Goal: Information Seeking & Learning: Find specific fact

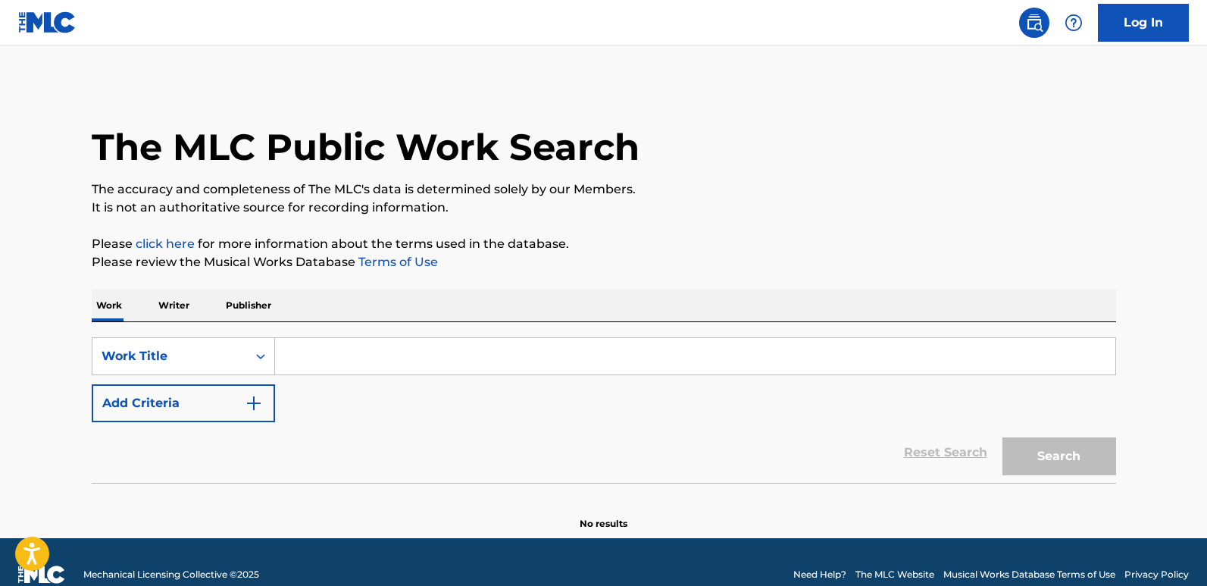
click at [323, 356] on input "Search Form" at bounding box center [695, 356] width 840 height 36
paste input "Trophies"
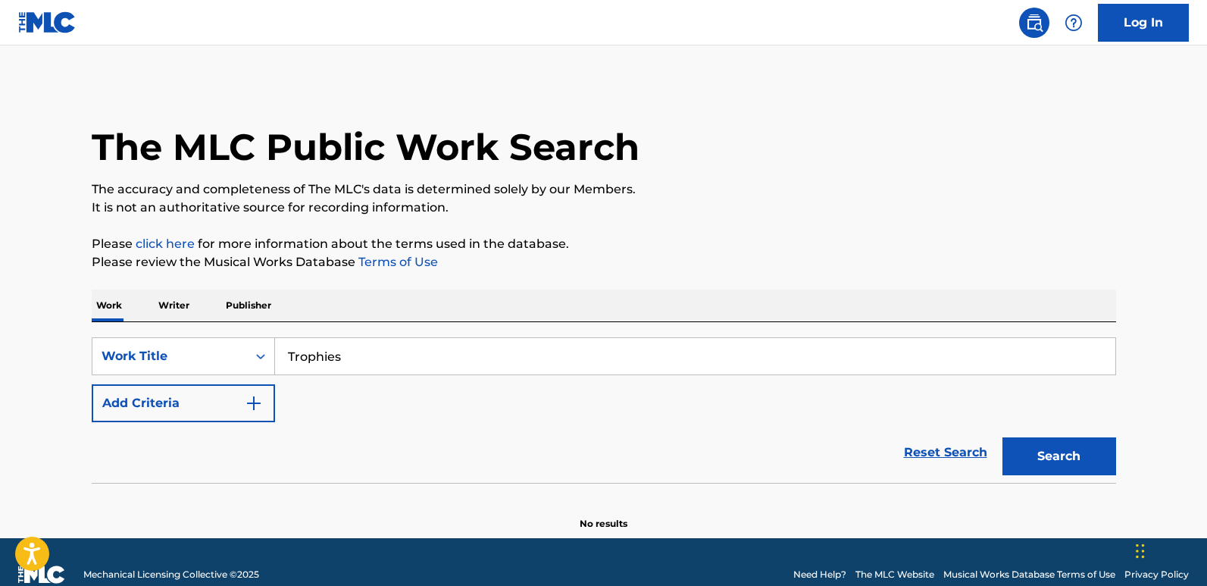
type input "Trophies"
click at [270, 398] on button "Add Criteria" at bounding box center [183, 403] width 183 height 38
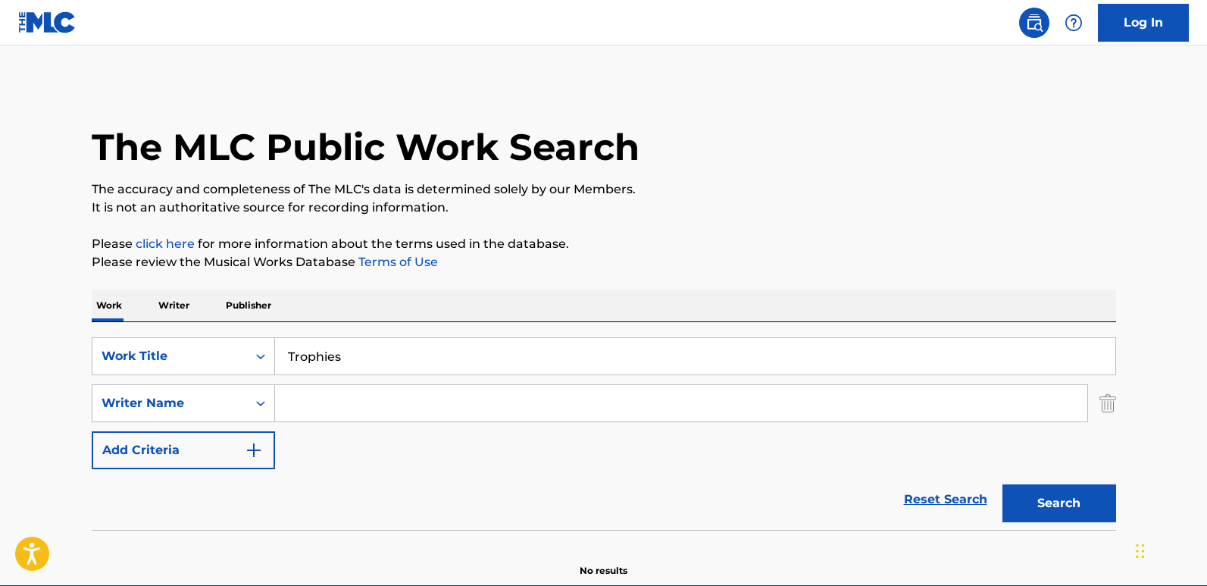
click at [295, 401] on input "Search Form" at bounding box center [681, 403] width 812 height 36
paste input "[PERSON_NAME]"
type input "[PERSON_NAME]"
click at [1002, 484] on button "Search" at bounding box center [1059, 503] width 114 height 38
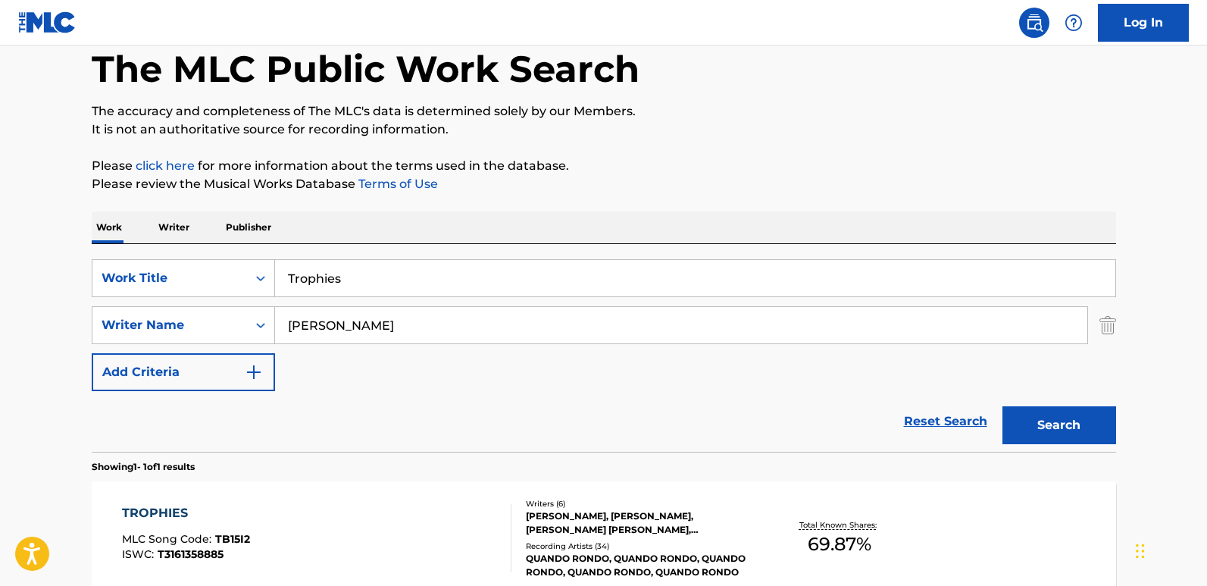
scroll to position [239, 0]
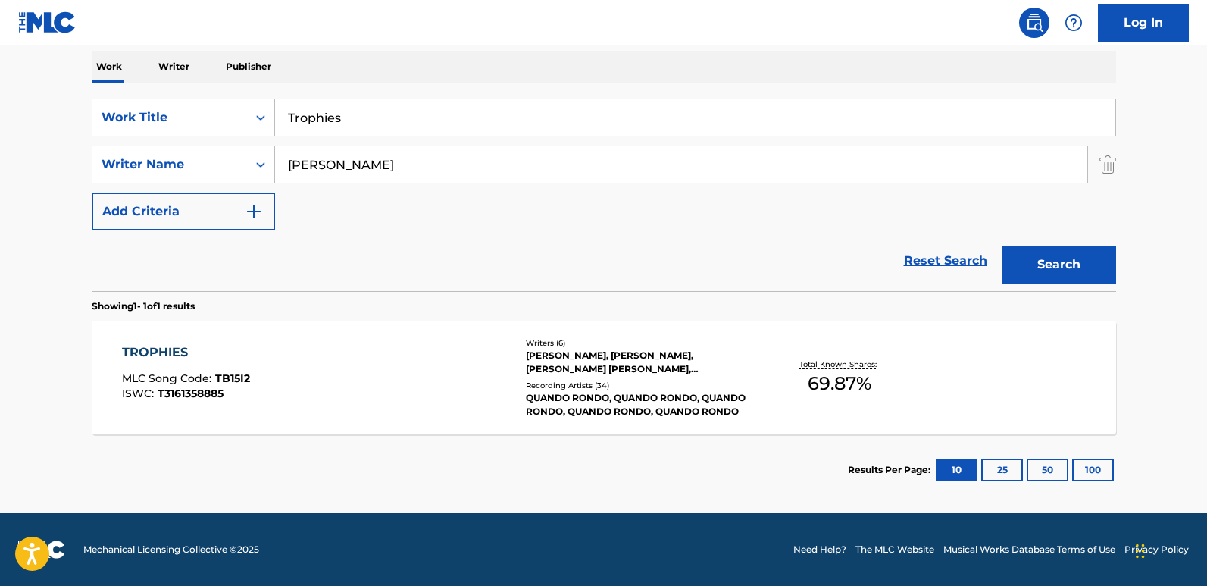
click at [166, 351] on div "TROPHIES" at bounding box center [186, 352] width 128 height 18
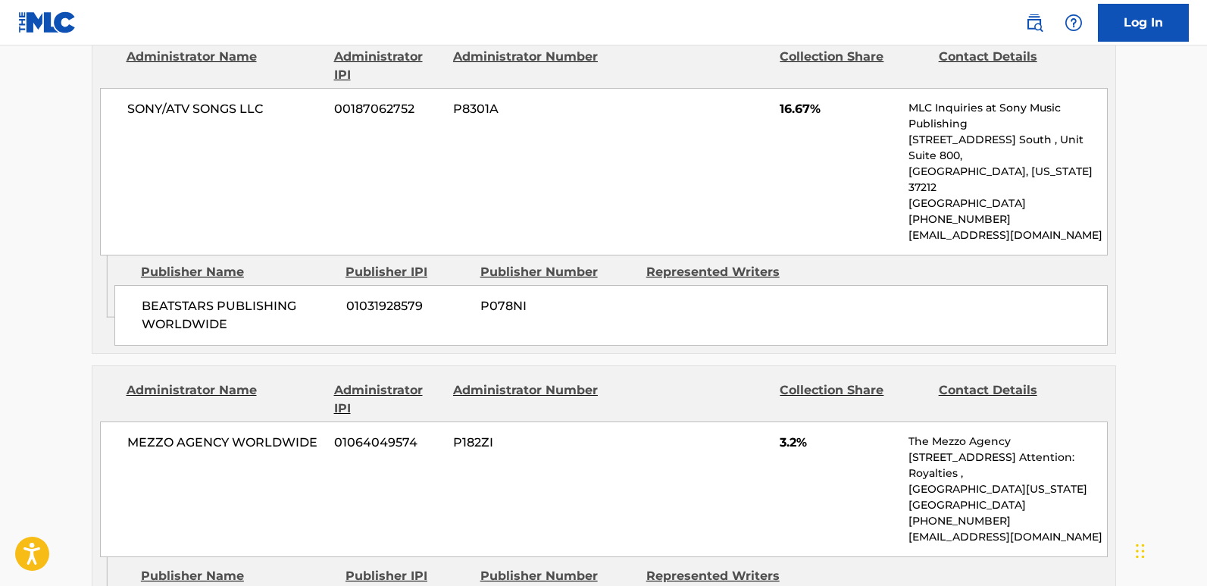
scroll to position [1136, 0]
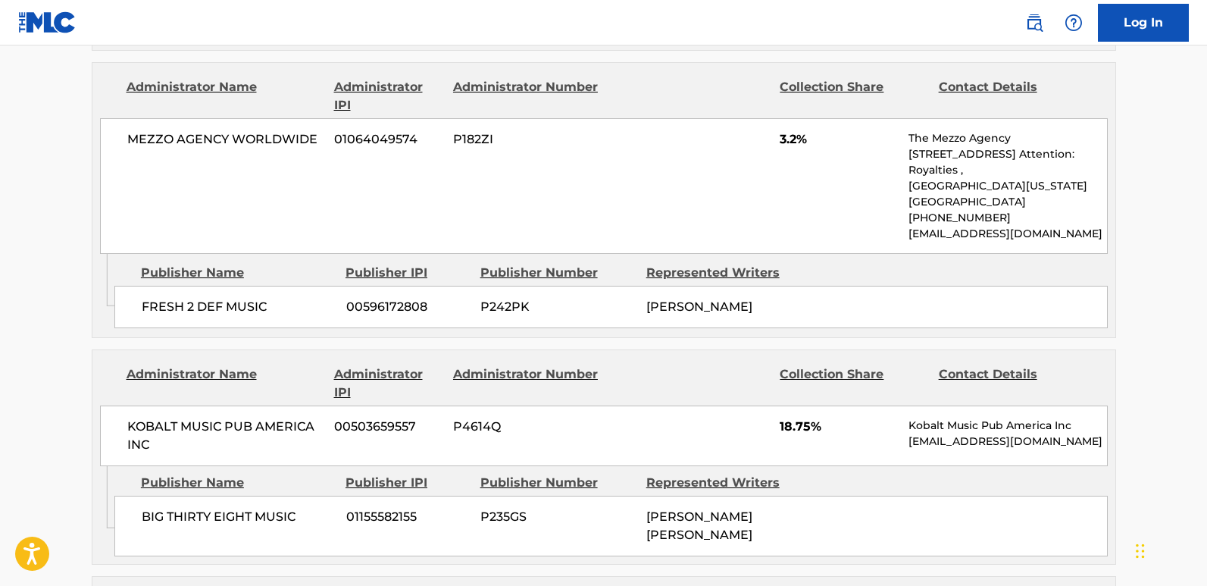
click at [188, 298] on span "FRESH 2 DEF MUSIC" at bounding box center [238, 307] width 193 height 18
click at [777, 118] on div "MEZZO AGENCY WORLDWIDE 01064049574 P182ZI 3.2% The Mezzo Agency [STREET_ADDRESS…" at bounding box center [604, 186] width 1008 height 136
click at [779, 120] on div "MEZZO AGENCY WORLDWIDE 01064049574 P182ZI 3.2% The Mezzo Agency [STREET_ADDRESS…" at bounding box center [604, 186] width 1008 height 136
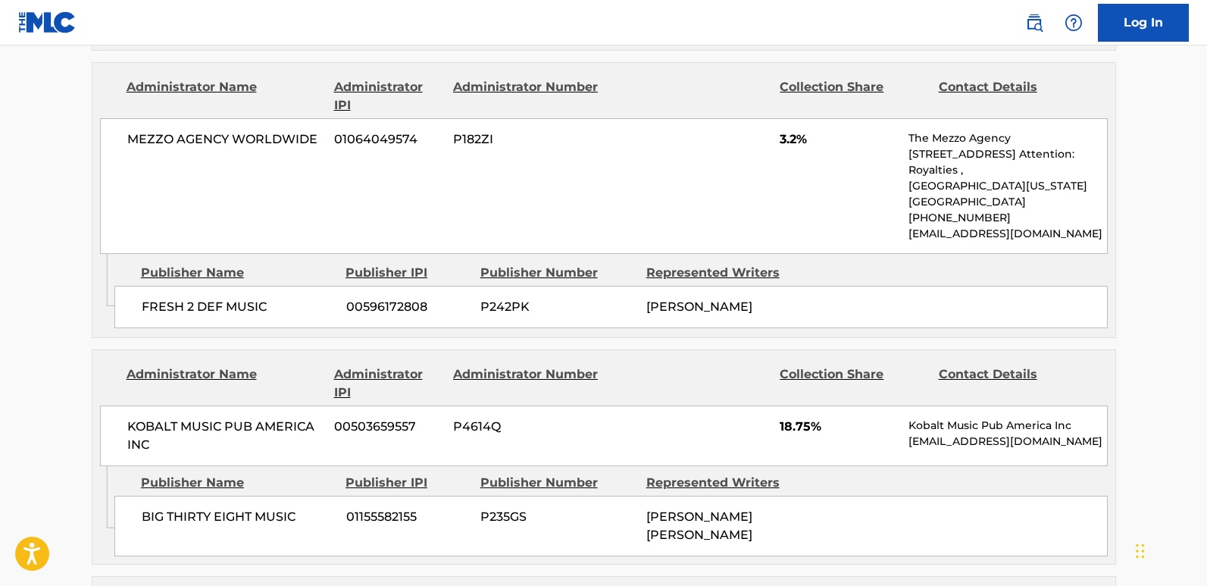
click at [786, 130] on span "3.2%" at bounding box center [838, 139] width 117 height 18
copy span "3.2"
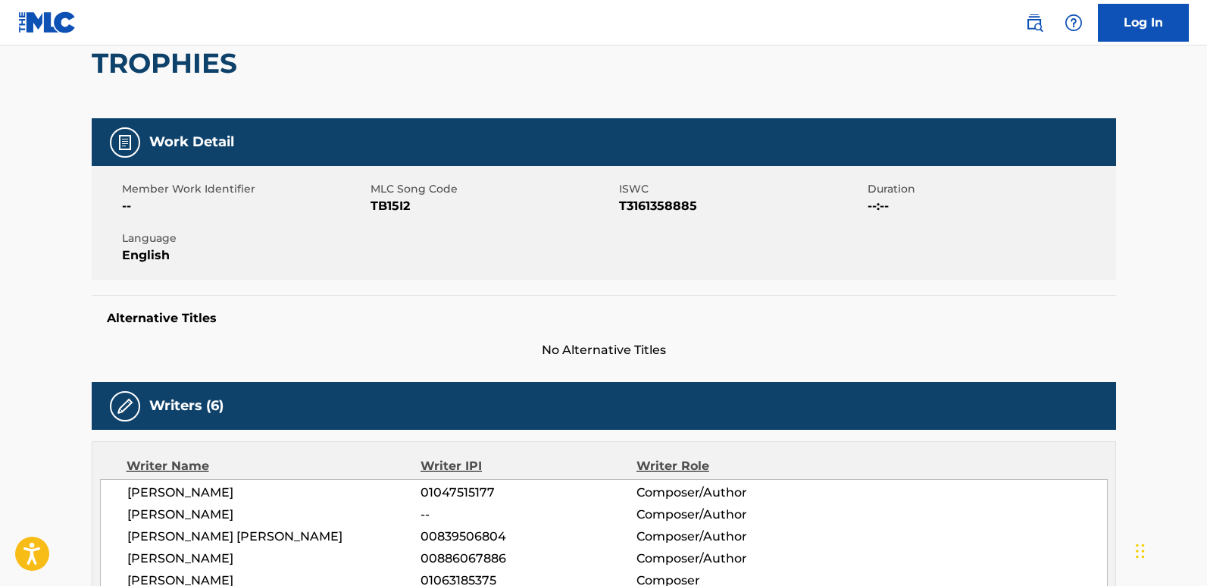
scroll to position [0, 0]
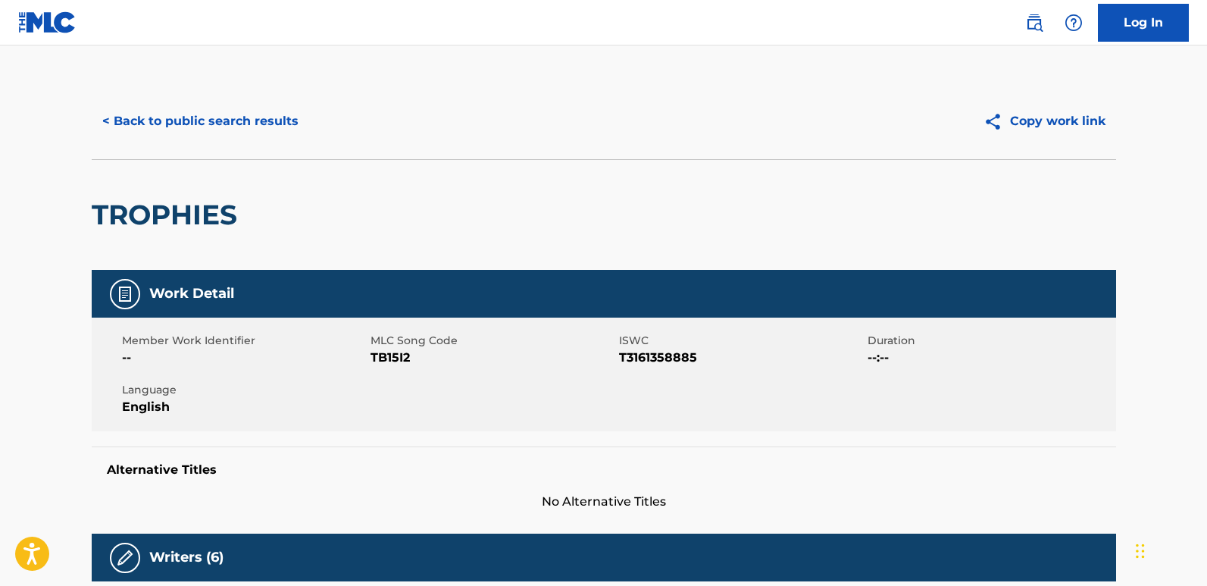
click at [287, 117] on button "< Back to public search results" at bounding box center [200, 121] width 217 height 38
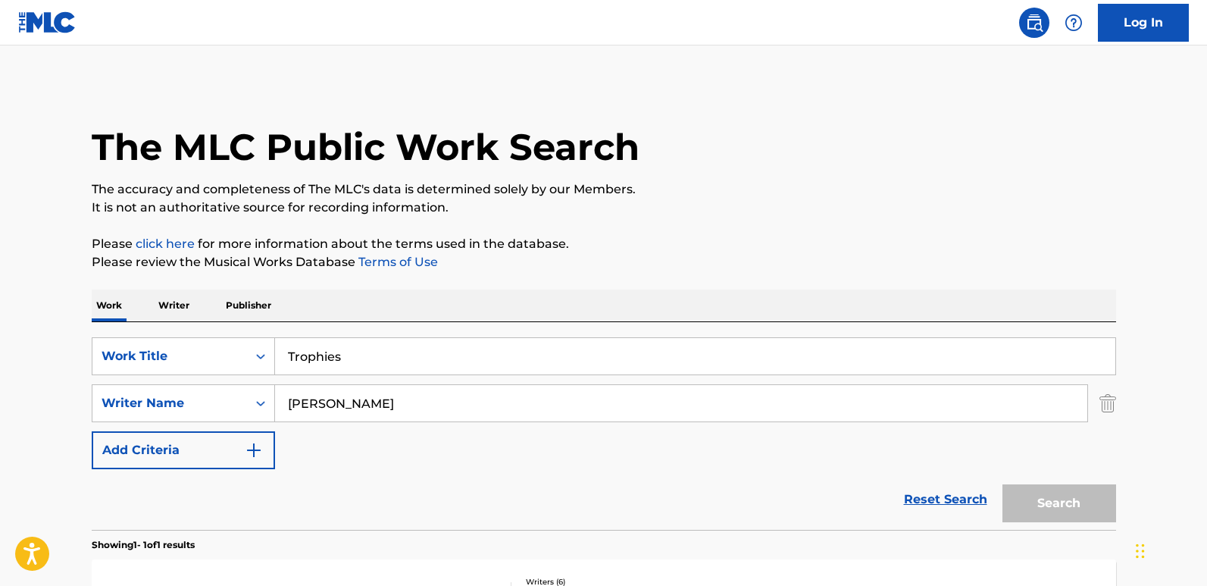
scroll to position [152, 0]
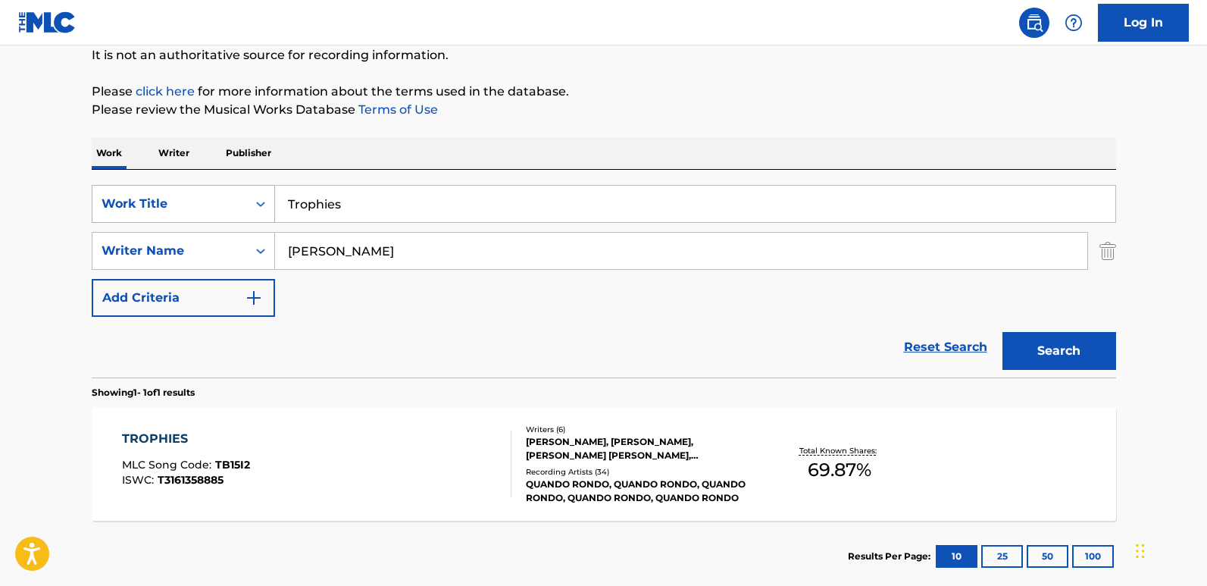
drag, startPoint x: 455, startPoint y: 192, endPoint x: 230, endPoint y: 205, distance: 225.4
click at [230, 205] on div "SearchWithCriteria19667f0f-1cda-43e3-a08d-bd3df46d8c52 Work Title Trophies" at bounding box center [604, 204] width 1024 height 38
paste input "Away From You"
type input "Away From You"
drag, startPoint x: 255, startPoint y: 258, endPoint x: 210, endPoint y: 257, distance: 44.7
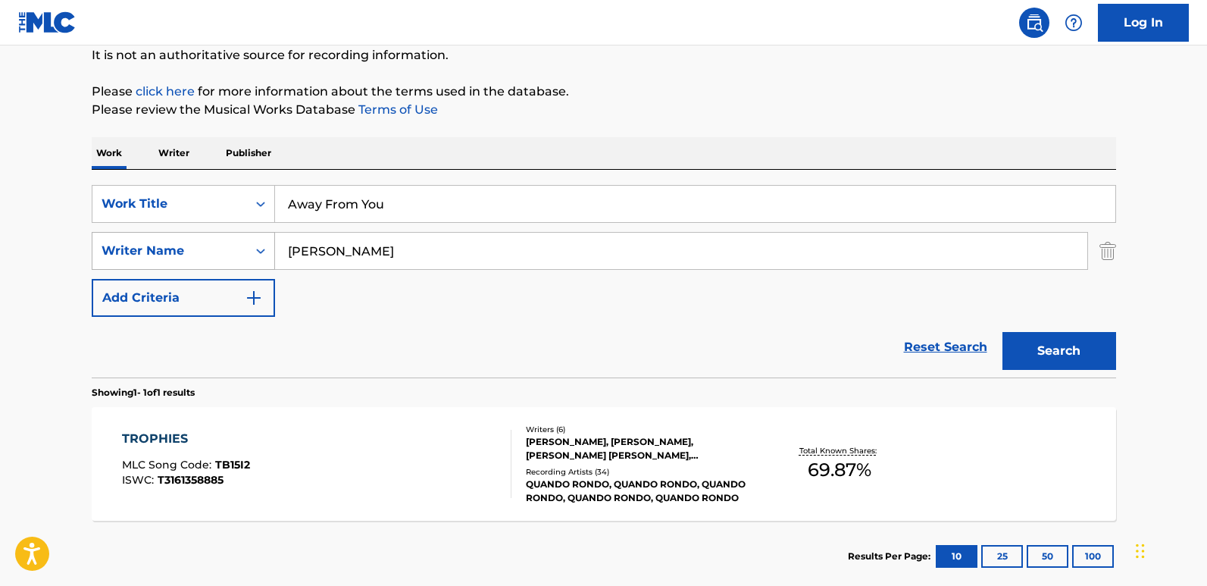
click at [210, 257] on div "SearchWithCriteriaf634d93c-8b7f-41ab-9595-a7446178fa72 Writer Name [PERSON_NAME]" at bounding box center [604, 251] width 1024 height 38
click at [411, 239] on input "Search Form" at bounding box center [681, 251] width 812 height 36
paste input "Queen [PERSON_NAME]"
type input "Queen [PERSON_NAME]"
click at [1002, 332] on button "Search" at bounding box center [1059, 351] width 114 height 38
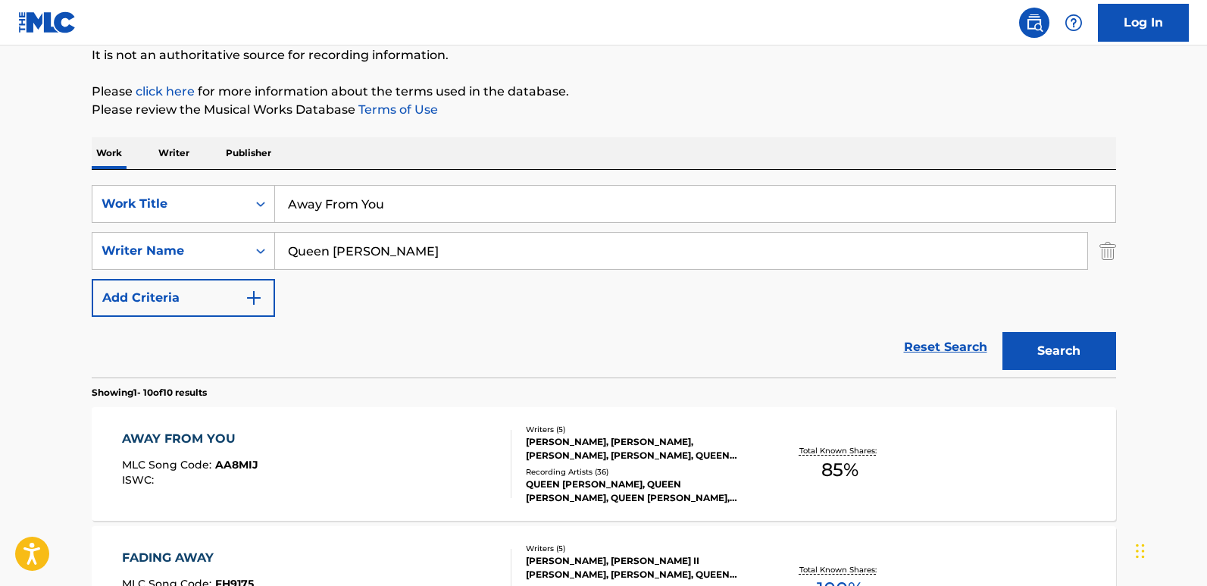
click at [520, 305] on div "SearchWithCriteria19667f0f-1cda-43e3-a08d-bd3df46d8c52 Work Title Away From You…" at bounding box center [604, 251] width 1024 height 132
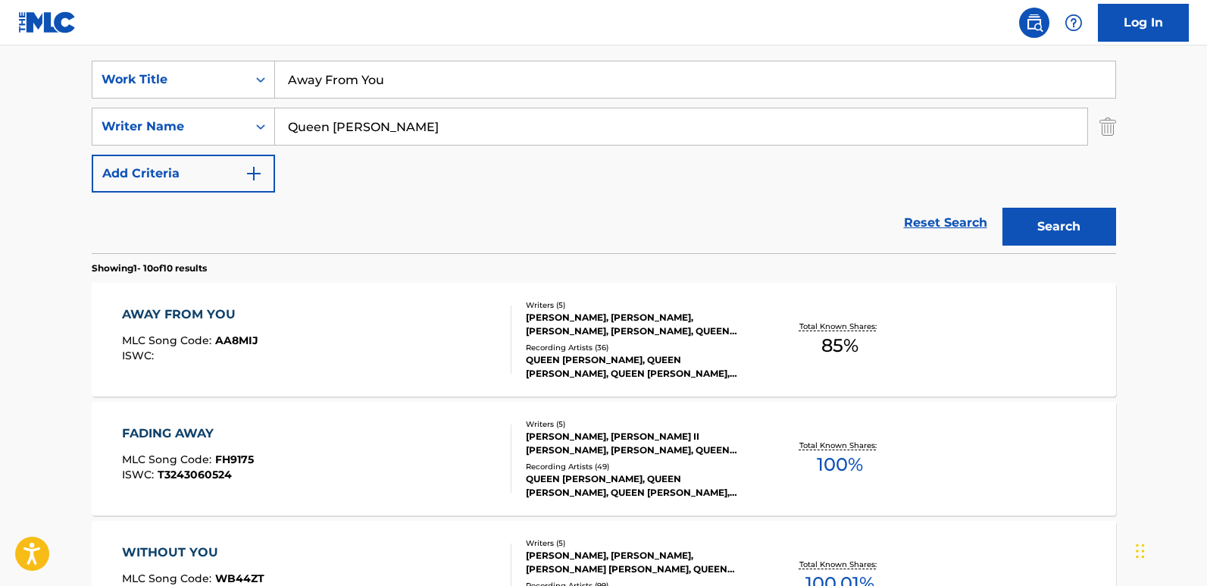
scroll to position [304, 0]
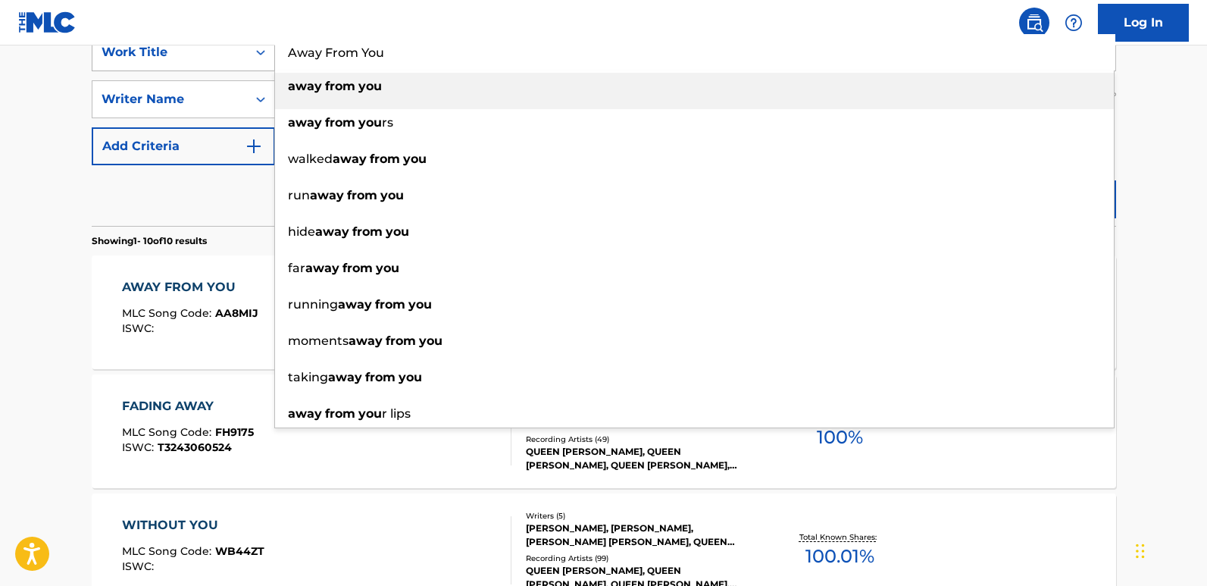
drag, startPoint x: 410, startPoint y: 57, endPoint x: 239, endPoint y: 54, distance: 170.5
click at [239, 54] on div "SearchWithCriteria19667f0f-1cda-43e3-a08d-bd3df46d8c52 Work Title Away From You…" at bounding box center [604, 52] width 1024 height 38
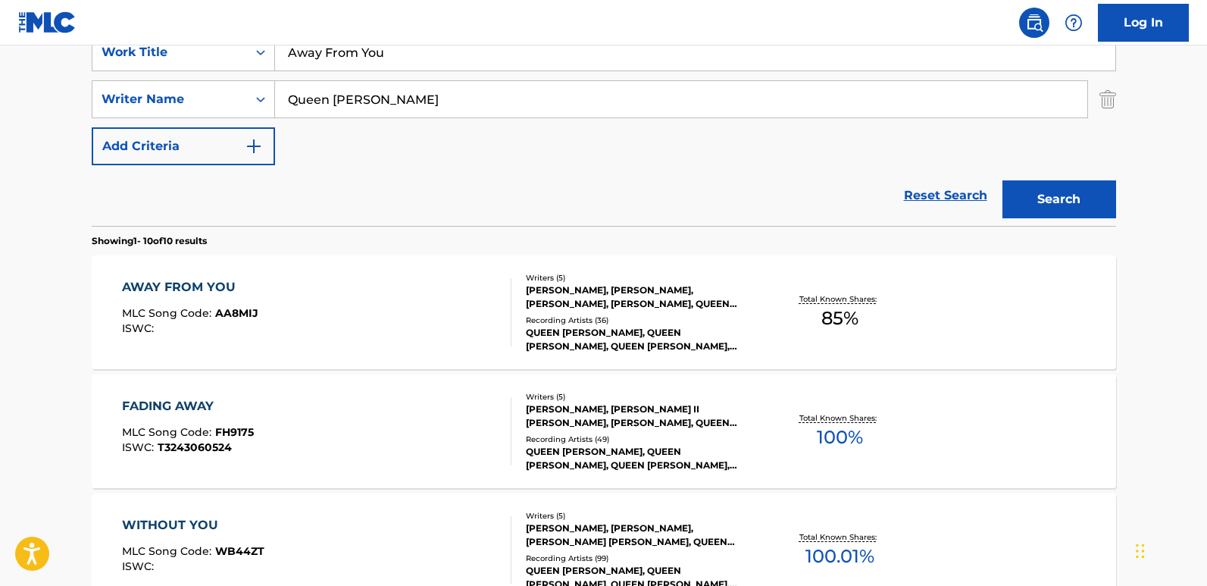
click at [146, 275] on div "AWAY FROM YOU MLC Song Code : AA8MIJ ISWC : Writers ( 5 ) [PERSON_NAME], [PERSO…" at bounding box center [604, 312] width 1024 height 114
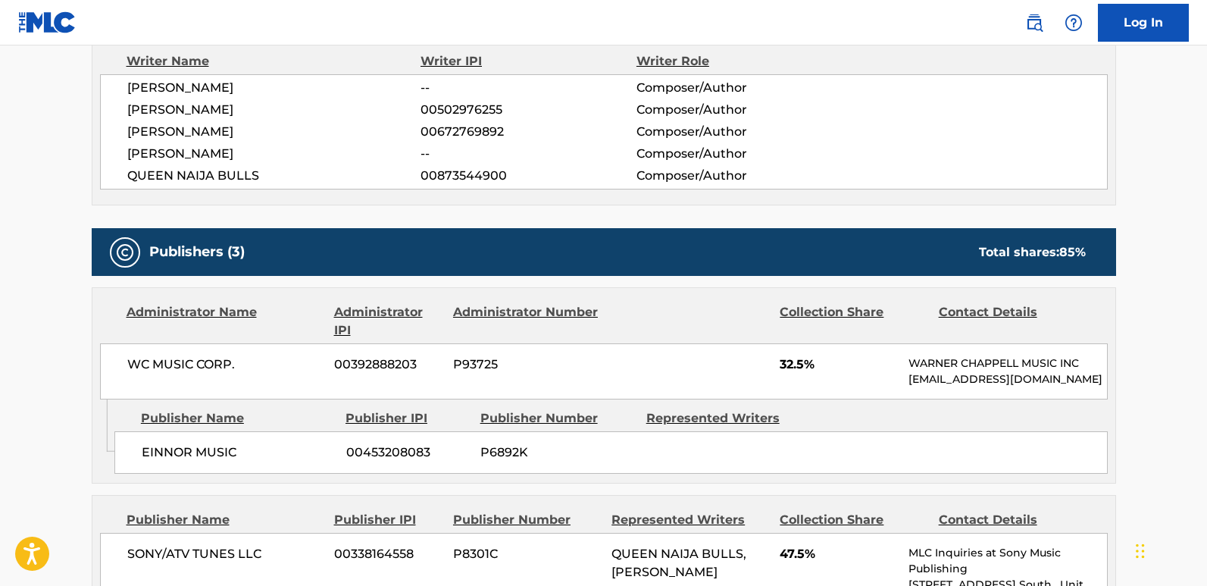
scroll to position [682, 0]
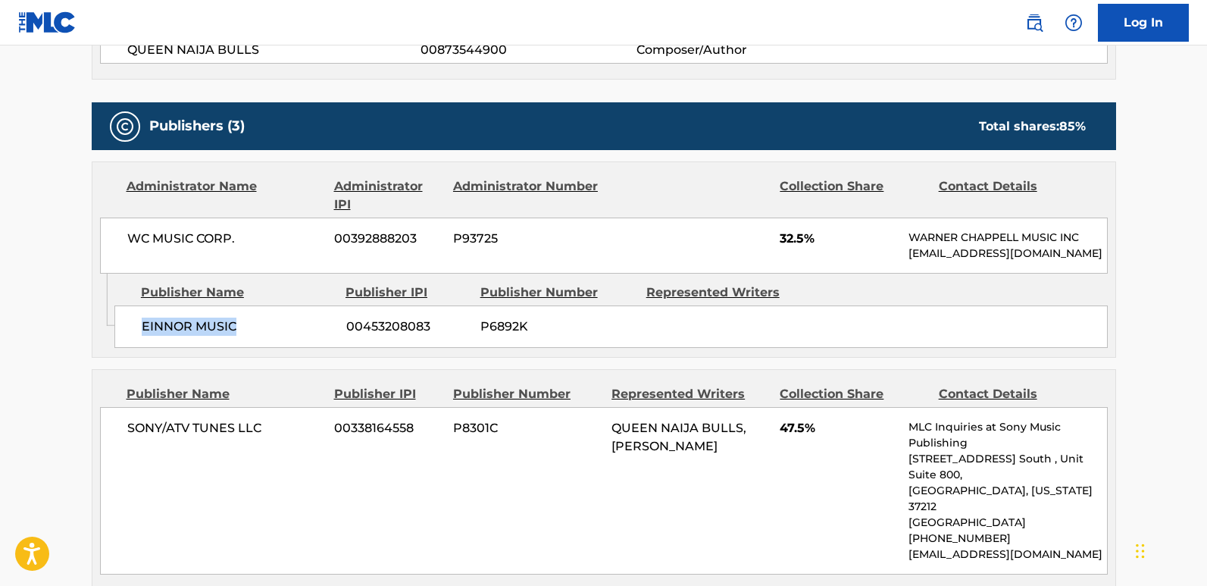
drag, startPoint x: 140, startPoint y: 339, endPoint x: 299, endPoint y: 339, distance: 158.4
click at [299, 339] on div "EINNOR MUSIC 00453208083 P6892K" at bounding box center [610, 326] width 993 height 42
copy span "EINNOR MUSIC"
click at [785, 241] on span "32.5%" at bounding box center [838, 239] width 117 height 18
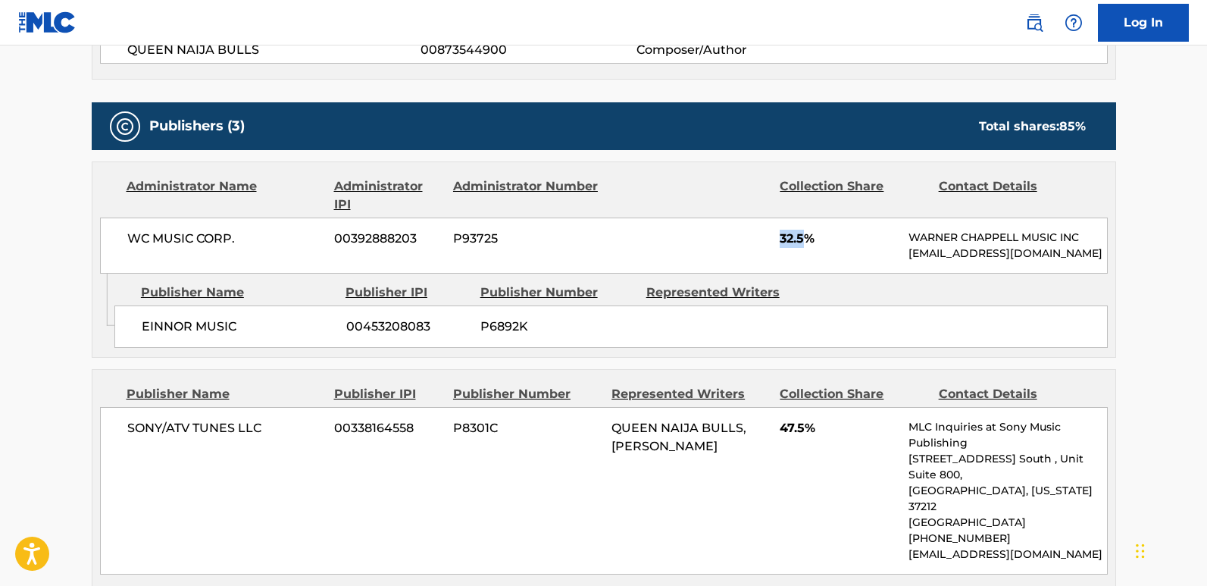
copy span "32.5"
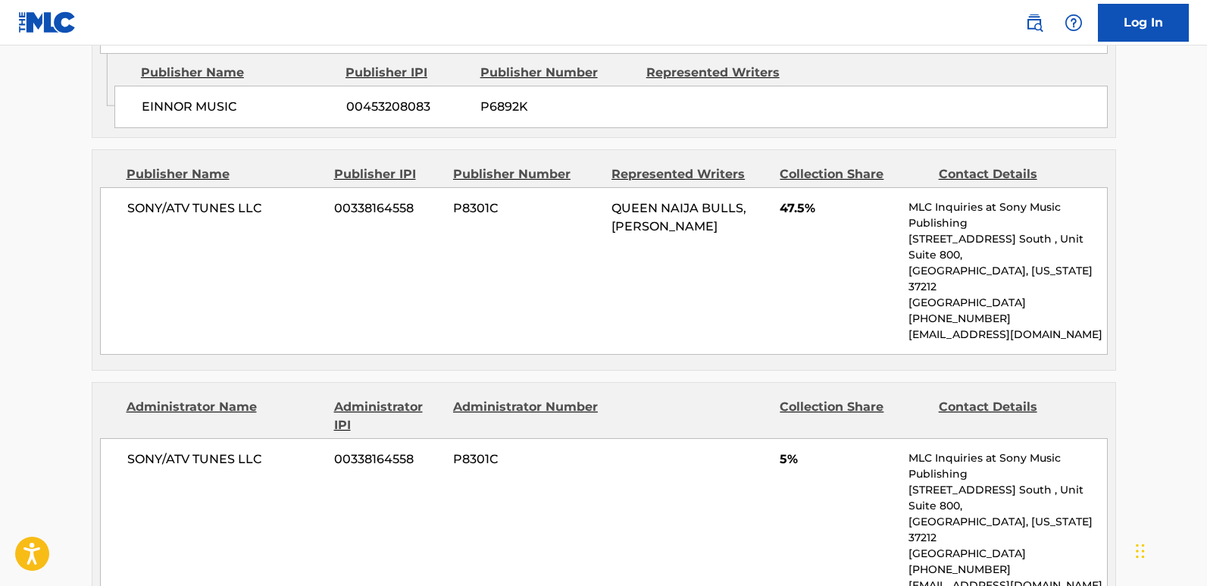
scroll to position [909, 0]
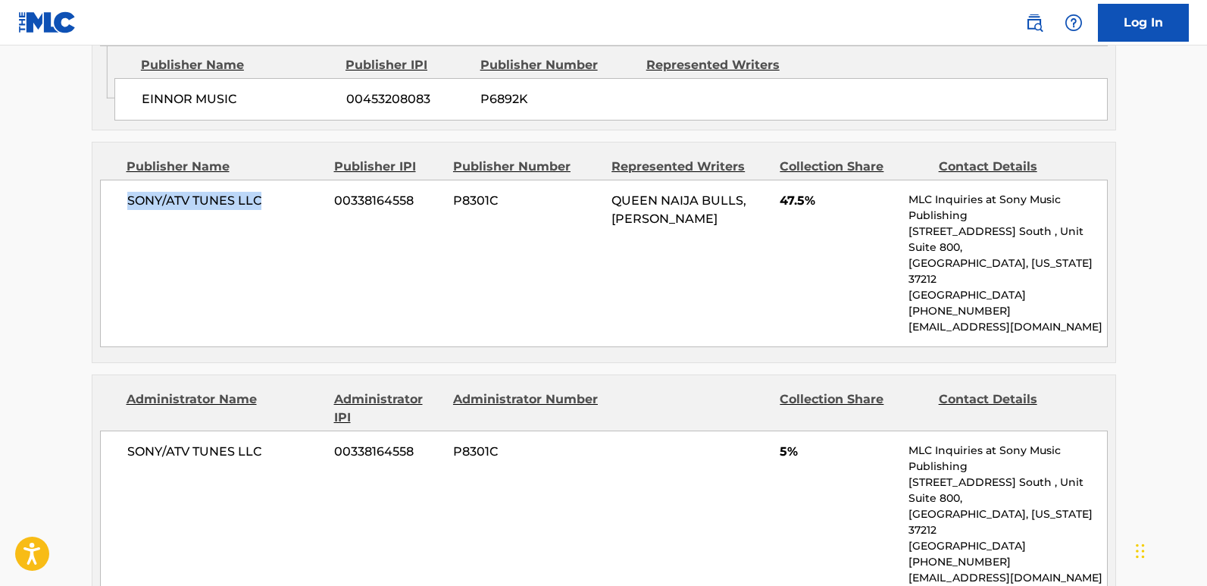
drag, startPoint x: 123, startPoint y: 219, endPoint x: 268, endPoint y: 219, distance: 144.7
click at [268, 219] on div "SONY/ATV TUNES LLC 00338164558 P8301C QUEEN NAIJA BULLS, [PERSON_NAME] 47.5% ML…" at bounding box center [604, 263] width 1008 height 167
copy span "SONY/ATV TUNES LLC"
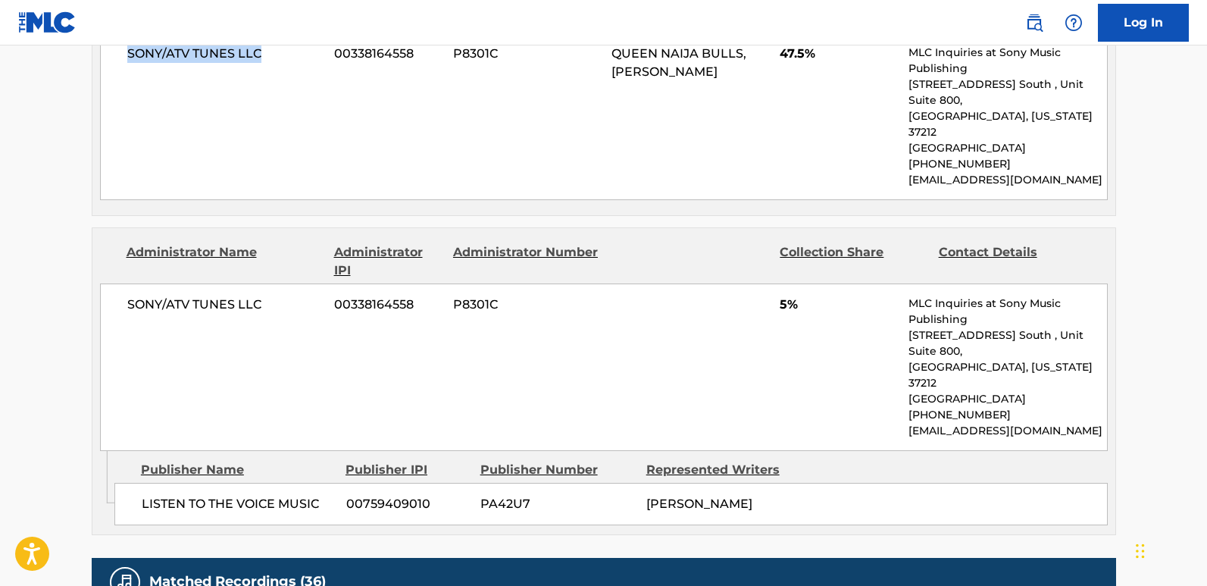
scroll to position [1061, 0]
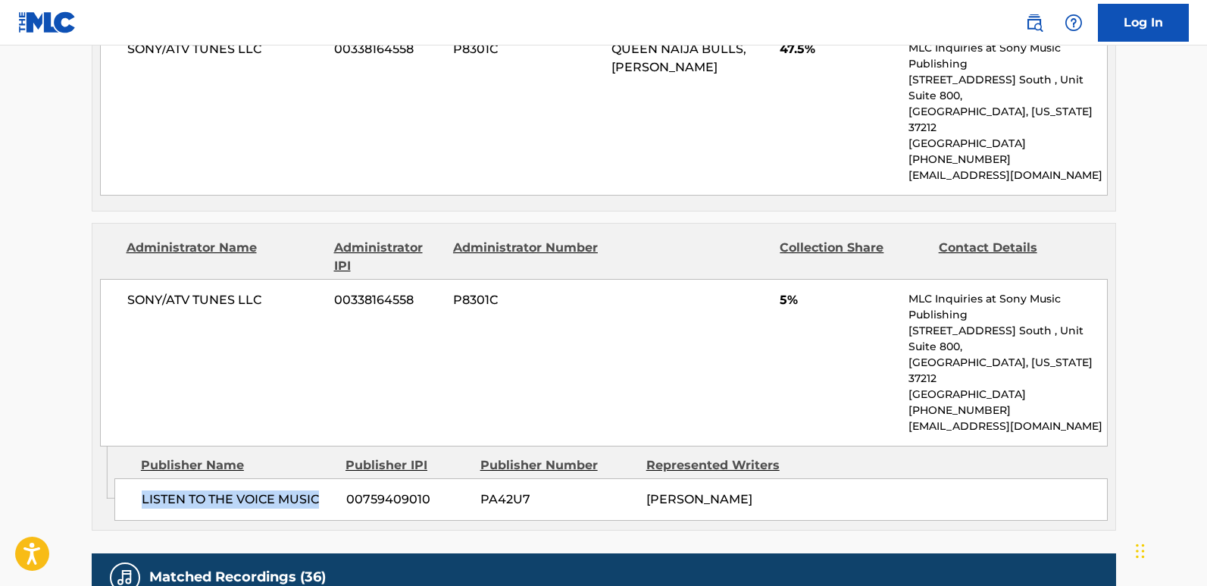
drag, startPoint x: 138, startPoint y: 449, endPoint x: 324, endPoint y: 461, distance: 186.8
click at [324, 478] on div "LISTEN TO THE VOICE MUSIC 00759409010 PA42U7 [PERSON_NAME]" at bounding box center [610, 499] width 993 height 42
copy span "LISTEN TO THE VOICE MUSIC"
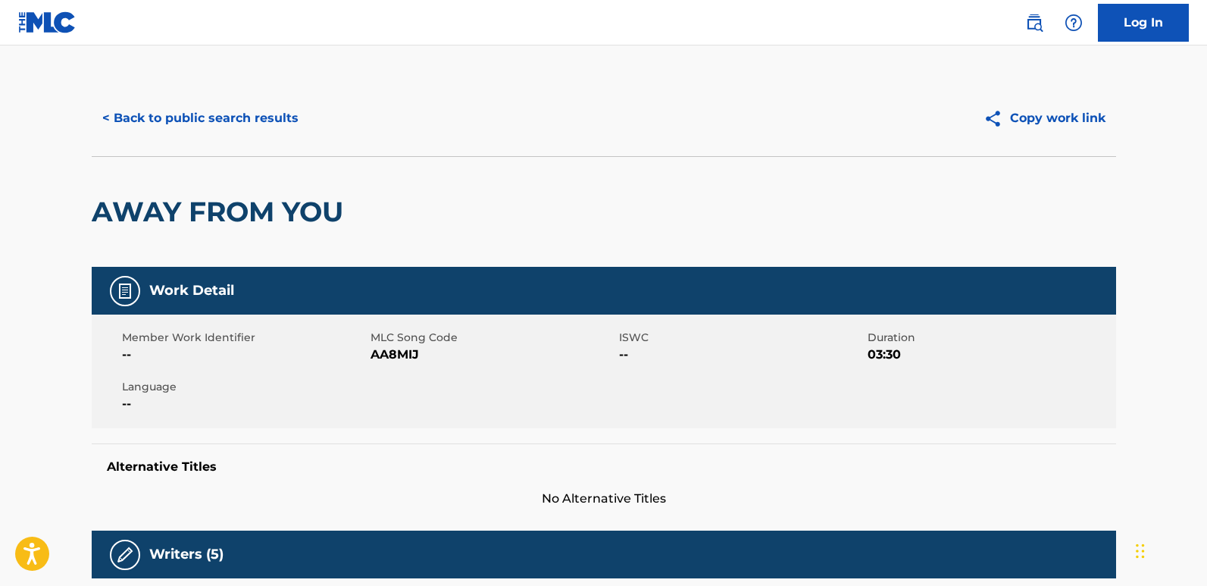
scroll to position [0, 0]
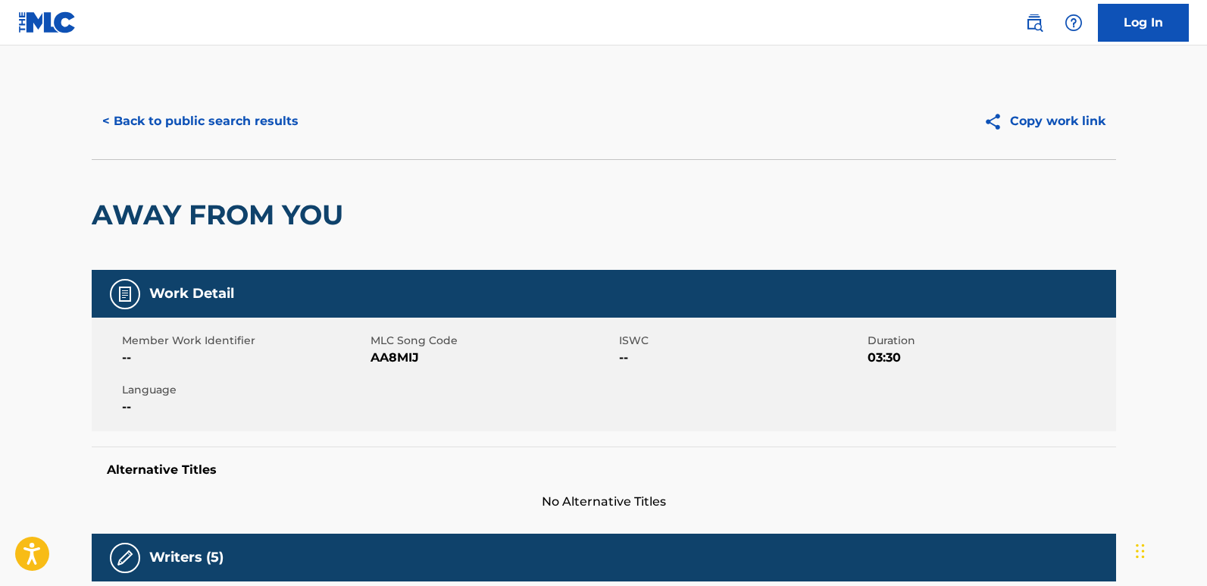
click at [283, 129] on button "< Back to public search results" at bounding box center [200, 121] width 217 height 38
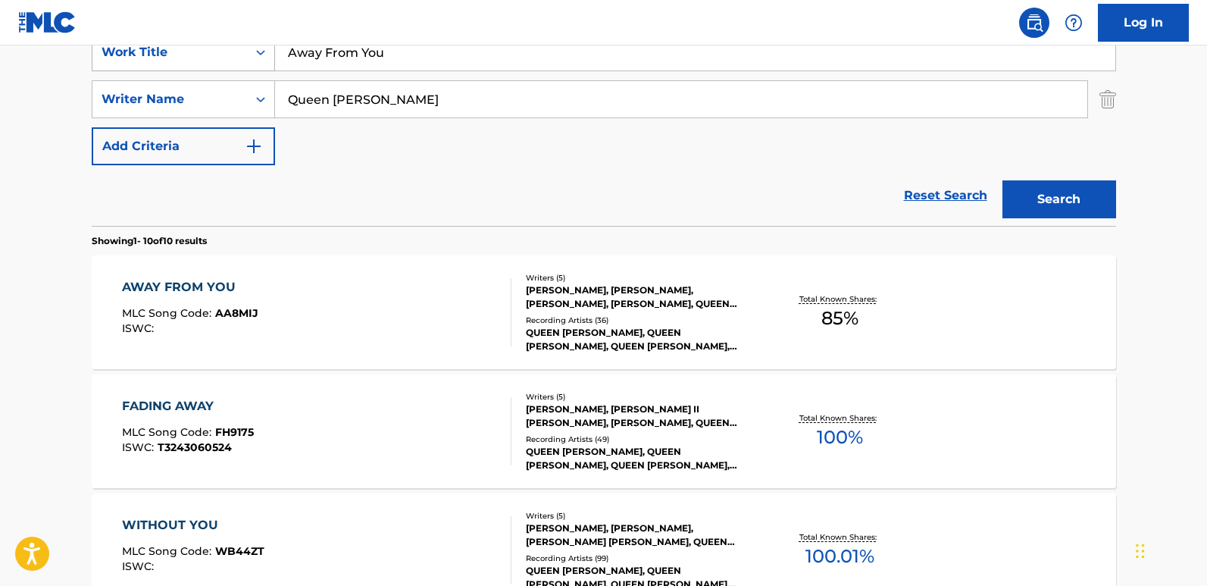
drag, startPoint x: 274, startPoint y: 56, endPoint x: 217, endPoint y: 53, distance: 56.9
click at [217, 53] on div "SearchWithCriteria19667f0f-1cda-43e3-a08d-bd3df46d8c52 Work Title Away From You" at bounding box center [604, 52] width 1024 height 38
paste input "Bad Boy"
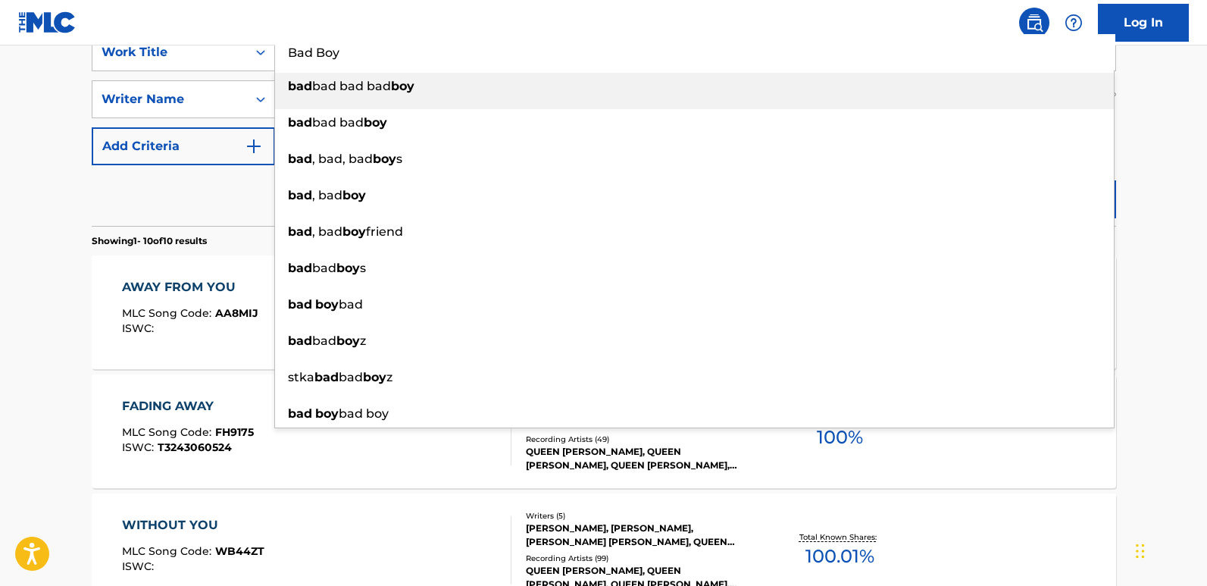
click at [1058, 186] on div "bad , bad boy" at bounding box center [694, 195] width 839 height 27
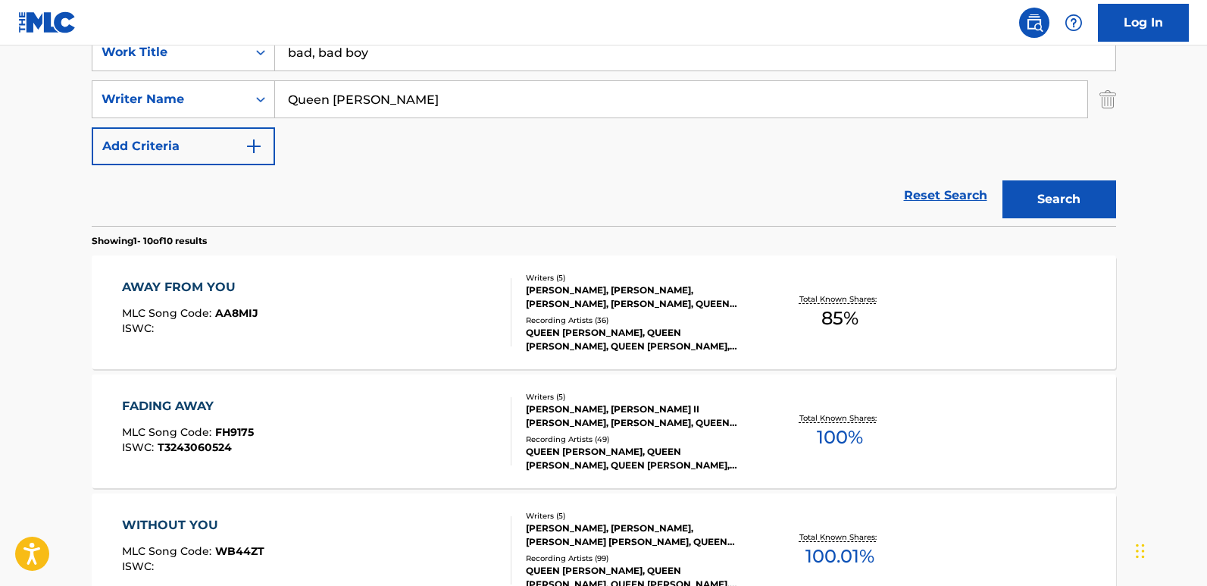
drag, startPoint x: 427, startPoint y: 56, endPoint x: 185, endPoint y: 27, distance: 243.5
paste input "Bad B"
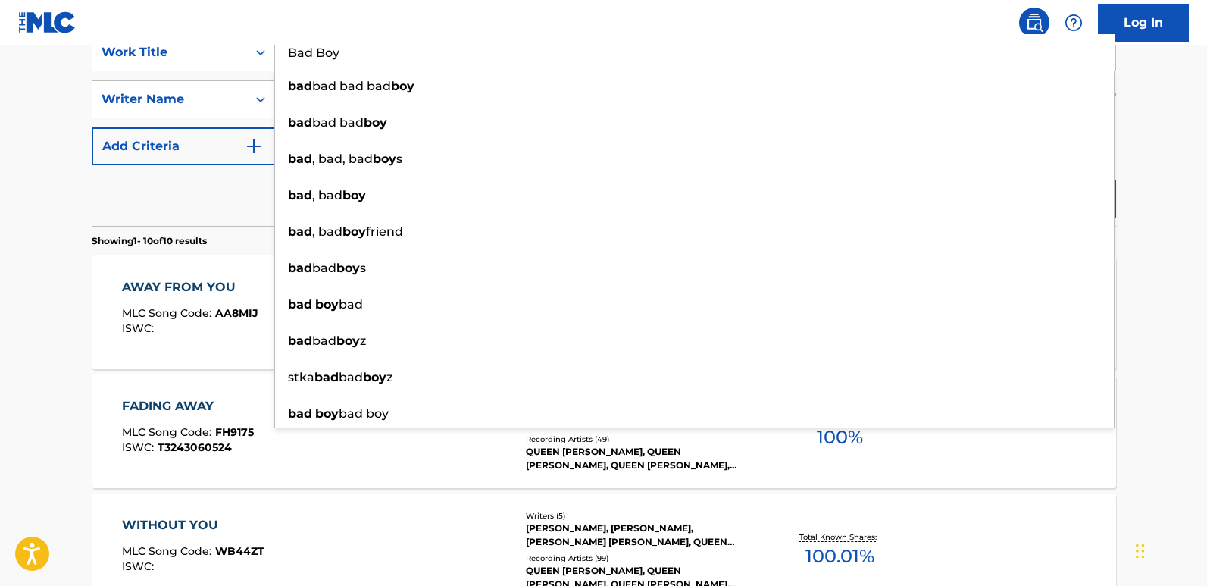
type input "Bad Boy"
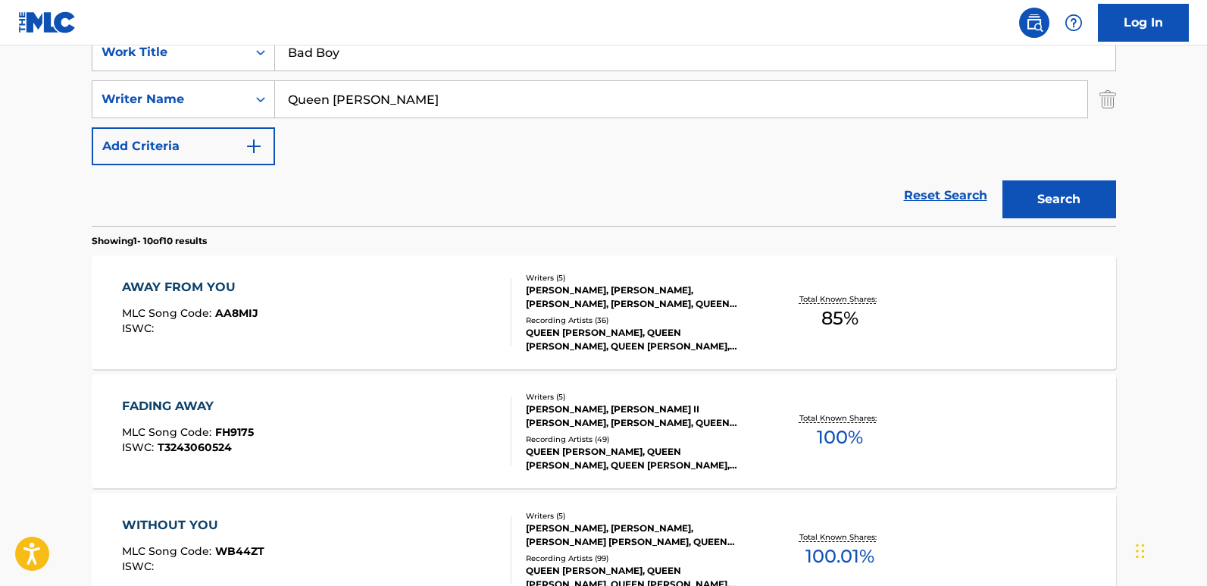
click at [1074, 200] on button "Search" at bounding box center [1059, 199] width 114 height 38
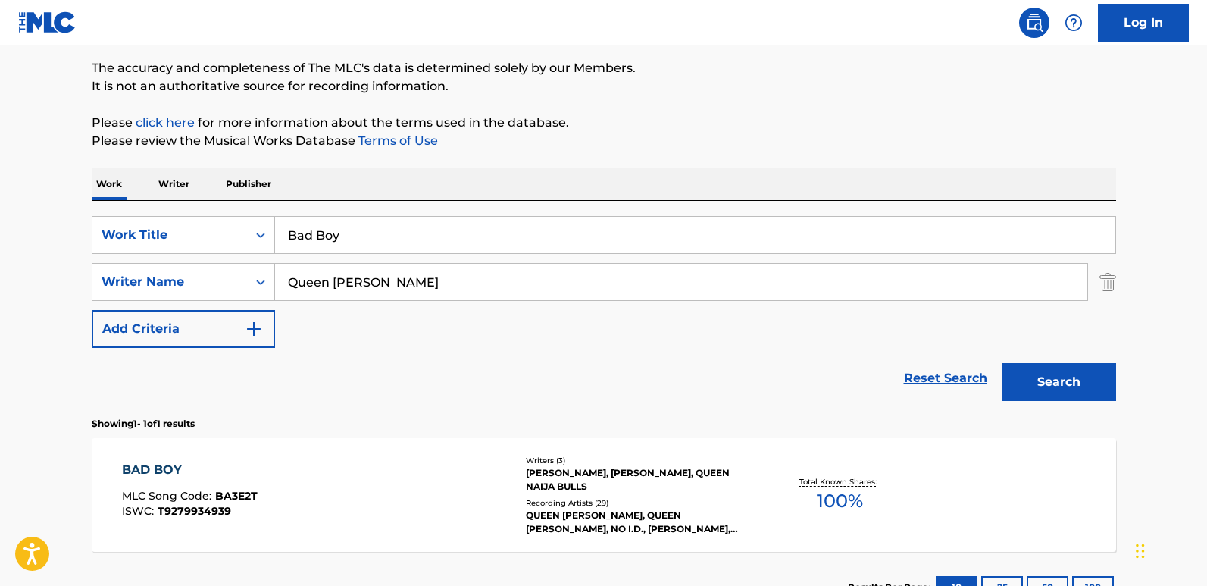
scroll to position [239, 0]
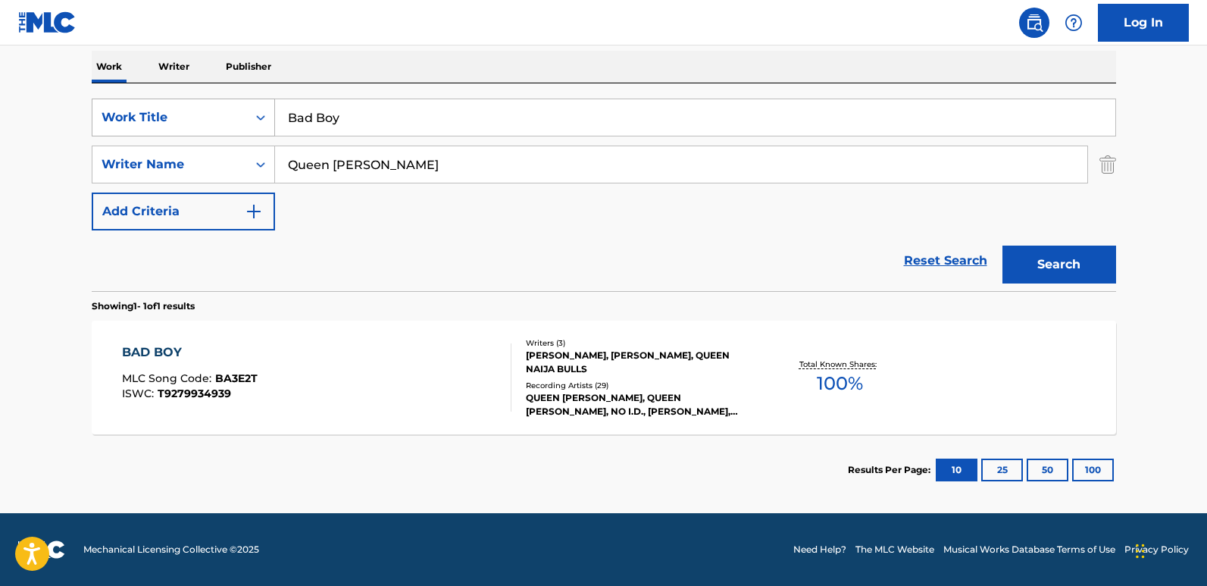
drag, startPoint x: 405, startPoint y: 126, endPoint x: 255, endPoint y: 126, distance: 150.0
click at [255, 126] on div "SearchWithCriteria19667f0f-1cda-43e3-a08d-bd3df46d8c52 Work Title Bad Boy" at bounding box center [604, 117] width 1024 height 38
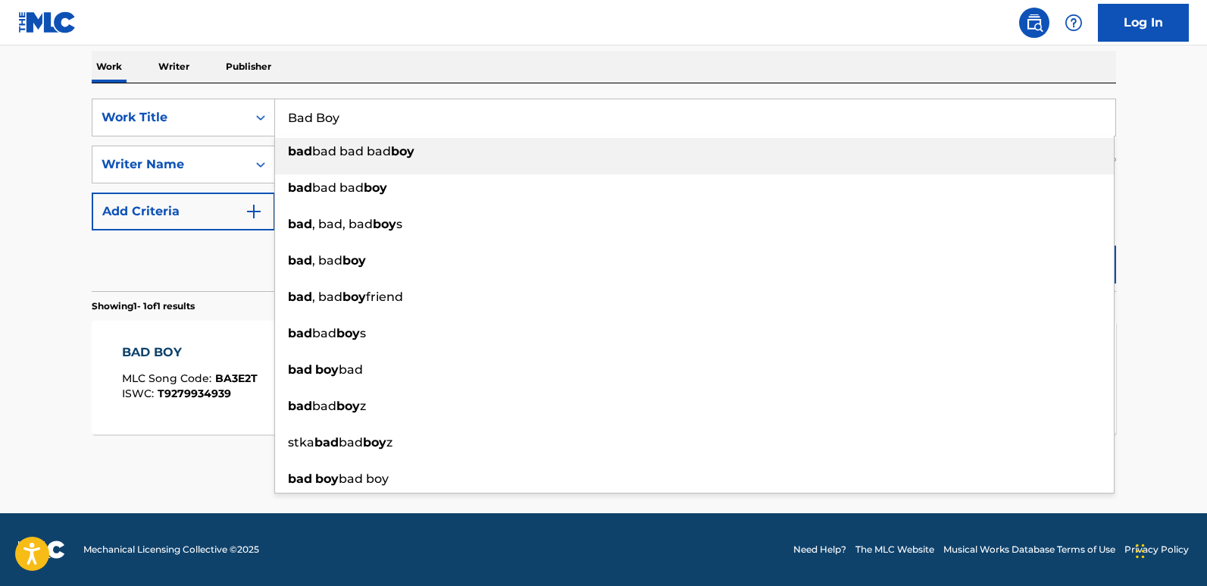
click at [34, 340] on main "The MLC Public Work Search The accuracy and completeness of The MLC's data is d…" at bounding box center [603, 160] width 1207 height 706
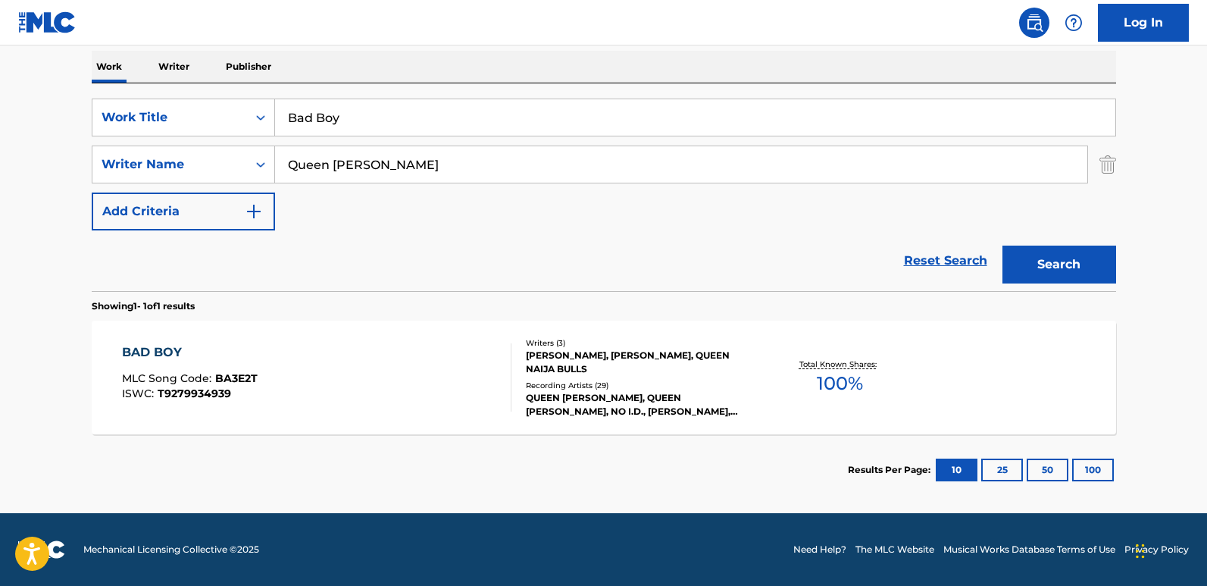
click at [133, 355] on div "BAD BOY" at bounding box center [190, 352] width 136 height 18
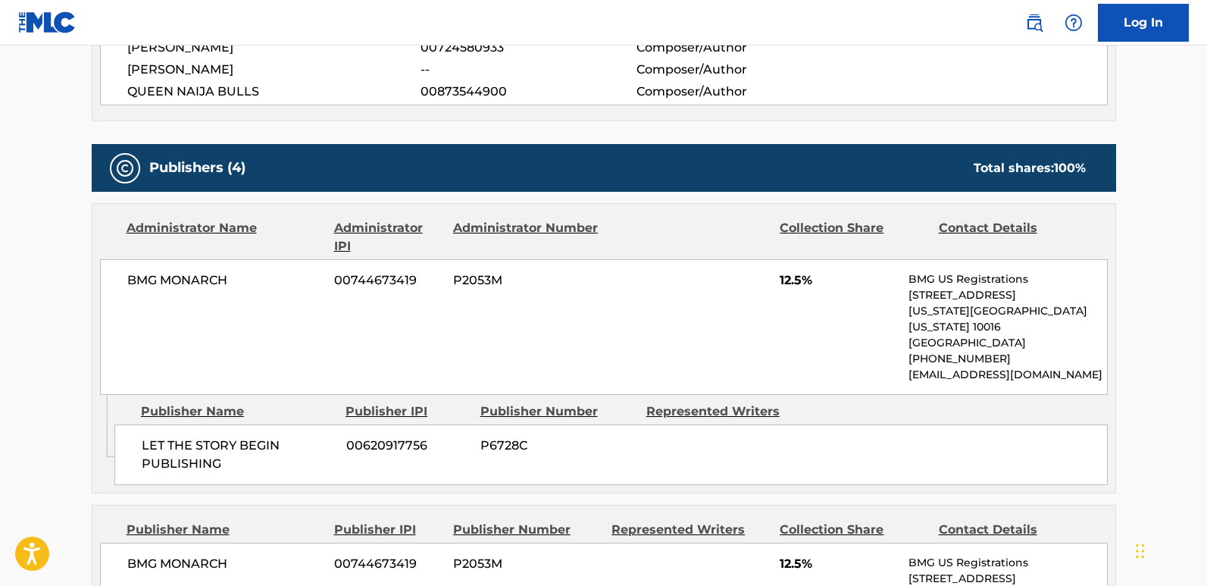
scroll to position [682, 0]
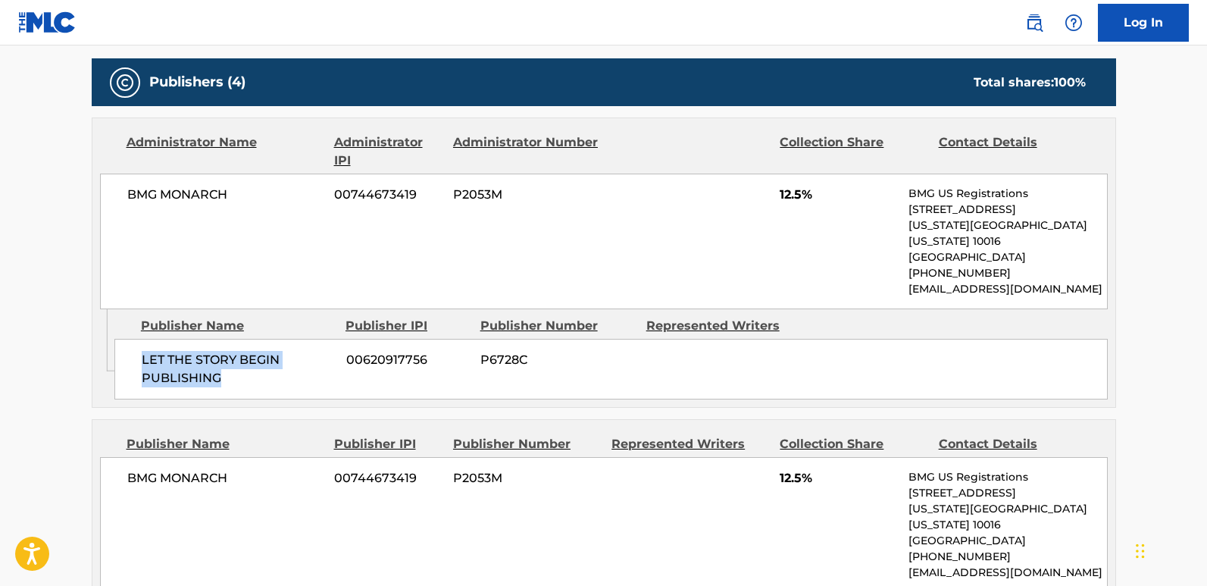
drag, startPoint x: 139, startPoint y: 348, endPoint x: 242, endPoint y: 367, distance: 104.0
click at [242, 367] on div "LET THE STORY BEGIN PUBLISHING 00620917756 P6728C" at bounding box center [610, 369] width 993 height 61
copy span "LET THE STORY BEGIN PUBLISHING"
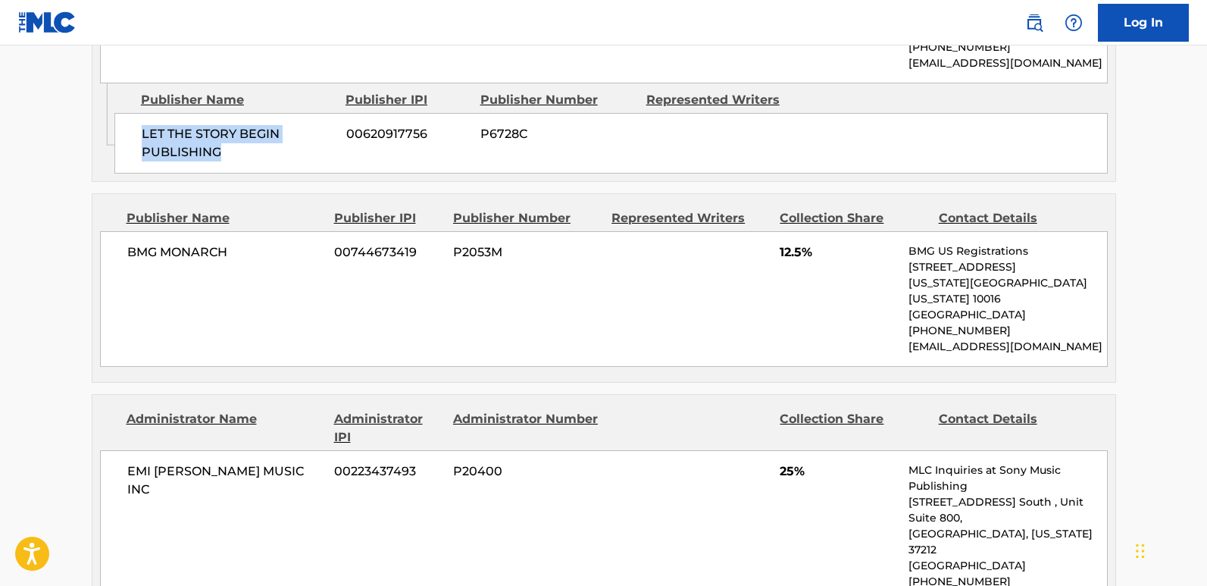
scroll to position [909, 0]
drag, startPoint x: 131, startPoint y: 242, endPoint x: 261, endPoint y: 239, distance: 129.6
click at [261, 242] on span "BMG MONARCH" at bounding box center [225, 251] width 196 height 18
copy span "BMG MONARCH"
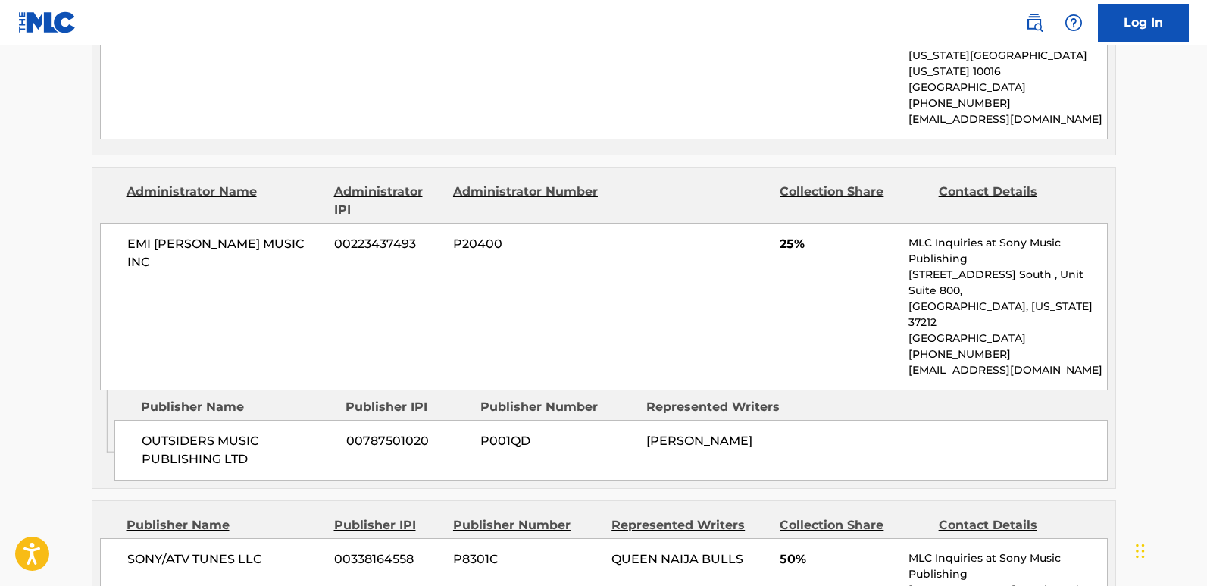
scroll to position [1136, 0]
drag, startPoint x: 142, startPoint y: 372, endPoint x: 261, endPoint y: 392, distance: 121.4
click at [261, 430] on span "OUTSIDERS MUSIC PUBLISHING LTD" at bounding box center [238, 448] width 193 height 36
copy span "OUTSIDERS MUSIC PUBLISHING LTD"
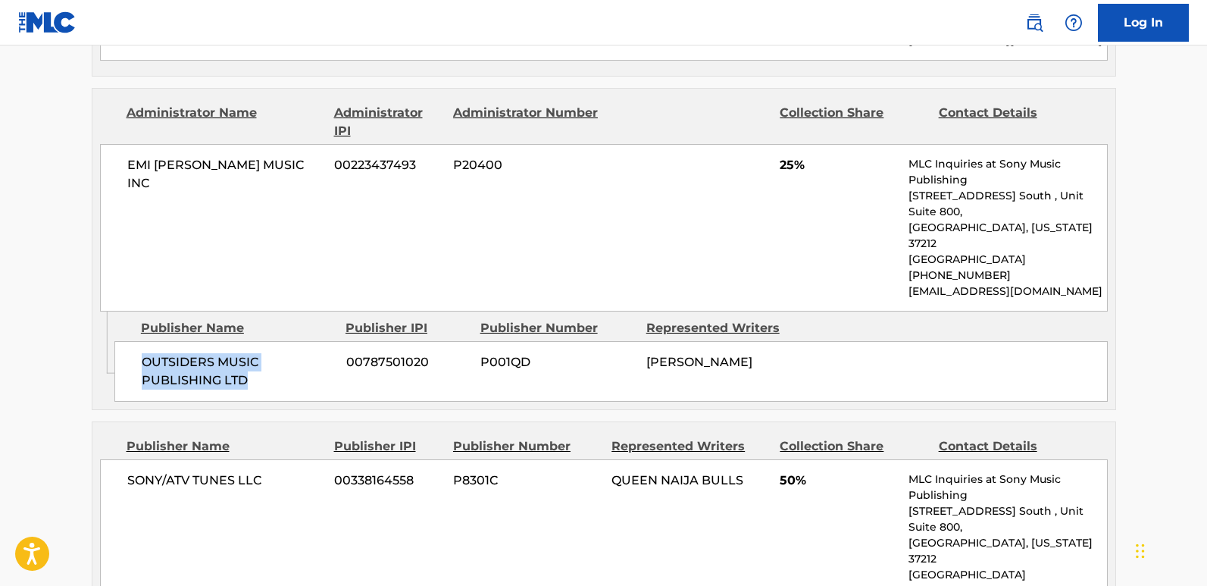
scroll to position [1212, 0]
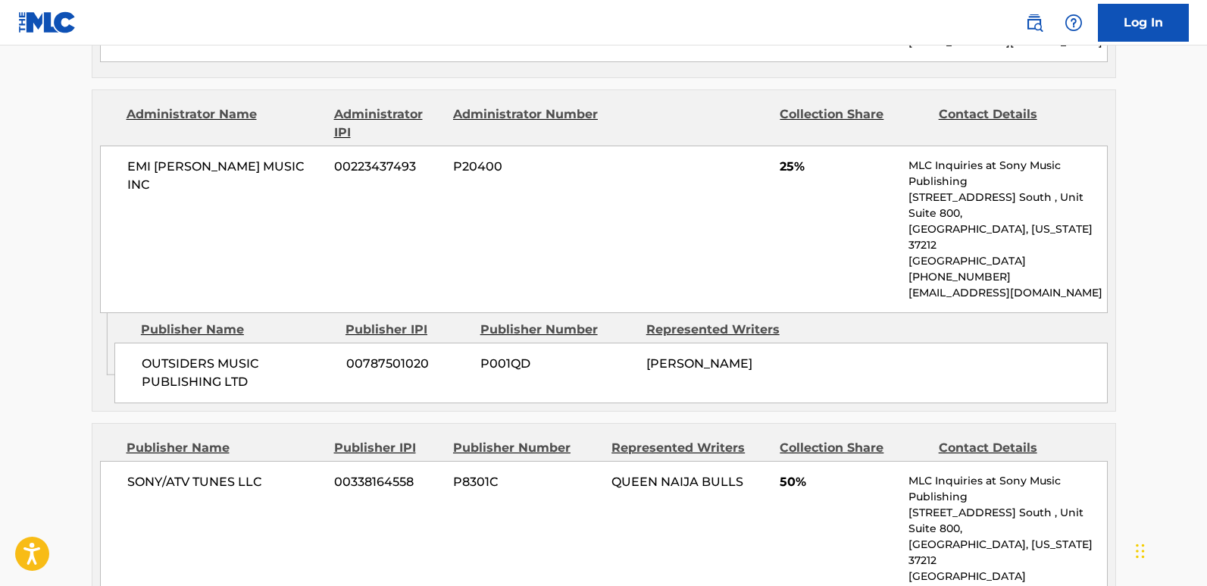
click at [780, 158] on span "25%" at bounding box center [838, 167] width 117 height 18
copy span "25"
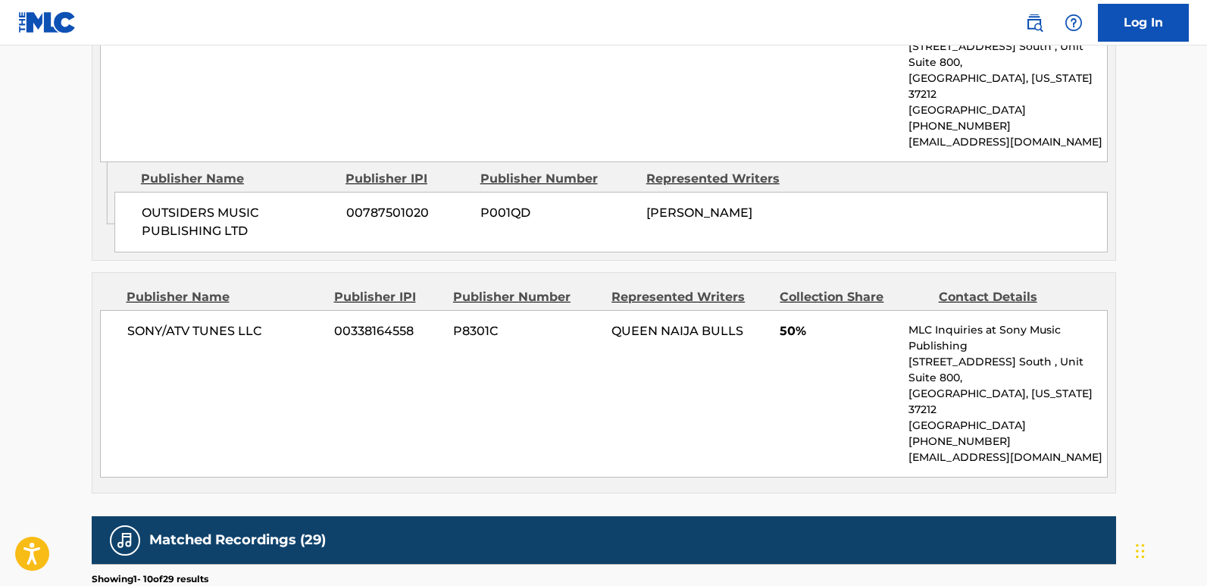
scroll to position [1364, 0]
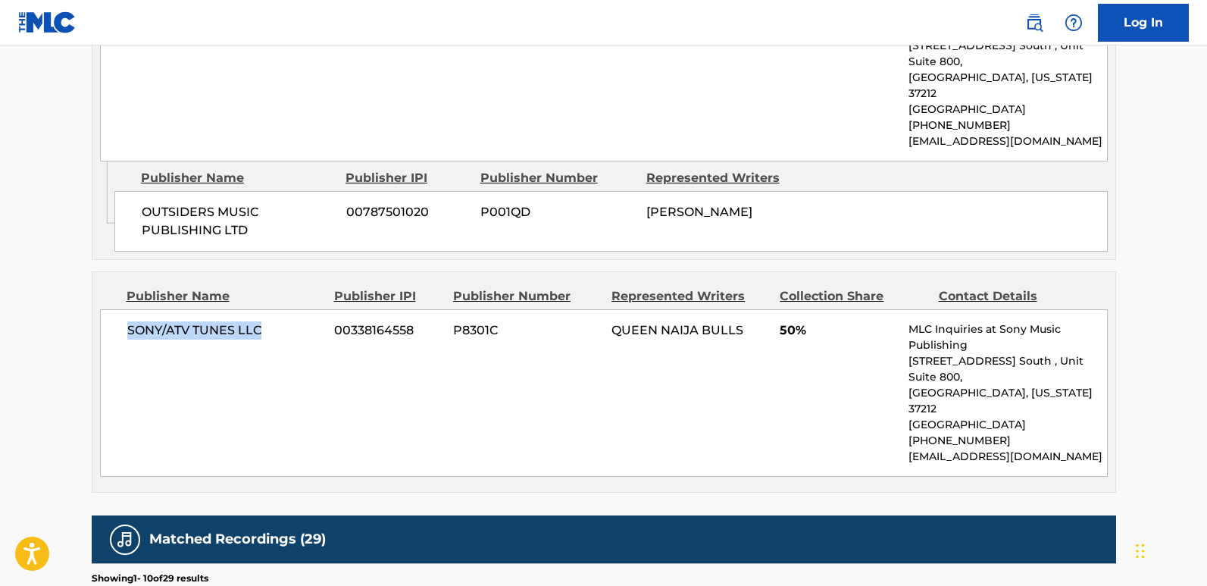
drag, startPoint x: 127, startPoint y: 260, endPoint x: 300, endPoint y: 260, distance: 173.5
click at [300, 321] on span "SONY/ATV TUNES LLC" at bounding box center [225, 330] width 196 height 18
click at [788, 321] on span "50%" at bounding box center [838, 330] width 117 height 18
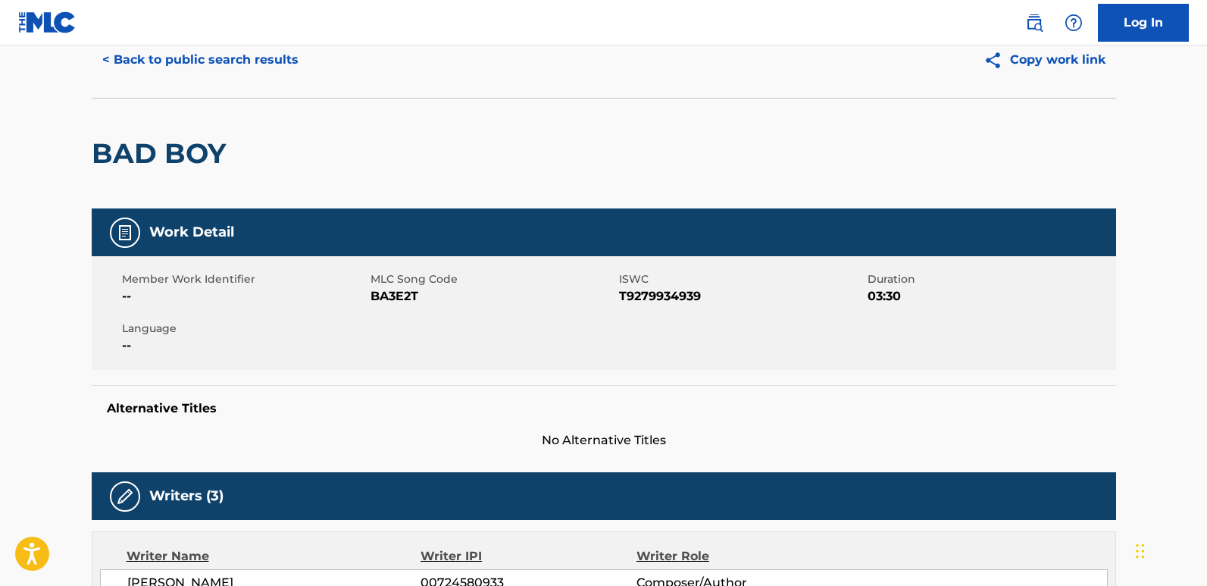
scroll to position [0, 0]
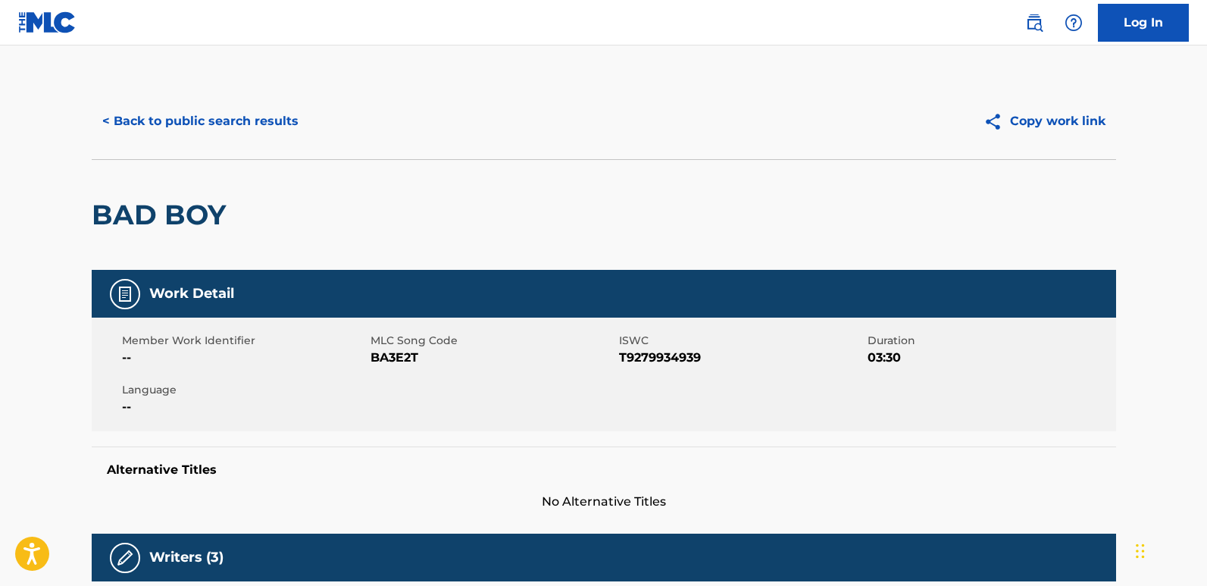
click at [233, 139] on button "< Back to public search results" at bounding box center [200, 121] width 217 height 38
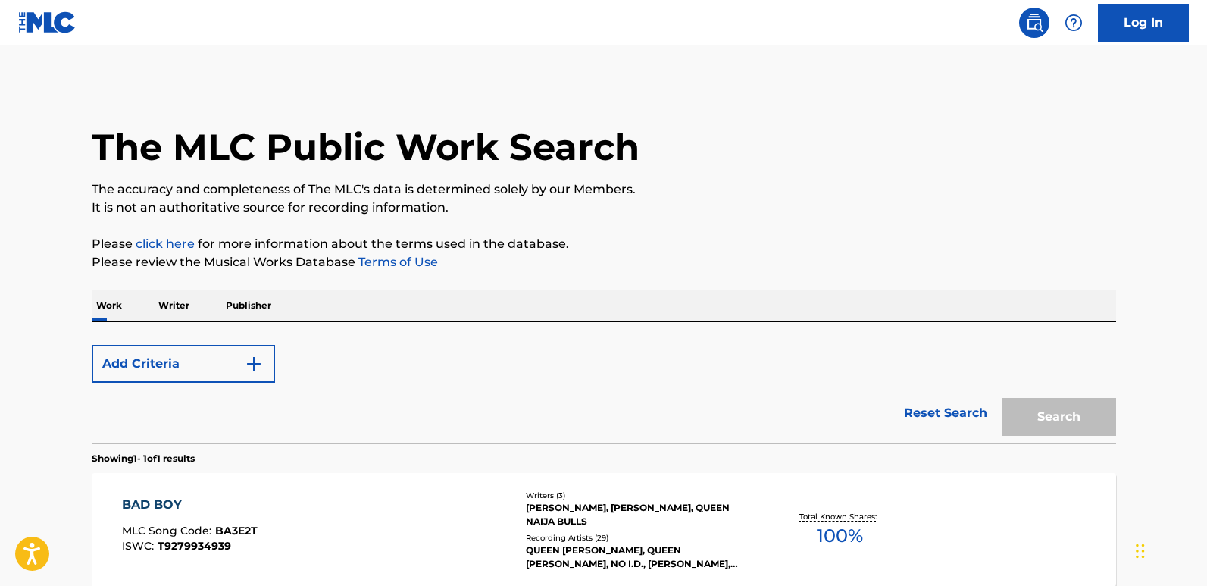
scroll to position [152, 0]
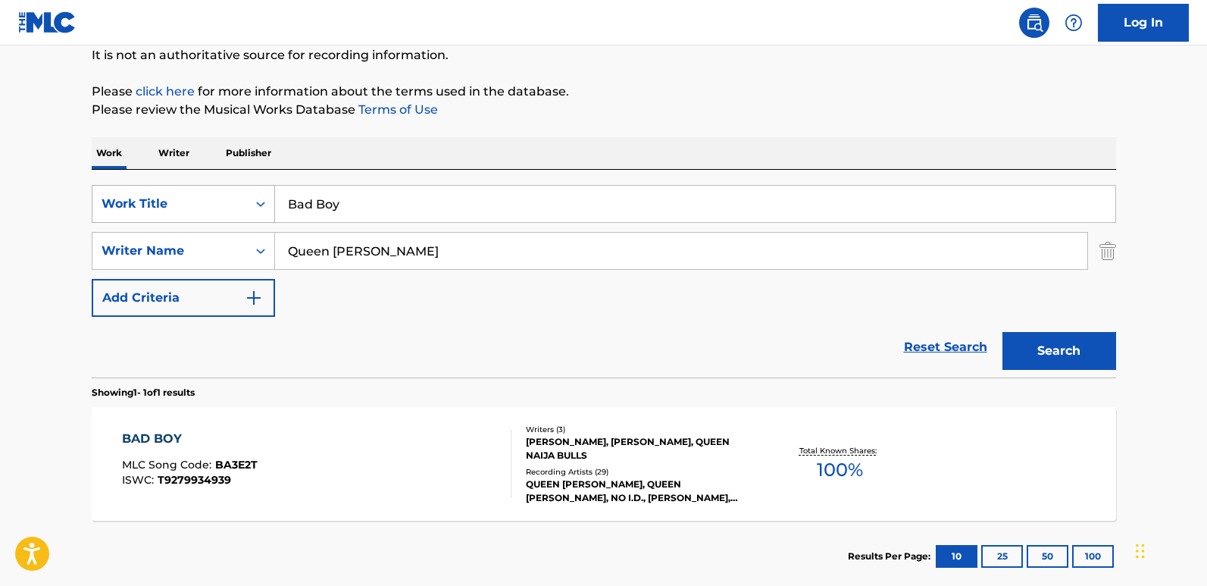
drag, startPoint x: 446, startPoint y: 186, endPoint x: 237, endPoint y: 186, distance: 208.4
click at [237, 186] on div "SearchWithCriteria19667f0f-1cda-43e3-a08d-bd3df46d8c52 Work Title Bad Boy" at bounding box center [604, 204] width 1024 height 38
paste input "13245334"
drag, startPoint x: 327, startPoint y: 208, endPoint x: 218, endPoint y: 208, distance: 109.1
click at [218, 208] on div "SearchWithCriteria19667f0f-1cda-43e3-a08d-bd3df46d8c52 Work Title 13245334" at bounding box center [604, 204] width 1024 height 38
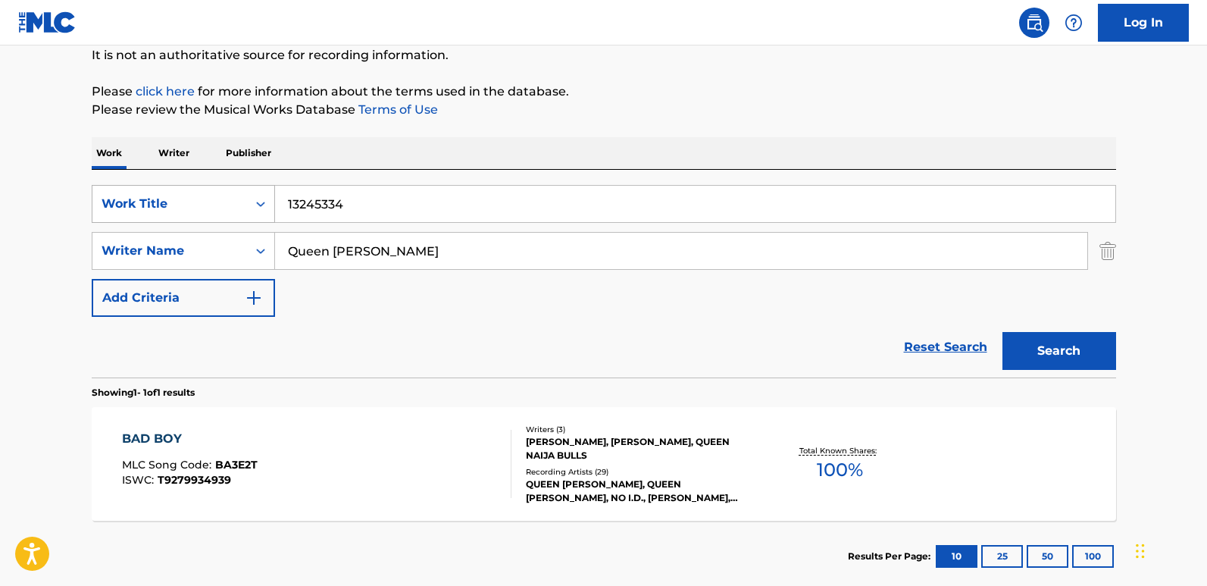
paste input "Beautiful"
type input "Beautiful"
click at [1092, 361] on button "Search" at bounding box center [1059, 351] width 114 height 38
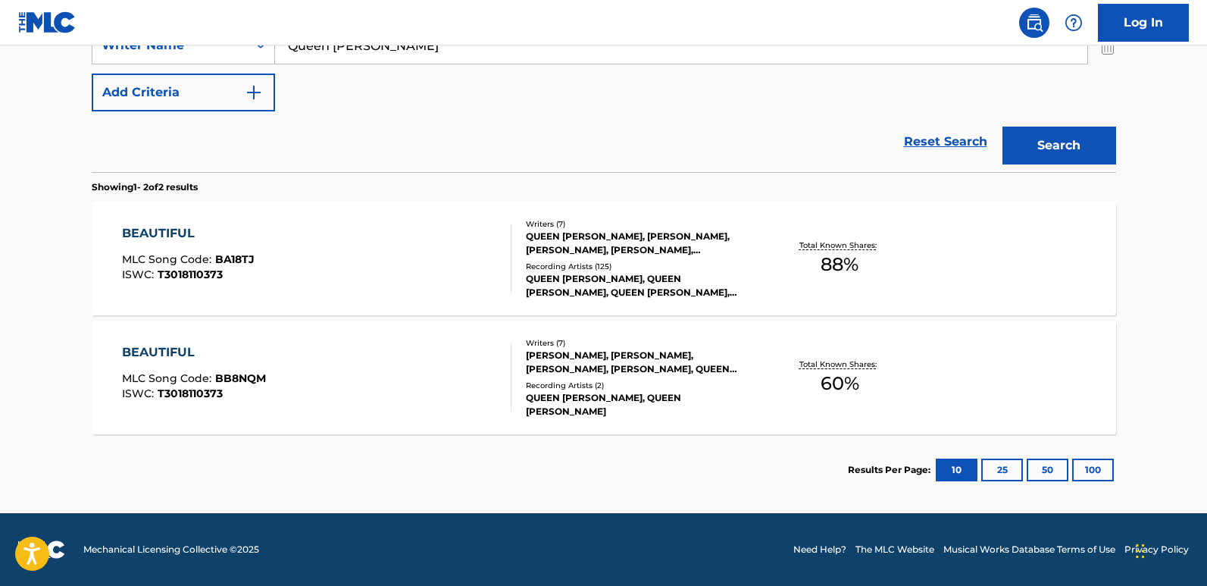
scroll to position [349, 0]
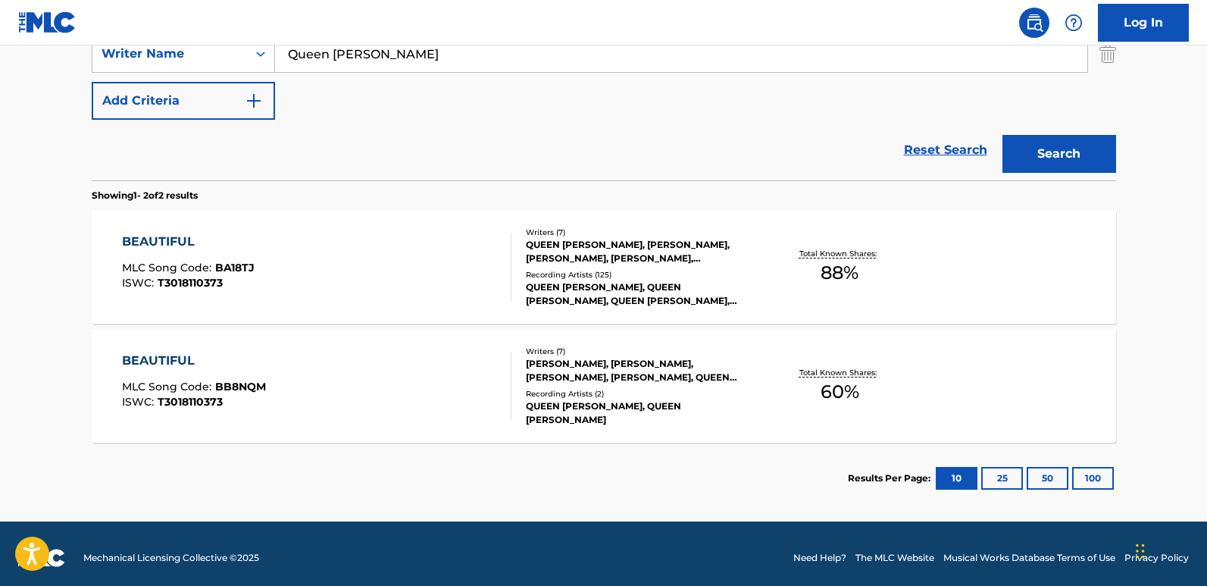
click at [186, 246] on div "BEAUTIFUL" at bounding box center [188, 242] width 133 height 18
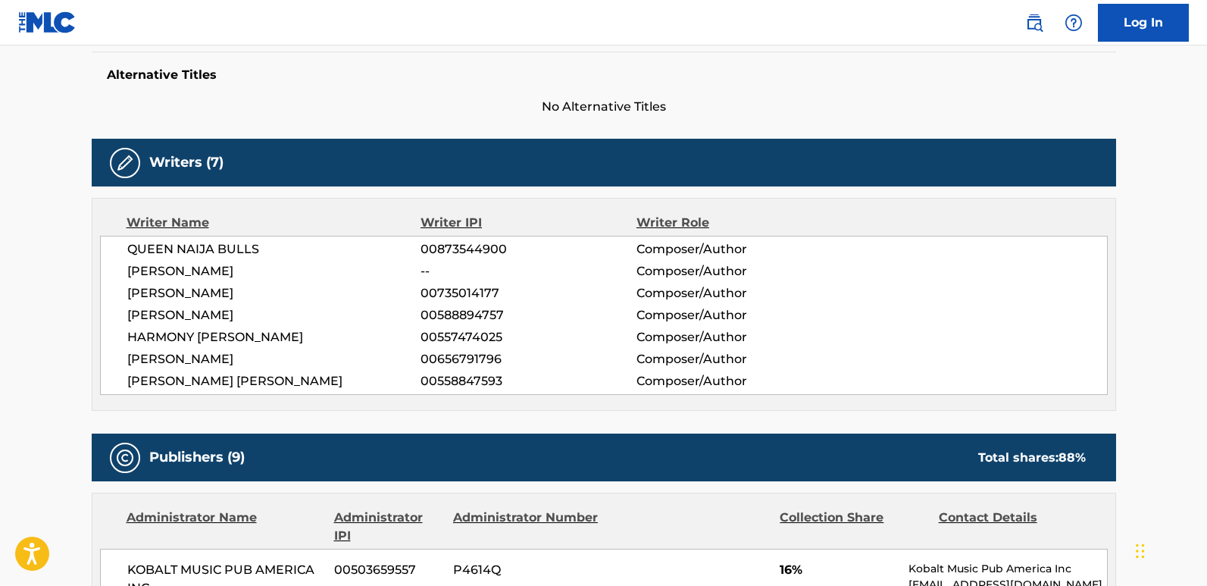
scroll to position [303, 0]
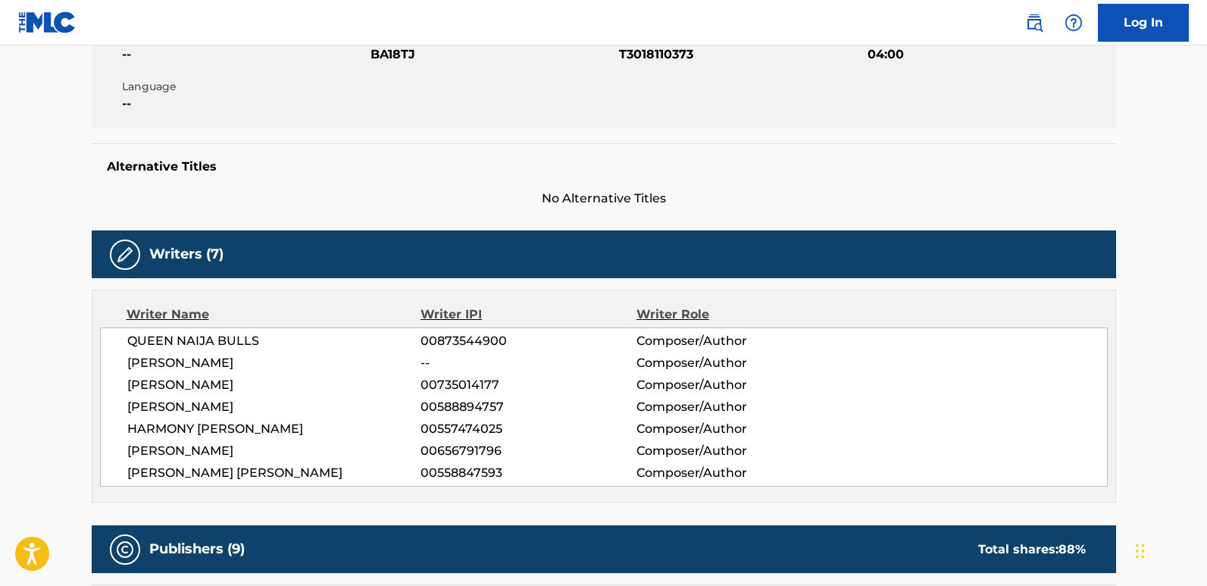
click at [228, 342] on span "QUEEN NAIJA BULLS" at bounding box center [274, 341] width 294 height 18
click at [273, 384] on span "[PERSON_NAME]" at bounding box center [274, 385] width 294 height 18
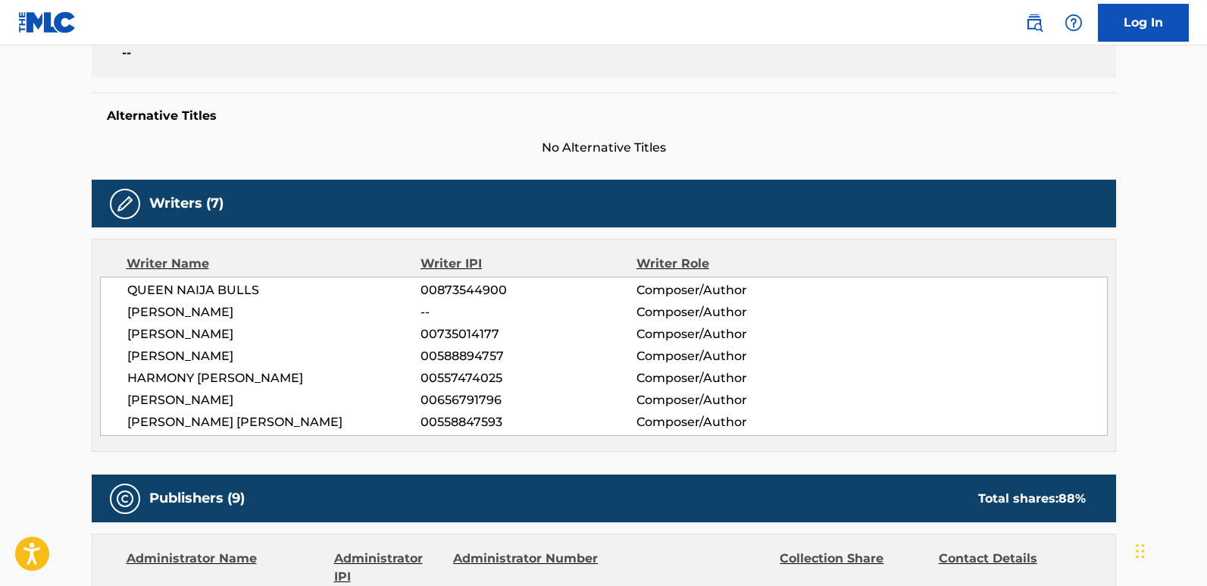
scroll to position [379, 0]
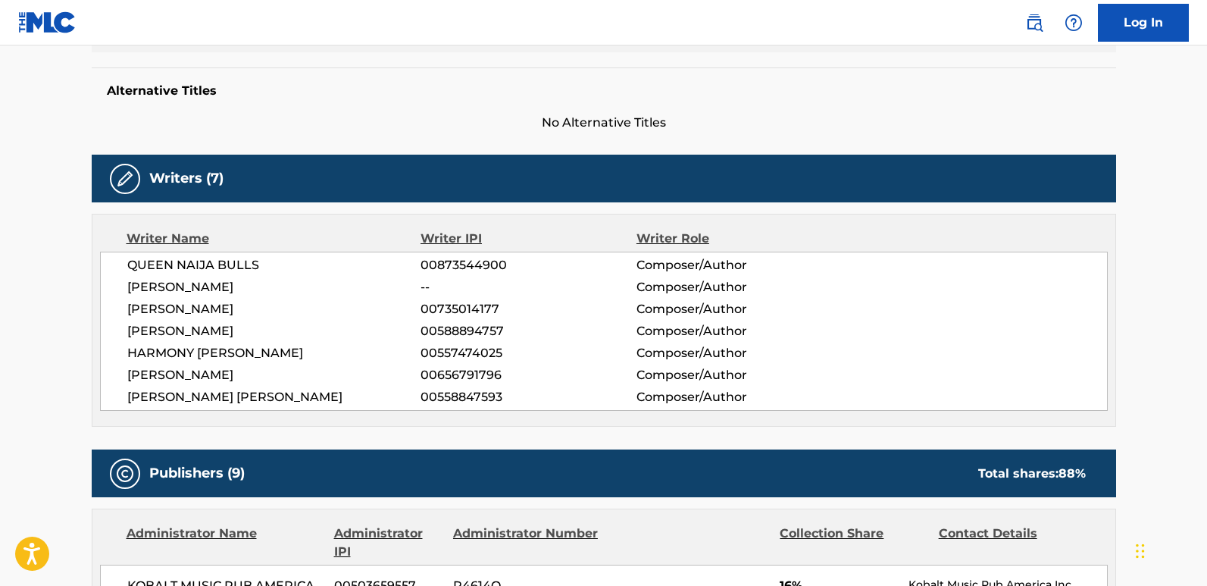
click at [292, 392] on span "[PERSON_NAME] [PERSON_NAME]" at bounding box center [274, 397] width 294 height 18
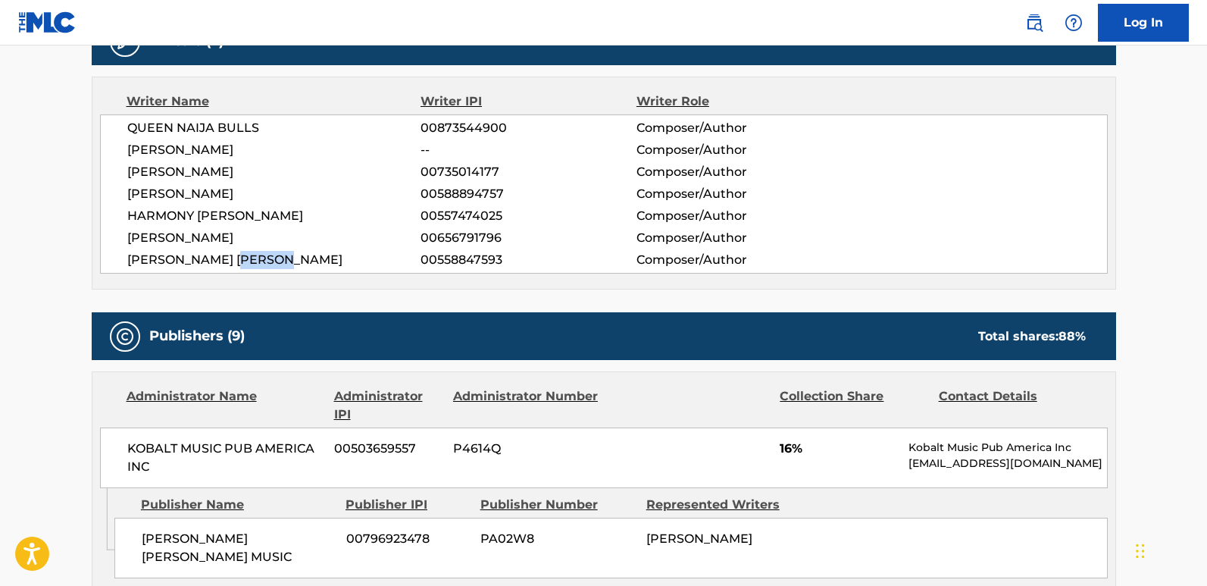
scroll to position [682, 0]
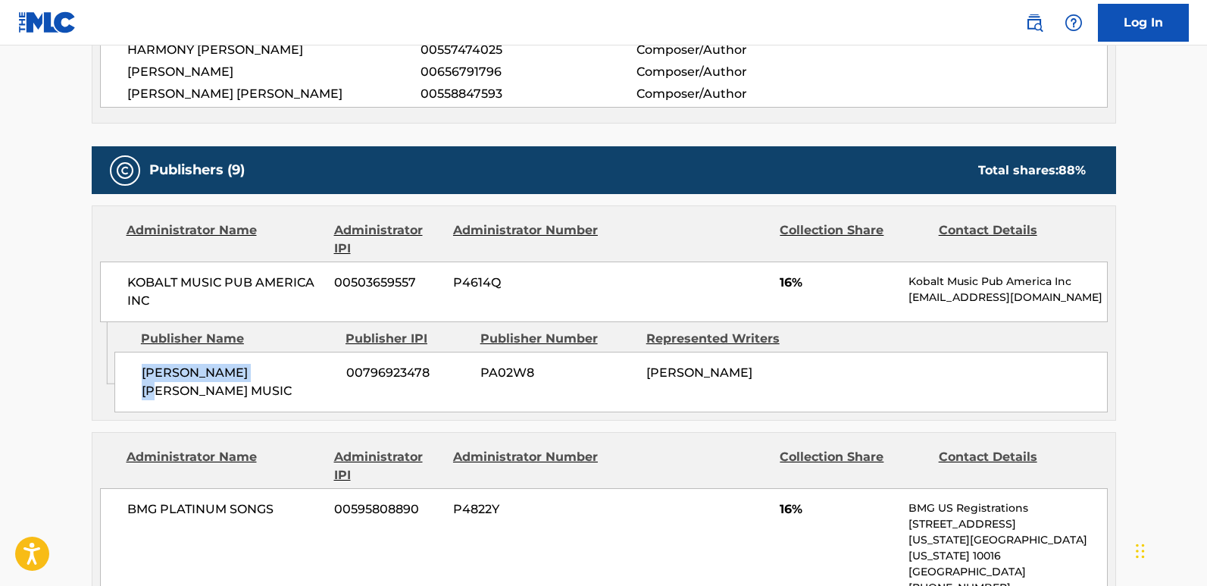
drag, startPoint x: 141, startPoint y: 378, endPoint x: 286, endPoint y: 377, distance: 145.5
click at [286, 377] on span "[PERSON_NAME] [PERSON_NAME] MUSIC" at bounding box center [238, 382] width 193 height 36
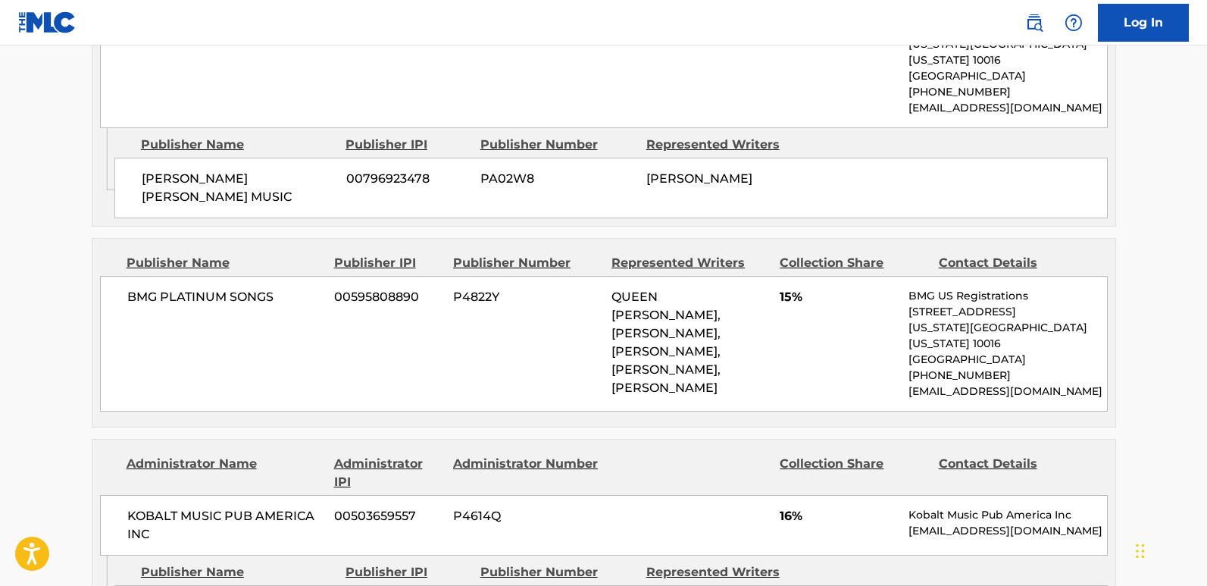
scroll to position [1143, 0]
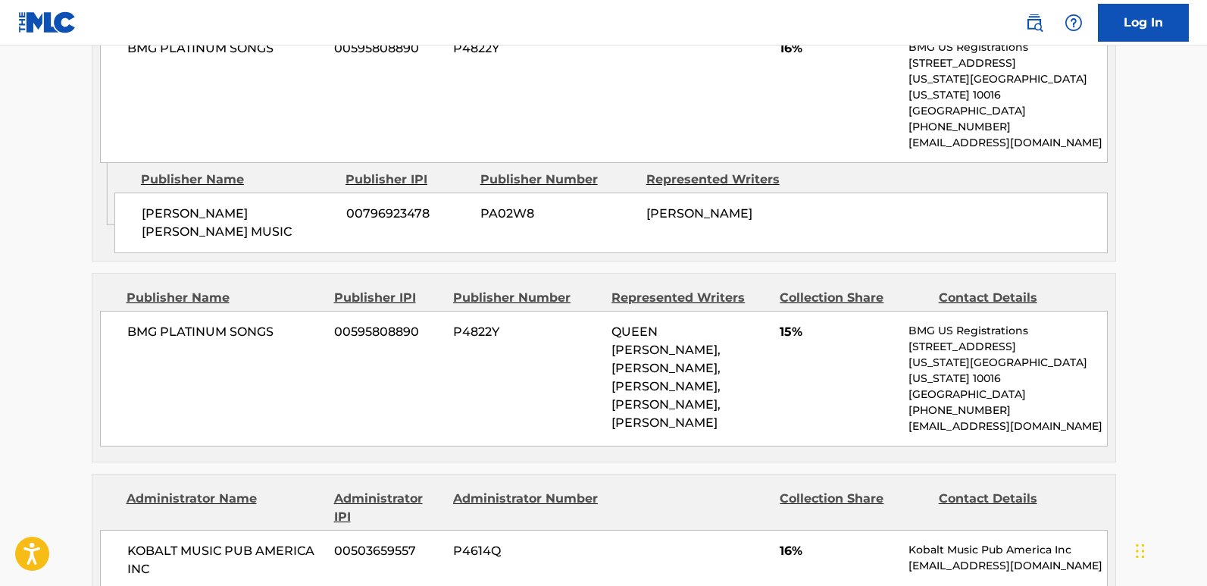
click at [789, 323] on span "15%" at bounding box center [838, 332] width 117 height 18
click at [786, 323] on span "15%" at bounding box center [838, 332] width 117 height 18
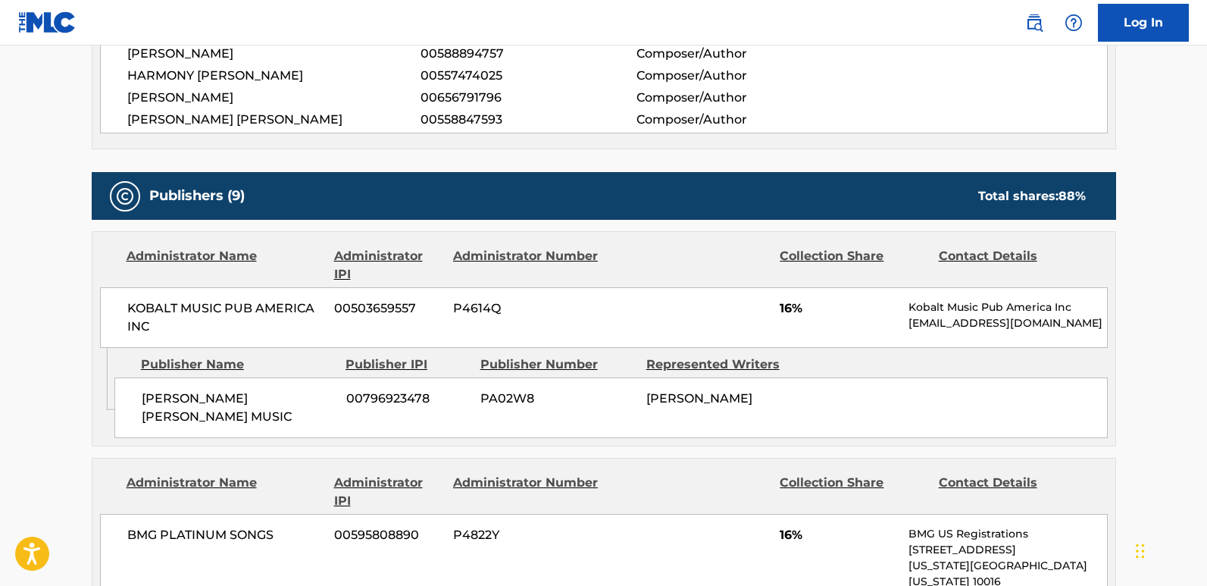
scroll to position [612, 0]
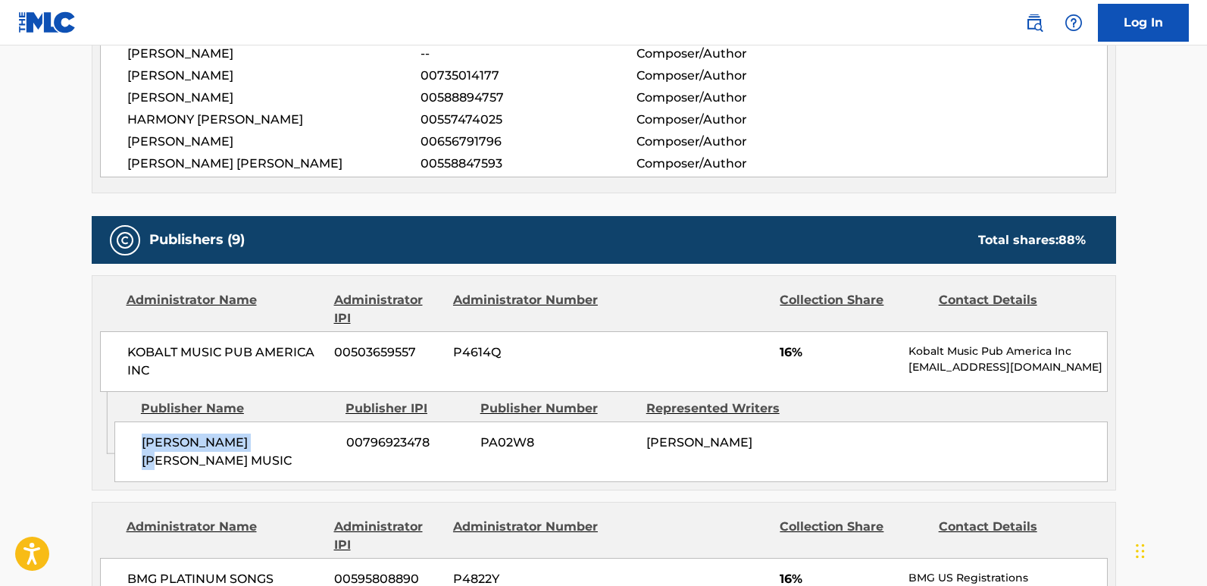
drag, startPoint x: 135, startPoint y: 442, endPoint x: 297, endPoint y: 449, distance: 162.3
click at [297, 449] on div "[PERSON_NAME] [PERSON_NAME] MUSIC 00796923478 PA02W8 [PERSON_NAME]" at bounding box center [610, 451] width 993 height 61
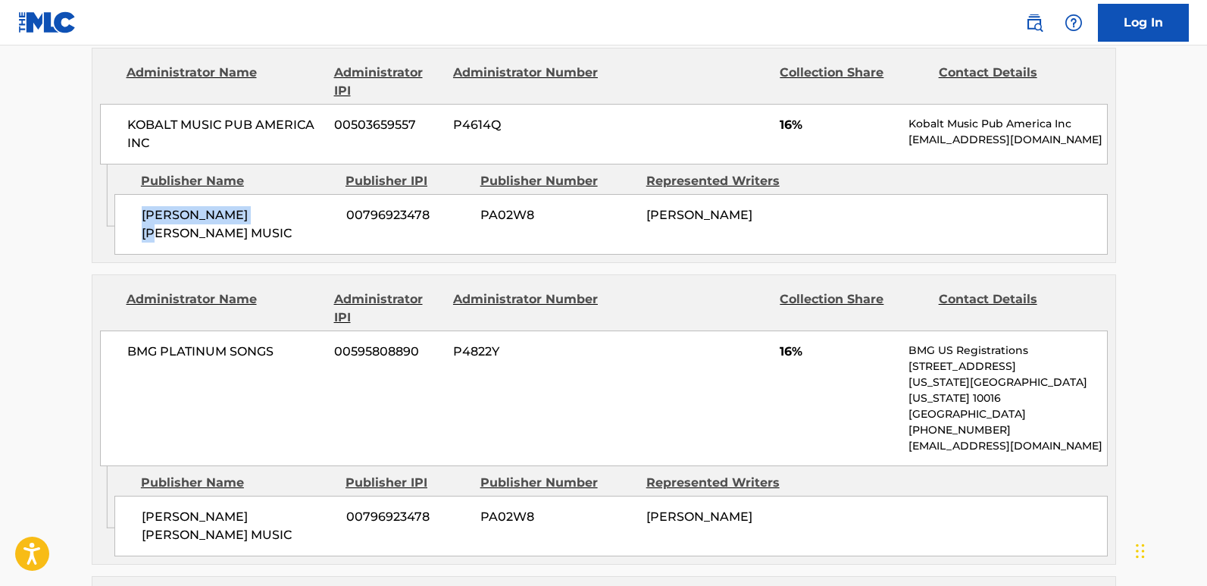
scroll to position [915, 0]
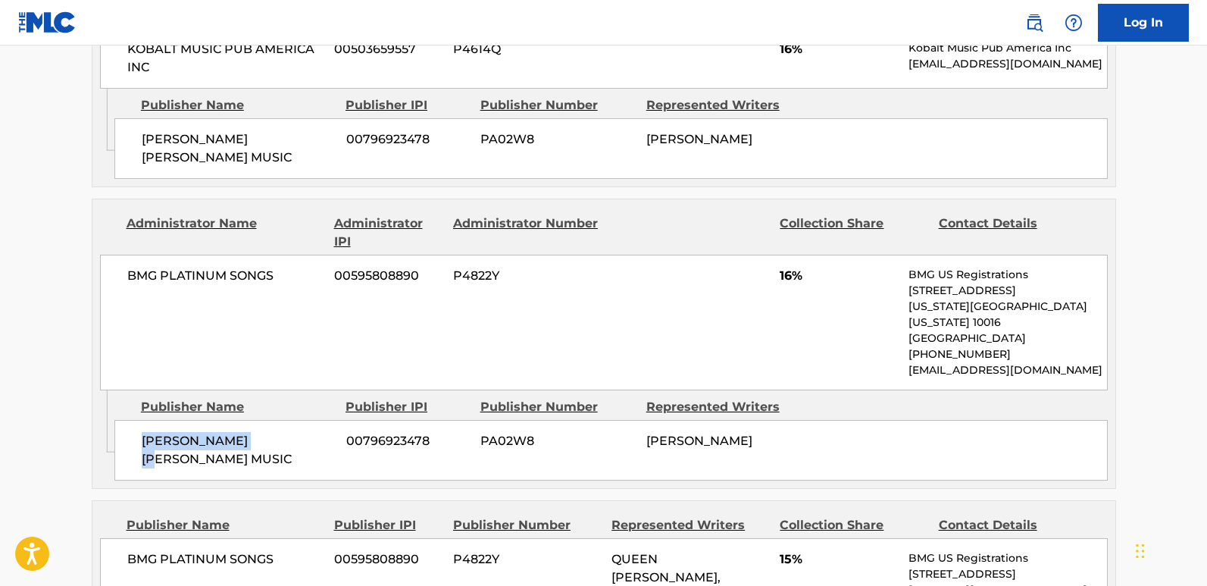
drag, startPoint x: 142, startPoint y: 416, endPoint x: 299, endPoint y: 416, distance: 156.8
click at [299, 432] on span "[PERSON_NAME] [PERSON_NAME] MUSIC" at bounding box center [238, 450] width 193 height 36
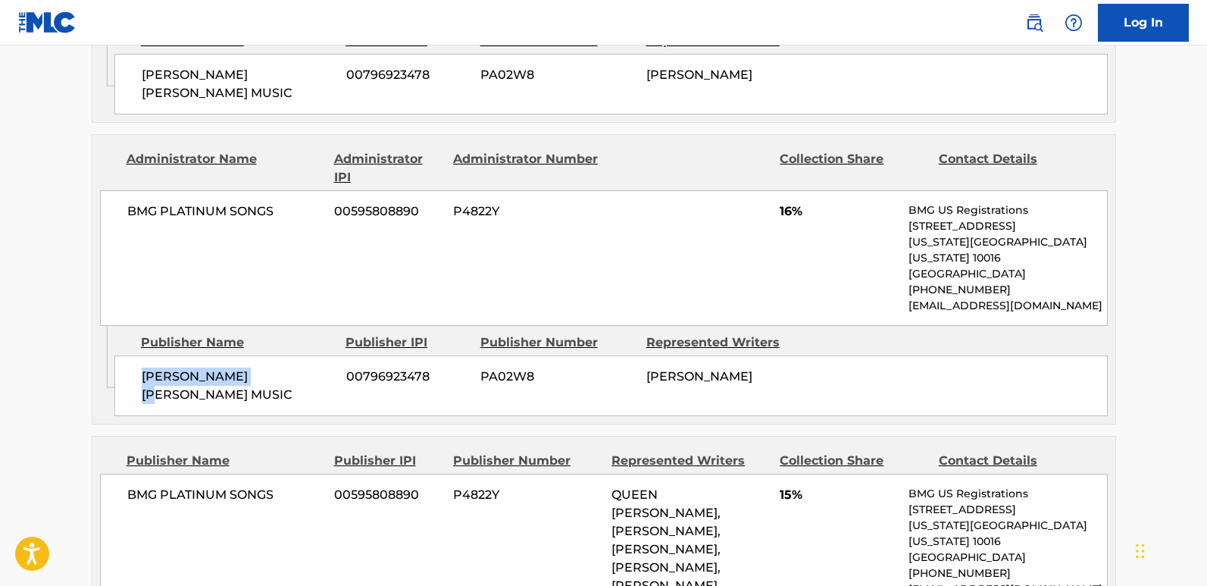
scroll to position [1143, 0]
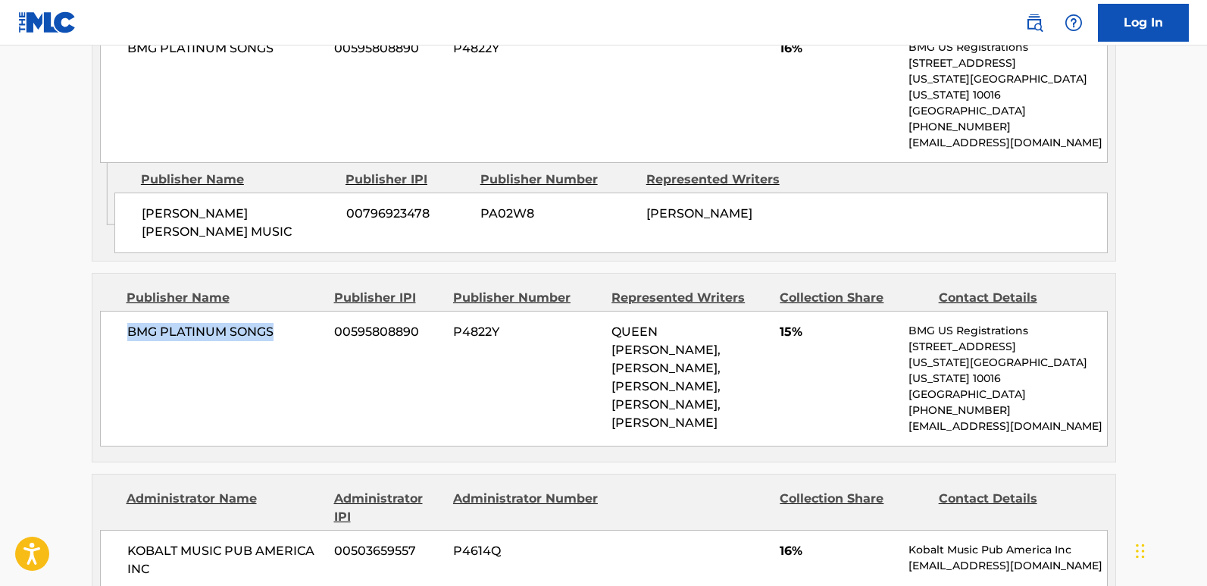
drag, startPoint x: 121, startPoint y: 286, endPoint x: 280, endPoint y: 285, distance: 158.4
click at [280, 311] on div "BMG PLATINUM SONGS 00595808890 P4822Y QUEEN NAIJA BULLS, [PERSON_NAME], [PERSON…" at bounding box center [604, 379] width 1008 height 136
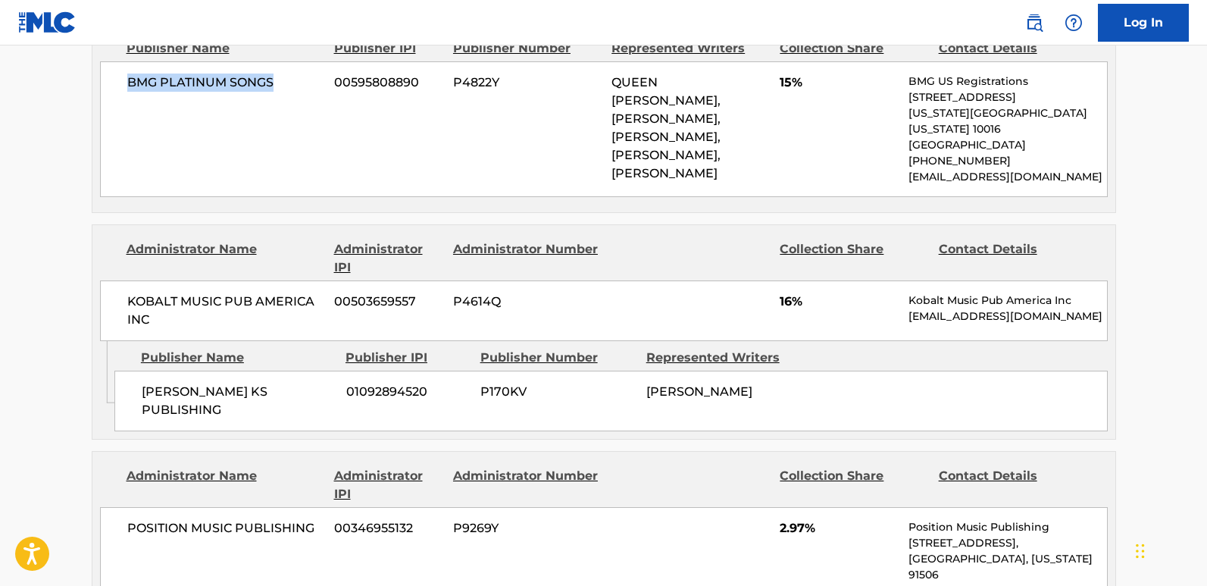
scroll to position [1446, 0]
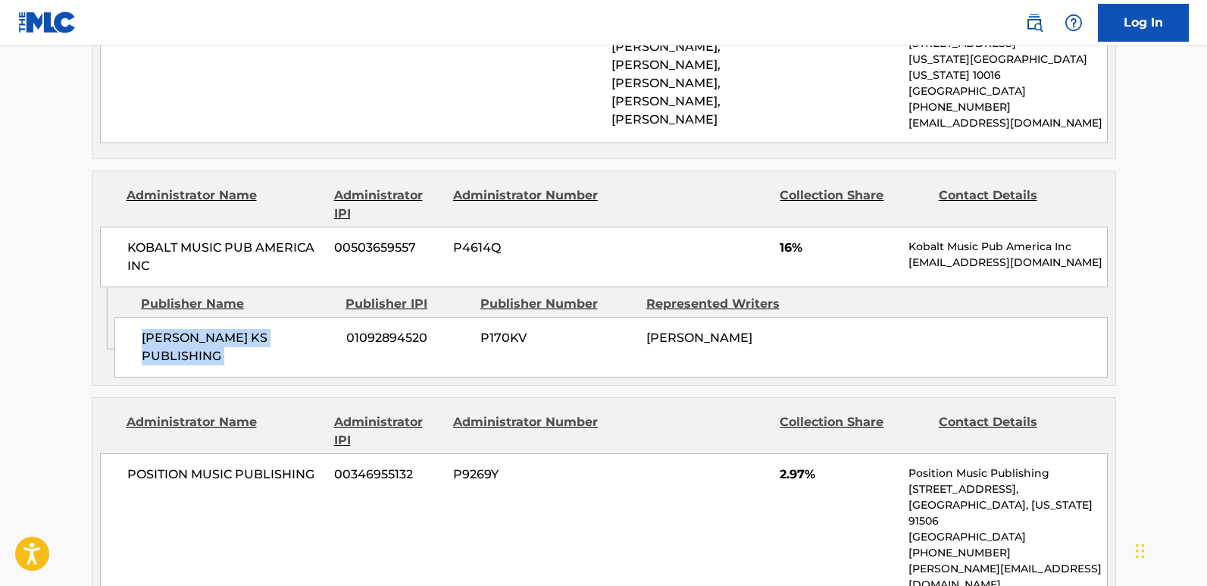
drag, startPoint x: 137, startPoint y: 293, endPoint x: 346, endPoint y: 292, distance: 209.1
click at [346, 317] on div "[PERSON_NAME] KS PUBLISHING 01092894520 P170KV [PERSON_NAME]" at bounding box center [610, 347] width 993 height 61
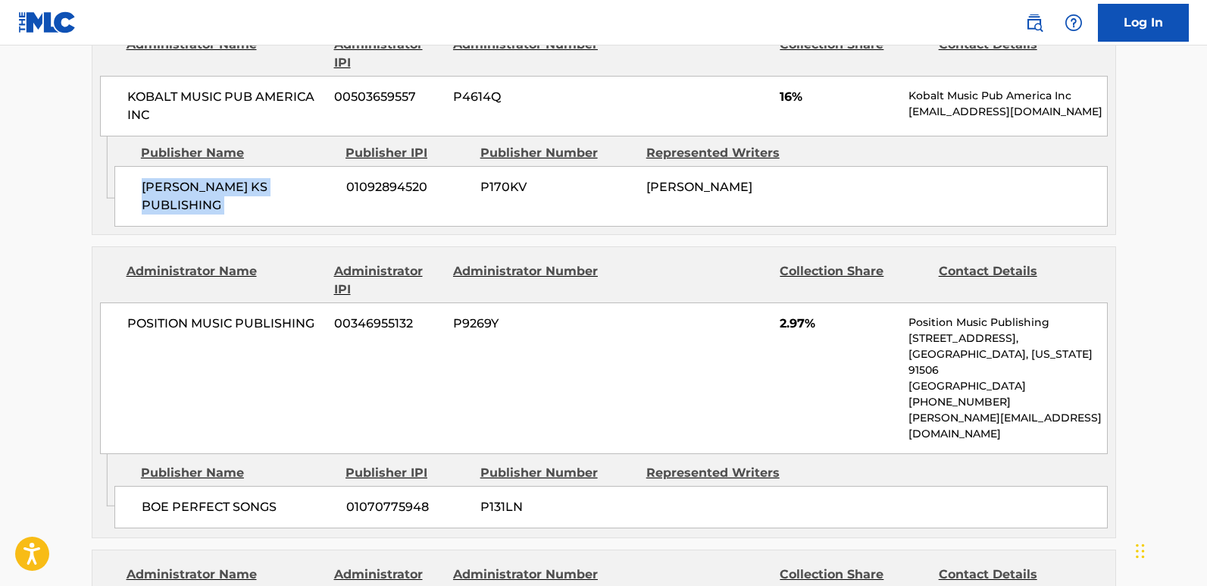
scroll to position [1597, 0]
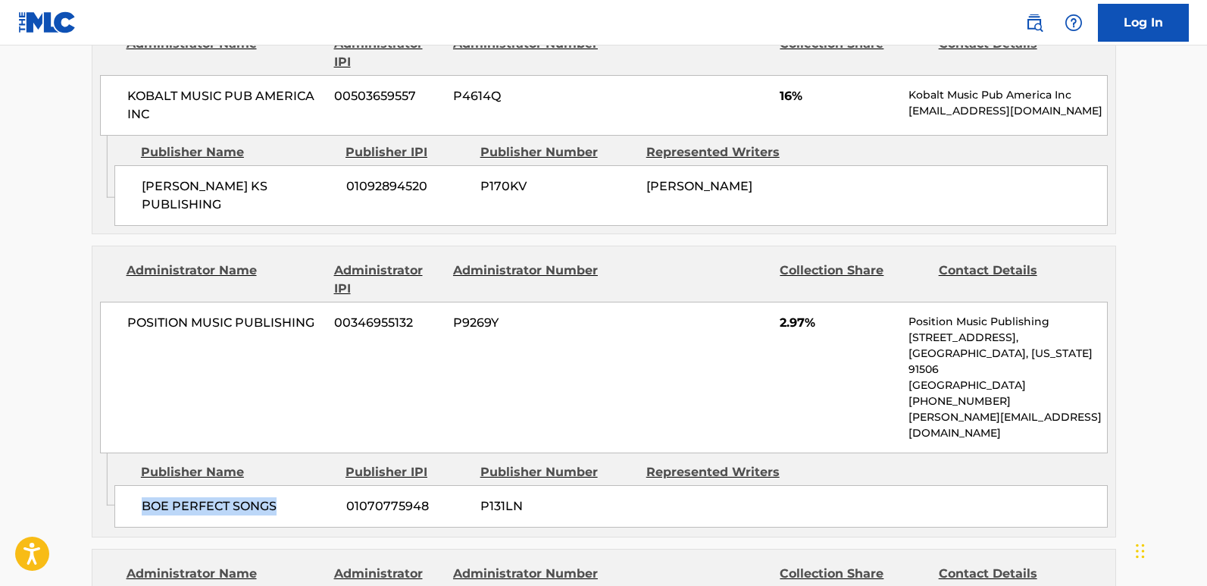
drag, startPoint x: 128, startPoint y: 417, endPoint x: 301, endPoint y: 417, distance: 172.7
click at [301, 485] on div "BOE PERFECT SONGS 01070775948 P131LN" at bounding box center [610, 506] width 993 height 42
click at [789, 314] on span "2.97%" at bounding box center [838, 323] width 117 height 18
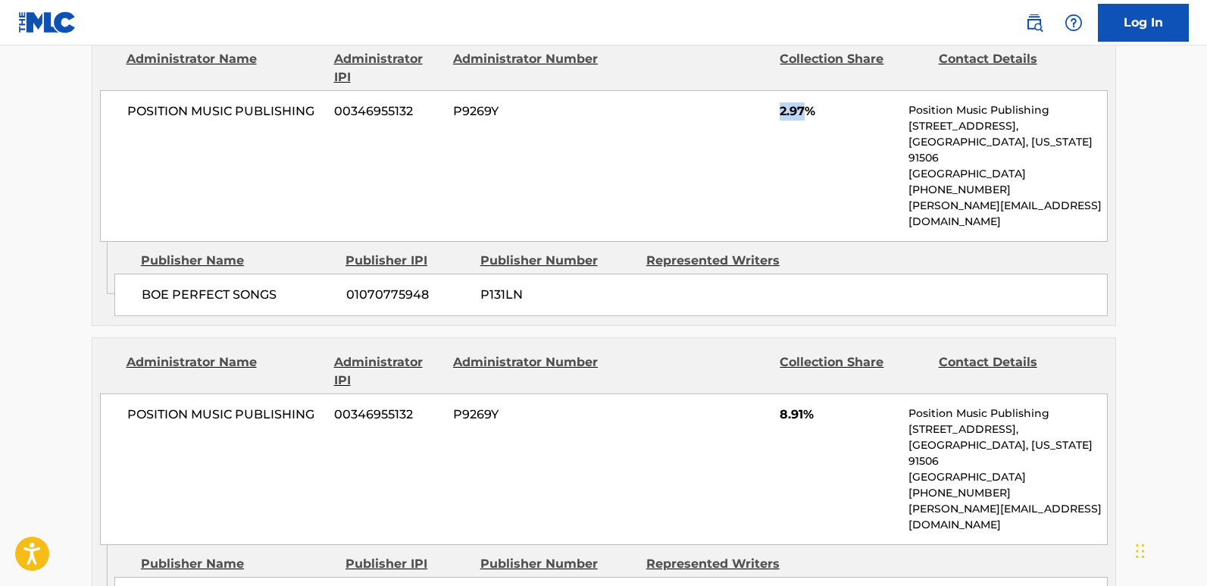
scroll to position [1900, 0]
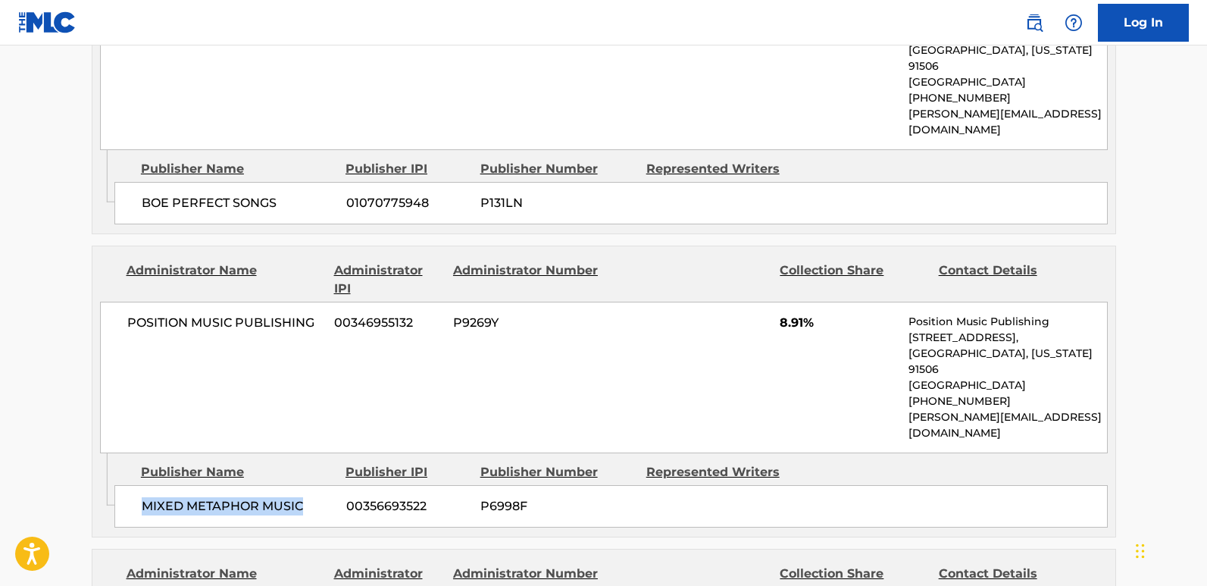
drag, startPoint x: 140, startPoint y: 385, endPoint x: 305, endPoint y: 397, distance: 164.9
click at [305, 485] on div "MIXED METAPHOR MUSIC 00356693522 P6998F" at bounding box center [610, 506] width 993 height 42
click at [797, 314] on span "8.91%" at bounding box center [838, 323] width 117 height 18
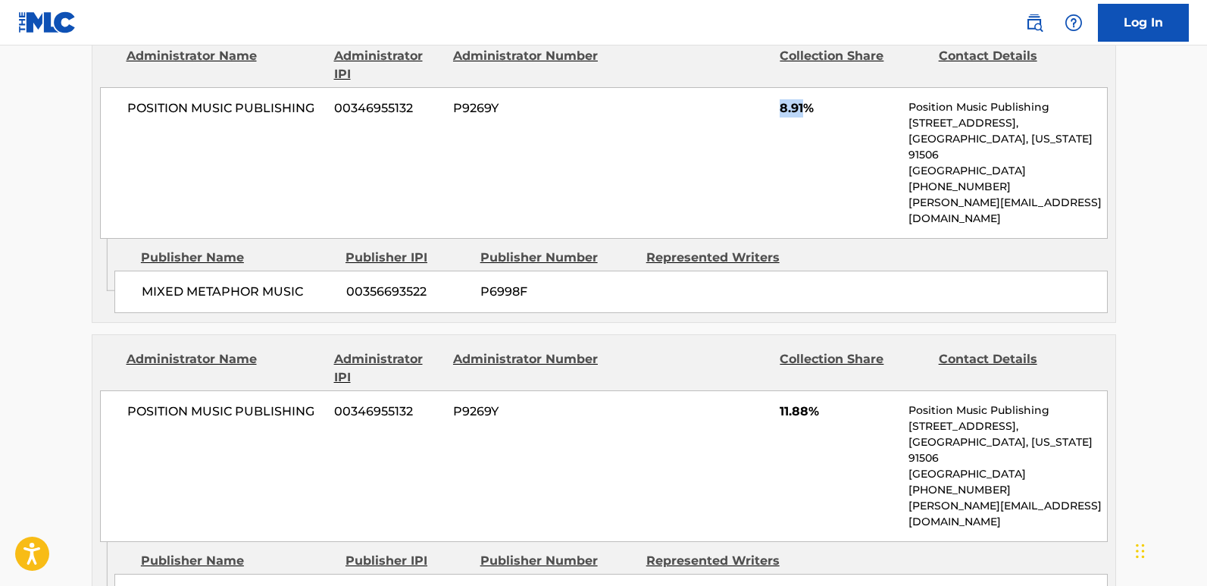
scroll to position [2128, 0]
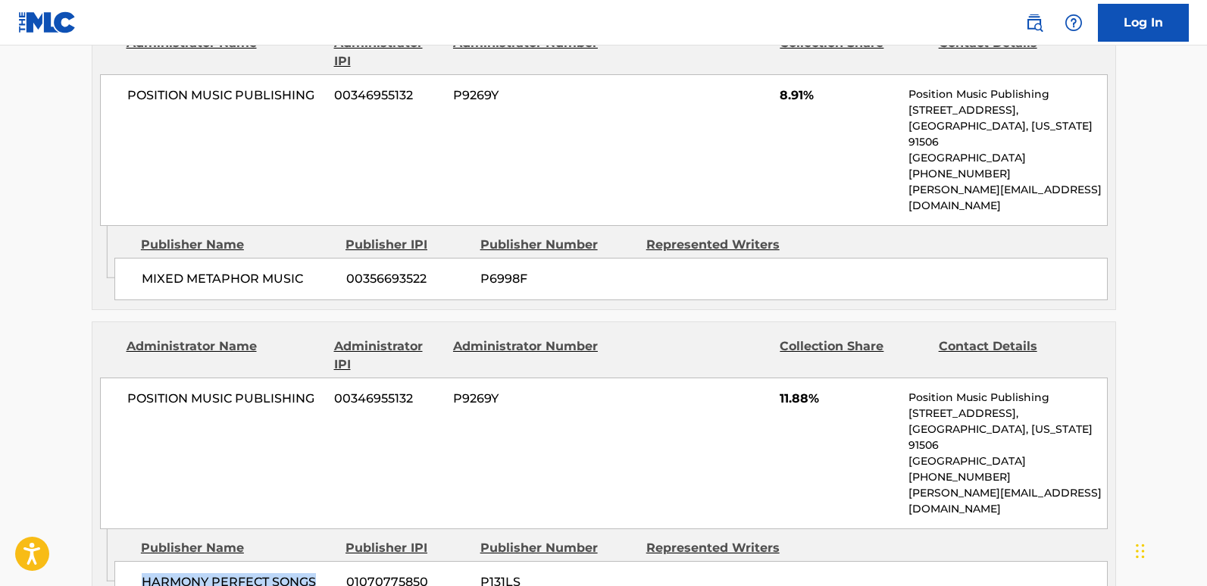
drag, startPoint x: 142, startPoint y: 420, endPoint x: 332, endPoint y: 439, distance: 190.3
click at [332, 561] on div "HARMONY PERFECT SONGS 01070775850 P131LS" at bounding box center [610, 582] width 993 height 42
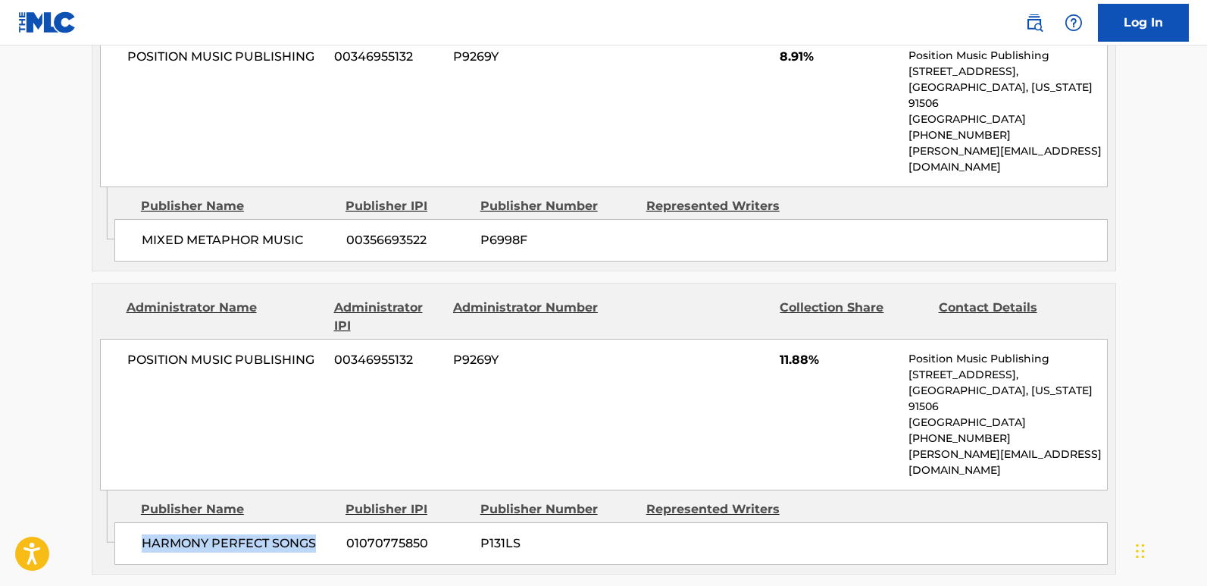
scroll to position [2203, 0]
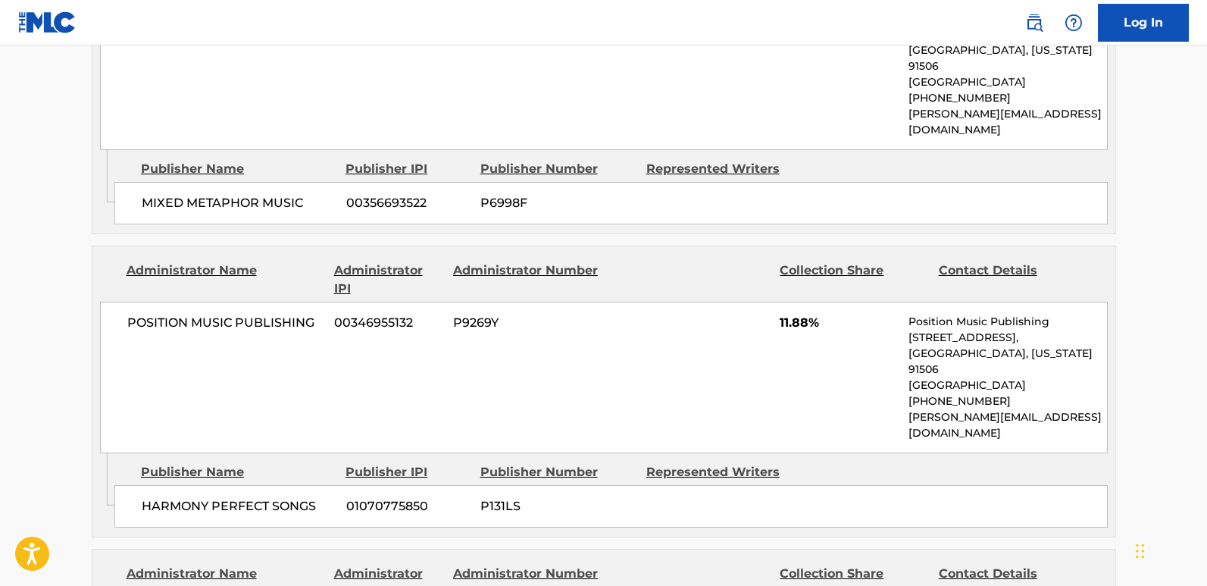
click at [794, 314] on span "11.88%" at bounding box center [838, 323] width 117 height 18
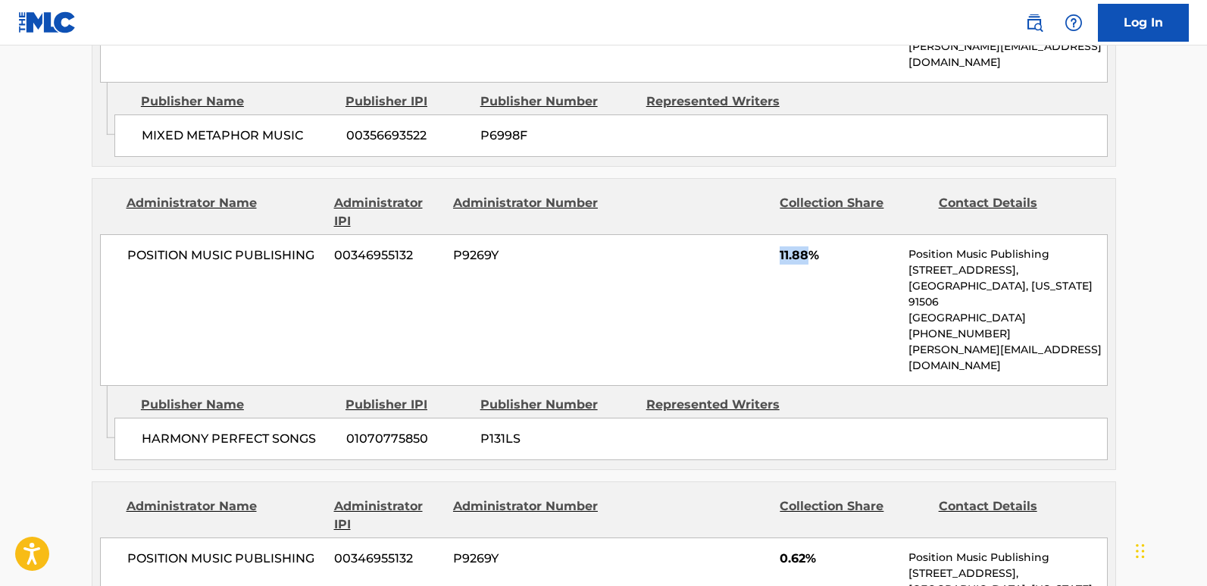
scroll to position [2431, 0]
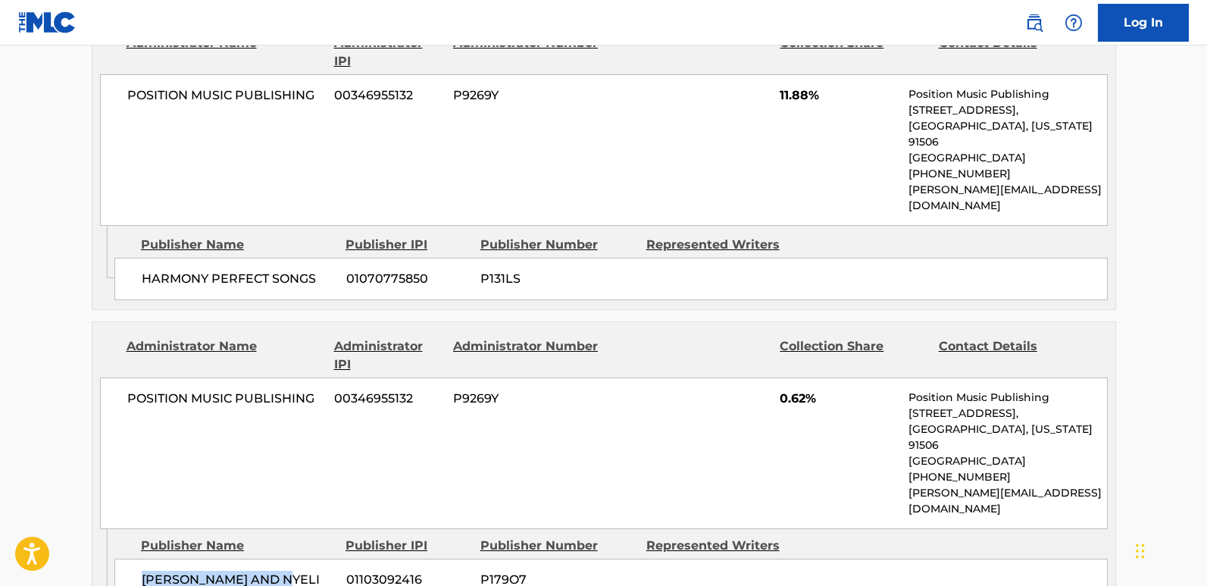
drag, startPoint x: 136, startPoint y: 393, endPoint x: 298, endPoint y: 401, distance: 161.6
click at [298, 558] on div "[PERSON_NAME] AND NYELI MUSIC 01103092416 P179O7" at bounding box center [610, 588] width 993 height 61
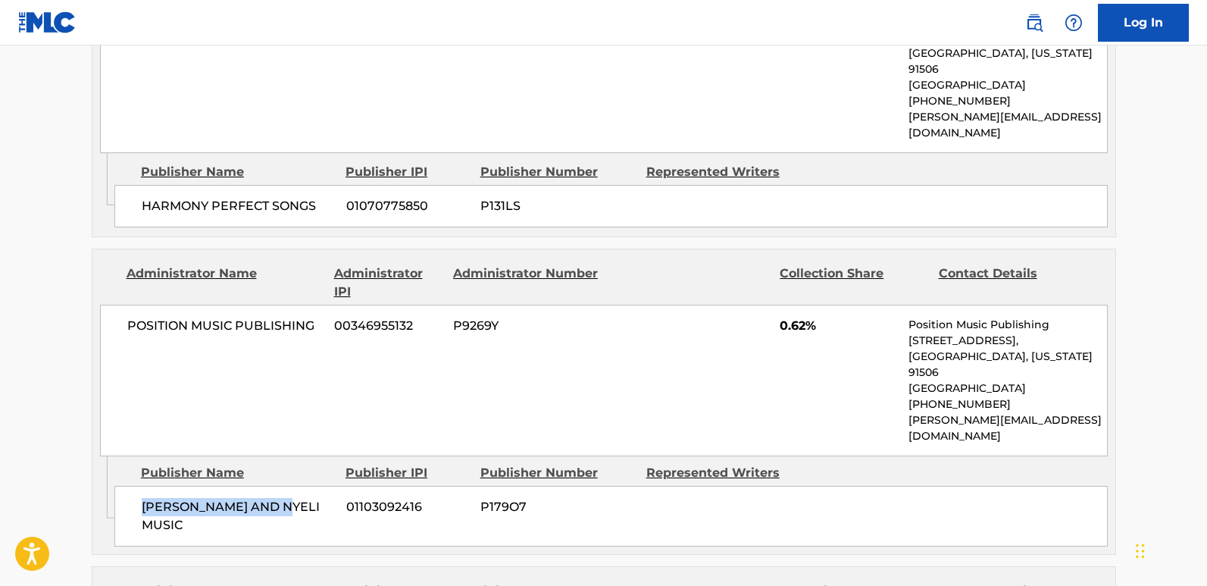
scroll to position [2506, 0]
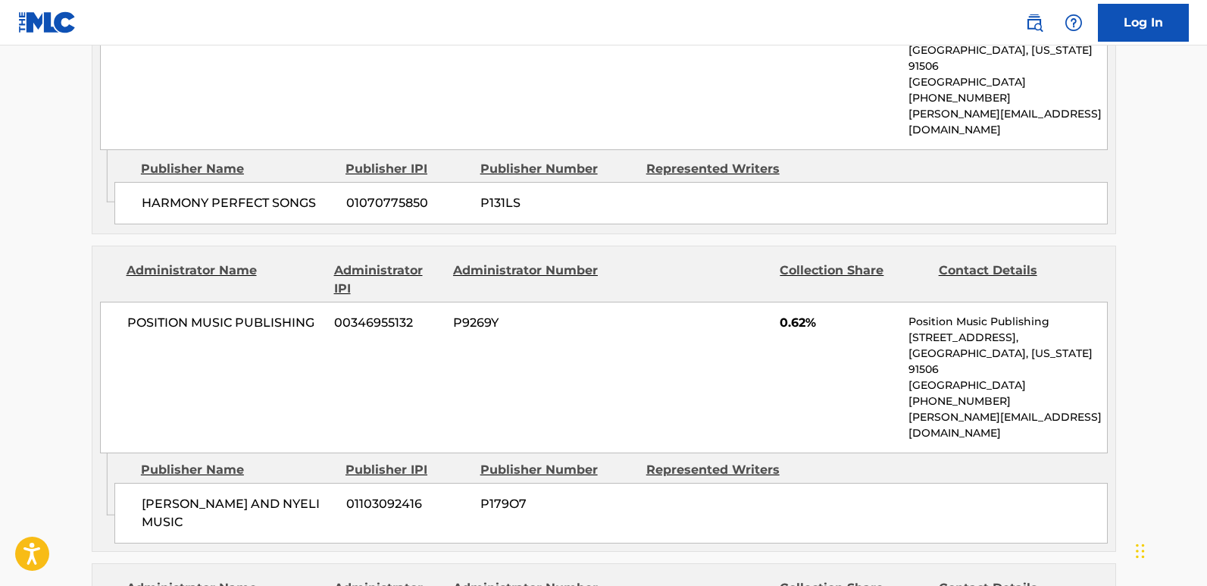
click at [382, 302] on div "POSITION MUSIC PUBLISHING 00346955132 P9269Y 0.62% Position Music Publishing [S…" at bounding box center [604, 378] width 1008 height 152
click at [176, 302] on div "POSITION MUSIC PUBLISHING 00346955132 P9269Y 0.62% Position Music Publishing [S…" at bounding box center [604, 378] width 1008 height 152
drag, startPoint x: 127, startPoint y: 174, endPoint x: 311, endPoint y: 172, distance: 184.9
click at [311, 314] on span "POSITION MUSIC PUBLISHING" at bounding box center [225, 323] width 196 height 18
drag, startPoint x: 142, startPoint y: 323, endPoint x: 297, endPoint y: 317, distance: 155.4
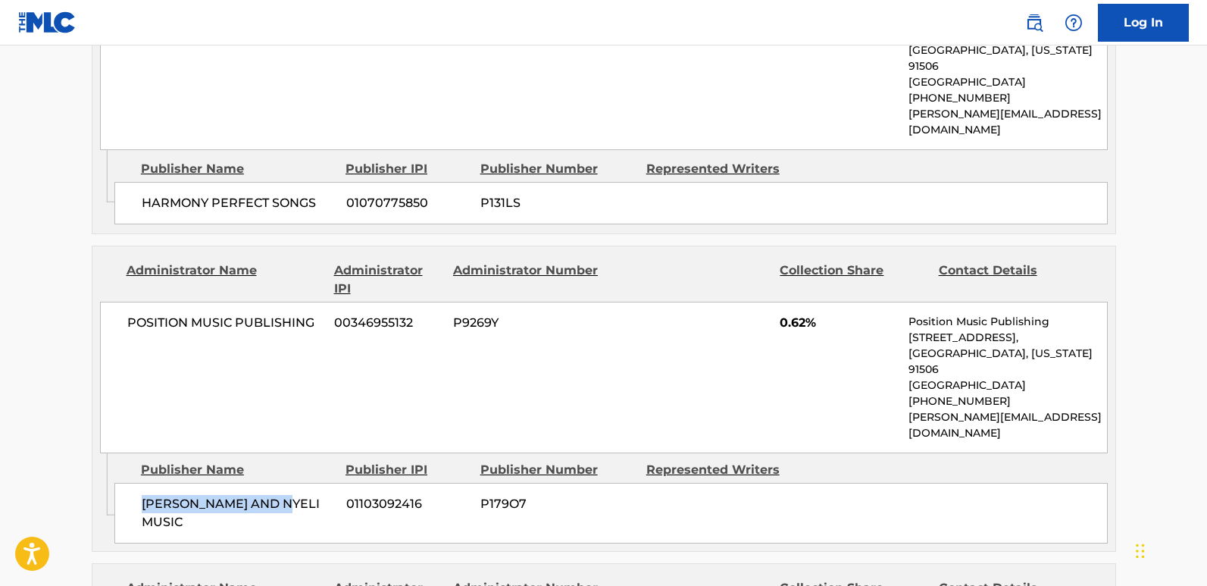
click at [297, 495] on span "[PERSON_NAME] AND NYELI MUSIC" at bounding box center [238, 513] width 193 height 36
drag, startPoint x: 126, startPoint y: 174, endPoint x: 314, endPoint y: 179, distance: 188.7
click at [314, 302] on div "POSITION MUSIC PUBLISHING 00346955132 P9269Y 0.62% Position Music Publishing [S…" at bounding box center [604, 378] width 1008 height 152
drag, startPoint x: 137, startPoint y: 318, endPoint x: 313, endPoint y: 322, distance: 175.8
click at [313, 483] on div "[PERSON_NAME] AND NYELI MUSIC 01103092416 P179O7" at bounding box center [610, 513] width 993 height 61
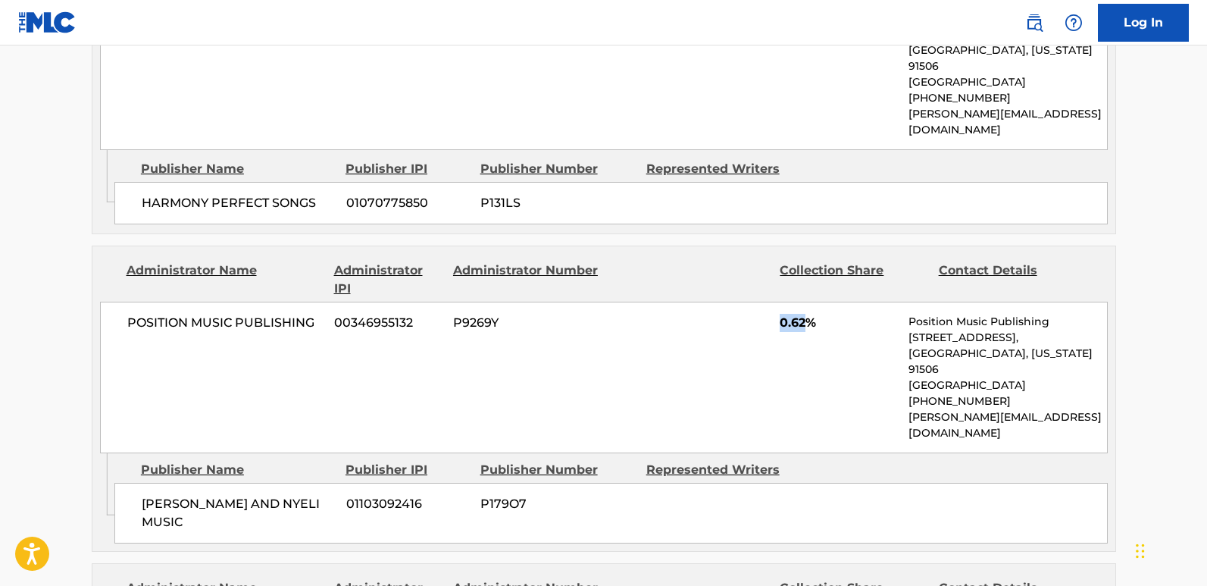
drag, startPoint x: 781, startPoint y: 167, endPoint x: 806, endPoint y: 165, distance: 25.0
click at [806, 314] on span "0.62%" at bounding box center [838, 323] width 117 height 18
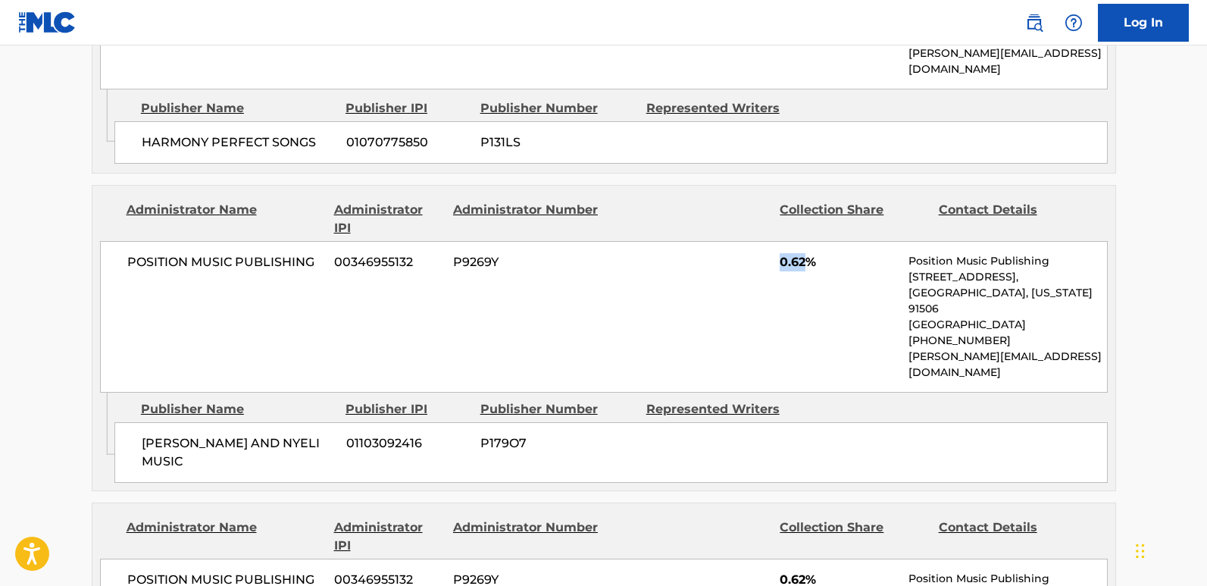
scroll to position [2658, 0]
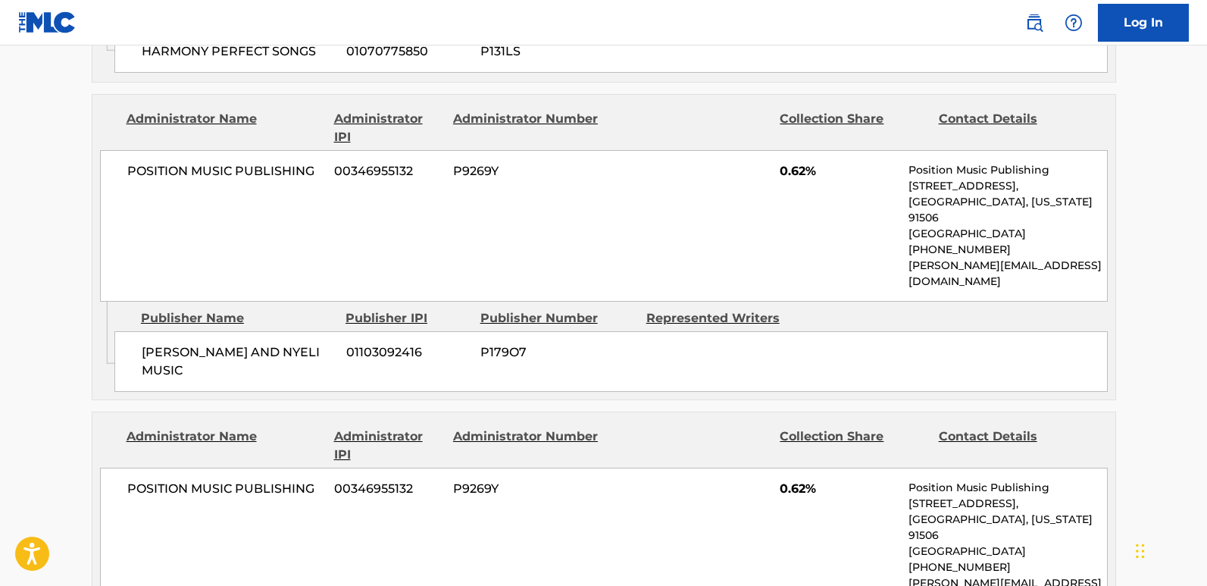
drag, startPoint x: 138, startPoint y: 449, endPoint x: 333, endPoint y: 460, distance: 195.0
click at [258, 467] on div "POSITION MUSIC PUBLISHING 00346955132 P9269Y 0.62% Position Music Publishing [S…" at bounding box center [604, 543] width 1008 height 152
drag, startPoint x: 123, startPoint y: 286, endPoint x: 323, endPoint y: 291, distance: 199.3
click at [323, 467] on div "POSITION MUSIC PUBLISHING 00346955132 P9269Y 0.62% Position Music Publishing [S…" at bounding box center [604, 543] width 1008 height 152
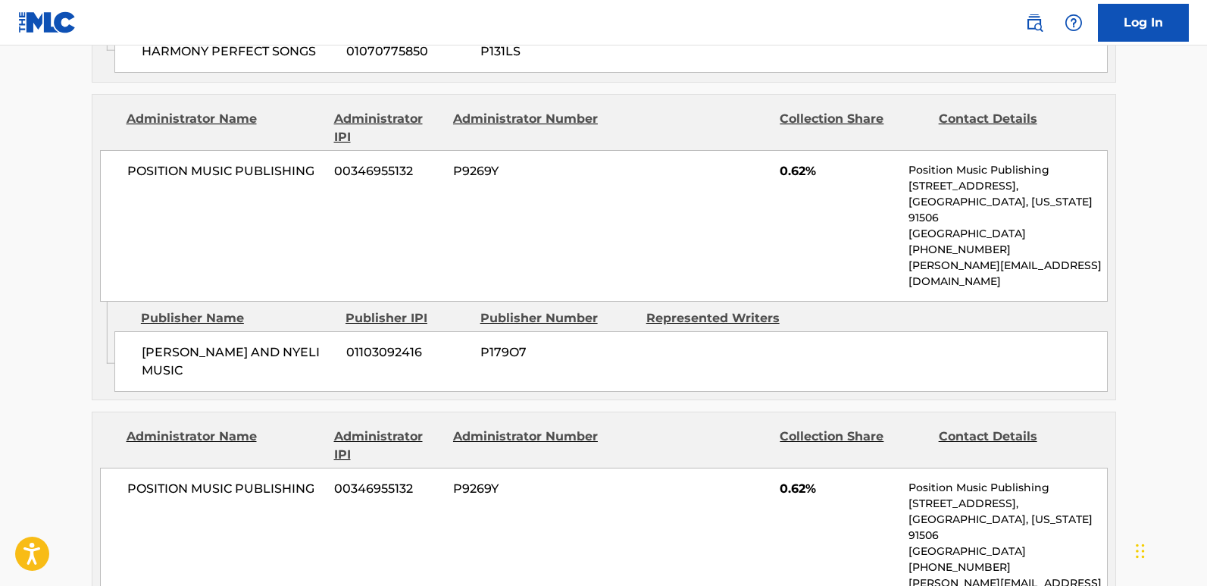
drag, startPoint x: 139, startPoint y: 440, endPoint x: 314, endPoint y: 442, distance: 175.8
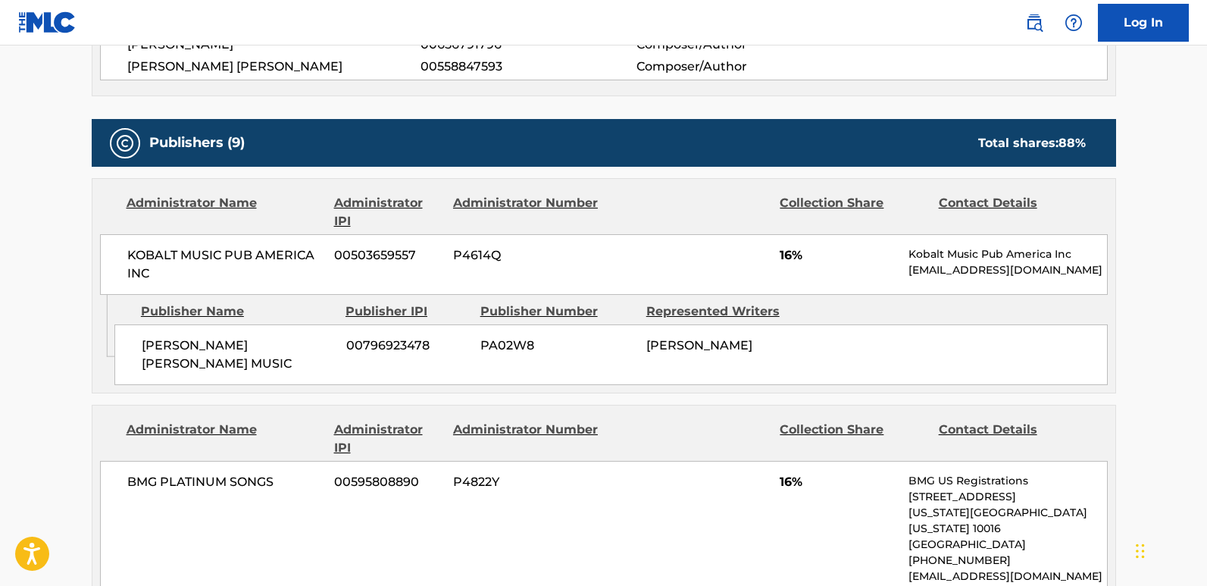
scroll to position [688, 0]
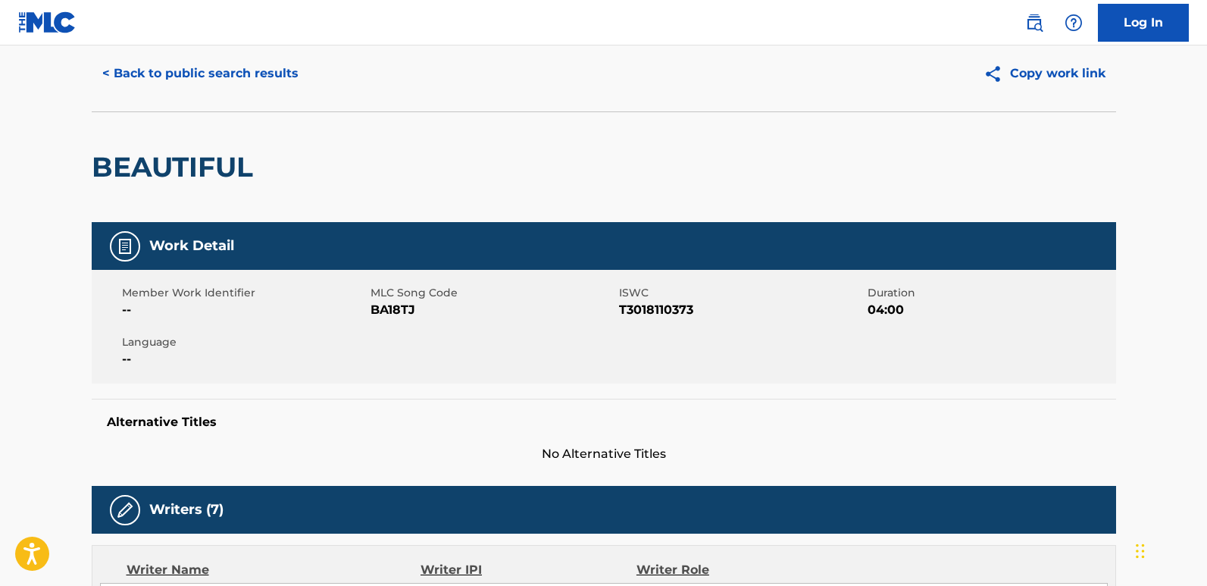
scroll to position [0, 0]
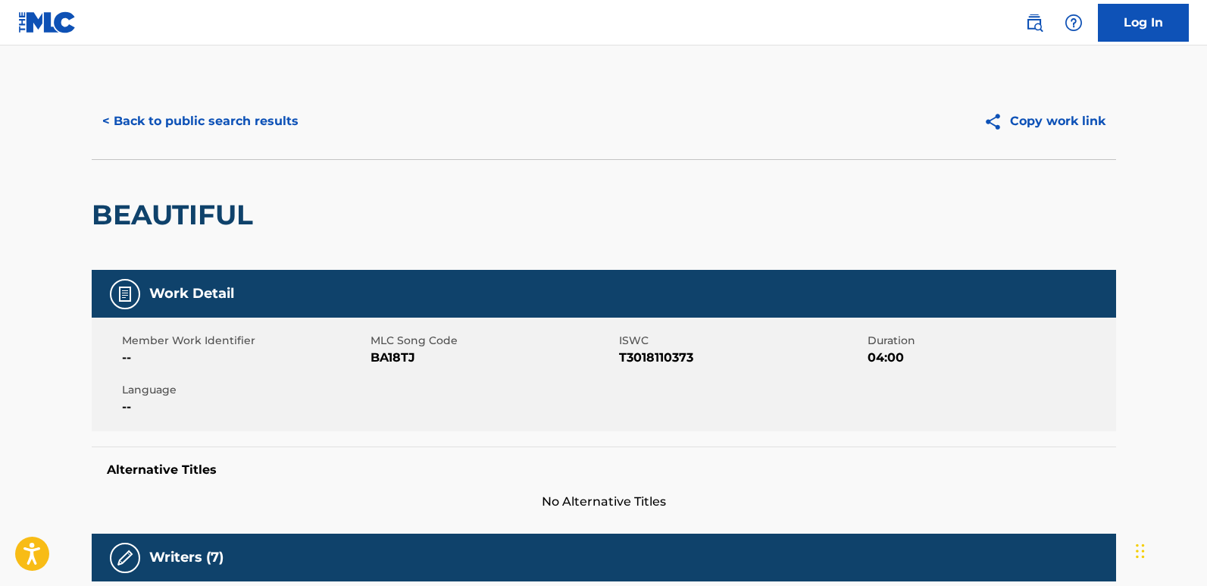
click at [273, 132] on button "< Back to public search results" at bounding box center [200, 121] width 217 height 38
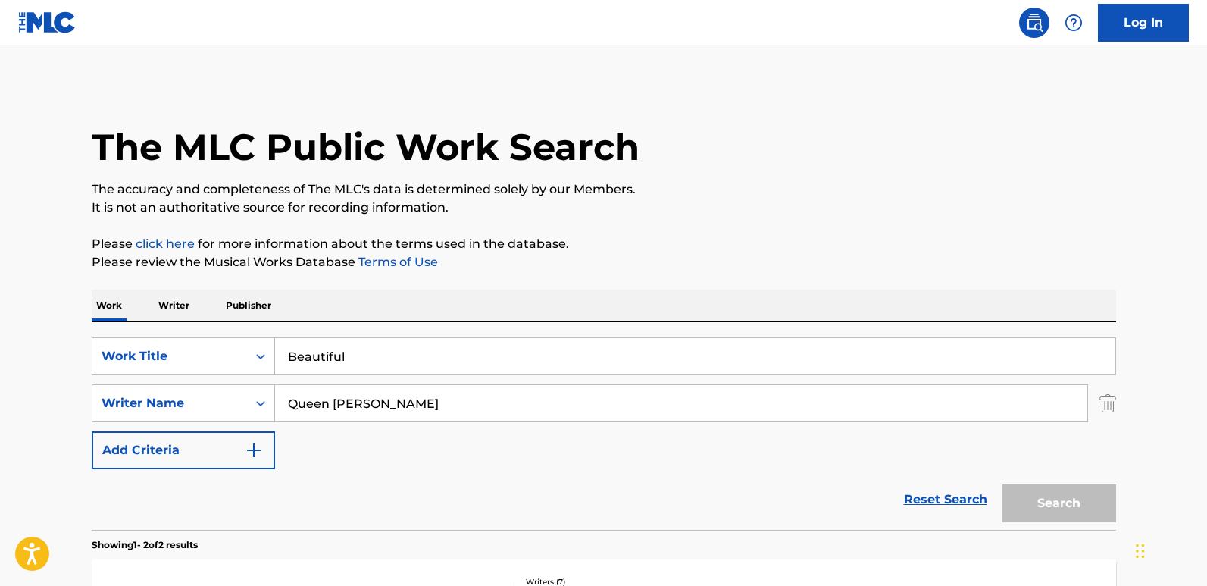
scroll to position [271, 0]
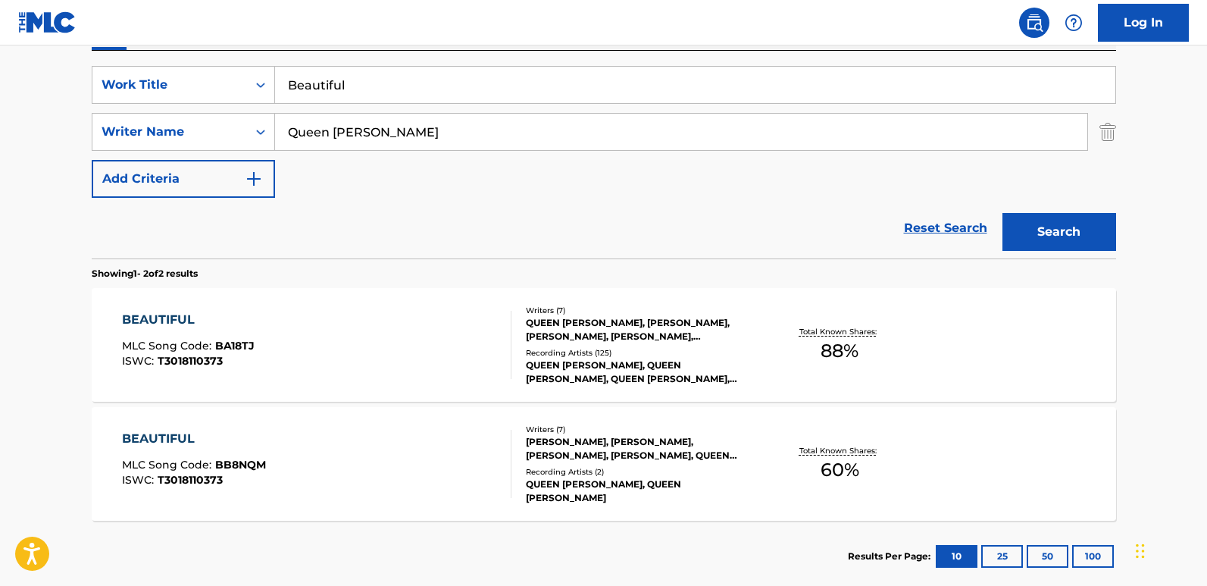
click at [189, 306] on div "BEAUTIFUL MLC Song Code : BA18TJ ISWC : T3018110373 Writers ( 7 ) QUEEN [PERSON…" at bounding box center [604, 345] width 1024 height 114
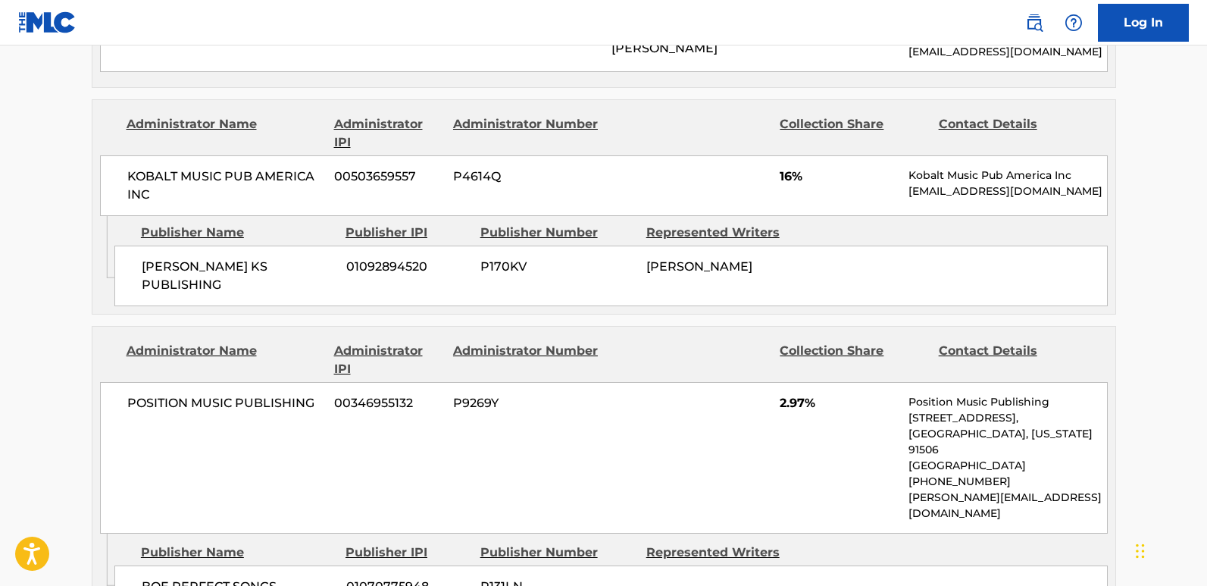
scroll to position [2802, 0]
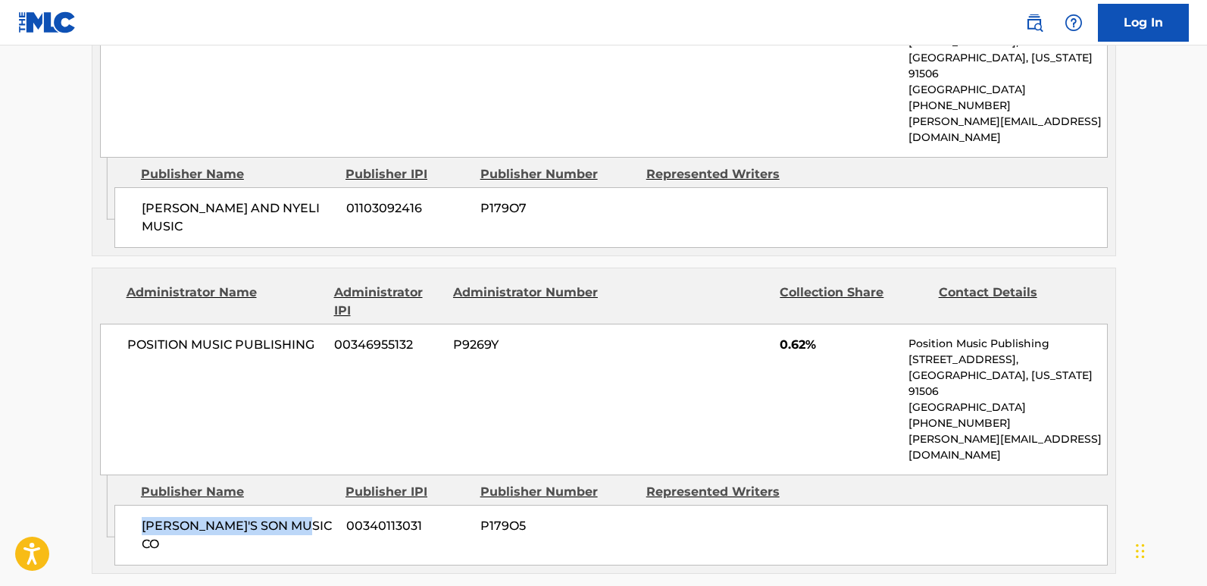
drag, startPoint x: 138, startPoint y: 289, endPoint x: 302, endPoint y: 290, distance: 164.4
click at [302, 505] on div "[PERSON_NAME]'S SON MUSIC CO 00340113031 P179O5" at bounding box center [610, 535] width 993 height 61
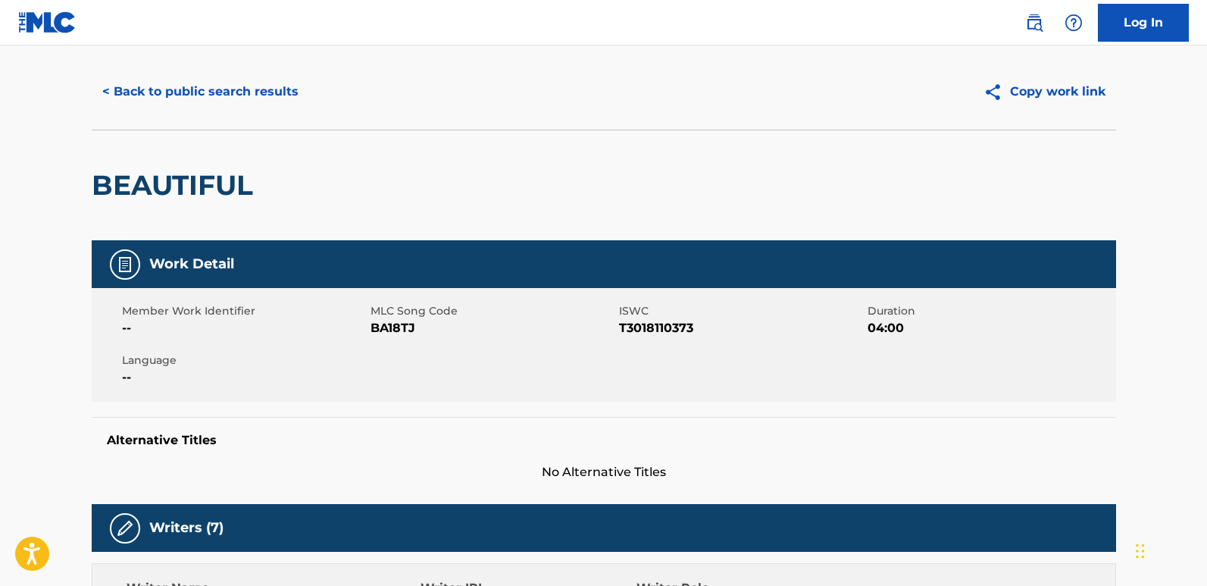
scroll to position [0, 0]
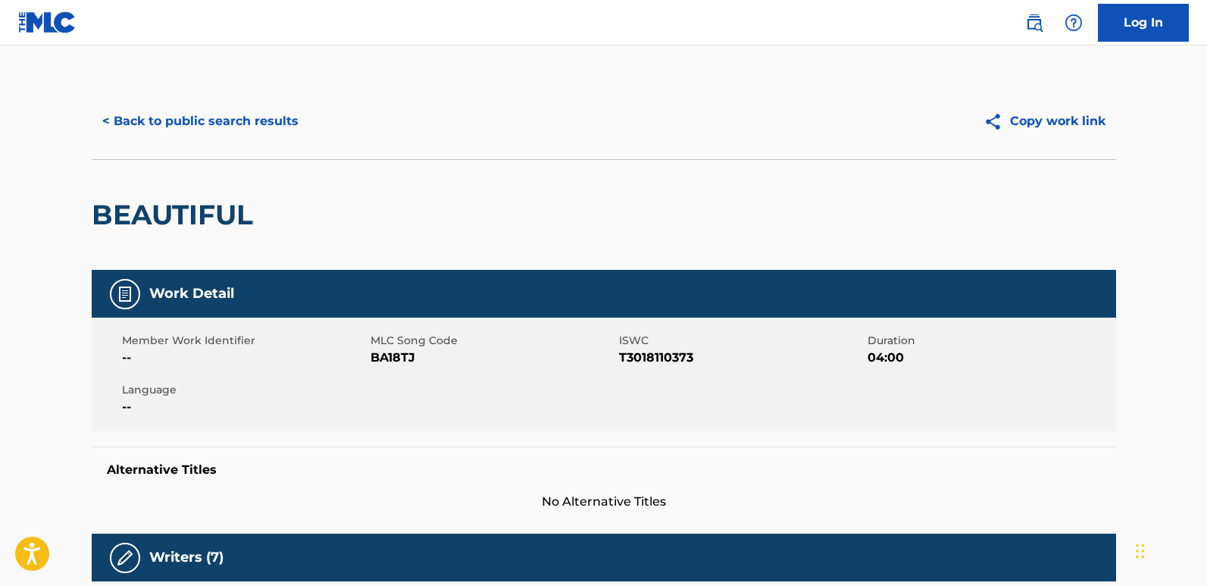
click at [241, 104] on button "< Back to public search results" at bounding box center [200, 121] width 217 height 38
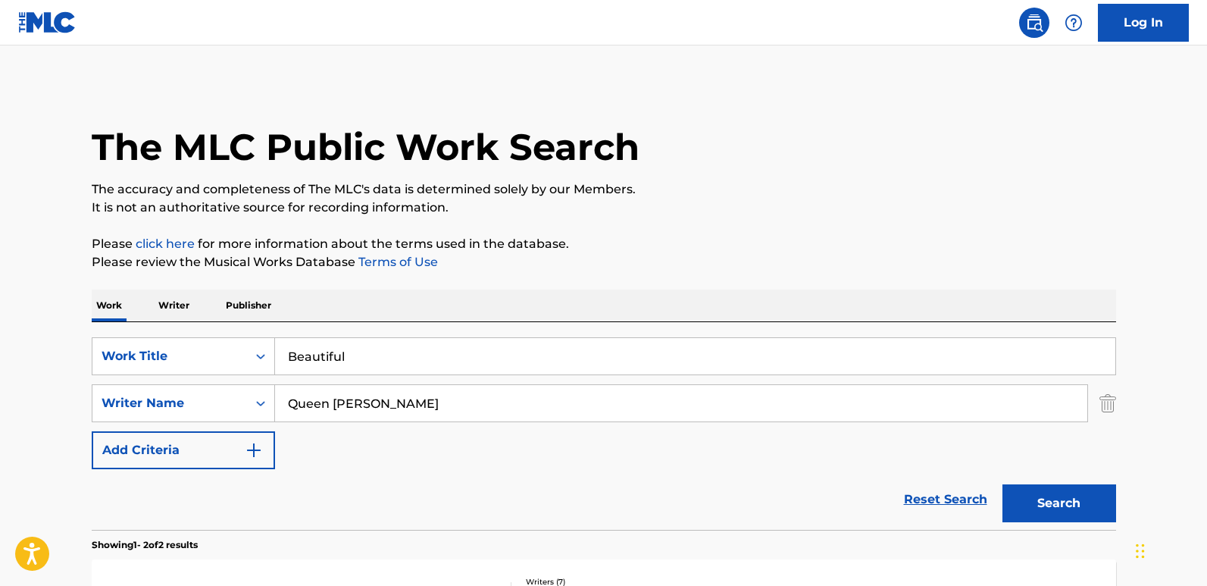
scroll to position [271, 0]
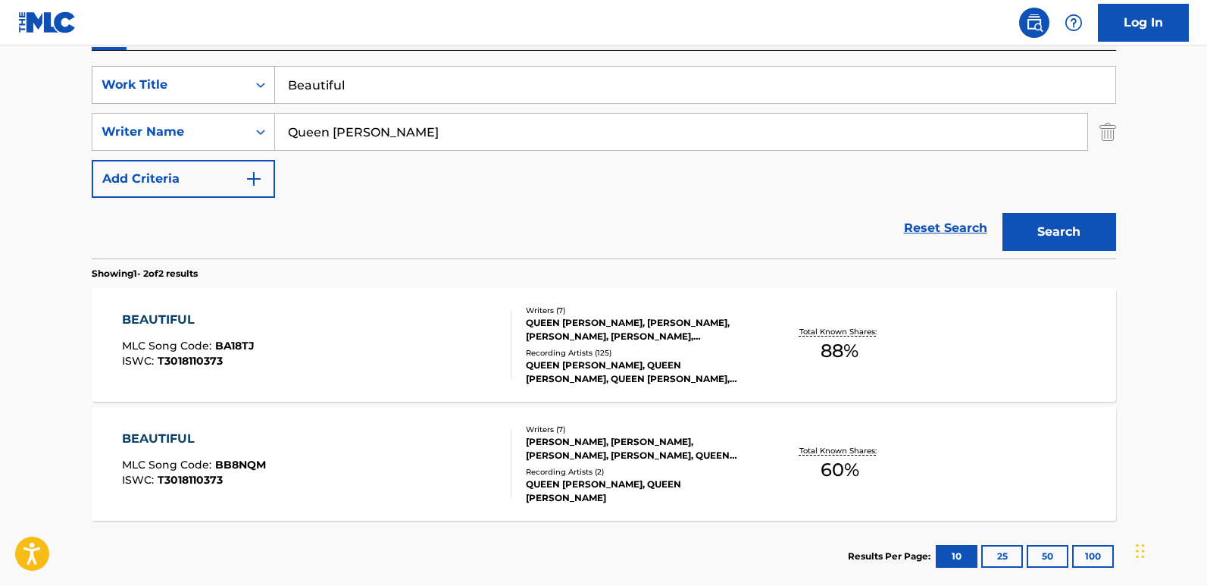
drag, startPoint x: 401, startPoint y: 79, endPoint x: 231, endPoint y: 80, distance: 169.7
click at [231, 80] on div "SearchWithCriteria19667f0f-1cda-43e3-a08d-bd3df46d8c52 Work Title Beautiful" at bounding box center [604, 85] width 1024 height 38
paste input "itter"
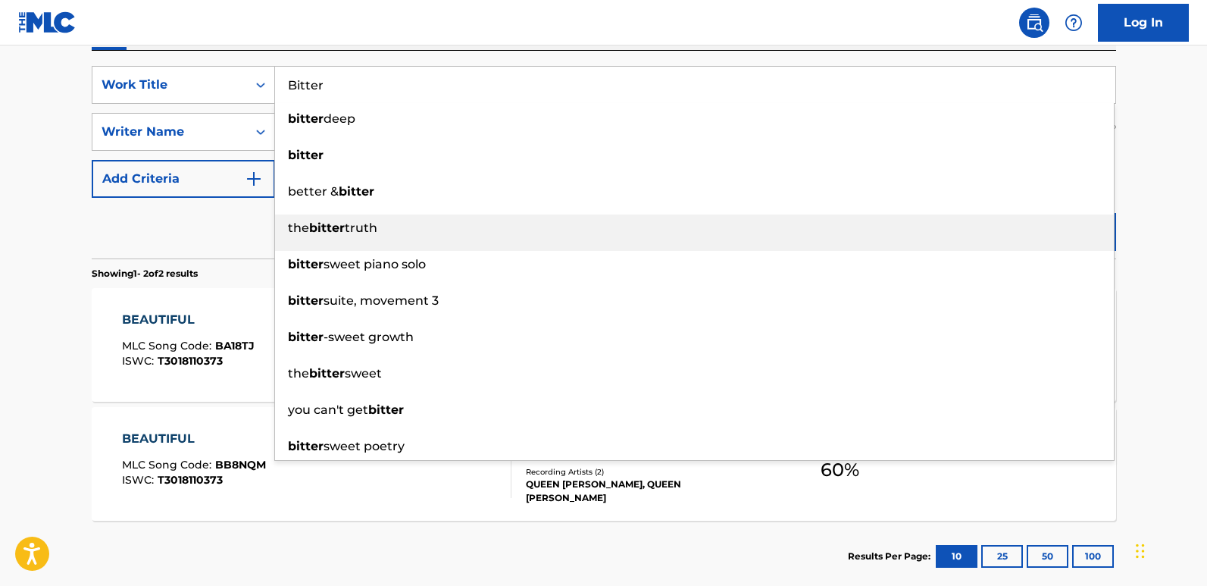
type input "Bitter"
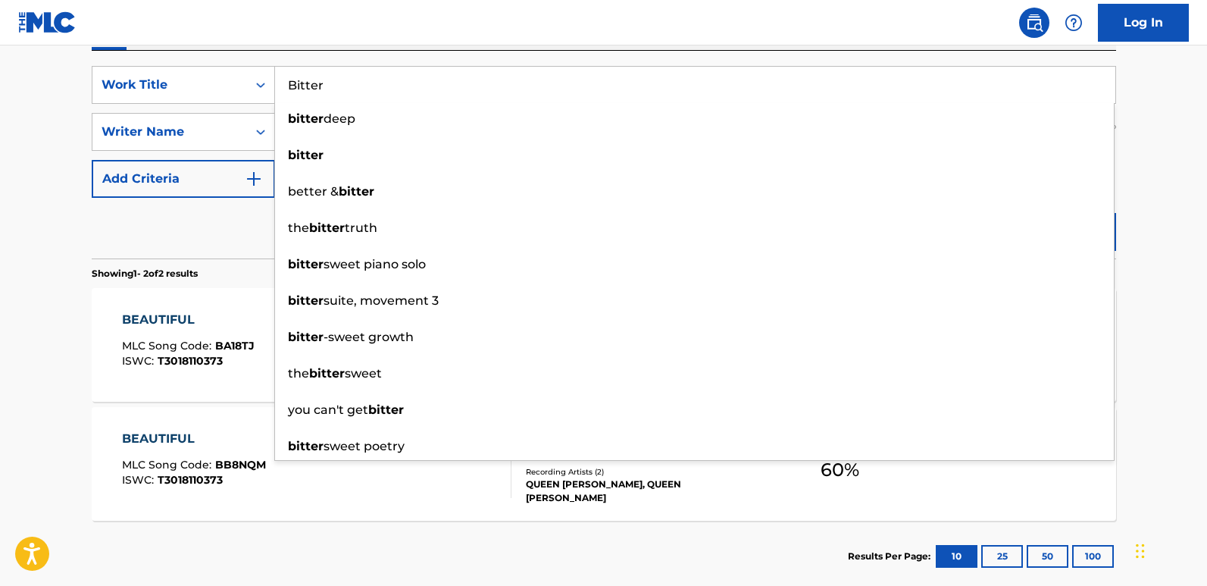
drag, startPoint x: 1008, startPoint y: 219, endPoint x: 1150, endPoint y: 193, distance: 144.0
click at [1150, 193] on main "The MLC Public Work Search The accuracy and completeness of The MLC's data is d…" at bounding box center [603, 186] width 1207 height 825
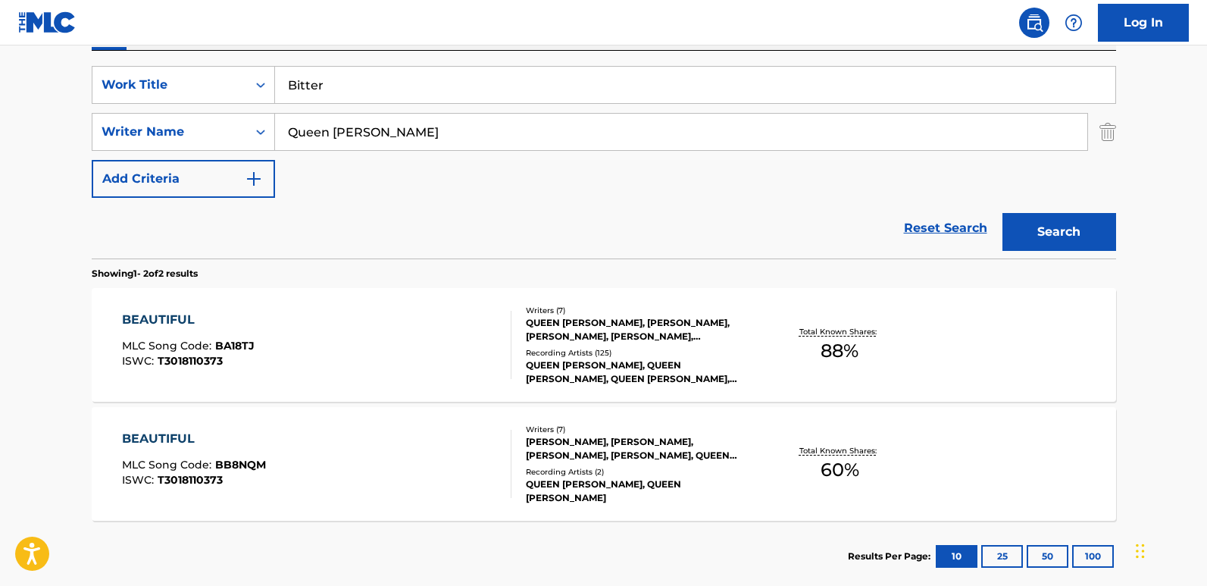
click at [1150, 193] on main "The MLC Public Work Search The accuracy and completeness of The MLC's data is d…" at bounding box center [603, 186] width 1207 height 825
click at [1082, 222] on button "Search" at bounding box center [1059, 232] width 114 height 38
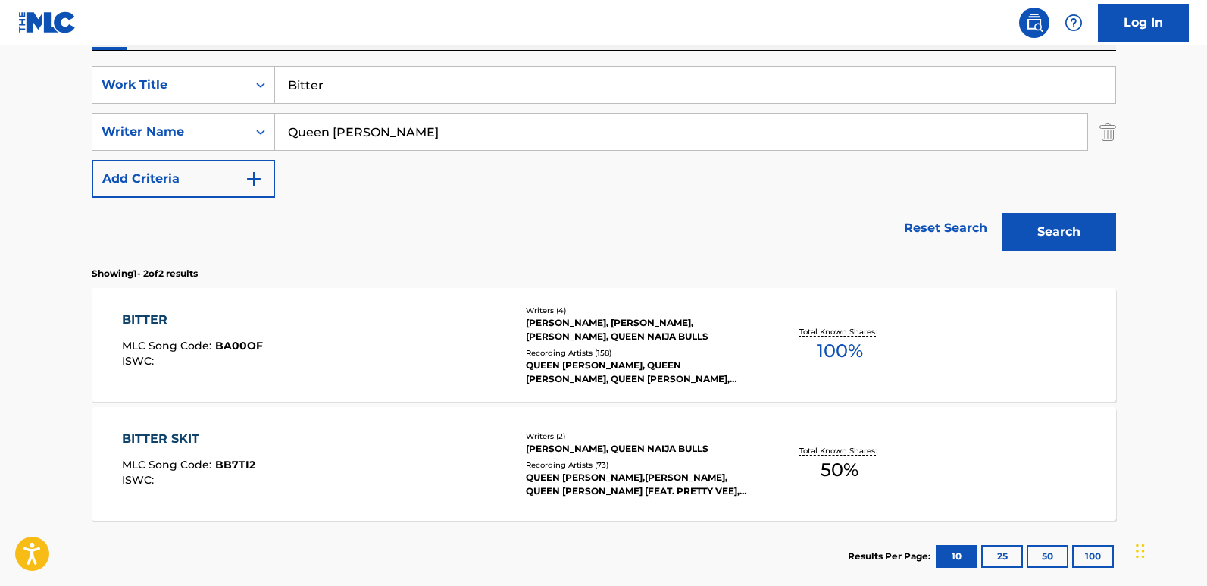
click at [1150, 340] on main "The MLC Public Work Search The accuracy and completeness of The MLC's data is d…" at bounding box center [603, 186] width 1207 height 825
click at [158, 311] on div "BITTER" at bounding box center [192, 320] width 141 height 18
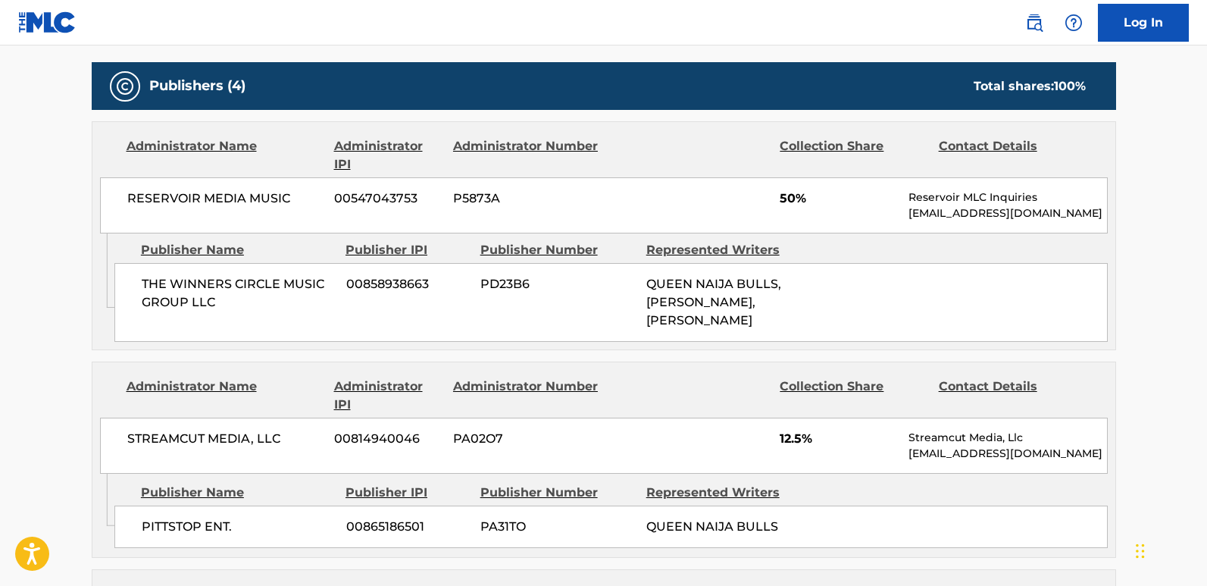
scroll to position [758, 0]
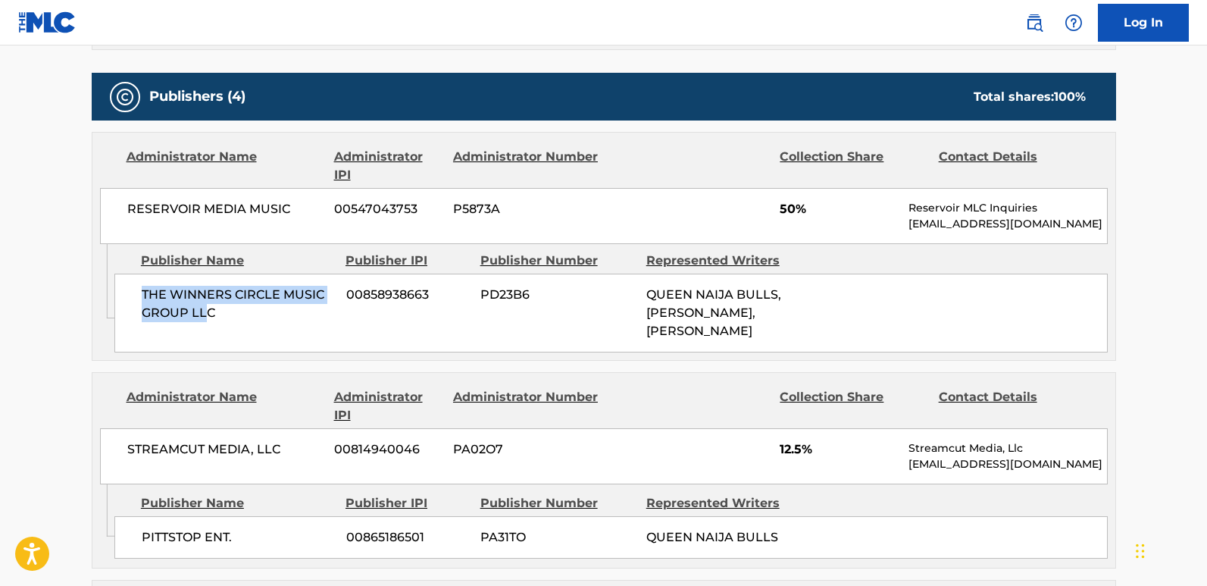
drag, startPoint x: 135, startPoint y: 292, endPoint x: 209, endPoint y: 310, distance: 76.4
click at [209, 310] on div "THE WINNERS CIRCLE MUSIC GROUP LLC 00858938663 PD23B6 QUEEN NAIJA BULLS, [PERSO…" at bounding box center [610, 313] width 993 height 79
click at [208, 336] on div "THE WINNERS CIRCLE MUSIC GROUP LLC 00858938663 PD23B6 QUEEN NAIJA BULLS, [PERSO…" at bounding box center [610, 313] width 993 height 79
drag, startPoint x: 142, startPoint y: 295, endPoint x: 268, endPoint y: 316, distance: 127.5
click at [268, 316] on span "THE WINNERS CIRCLE MUSIC GROUP LLC" at bounding box center [238, 304] width 193 height 36
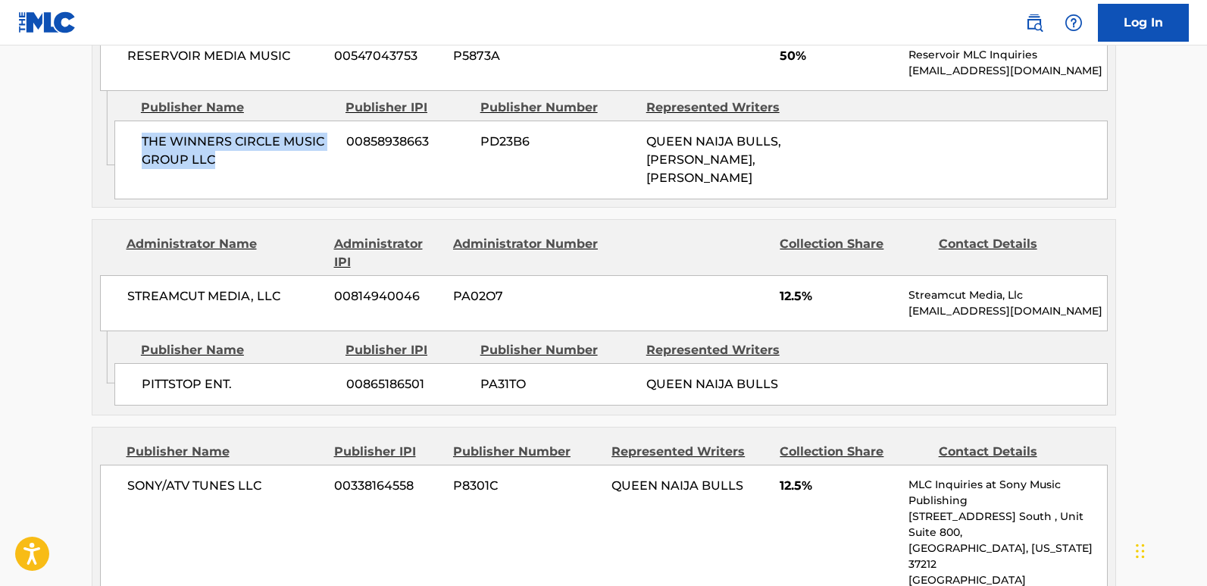
scroll to position [985, 0]
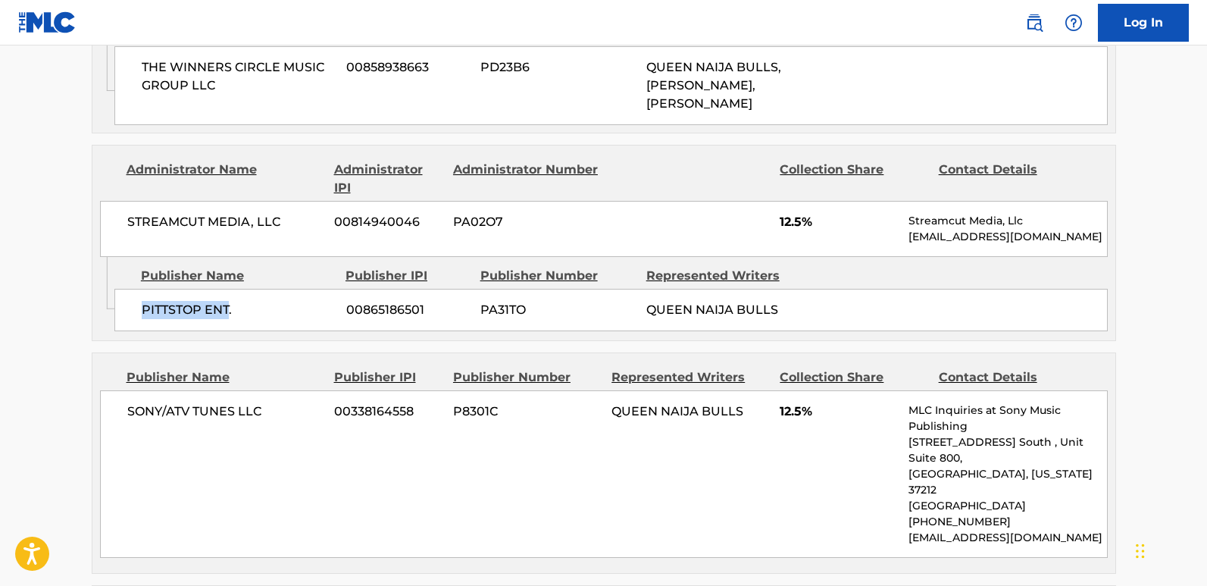
drag, startPoint x: 140, startPoint y: 311, endPoint x: 228, endPoint y: 315, distance: 88.0
click at [228, 315] on div "PITTSTOP ENT. 00865186501 PA31TO QUEEN NAIJA BULLS" at bounding box center [610, 310] width 993 height 42
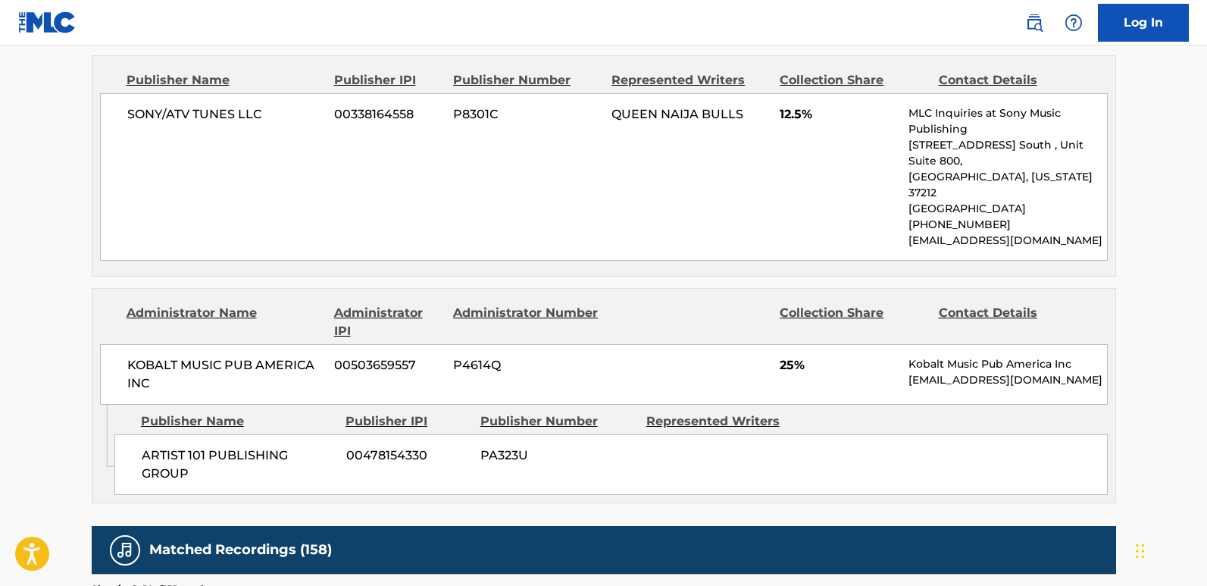
scroll to position [1288, 0]
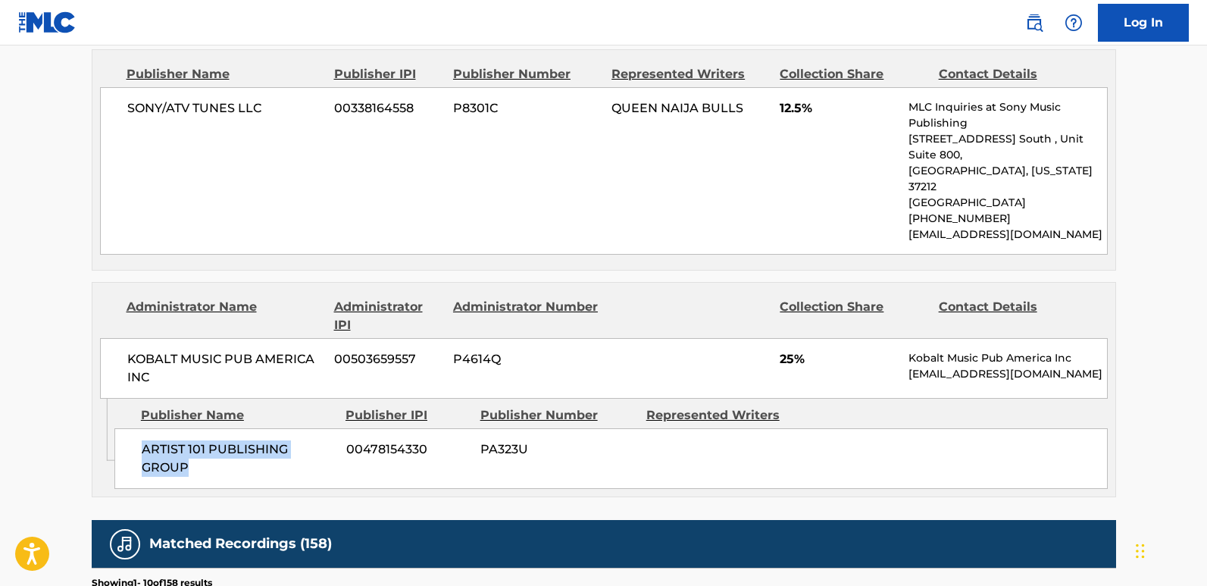
drag, startPoint x: 138, startPoint y: 415, endPoint x: 252, endPoint y: 453, distance: 120.5
click at [252, 453] on div "ARTIST 101 PUBLISHING GROUP 00478154330 PA323U" at bounding box center [610, 458] width 993 height 61
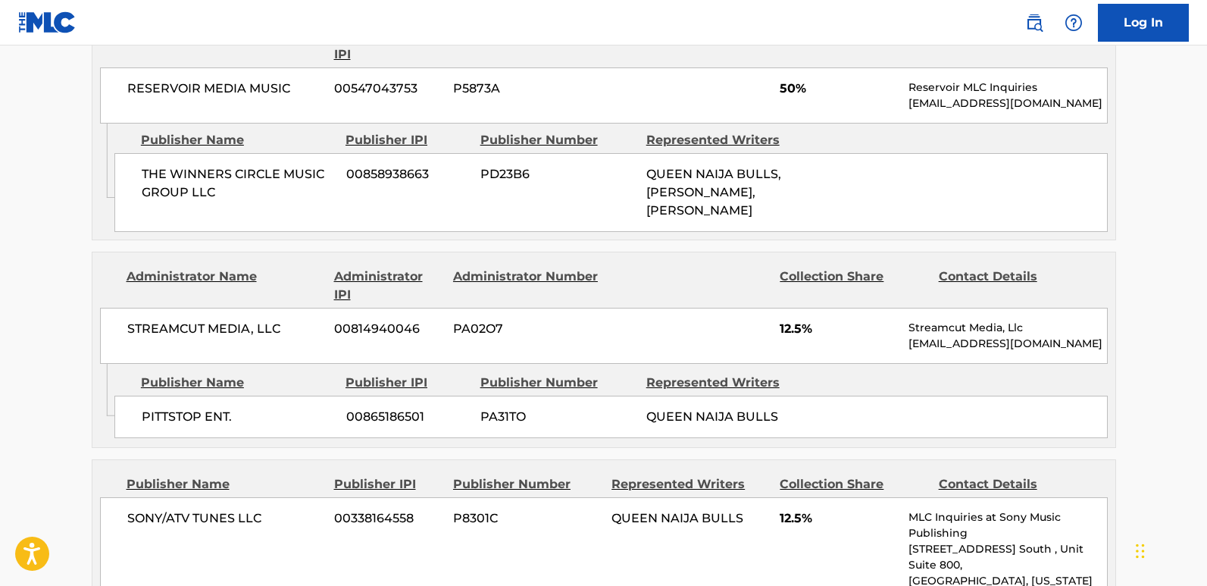
scroll to position [909, 0]
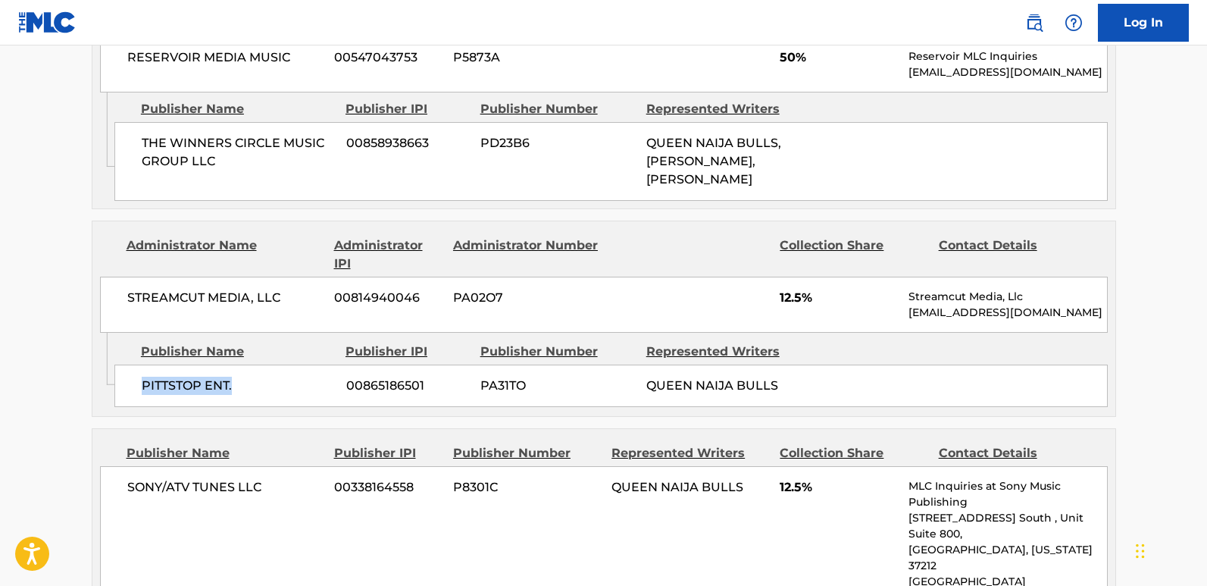
drag, startPoint x: 131, startPoint y: 391, endPoint x: 237, endPoint y: 392, distance: 106.1
click at [237, 392] on div "PITTSTOP ENT. 00865186501 PA31TO QUEEN NAIJA BULLS" at bounding box center [610, 385] width 993 height 42
click at [788, 304] on span "12.5%" at bounding box center [838, 298] width 117 height 18
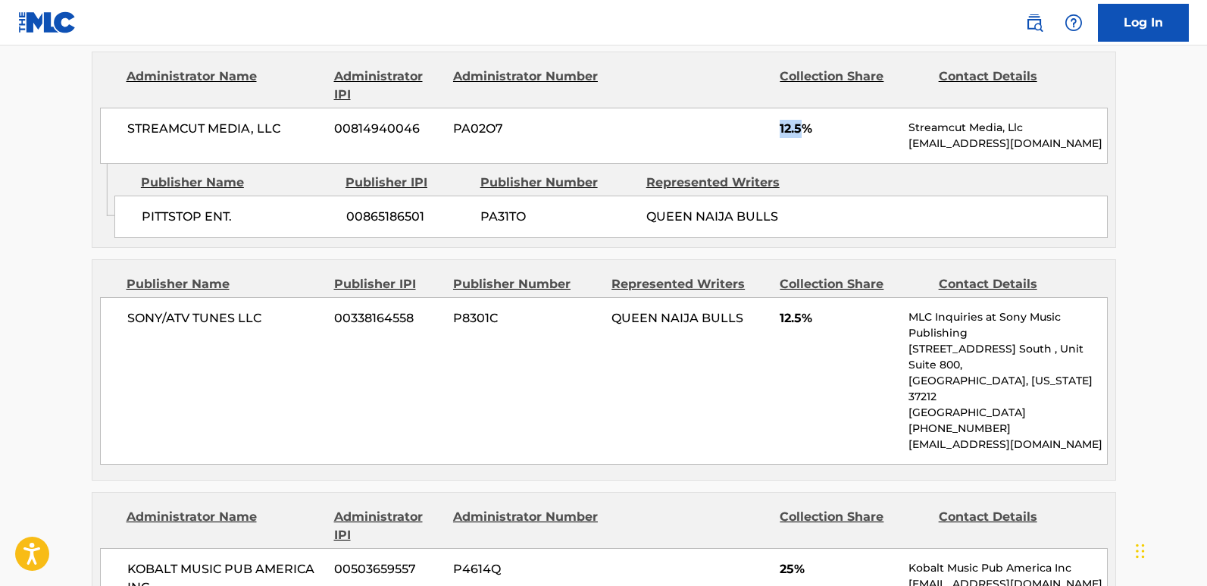
scroll to position [1212, 0]
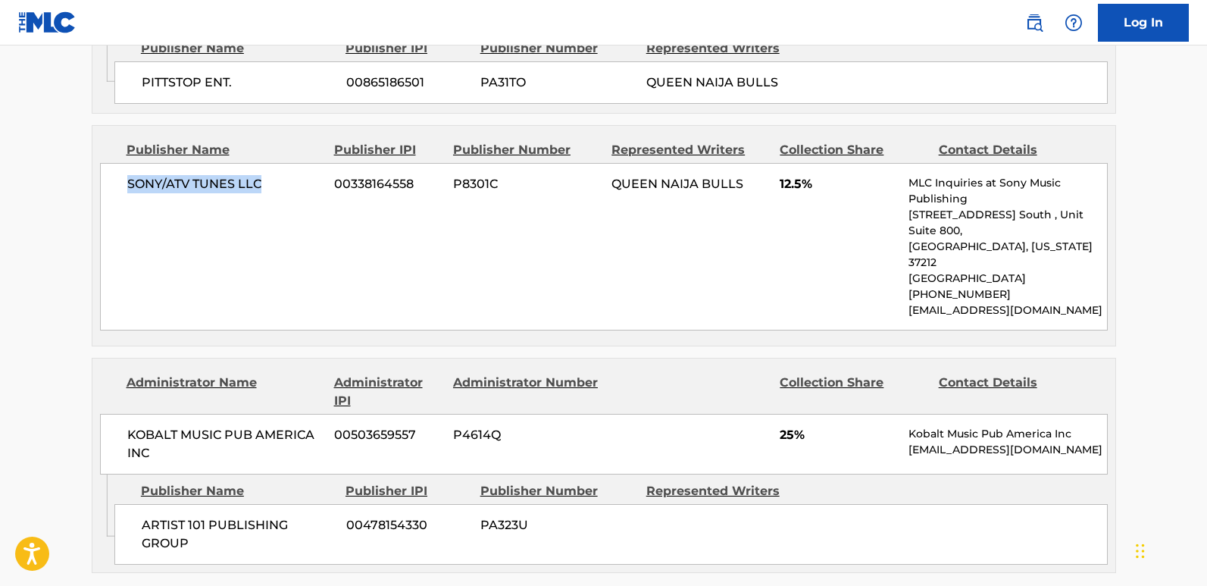
drag, startPoint x: 121, startPoint y: 174, endPoint x: 320, endPoint y: 180, distance: 199.4
click at [320, 180] on div "SONY/ATV TUNES LLC 00338164558 P8301C QUEEN NAIJA BULLS 12.5% MLC Inquiries at …" at bounding box center [604, 246] width 1008 height 167
click at [782, 183] on span "12.5%" at bounding box center [838, 184] width 117 height 18
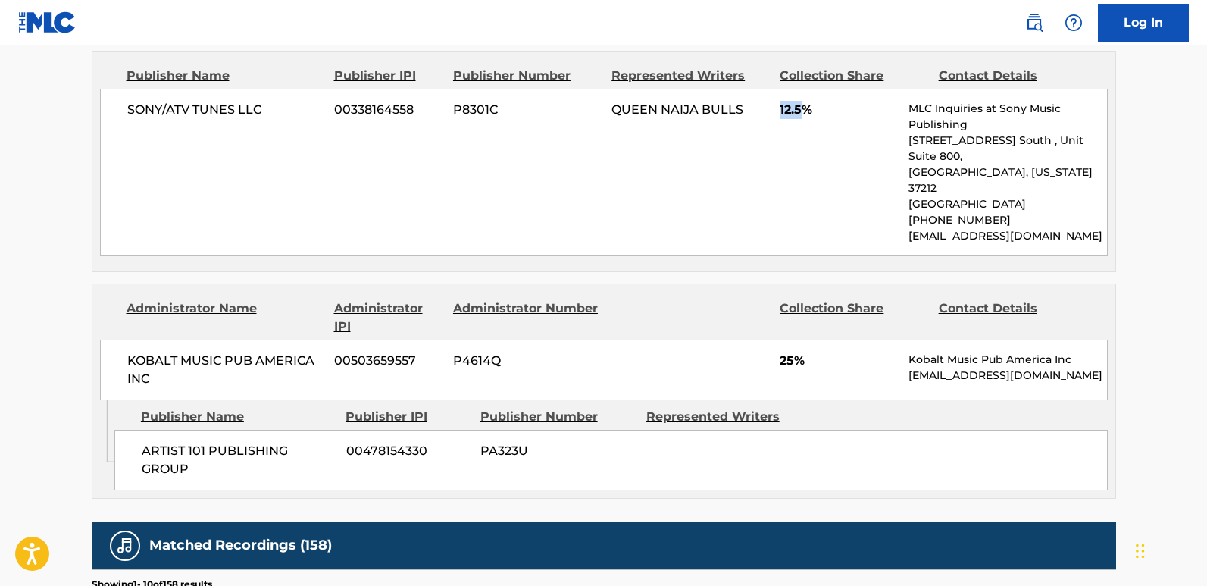
scroll to position [1288, 0]
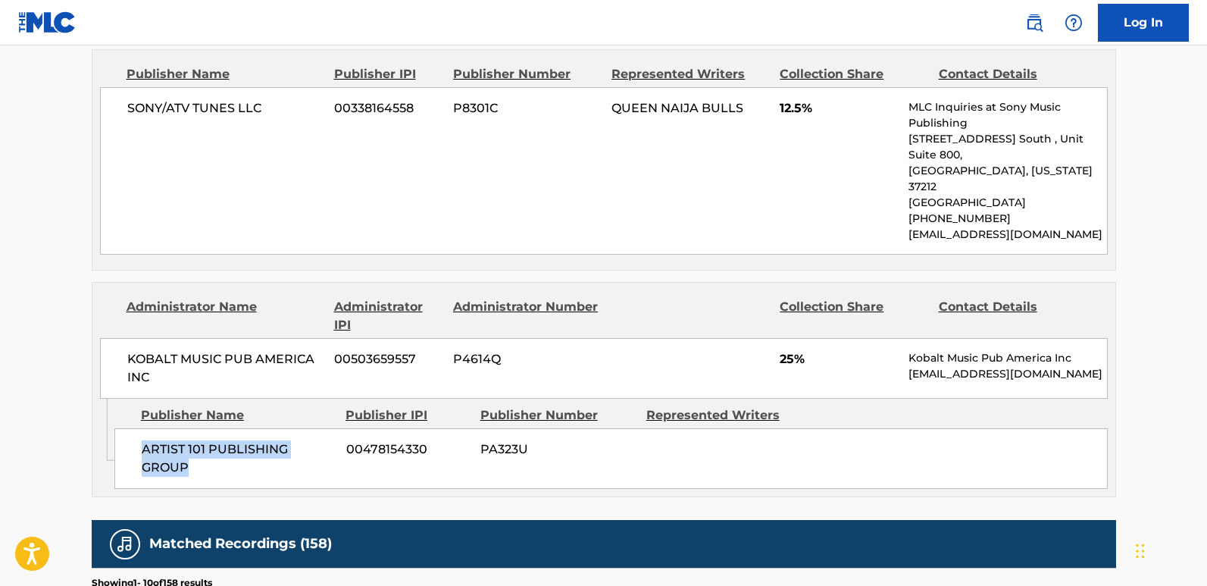
drag, startPoint x: 145, startPoint y: 414, endPoint x: 234, endPoint y: 464, distance: 101.4
click at [234, 464] on div "Admin Original Publisher Connecting Line Publisher Name Publisher IPI Publisher…" at bounding box center [603, 448] width 1023 height 98
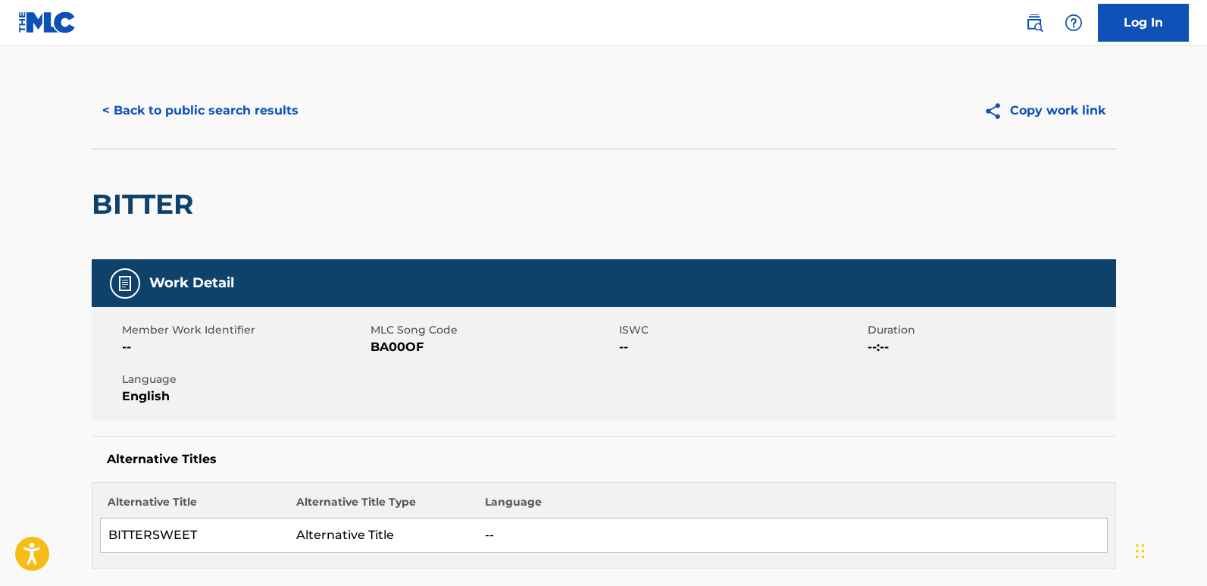
scroll to position [0, 0]
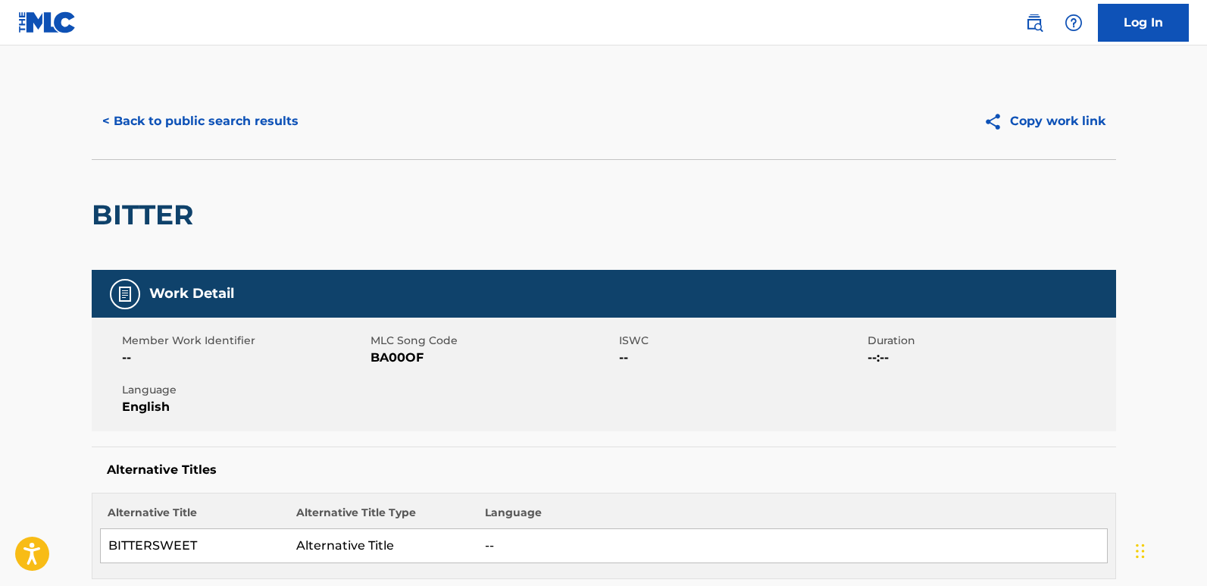
click at [226, 143] on div "< Back to public search results Copy work link" at bounding box center [604, 121] width 1024 height 76
click at [220, 126] on button "< Back to public search results" at bounding box center [200, 121] width 217 height 38
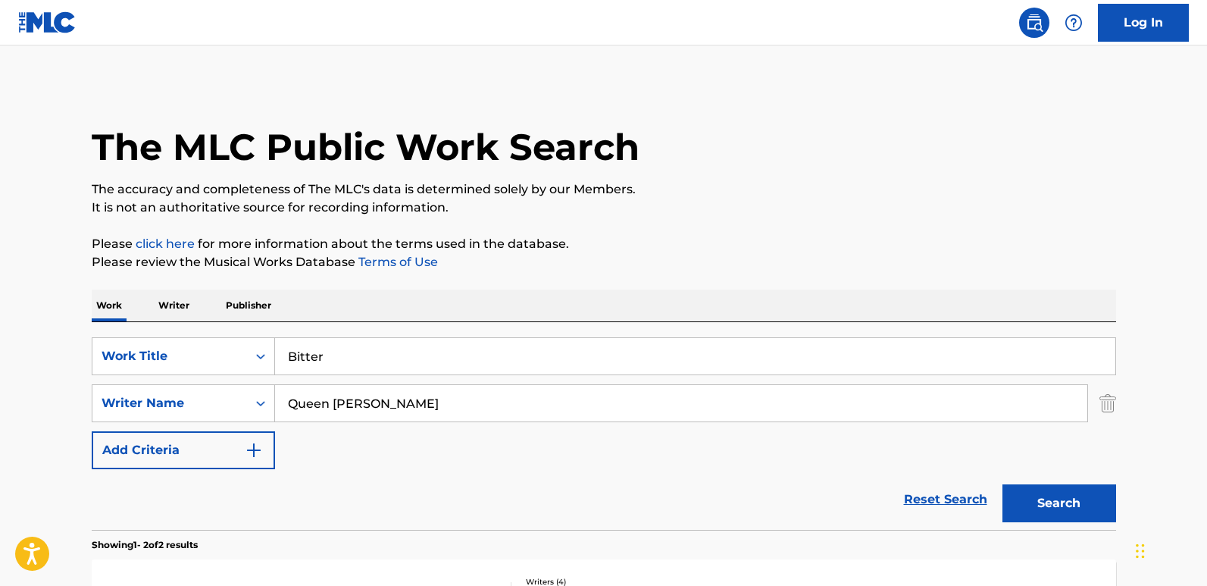
scroll to position [271, 0]
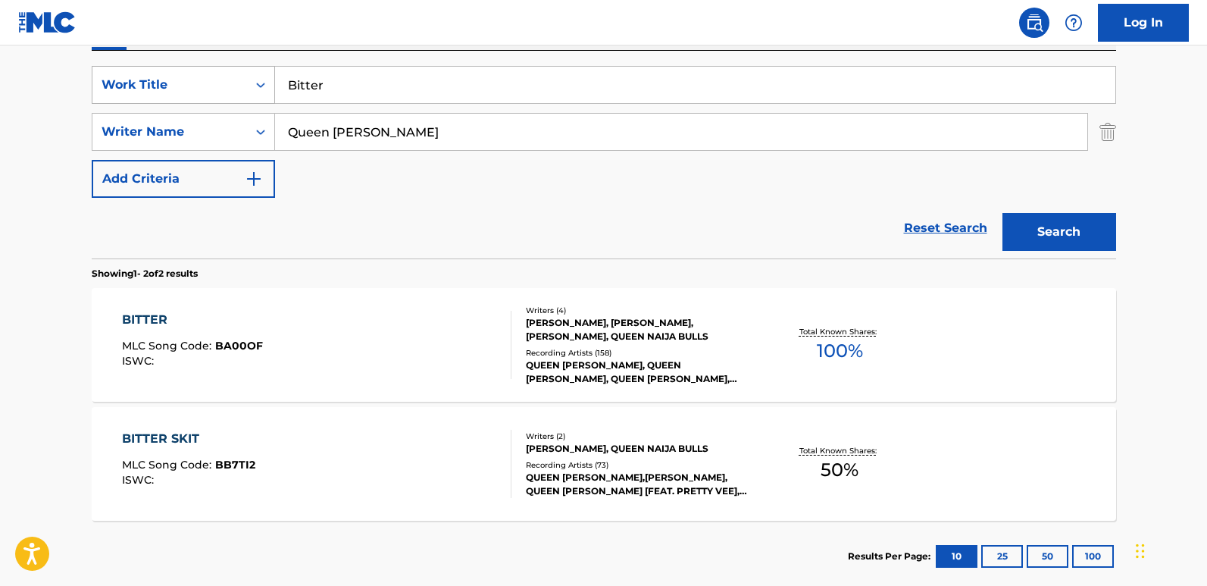
drag, startPoint x: 368, startPoint y: 90, endPoint x: 215, endPoint y: 83, distance: 153.2
click at [215, 83] on div "SearchWithCriteria19667f0f-1cda-43e3-a08d-bd3df46d8c52 Work Title Bitter" at bounding box center [604, 85] width 1024 height 38
paste input "Fading Away"
type input "Fading Away"
click at [1027, 227] on button "Search" at bounding box center [1059, 232] width 114 height 38
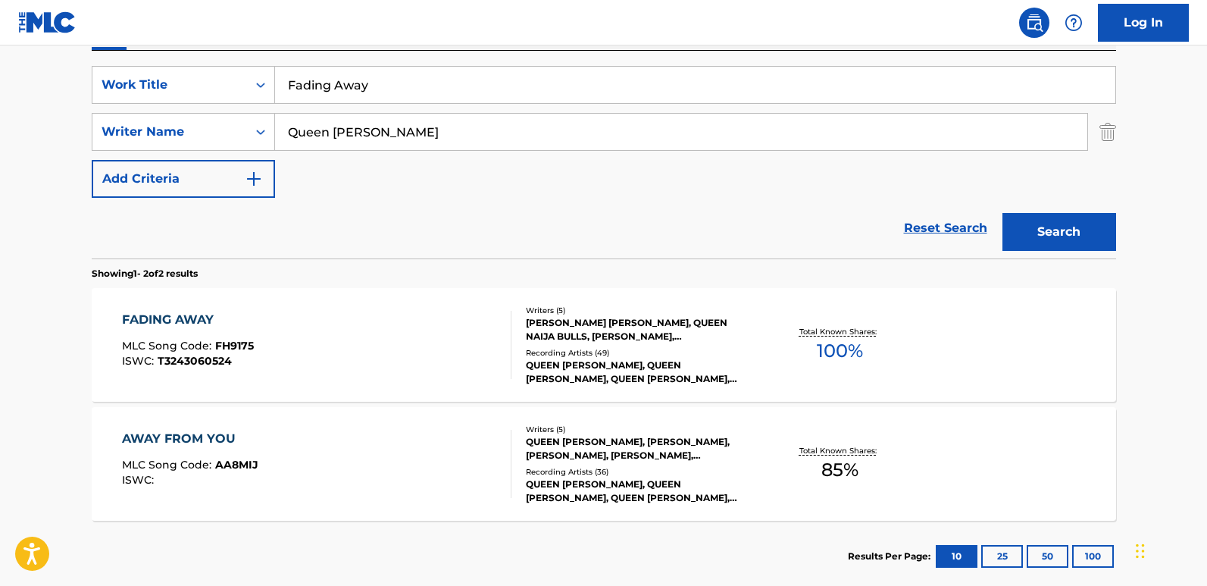
click at [201, 317] on div "FADING AWAY" at bounding box center [188, 320] width 132 height 18
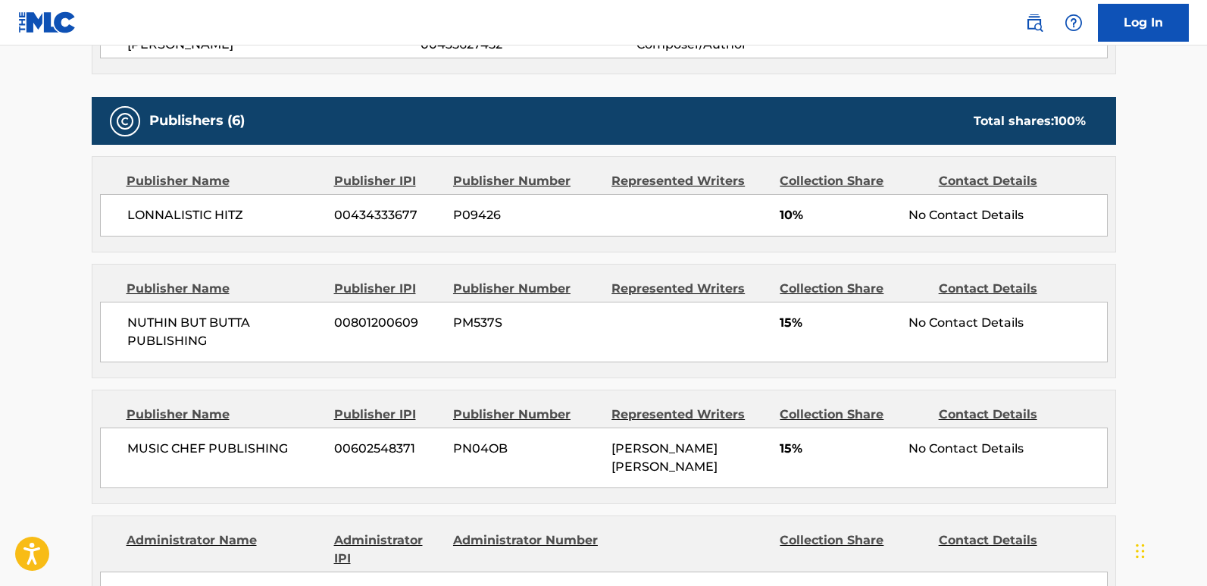
scroll to position [679, 0]
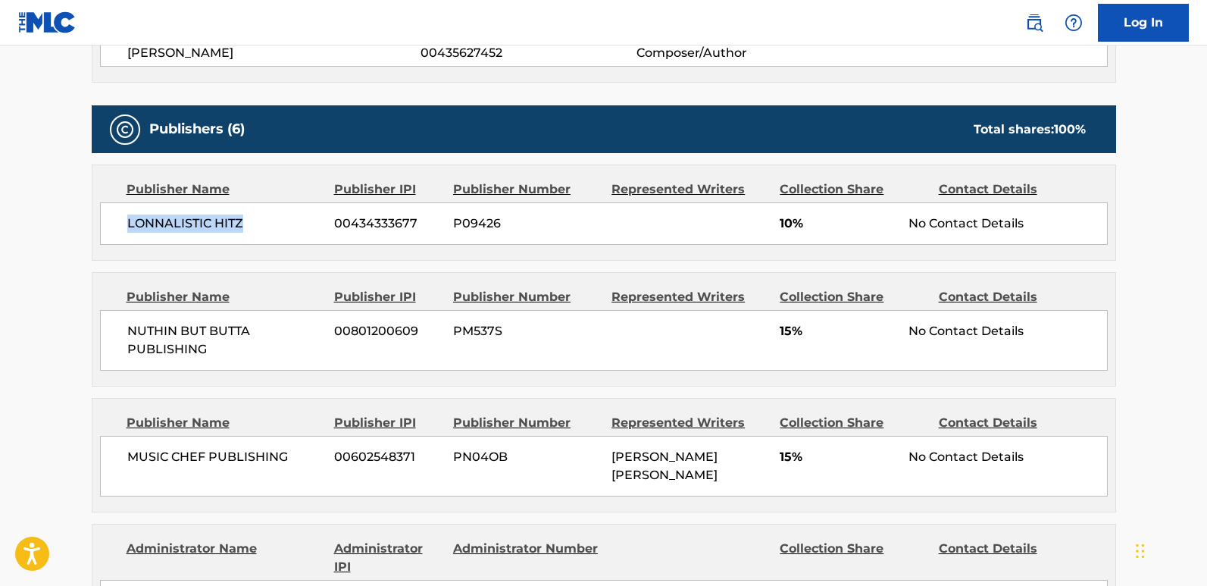
drag, startPoint x: 114, startPoint y: 226, endPoint x: 289, endPoint y: 224, distance: 175.0
click at [289, 224] on div "LONNALISTIC HITZ [PHONE_NUMBER] P09426 10% No Contact Details" at bounding box center [604, 223] width 1008 height 42
click at [784, 228] on span "10%" at bounding box center [838, 223] width 117 height 18
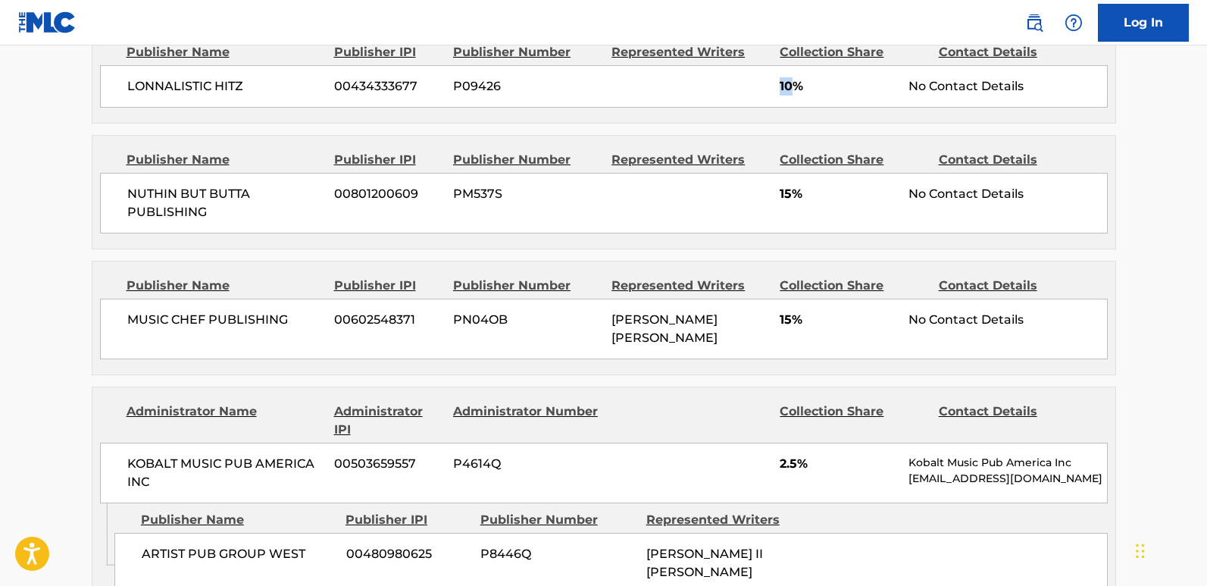
scroll to position [906, 0]
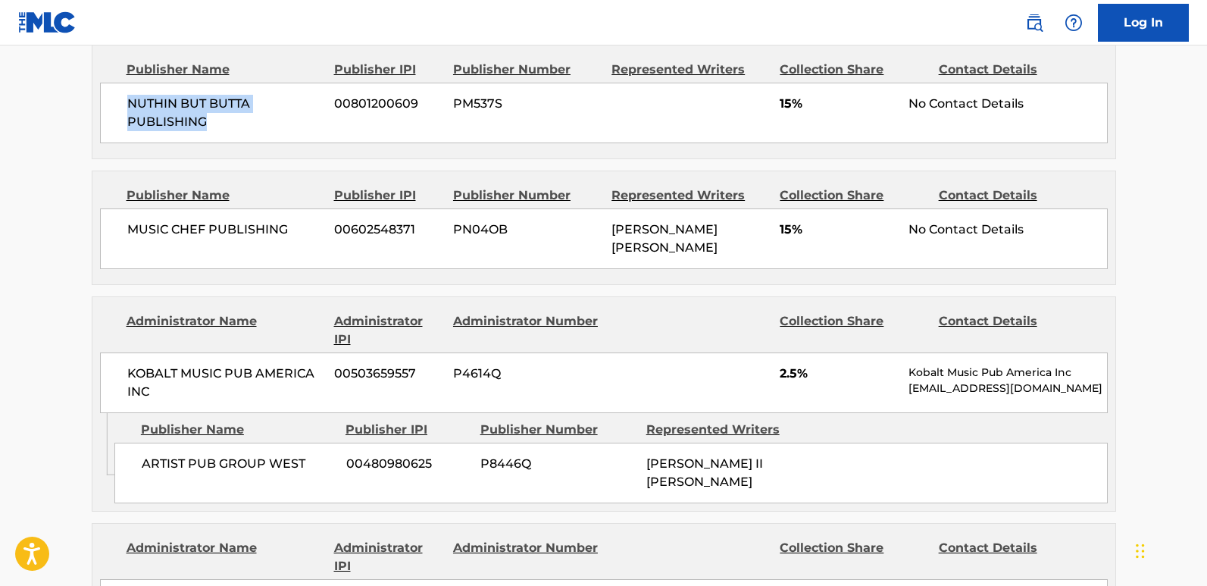
drag, startPoint x: 129, startPoint y: 104, endPoint x: 271, endPoint y: 126, distance: 144.1
click at [271, 126] on span "NUTHIN BUT BUTTA PUBLISHING" at bounding box center [225, 113] width 196 height 36
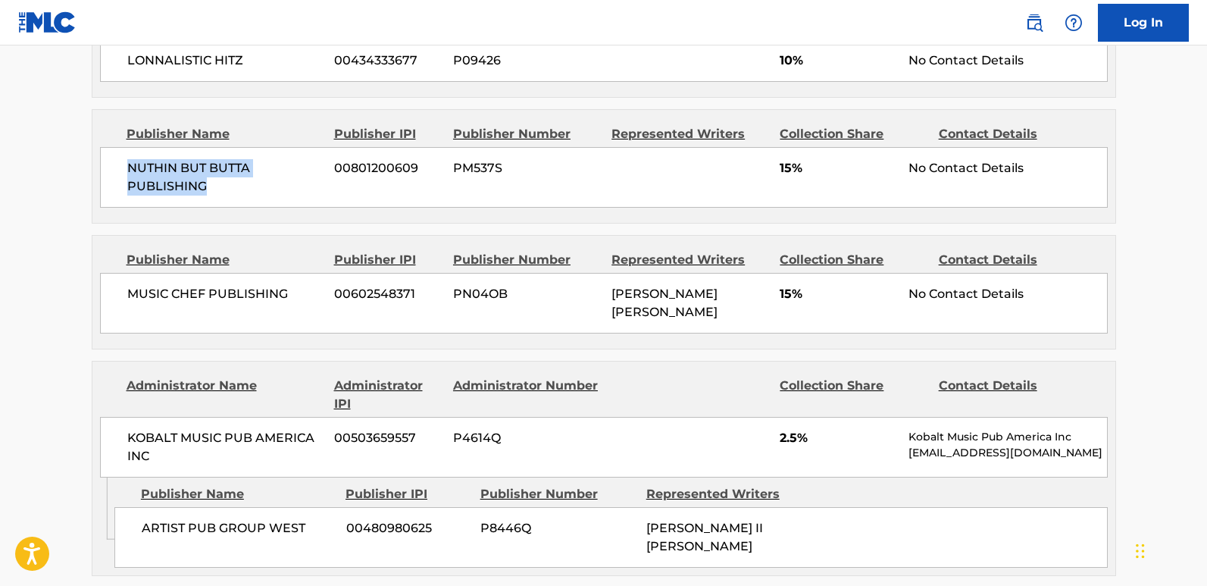
scroll to position [755, 0]
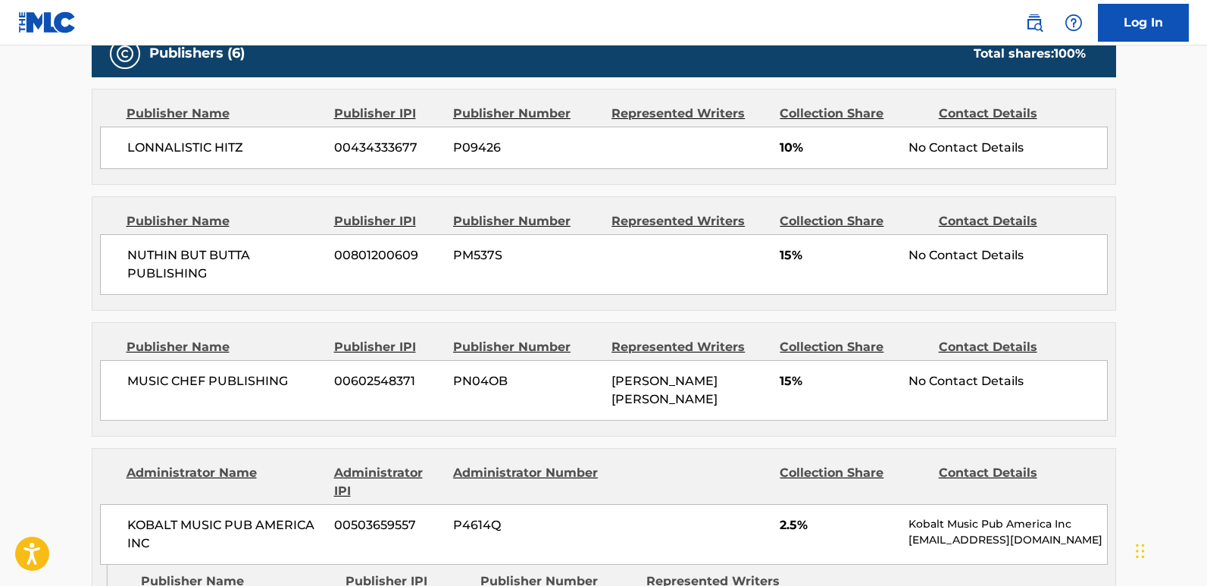
click at [784, 253] on span "15%" at bounding box center [838, 255] width 117 height 18
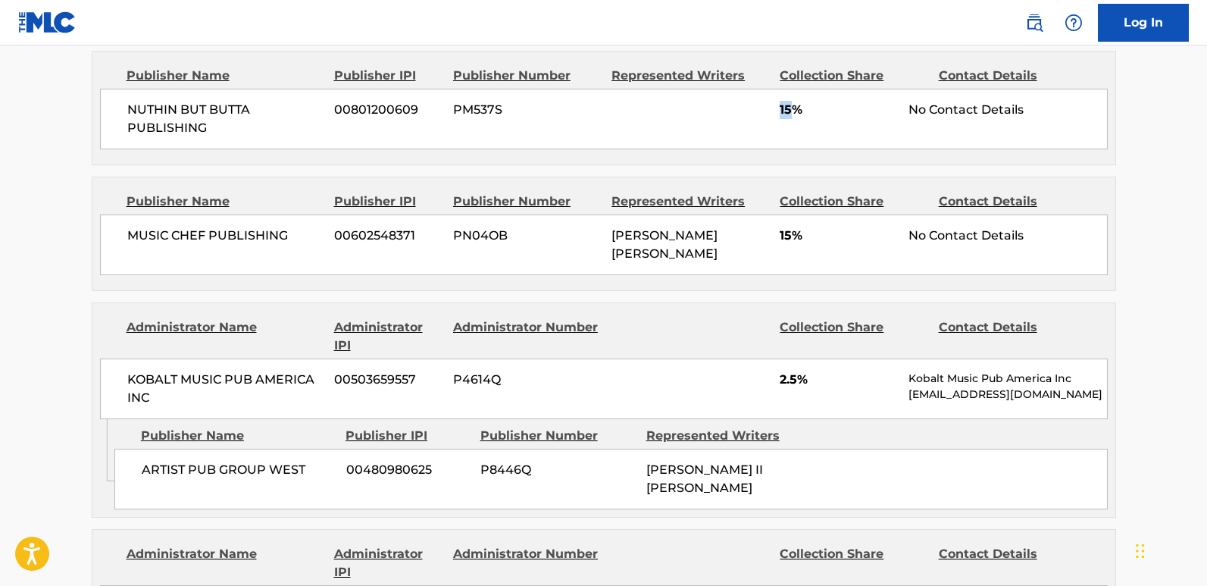
scroll to position [906, 0]
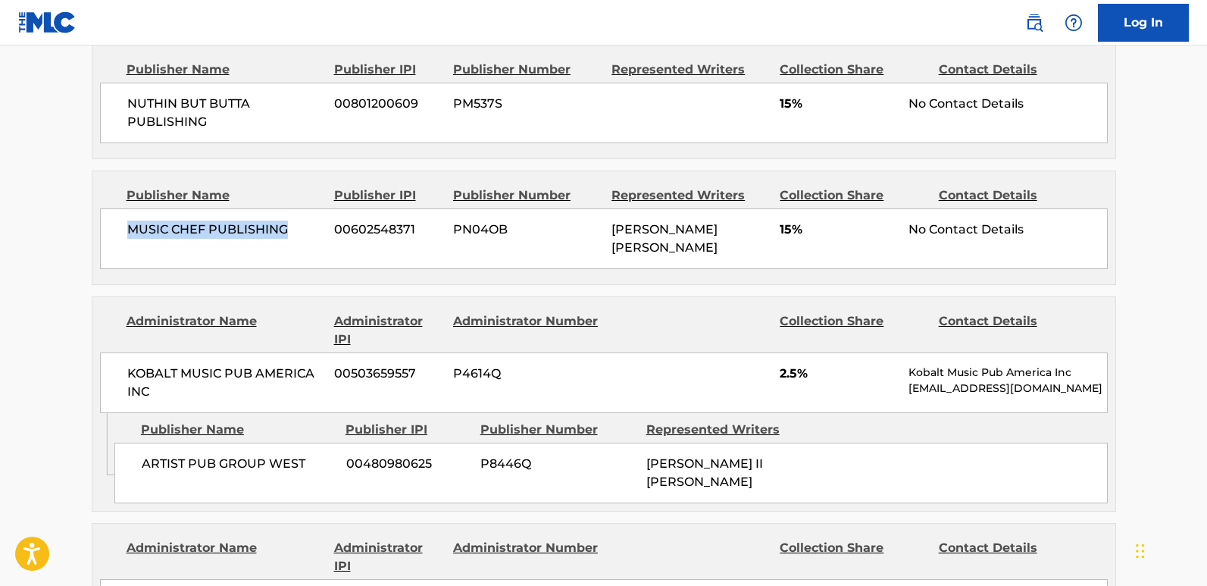
drag, startPoint x: 116, startPoint y: 249, endPoint x: 300, endPoint y: 243, distance: 184.2
click at [300, 243] on div "MUSIC CHEF PUBLISHING 00602548371 PN04OB [PERSON_NAME] [PERSON_NAME] 15% No Con…" at bounding box center [604, 238] width 1008 height 61
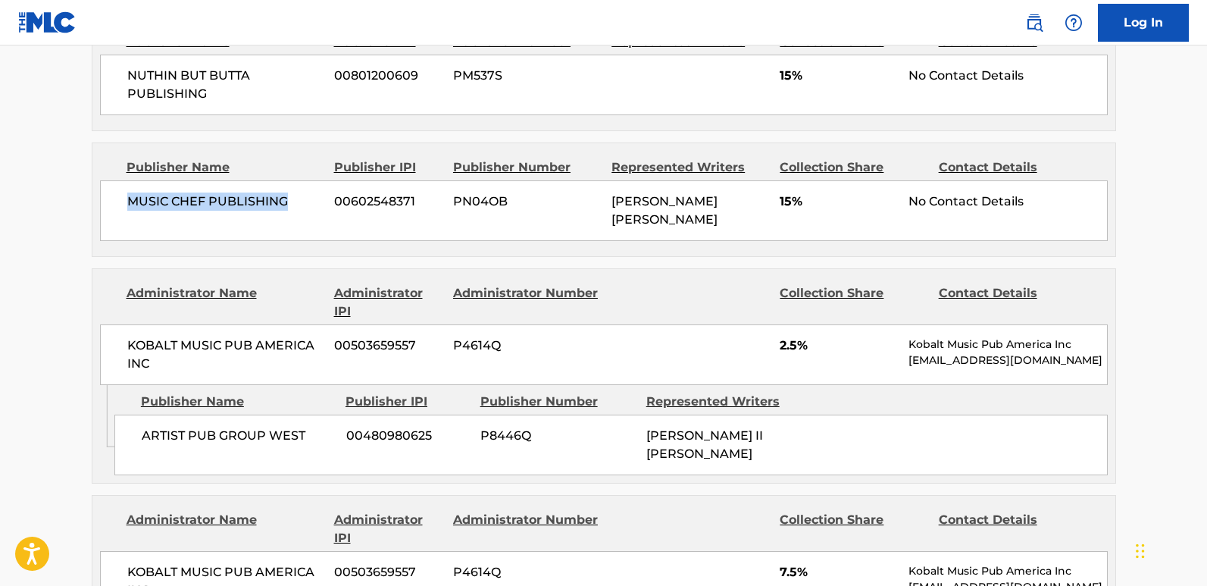
scroll to position [982, 0]
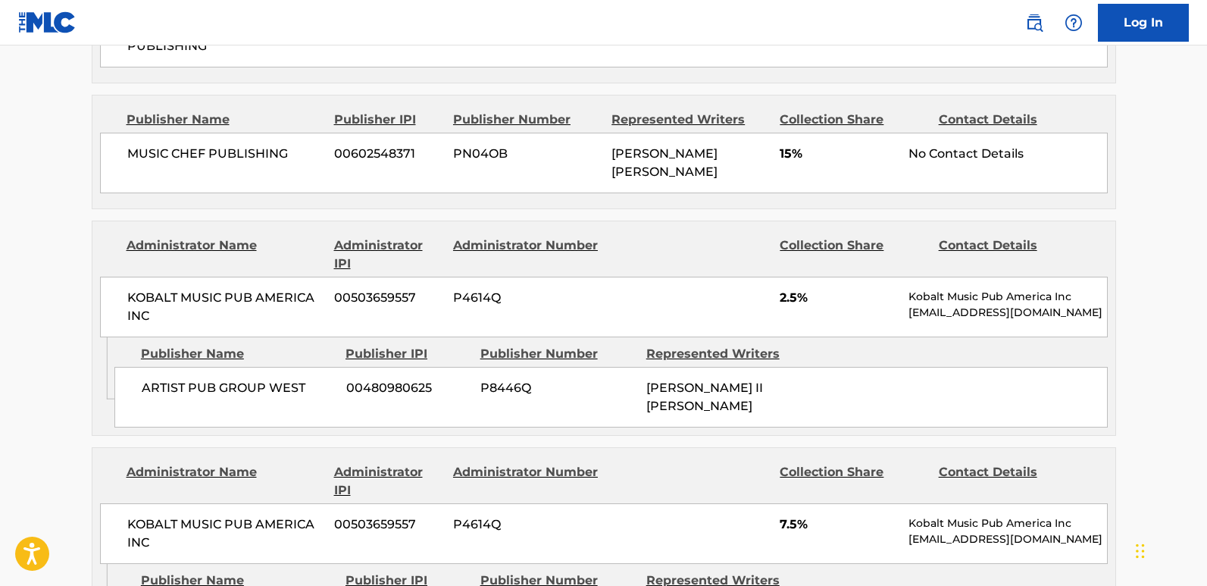
click at [142, 379] on span "ARTIST PUB GROUP WEST" at bounding box center [238, 388] width 193 height 18
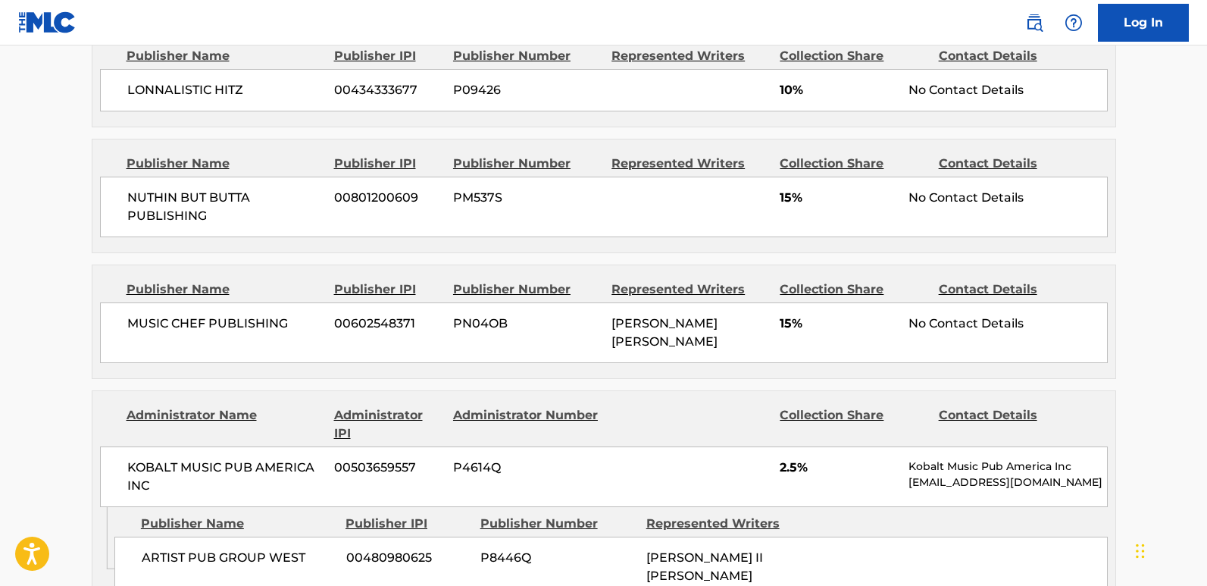
scroll to position [1058, 0]
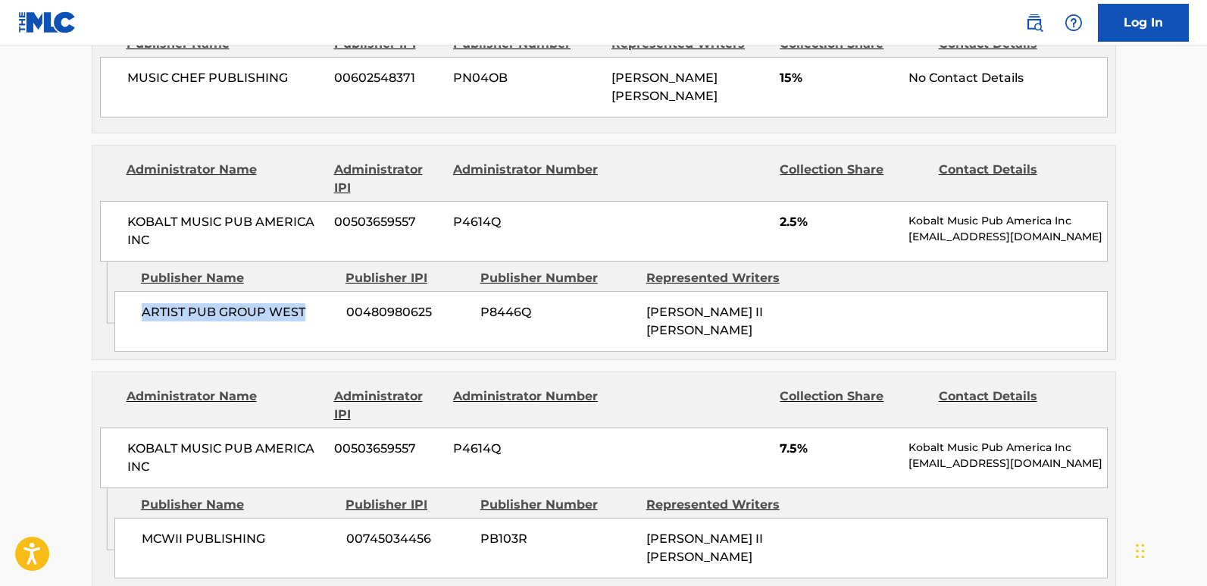
drag, startPoint x: 133, startPoint y: 299, endPoint x: 306, endPoint y: 299, distance: 172.7
click at [306, 299] on div "ARTIST PUB GROUP WEST 00480980625 P8446Q [PERSON_NAME] II [PERSON_NAME]" at bounding box center [610, 321] width 993 height 61
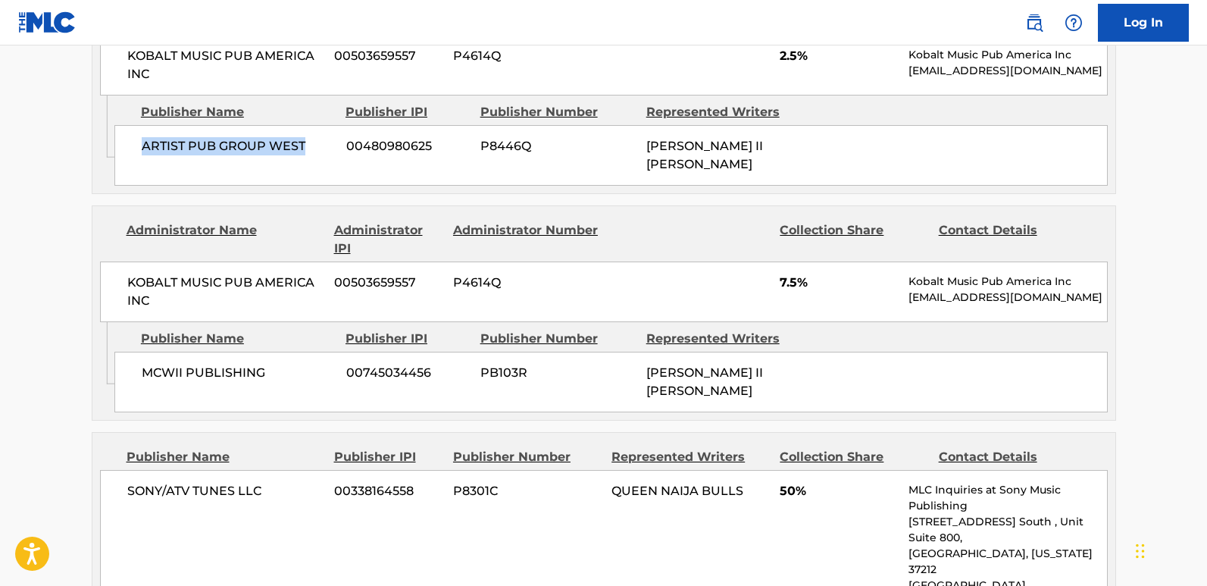
scroll to position [1209, 0]
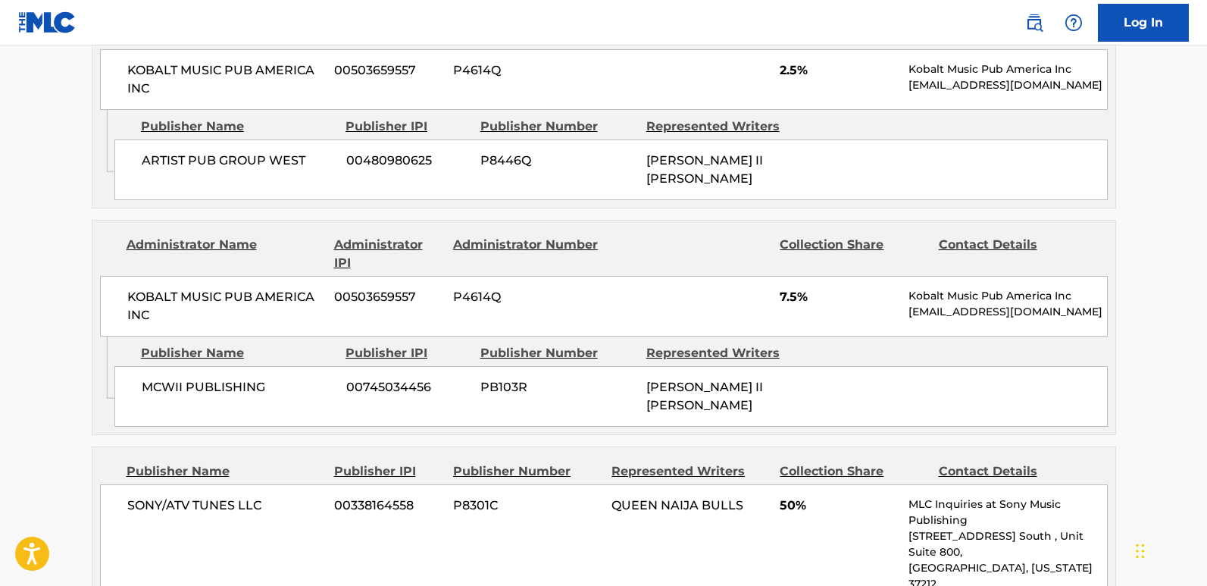
click at [787, 288] on span "7.5%" at bounding box center [838, 297] width 117 height 18
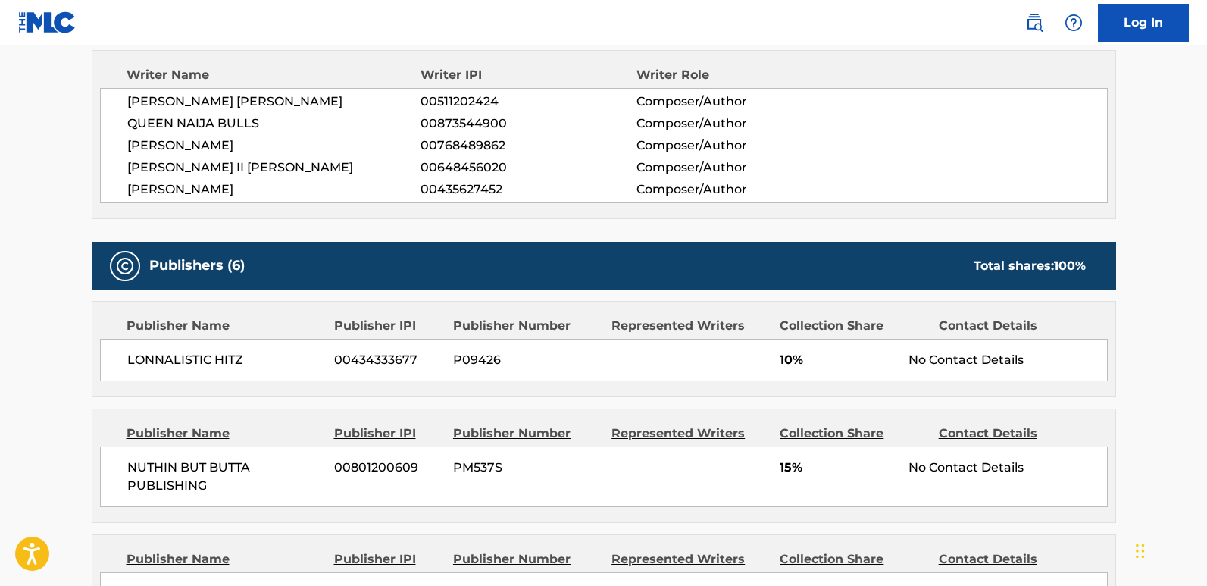
scroll to position [679, 0]
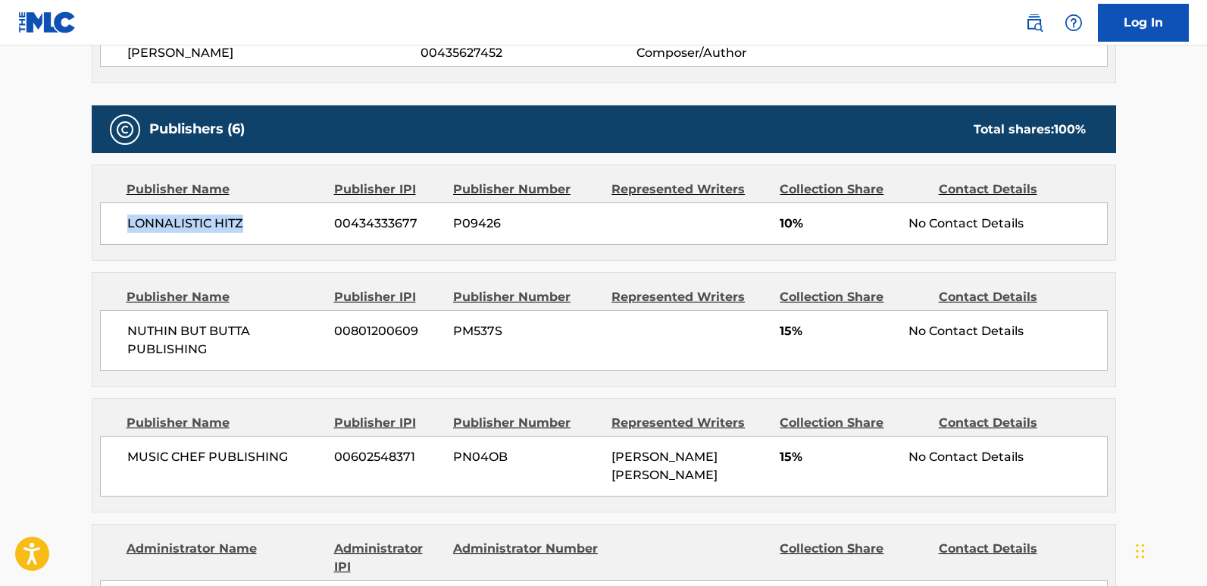
drag, startPoint x: 125, startPoint y: 228, endPoint x: 257, endPoint y: 217, distance: 132.3
click at [257, 217] on div "LONNALISTIC HITZ [PHONE_NUMBER] P09426 10% No Contact Details" at bounding box center [604, 223] width 1008 height 42
drag, startPoint x: 123, startPoint y: 325, endPoint x: 280, endPoint y: 344, distance: 157.2
click at [280, 344] on div "NUTHIN BUT BUTTA PUBLISHING [PHONE_NUMBER] PM537S 15% No Contact Details" at bounding box center [604, 340] width 1008 height 61
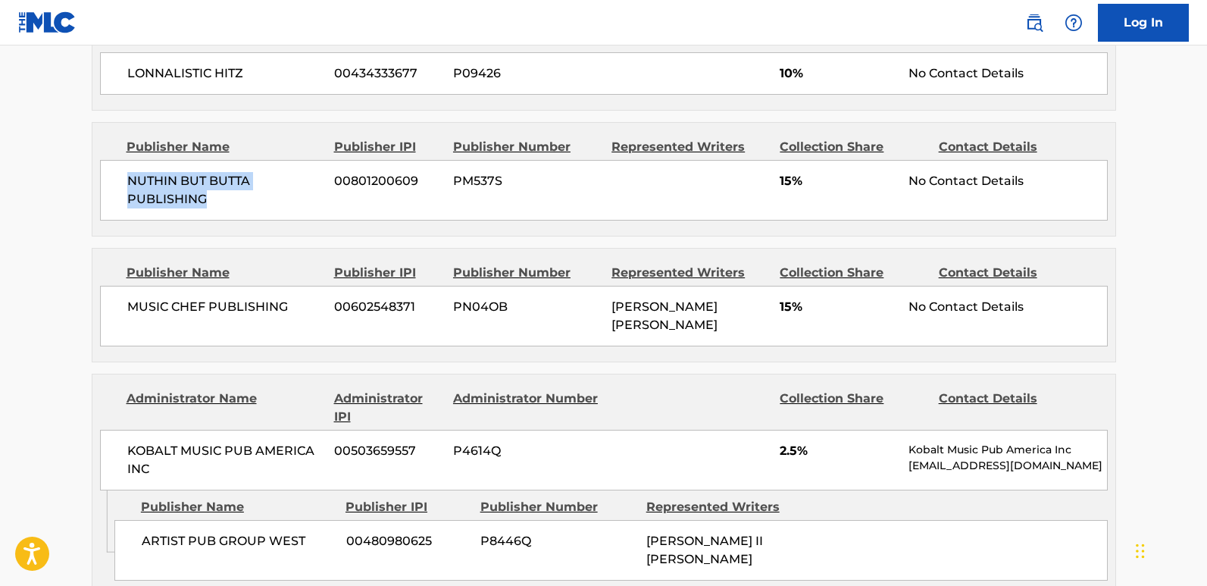
scroll to position [830, 0]
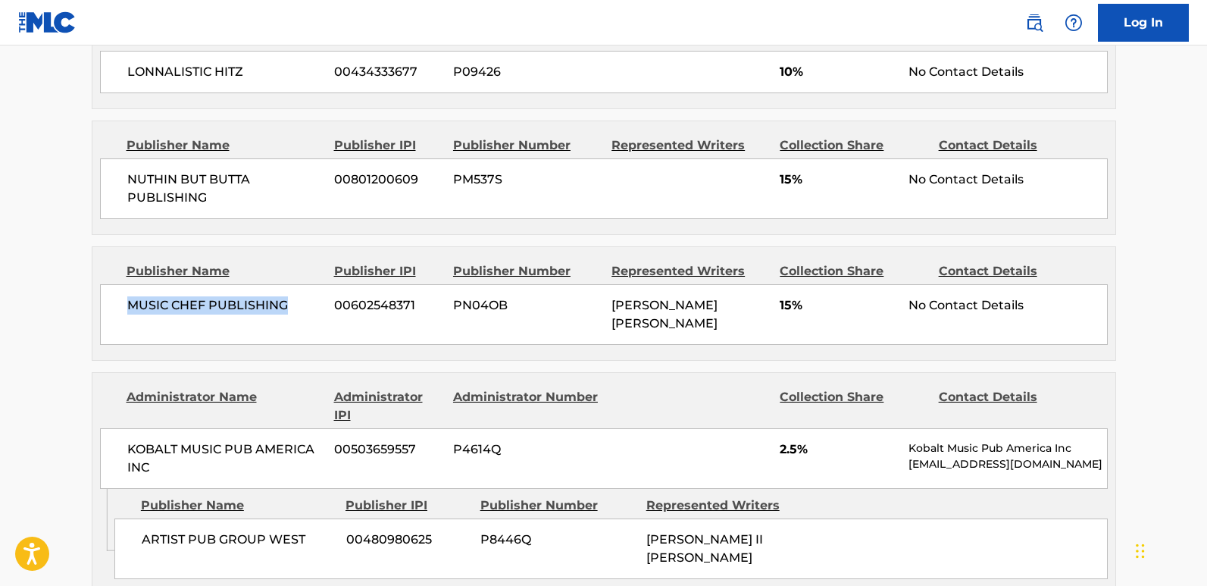
drag, startPoint x: 123, startPoint y: 309, endPoint x: 314, endPoint y: 306, distance: 191.0
click at [314, 306] on div "MUSIC CHEF PUBLISHING 00602548371 PN04OB [PERSON_NAME] [PERSON_NAME] 15% No Con…" at bounding box center [604, 314] width 1008 height 61
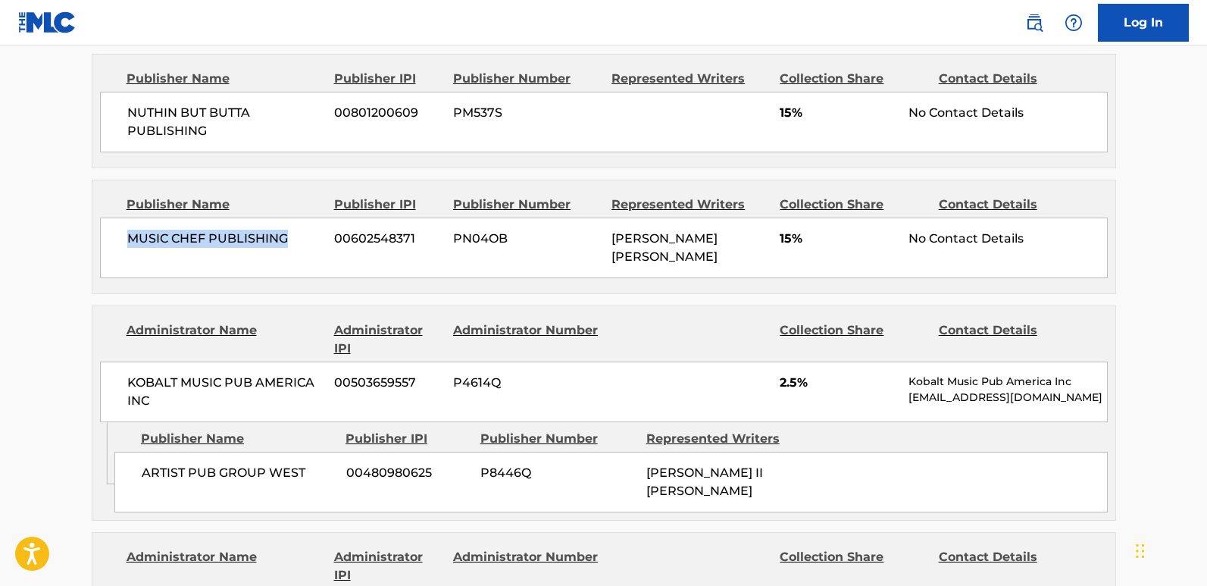
scroll to position [982, 0]
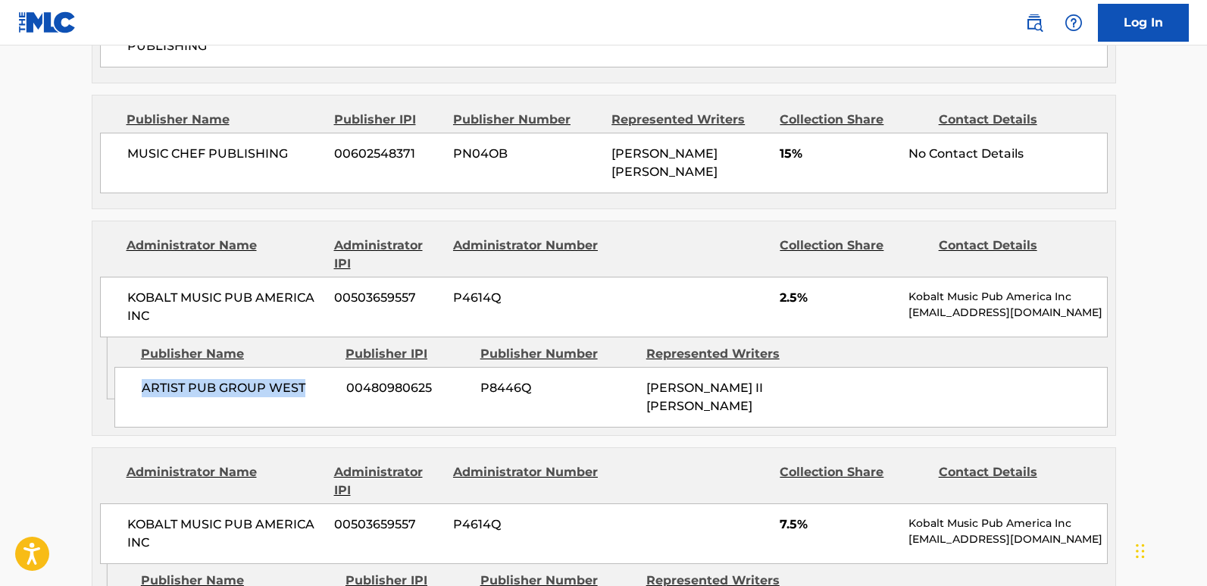
drag, startPoint x: 145, startPoint y: 365, endPoint x: 305, endPoint y: 365, distance: 159.9
click at [305, 379] on span "ARTIST PUB GROUP WEST" at bounding box center [238, 388] width 193 height 18
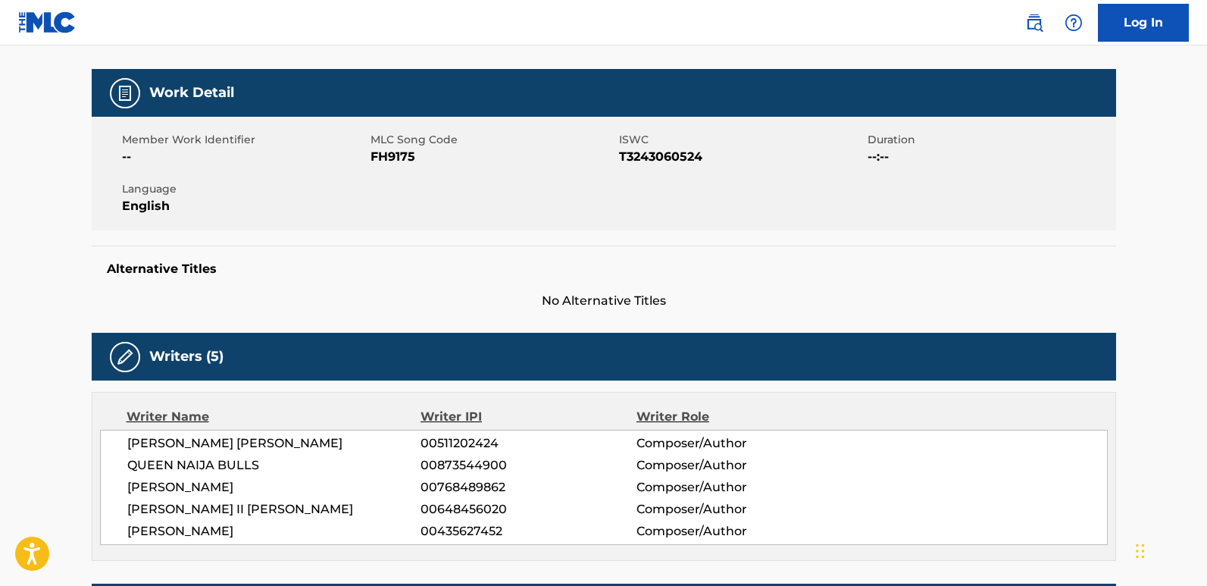
scroll to position [0, 0]
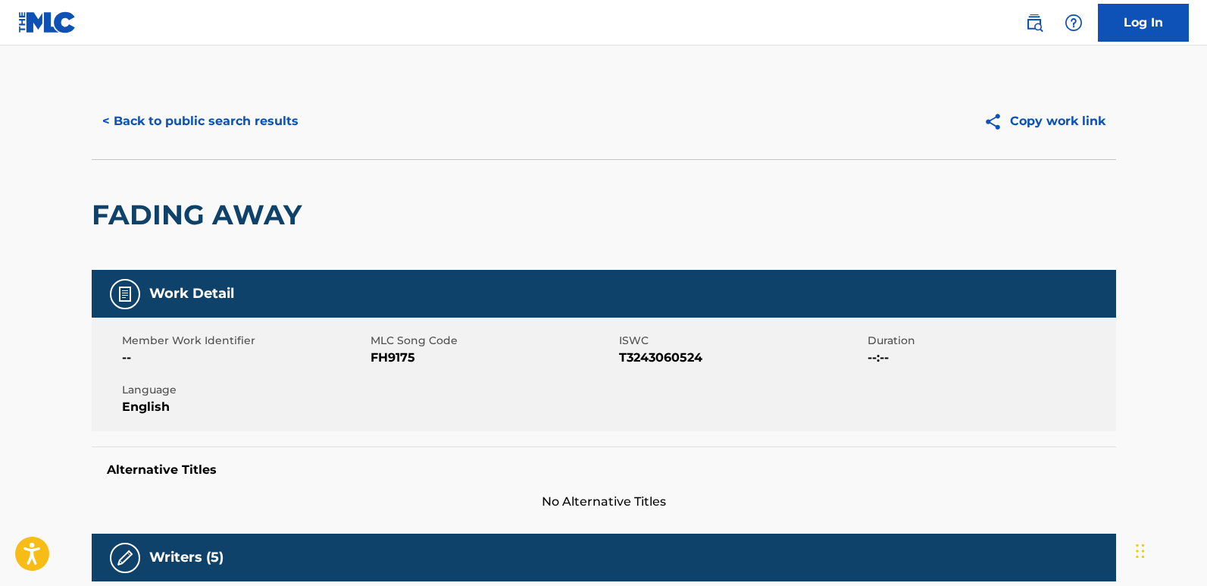
click at [259, 120] on button "< Back to public search results" at bounding box center [200, 121] width 217 height 38
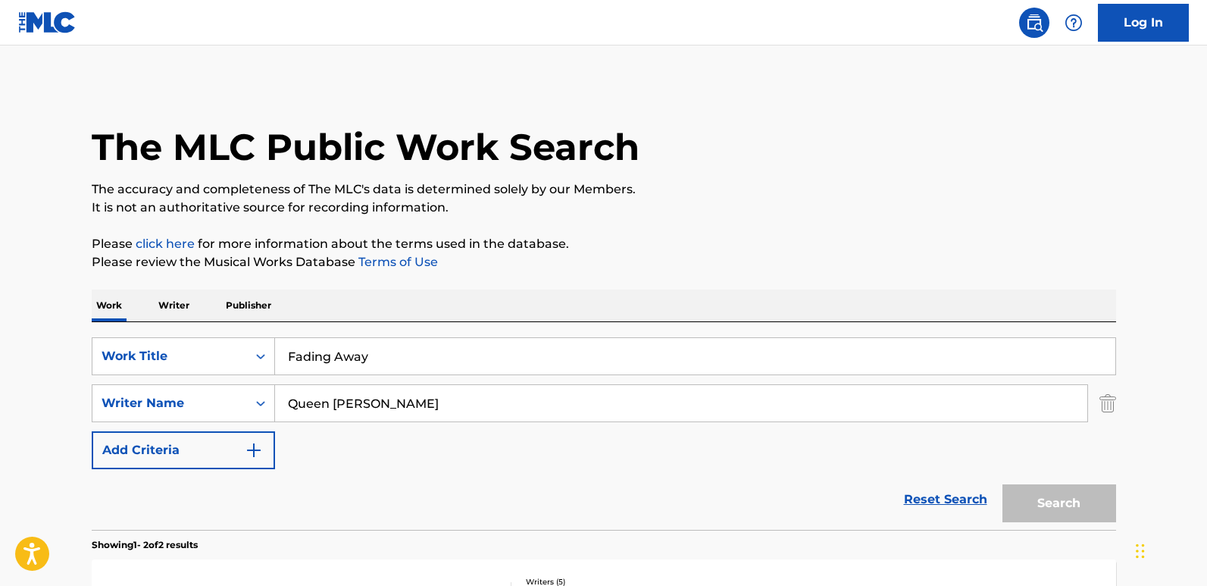
scroll to position [271, 0]
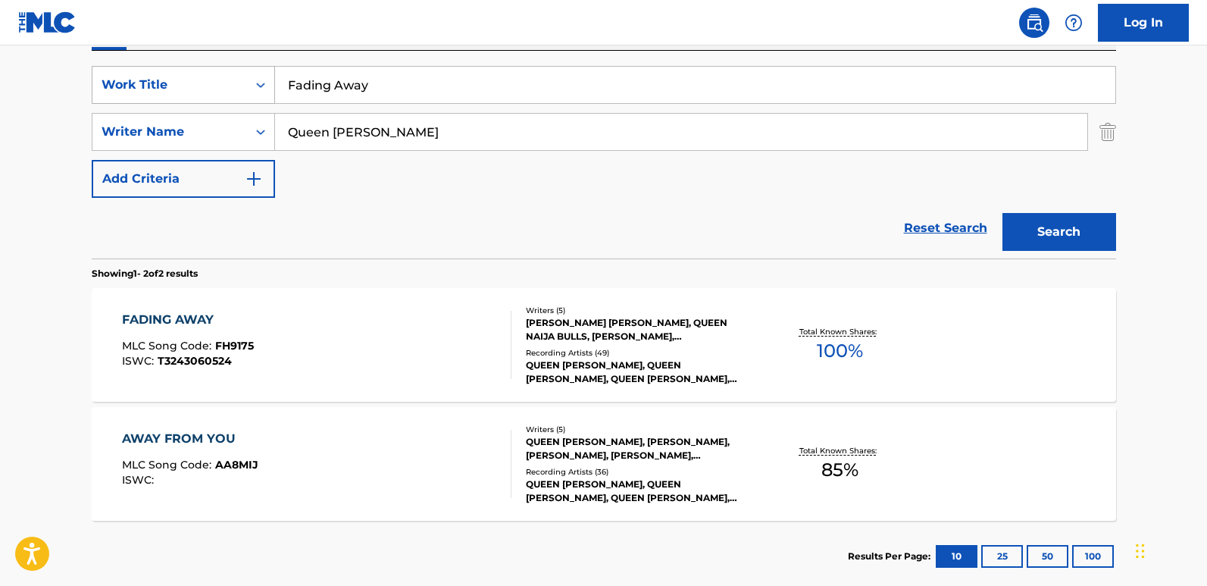
drag, startPoint x: 423, startPoint y: 68, endPoint x: 207, endPoint y: 68, distance: 215.9
click at [207, 68] on div "SearchWithCriteria19667f0f-1cda-43e3-a08d-bd3df46d8c52 Work Title Fading Away" at bounding box center [604, 85] width 1024 height 38
paste input "ive Seconds"
type input "Five Seconds"
click at [1094, 249] on button "Search" at bounding box center [1059, 232] width 114 height 38
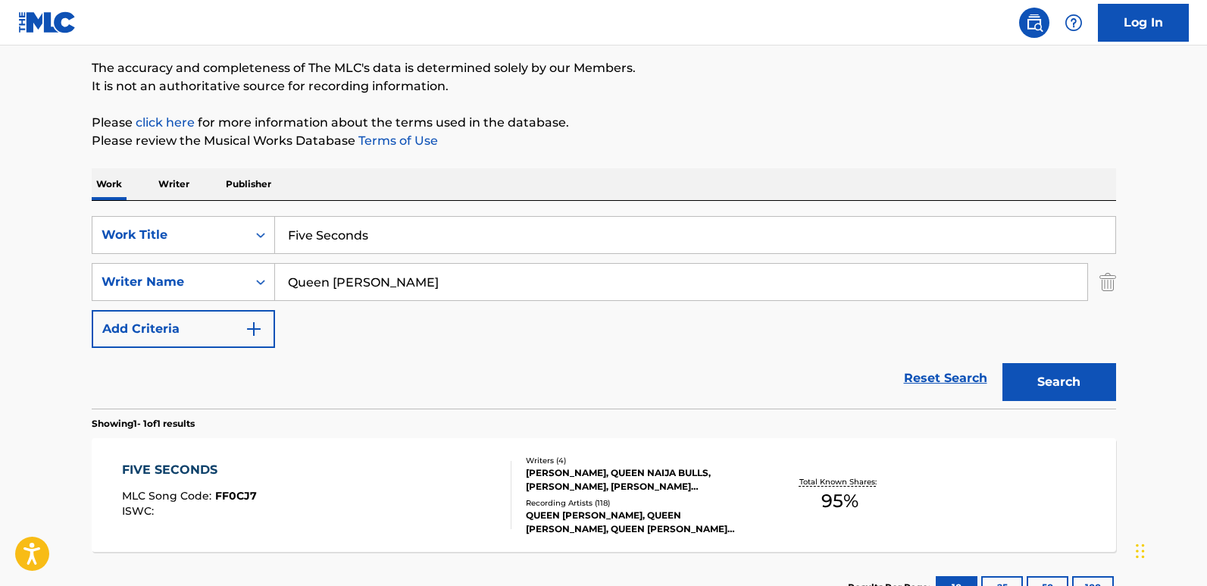
scroll to position [239, 0]
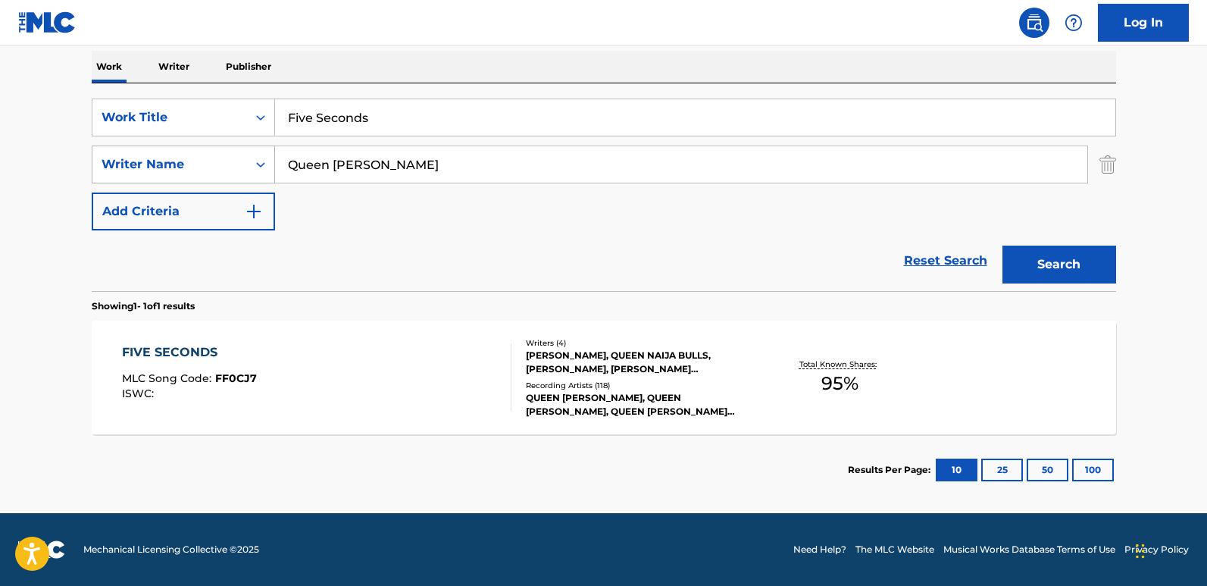
drag, startPoint x: 426, startPoint y: 168, endPoint x: 206, endPoint y: 165, distance: 219.7
click at [206, 165] on div "SearchWithCriteriaf634d93c-8b7f-41ab-9595-a7446178fa72 Writer Name Queen [PERSO…" at bounding box center [604, 164] width 1024 height 38
click at [424, 262] on div "Reset Search Search" at bounding box center [604, 260] width 1024 height 61
click at [186, 357] on div "FIVE SECONDS" at bounding box center [189, 352] width 135 height 18
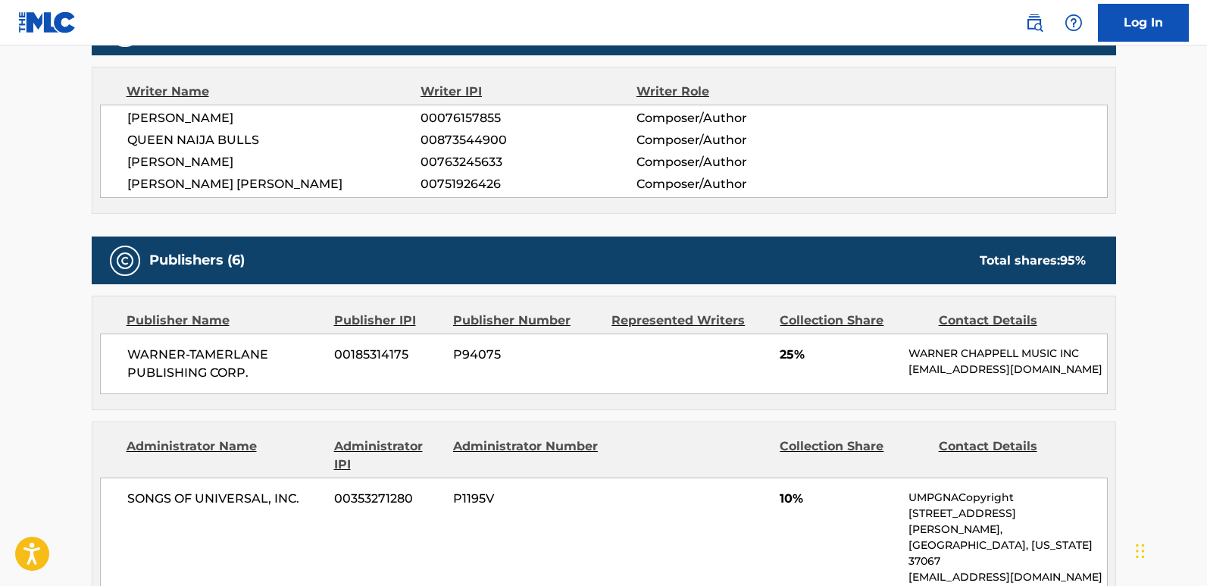
scroll to position [379, 0]
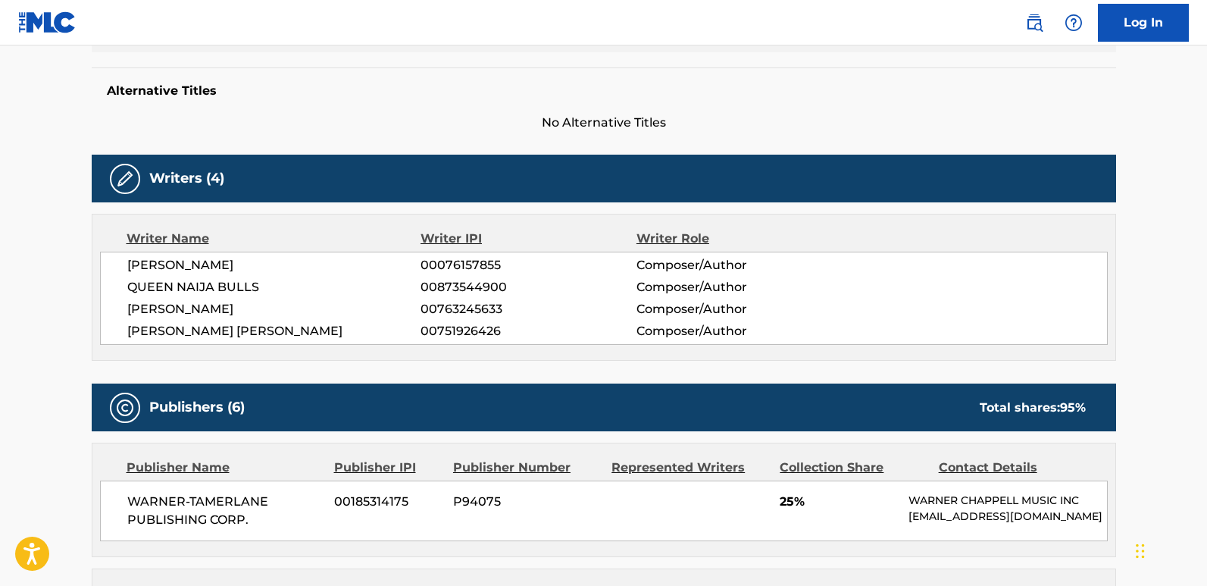
click at [202, 306] on span "[PERSON_NAME]" at bounding box center [274, 309] width 294 height 18
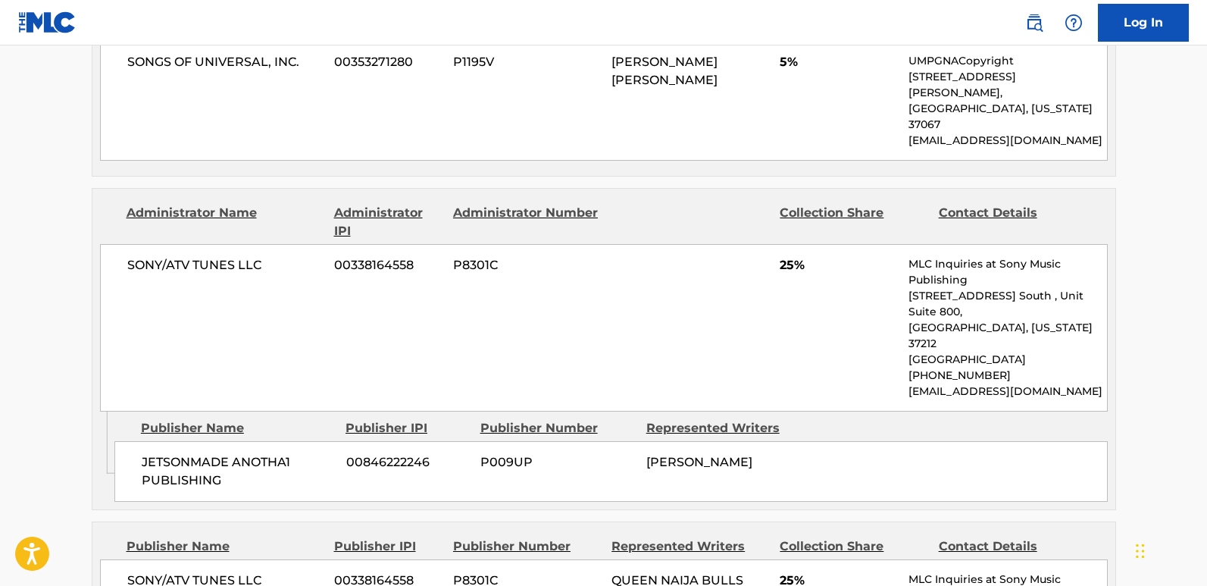
scroll to position [1970, 0]
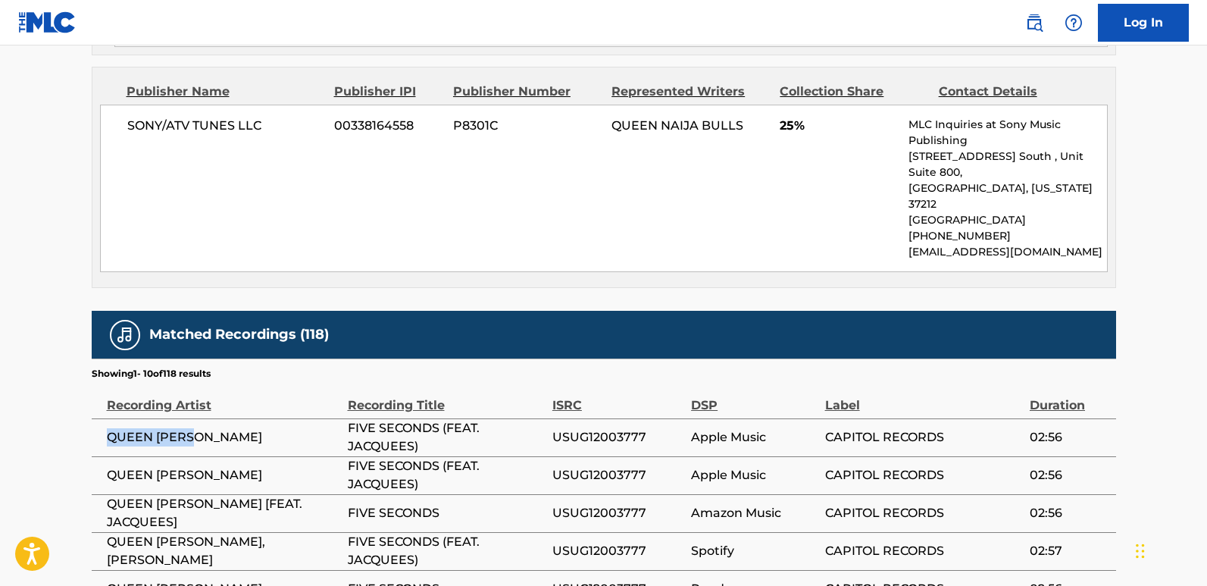
drag, startPoint x: 109, startPoint y: 295, endPoint x: 195, endPoint y: 295, distance: 86.4
click at [195, 428] on span "QUEEN [PERSON_NAME]" at bounding box center [223, 437] width 233 height 18
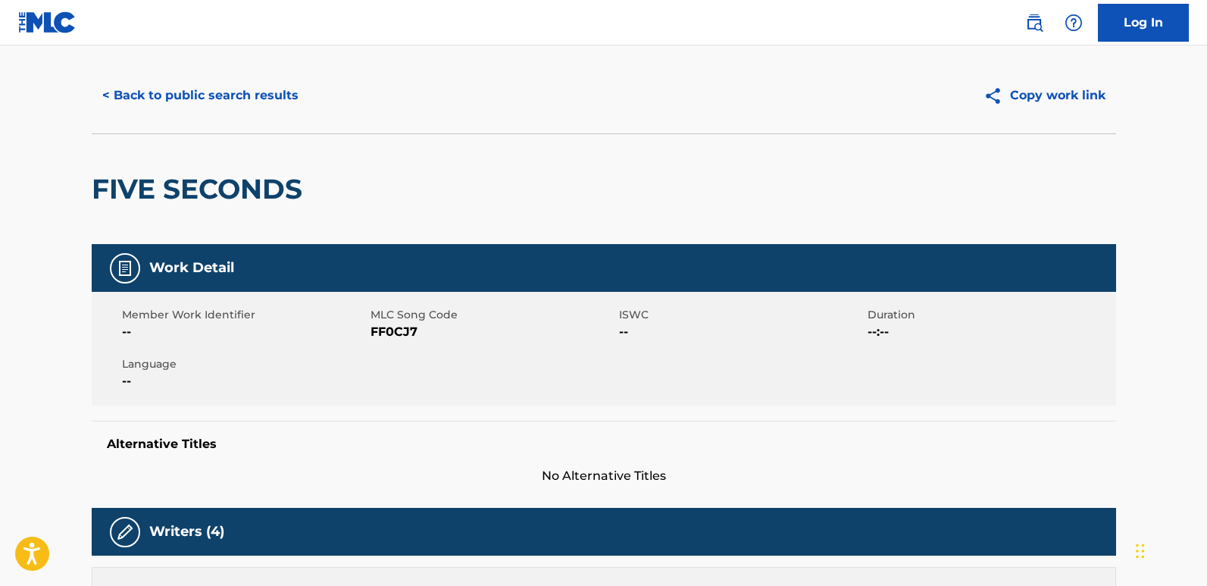
scroll to position [0, 0]
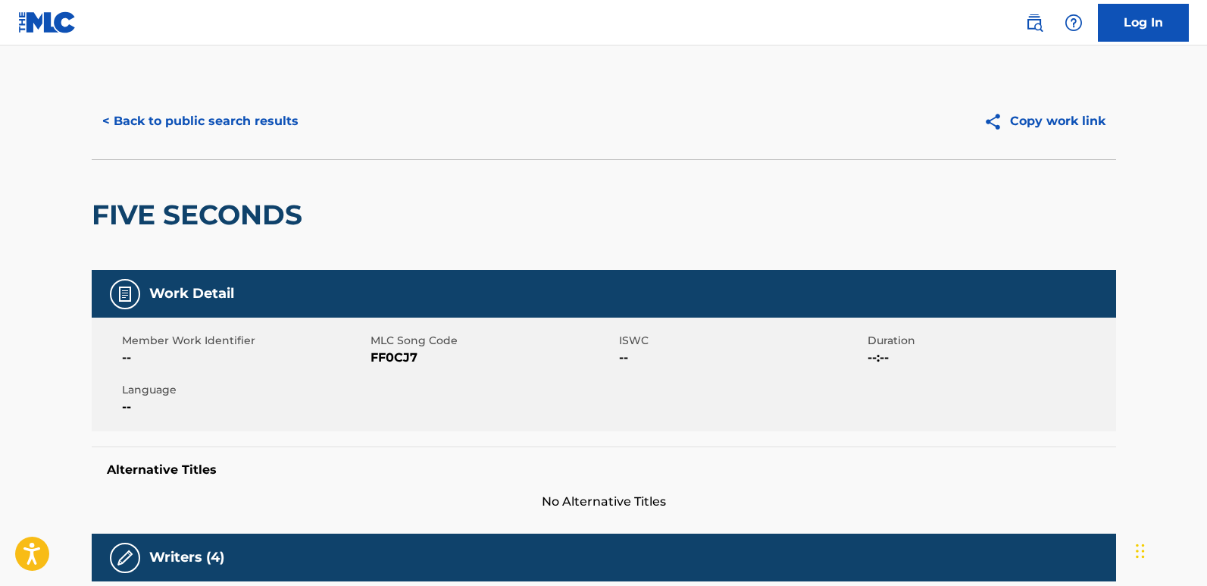
click at [250, 131] on button "< Back to public search results" at bounding box center [200, 121] width 217 height 38
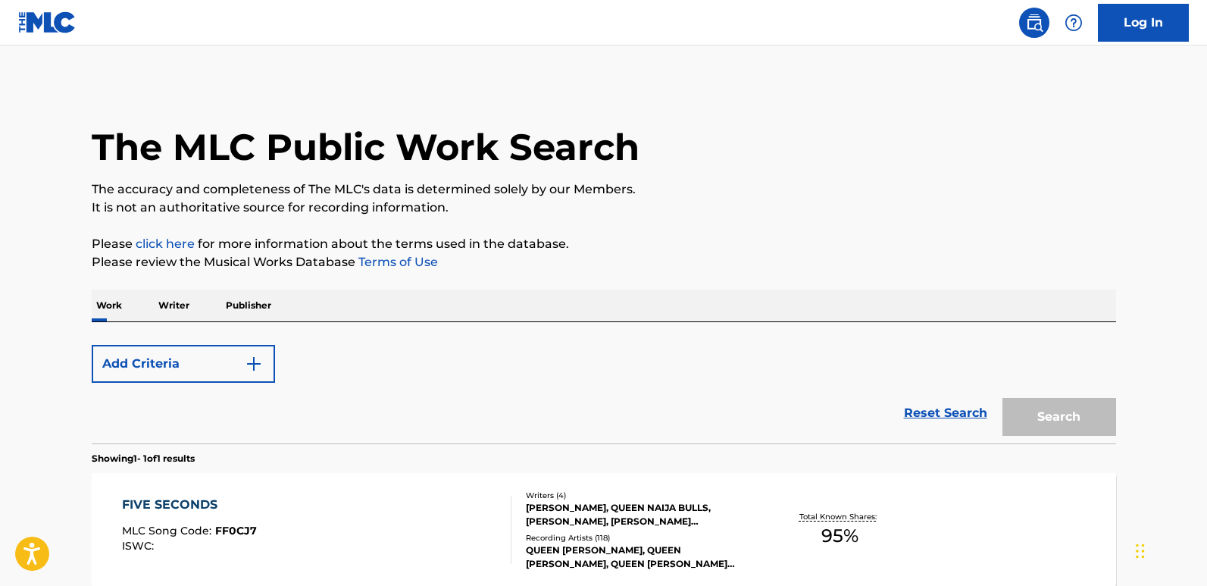
scroll to position [152, 0]
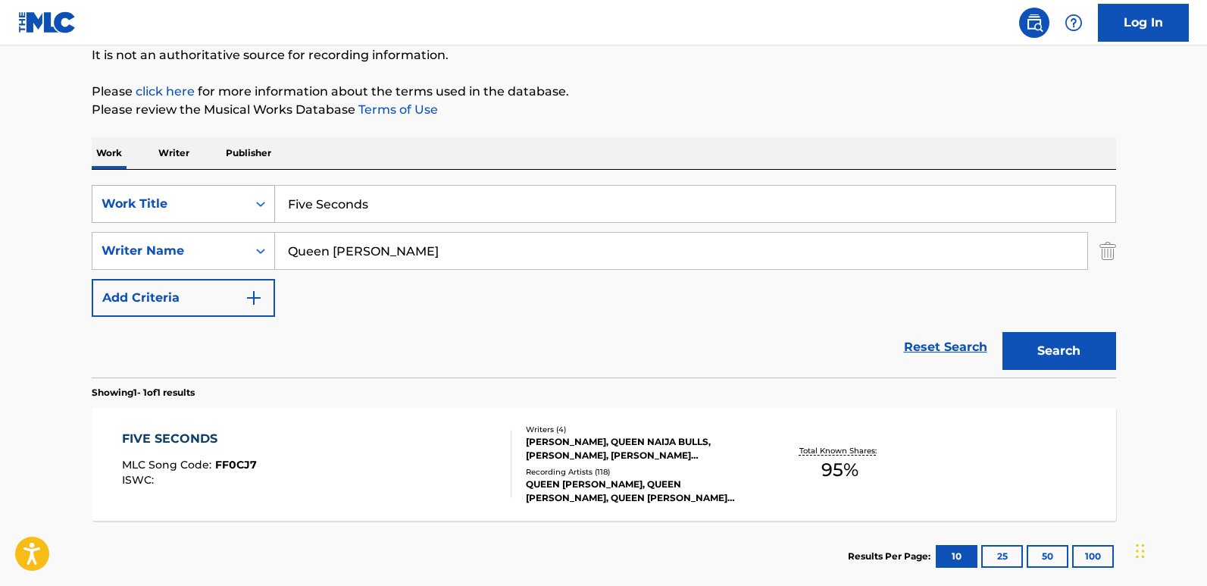
drag, startPoint x: 455, startPoint y: 211, endPoint x: 117, endPoint y: 213, distance: 337.9
click at [117, 213] on div "SearchWithCriteria19667f0f-1cda-43e3-a08d-bd3df46d8c52 Work Title Five Seconds" at bounding box center [604, 204] width 1024 height 38
paste input "[DATE]"
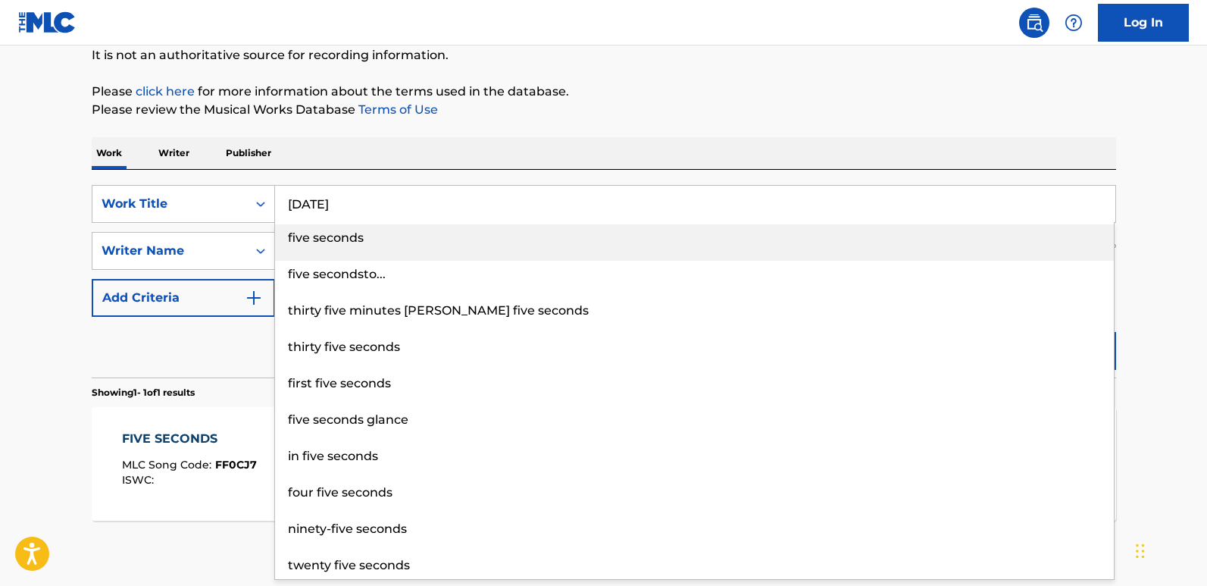
click at [1085, 343] on div "thirty five seconds" at bounding box center [694, 346] width 839 height 27
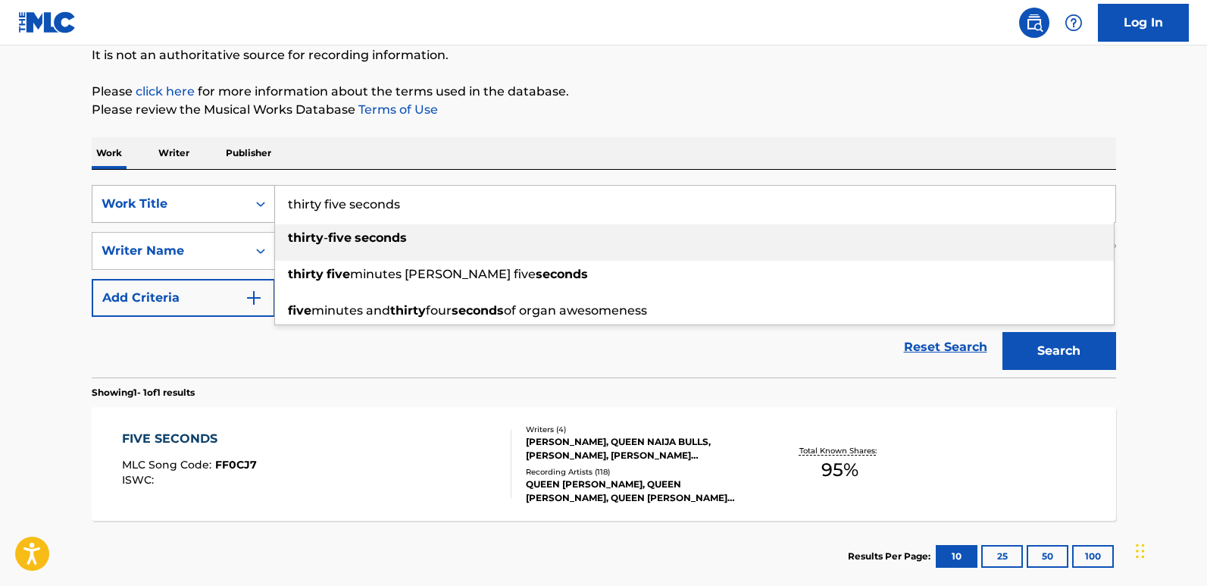
drag, startPoint x: 486, startPoint y: 215, endPoint x: 216, endPoint y: 203, distance: 270.8
click at [216, 203] on div "SearchWithCriteria19667f0f-1cda-43e3-a08d-bd3df46d8c52 Work Title thirty five s…" at bounding box center [604, 204] width 1024 height 38
paste input "[DATE]"
type input "[DATE]"
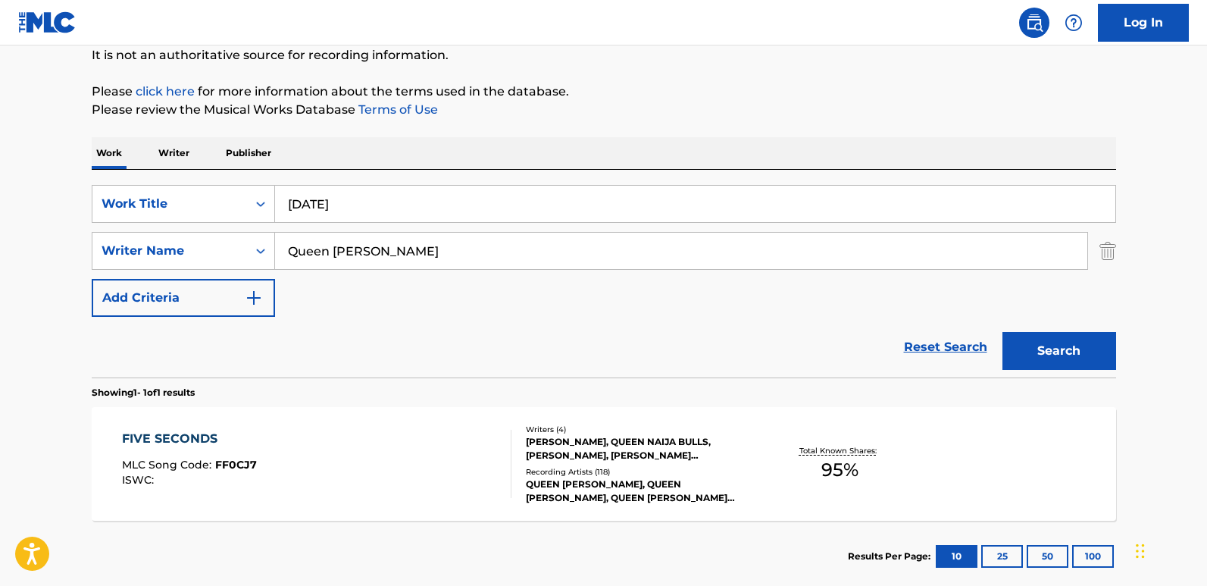
click at [590, 159] on div "Work Writer Publisher" at bounding box center [604, 153] width 1024 height 32
click at [1071, 340] on button "Search" at bounding box center [1059, 351] width 114 height 38
click at [140, 439] on div "[DATE]" at bounding box center [191, 439] width 139 height 18
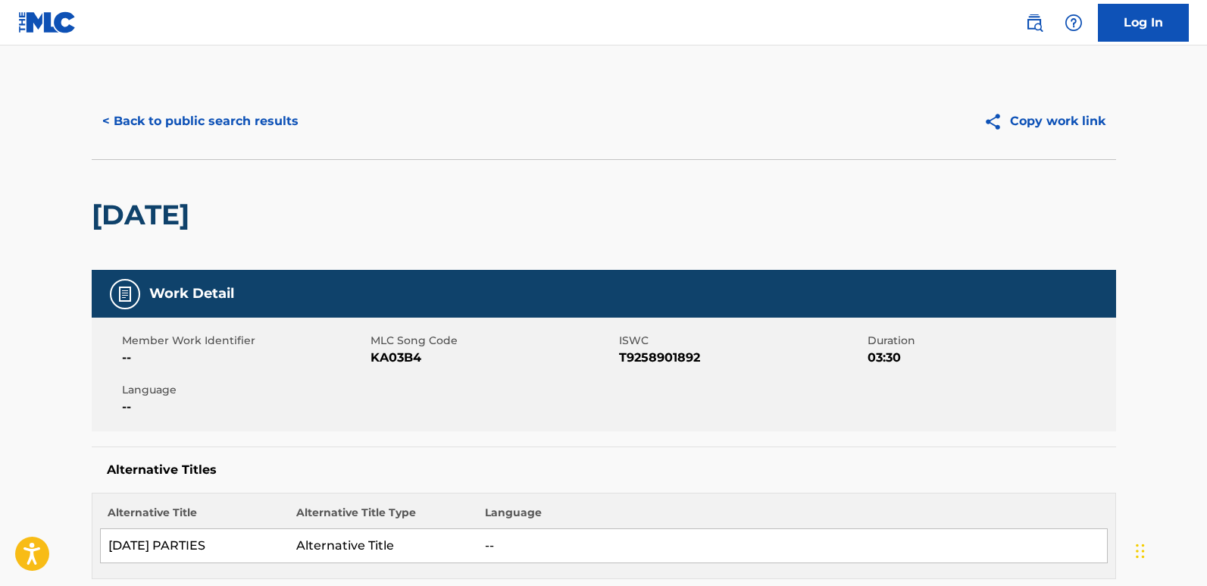
click at [518, 182] on div "[DATE]" at bounding box center [604, 214] width 1024 height 111
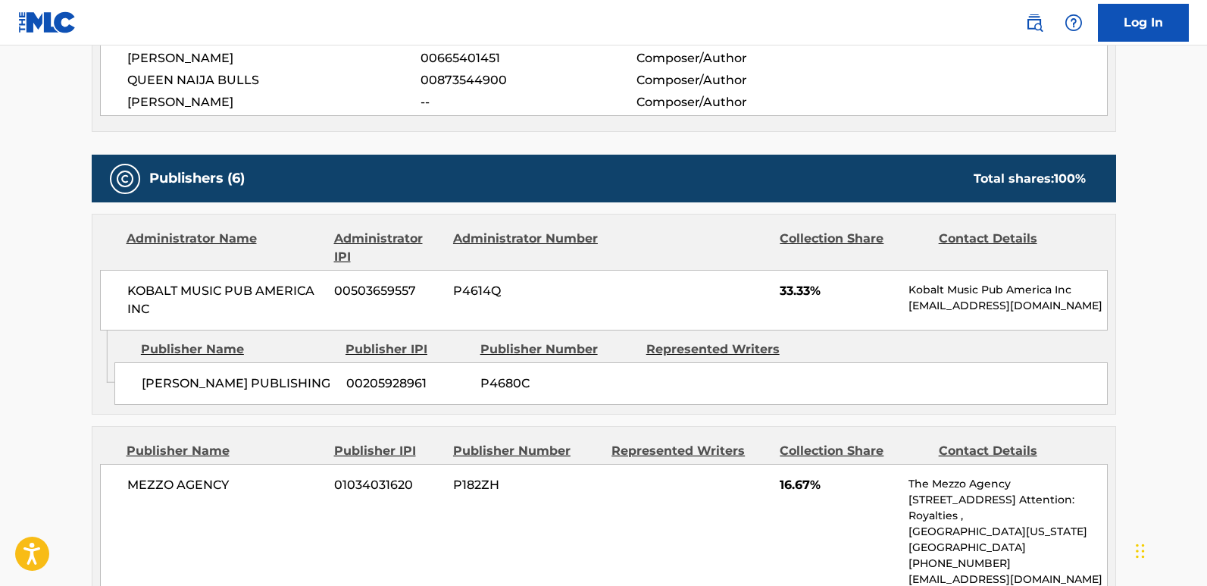
scroll to position [682, 0]
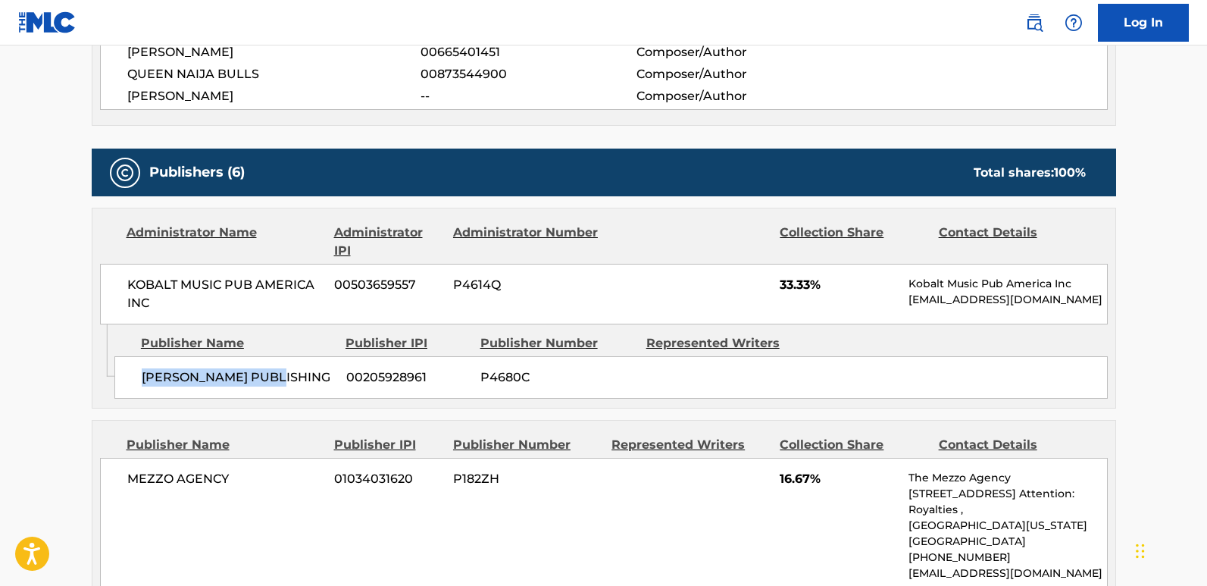
drag, startPoint x: 141, startPoint y: 384, endPoint x: 299, endPoint y: 389, distance: 157.7
click at [299, 389] on div "[PERSON_NAME] PUBLISHING 00205928961 P4680C" at bounding box center [610, 377] width 993 height 42
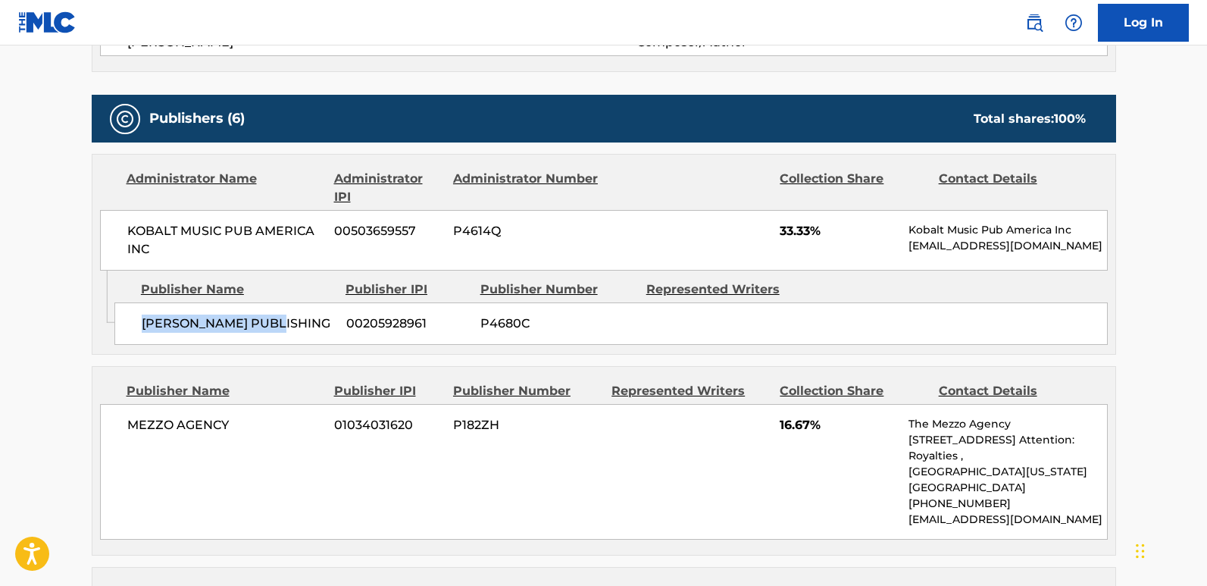
scroll to position [909, 0]
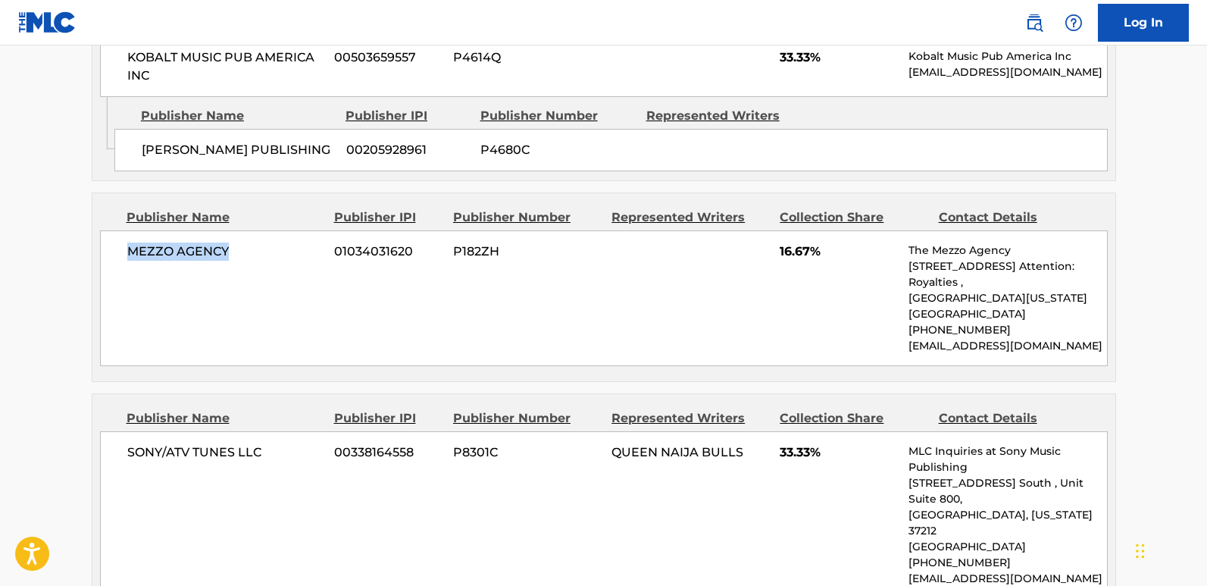
drag, startPoint x: 120, startPoint y: 251, endPoint x: 235, endPoint y: 255, distance: 114.5
click at [235, 255] on div "MEZZO AGENCY 01034031620 P182ZH 16.67% The Mezzo Agency [STREET_ADDRESS][US_STA…" at bounding box center [604, 298] width 1008 height 136
click at [235, 255] on span "MEZZO AGENCY" at bounding box center [225, 251] width 196 height 18
drag, startPoint x: 127, startPoint y: 252, endPoint x: 255, endPoint y: 255, distance: 128.1
click at [255, 255] on span "MEZZO AGENCY" at bounding box center [225, 251] width 196 height 18
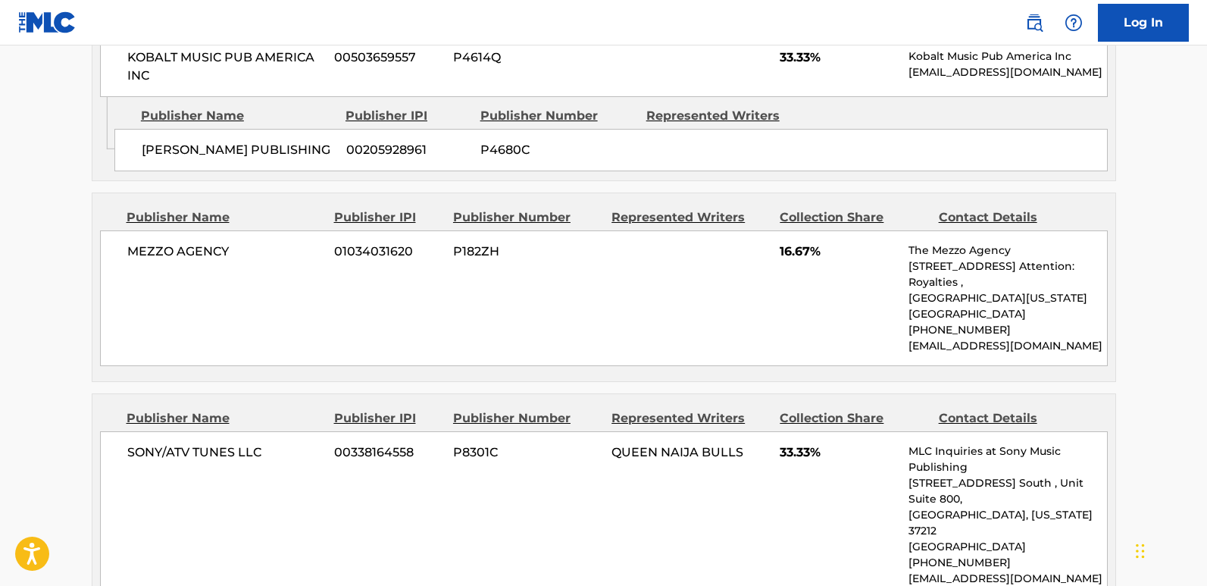
click at [789, 253] on span "16.67%" at bounding box center [838, 251] width 117 height 18
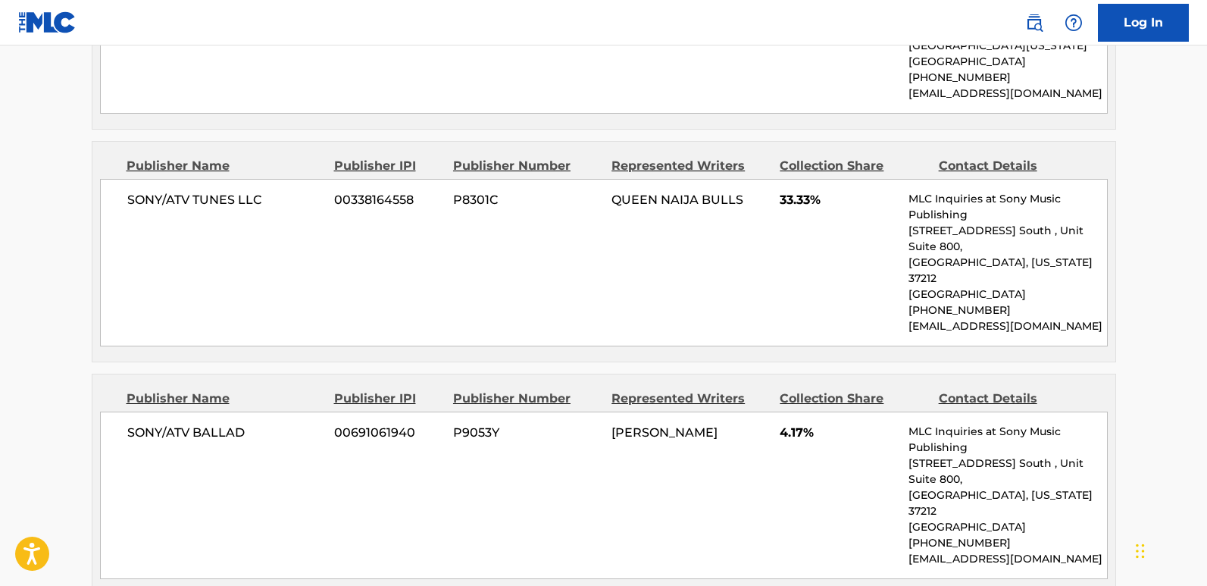
scroll to position [1212, 0]
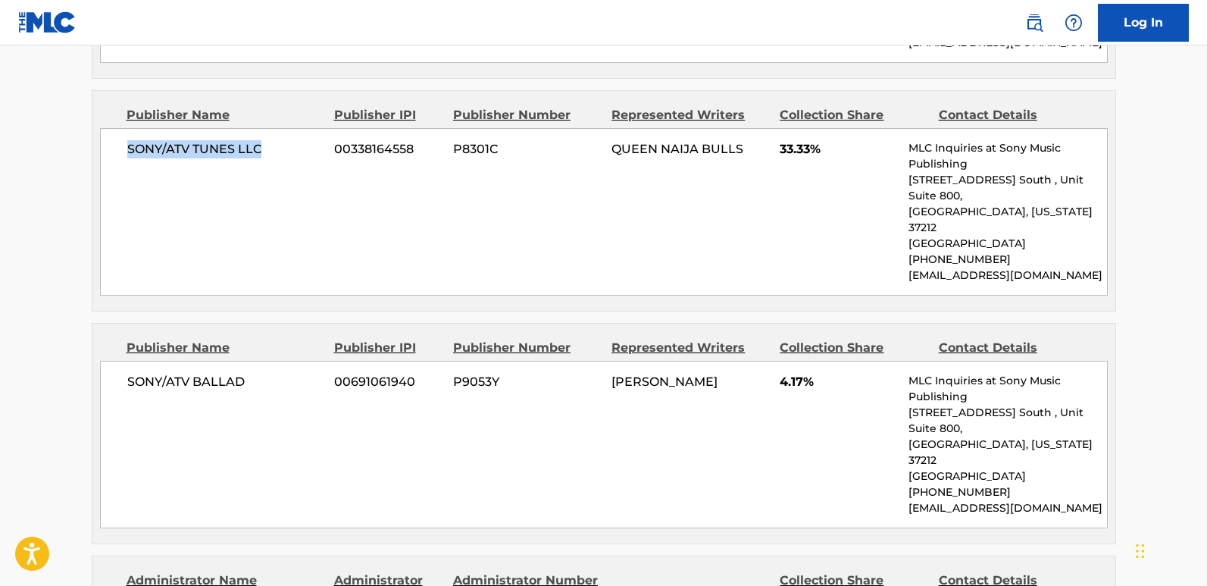
drag, startPoint x: 126, startPoint y: 152, endPoint x: 278, endPoint y: 152, distance: 152.3
click at [278, 152] on div "SONY/ATV TUNES LLC 00338164558 P8301C QUEEN NAIJA BULLS 33.33% MLC Inquiries at…" at bounding box center [604, 211] width 1008 height 167
click at [780, 152] on span "33.33%" at bounding box center [838, 149] width 117 height 18
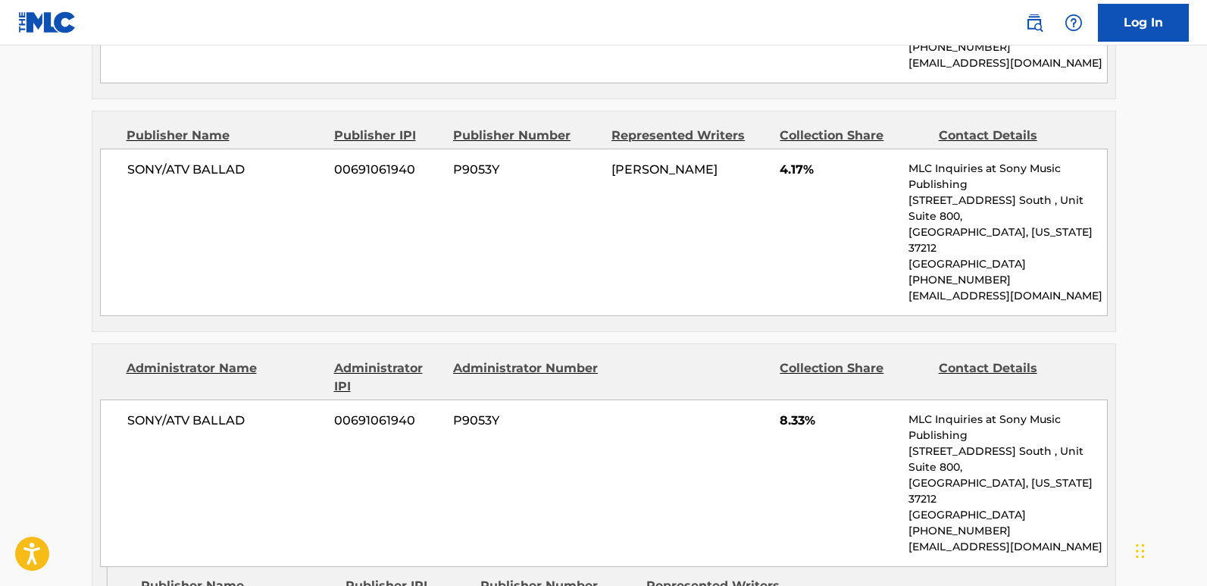
scroll to position [1440, 0]
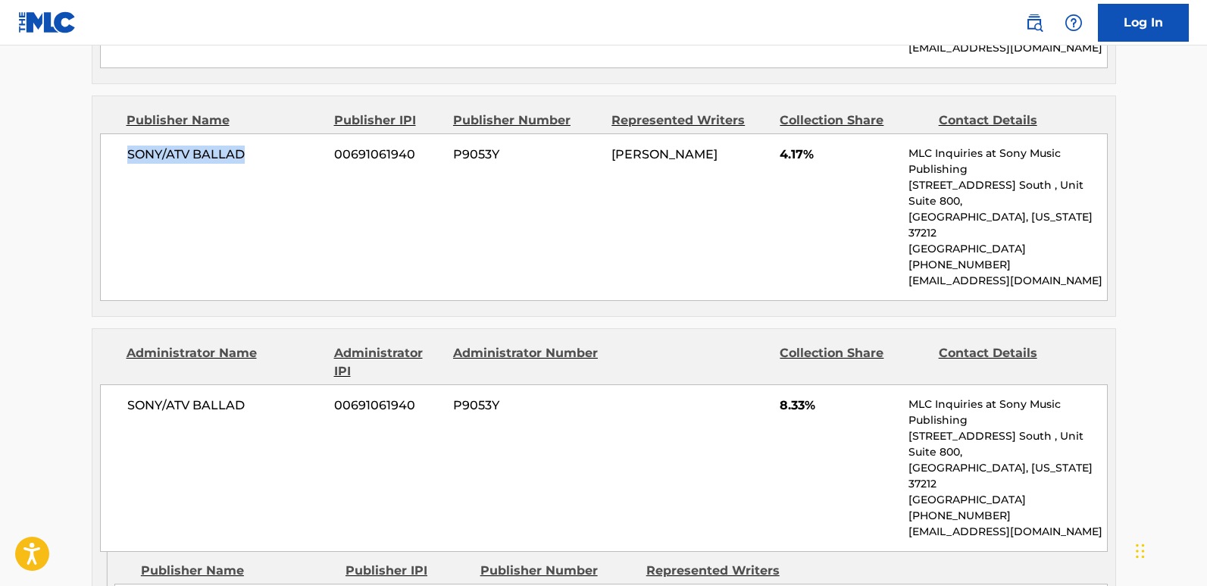
drag, startPoint x: 122, startPoint y: 130, endPoint x: 282, endPoint y: 130, distance: 159.9
click at [282, 133] on div "SONY/ATV BALLAD 00691061940 P9053Y [PERSON_NAME] 4.17% MLC Inquiries at Sony Mu…" at bounding box center [604, 216] width 1008 height 167
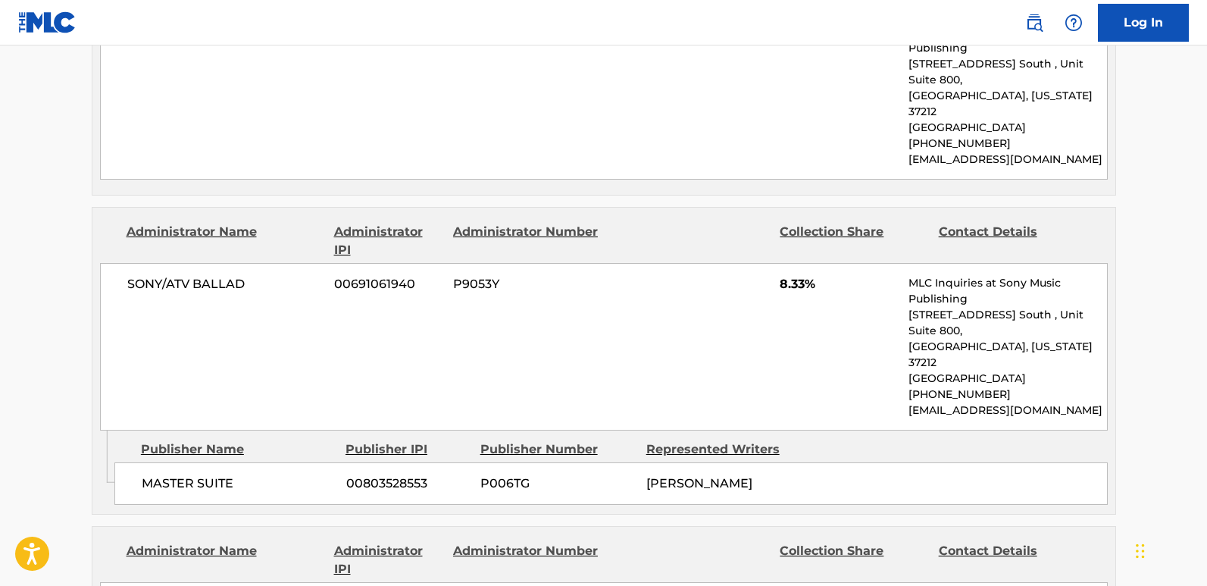
scroll to position [1591, 0]
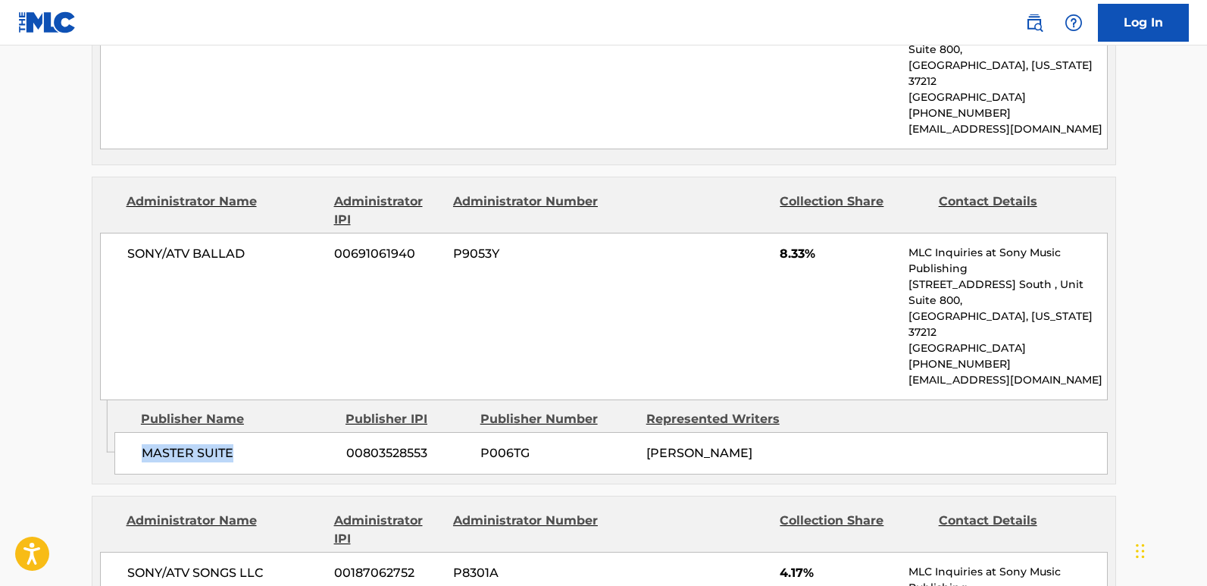
drag, startPoint x: 180, startPoint y: 359, endPoint x: 281, endPoint y: 359, distance: 101.5
click at [281, 432] on div "MASTER SUITE 00803528553 P006TG [PERSON_NAME]" at bounding box center [610, 453] width 993 height 42
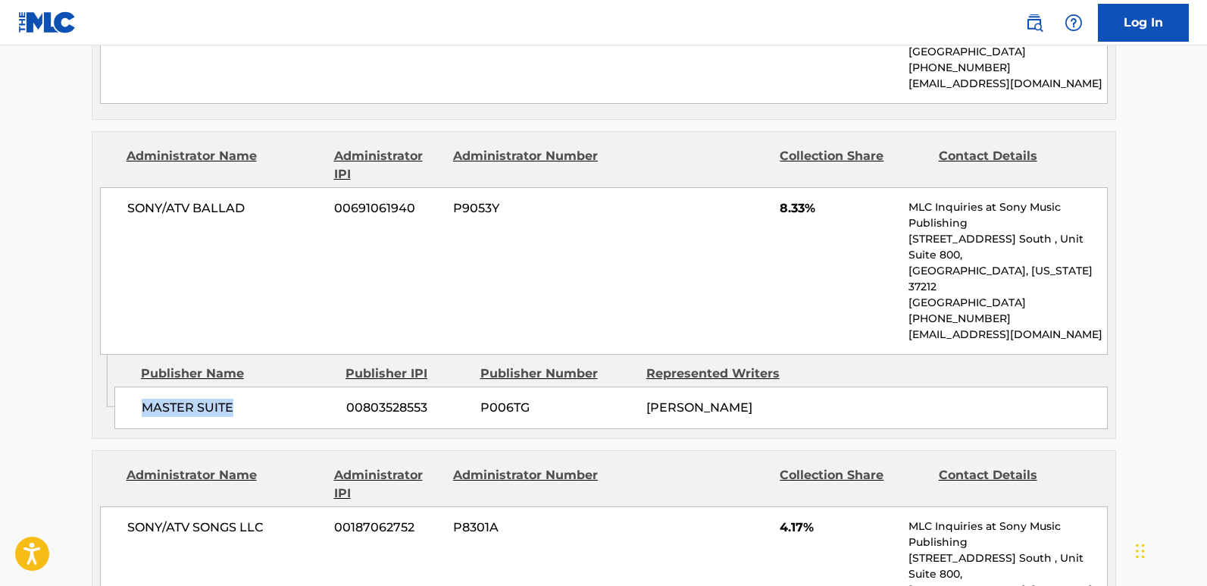
scroll to position [1818, 0]
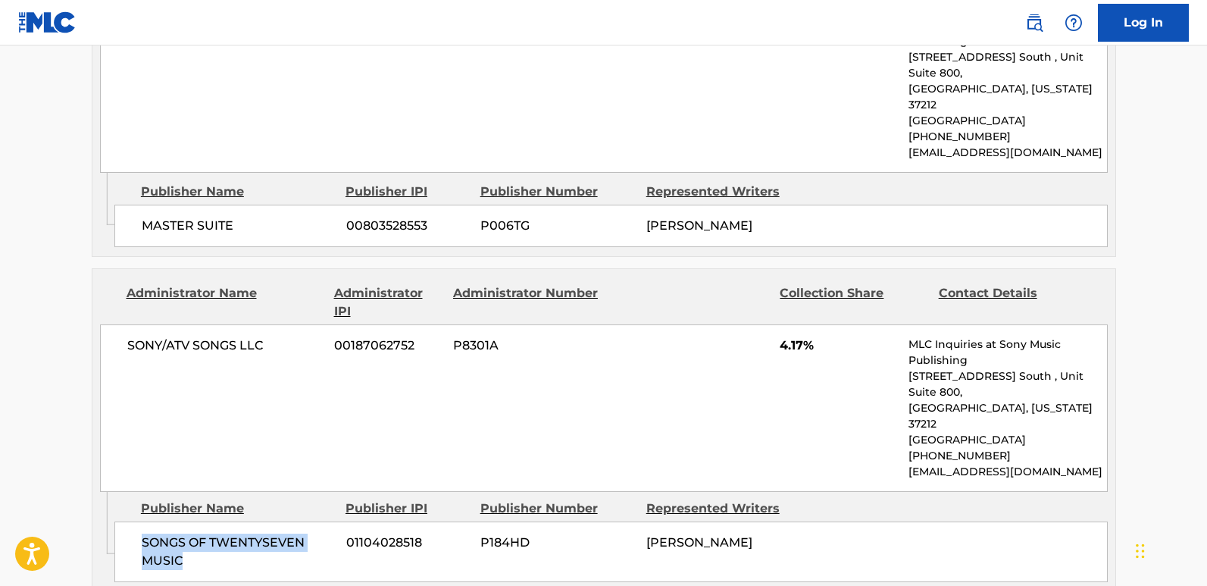
drag, startPoint x: 139, startPoint y: 429, endPoint x: 218, endPoint y: 443, distance: 80.1
click at [218, 521] on div "SONGS OF TWENTYSEVEN MUSIC 01104028518 P184HD [PERSON_NAME]" at bounding box center [610, 551] width 993 height 61
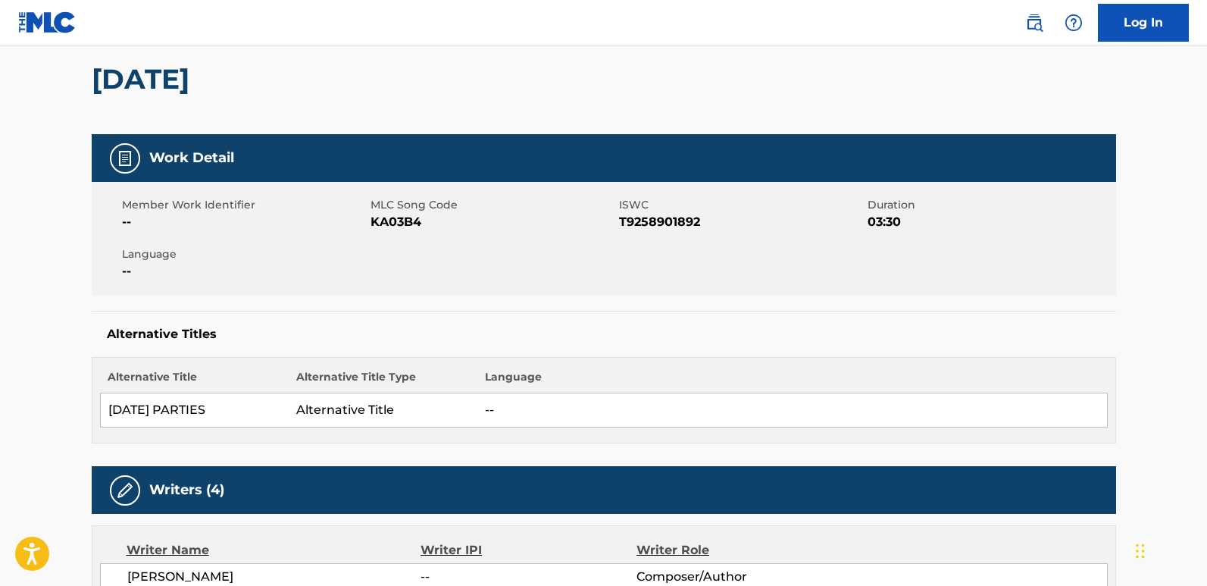
scroll to position [0, 0]
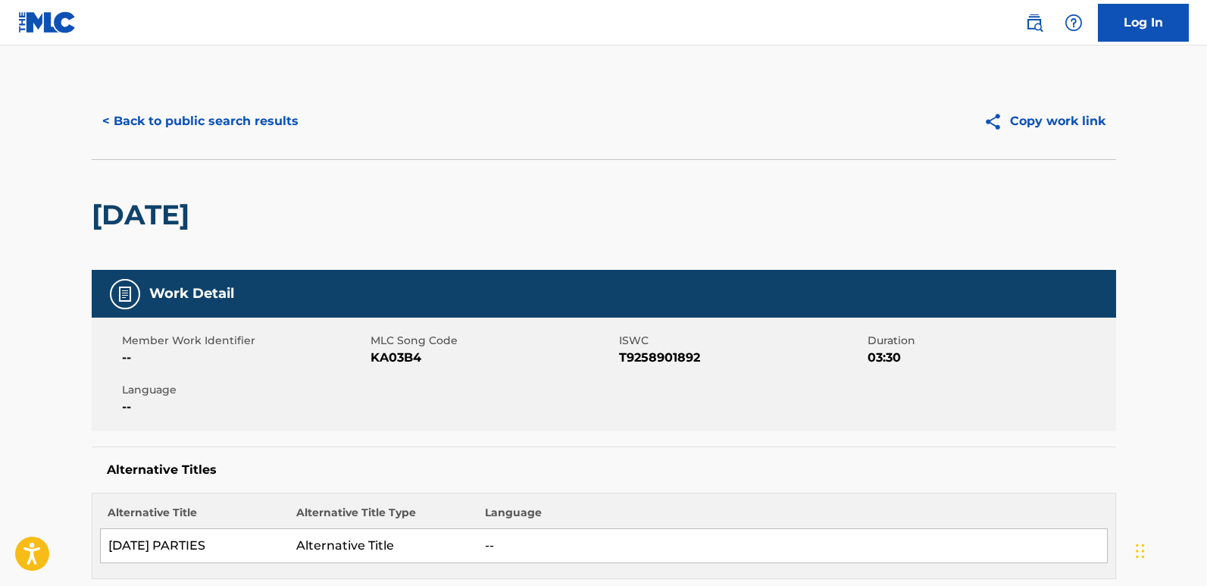
click at [252, 124] on button "< Back to public search results" at bounding box center [200, 121] width 217 height 38
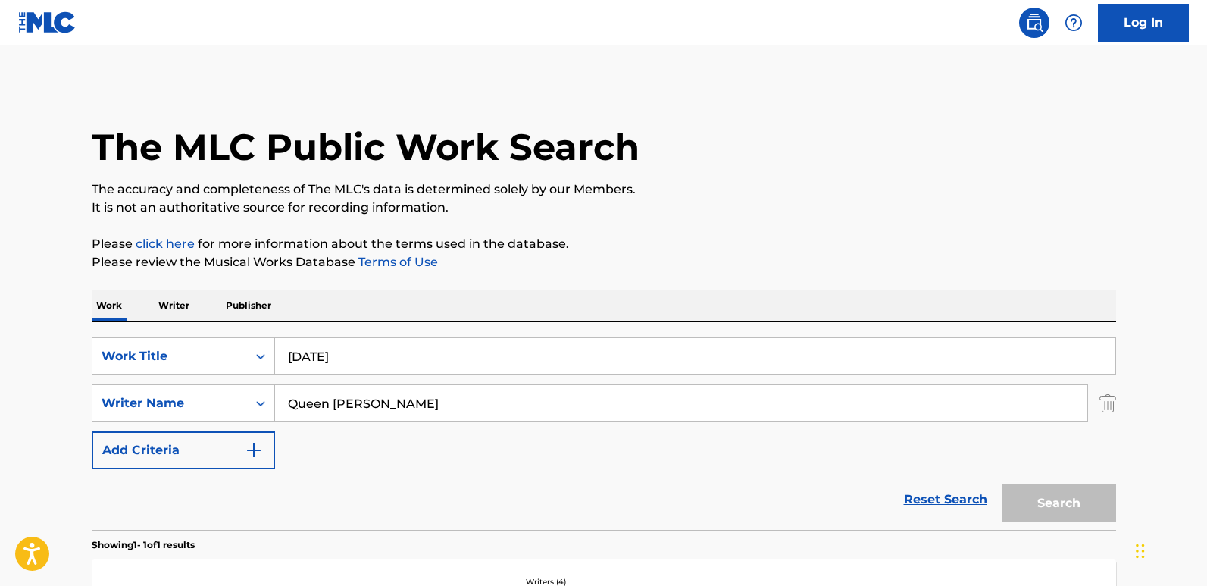
scroll to position [152, 0]
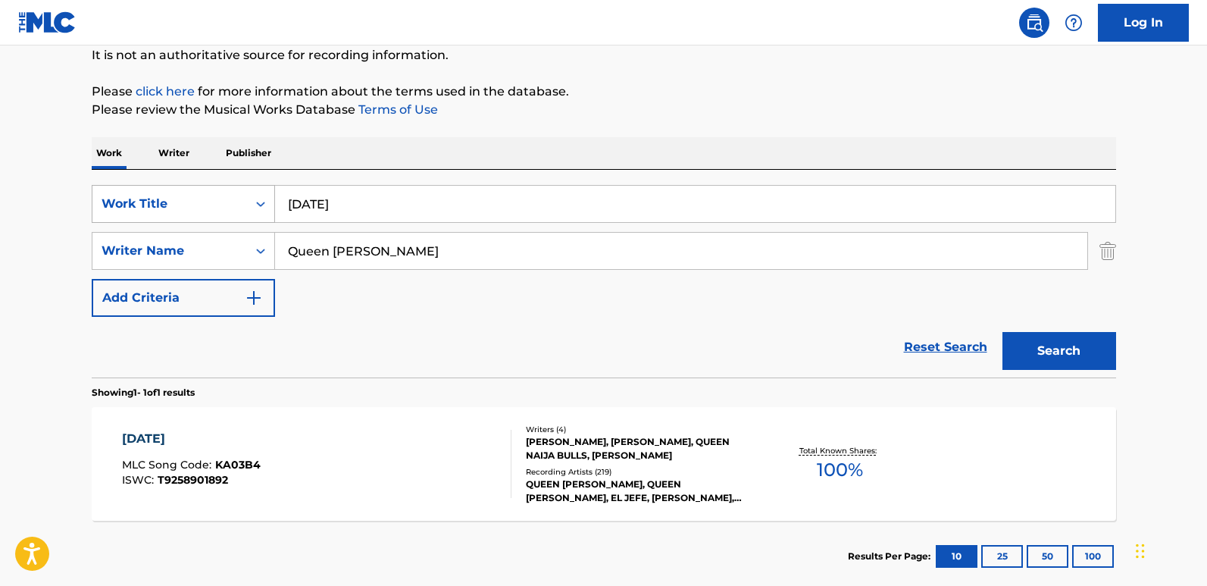
drag, startPoint x: 391, startPoint y: 200, endPoint x: 203, endPoint y: 211, distance: 188.2
click at [203, 211] on div "SearchWithCriteria19667f0f-1cda-43e3-a08d-bd3df46d8c52 Work Title [DATE]" at bounding box center [604, 204] width 1024 height 38
paste input "Lie To Me"
type input "Lie To Me"
click at [1055, 355] on button "Search" at bounding box center [1059, 351] width 114 height 38
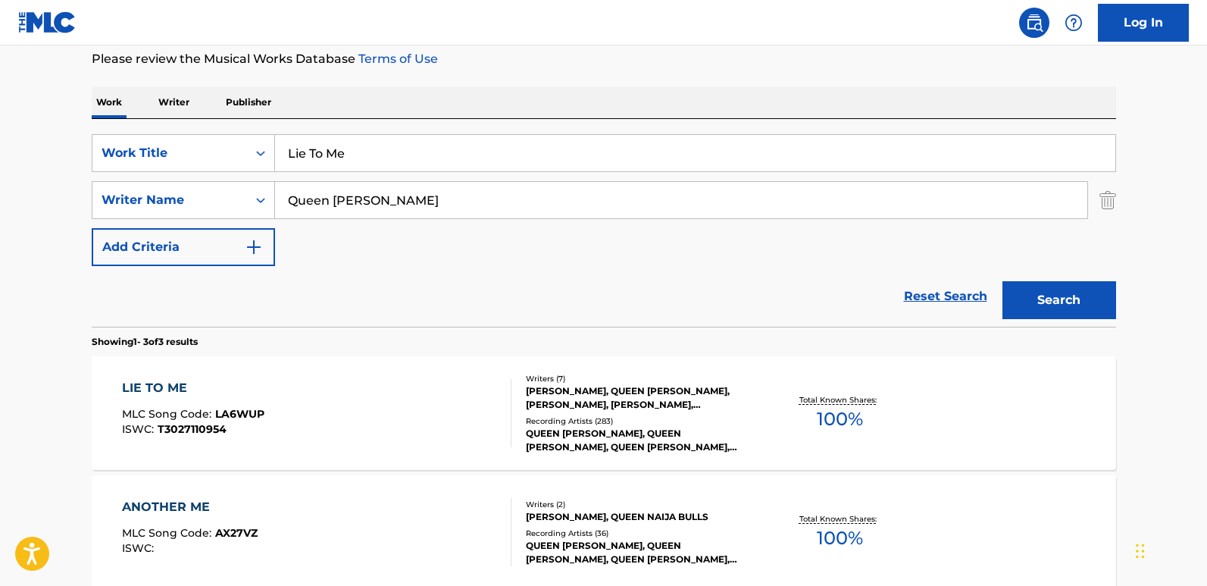
scroll to position [304, 0]
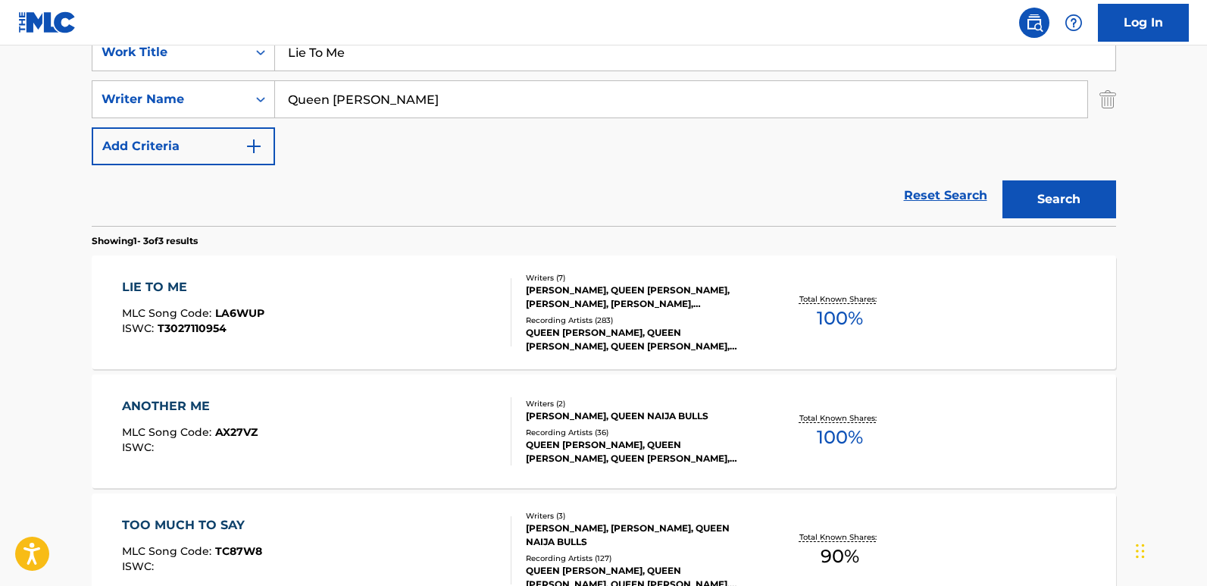
click at [398, 189] on div "Reset Search Search" at bounding box center [604, 195] width 1024 height 61
click at [450, 189] on div "Reset Search Search" at bounding box center [604, 195] width 1024 height 61
click at [138, 299] on div "LIE TO ME MLC Song Code : LA6WUP ISWC : T3027110954" at bounding box center [193, 312] width 142 height 68
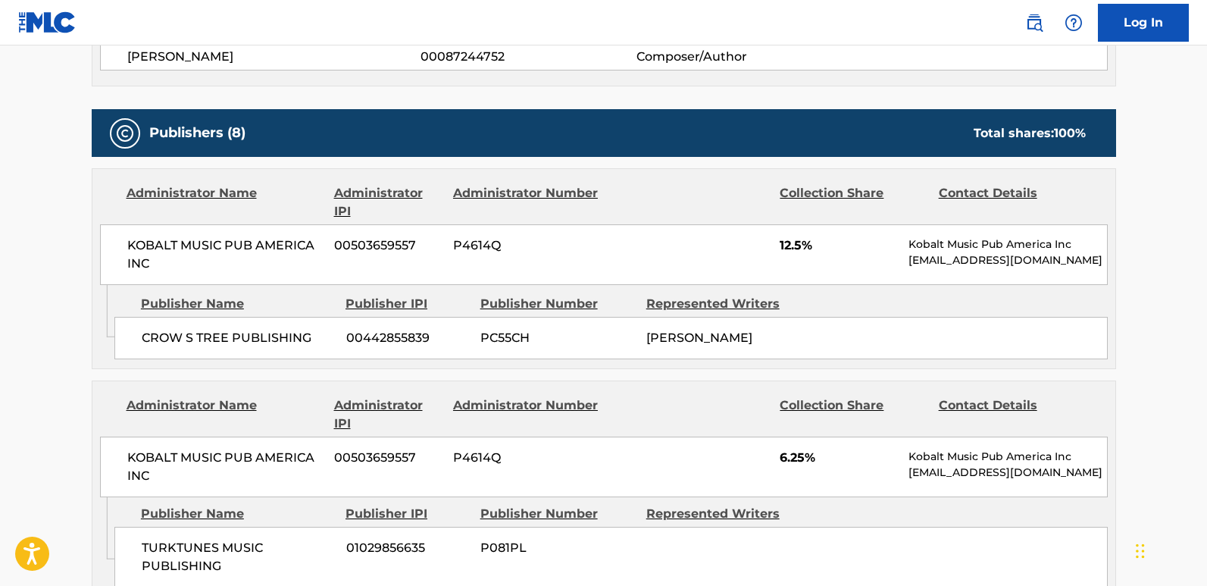
scroll to position [682, 0]
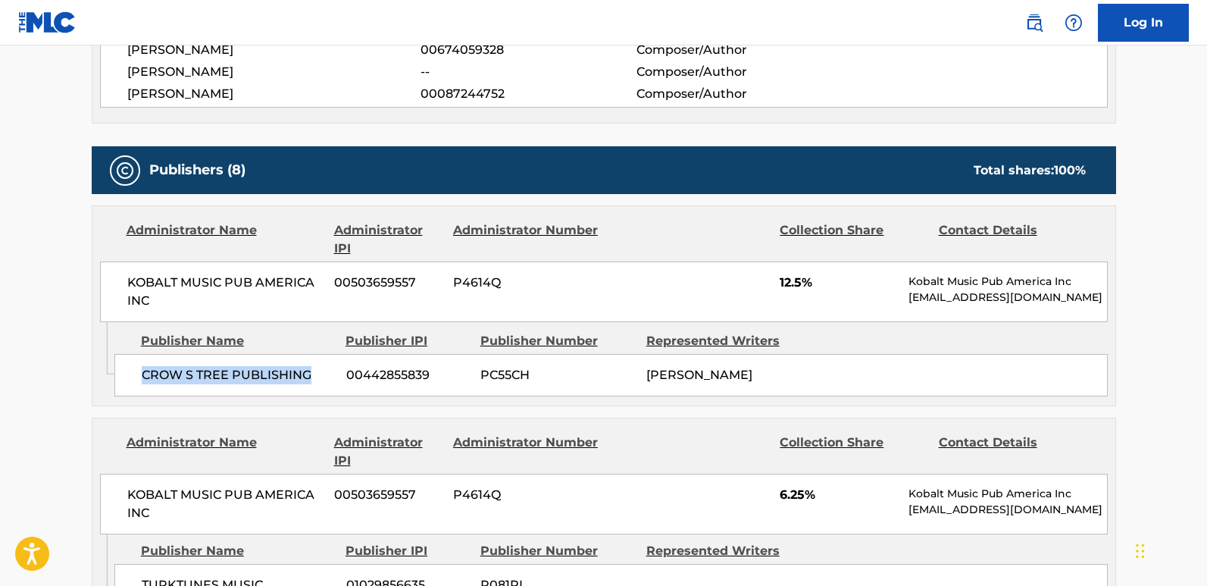
drag, startPoint x: 139, startPoint y: 370, endPoint x: 326, endPoint y: 354, distance: 187.1
click at [326, 354] on div "CROW S TREE PUBLISHING 00442855839 PC55CH [PERSON_NAME]" at bounding box center [610, 375] width 993 height 42
click at [781, 293] on div "KOBALT MUSIC PUB AMERICA INC 00503659557 P4614Q 12.5% Kobalt Music Pub America …" at bounding box center [604, 291] width 1008 height 61
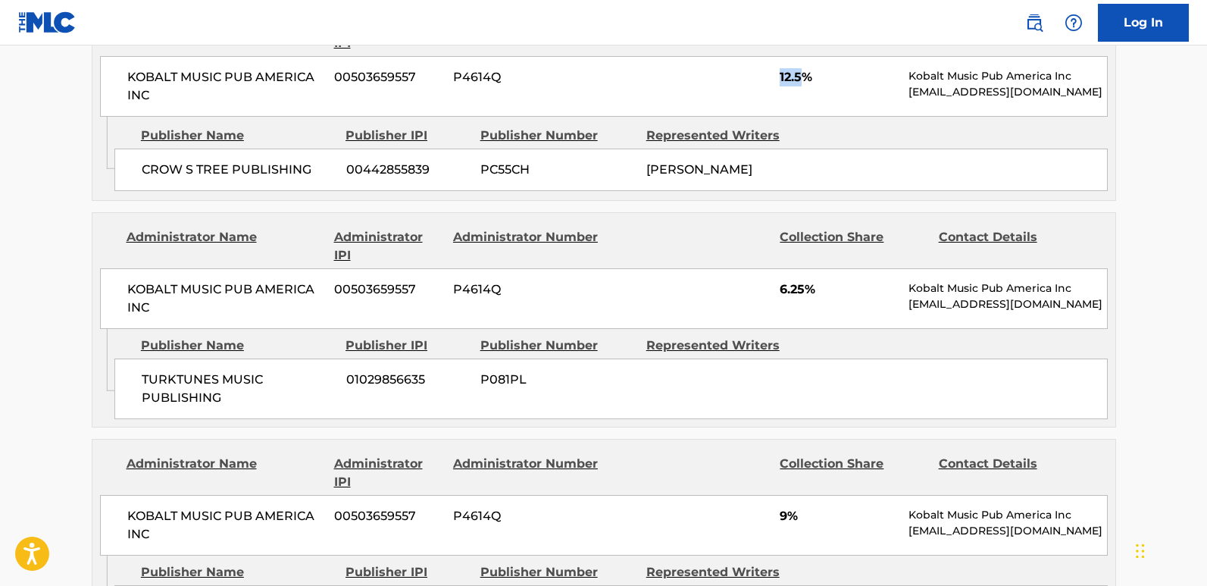
scroll to position [909, 0]
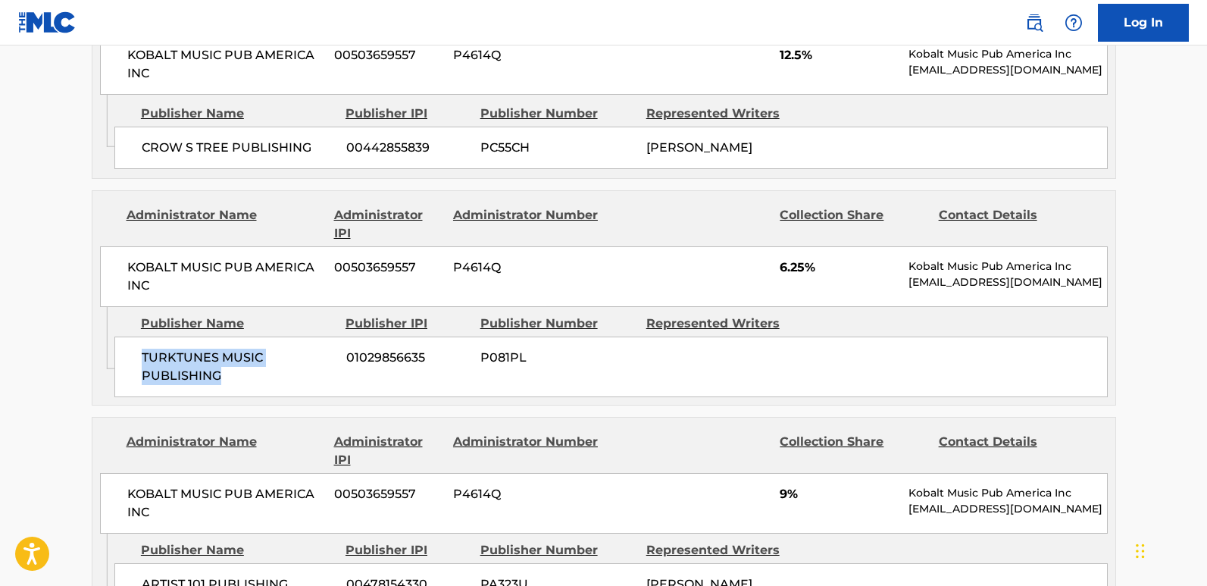
drag, startPoint x: 139, startPoint y: 355, endPoint x: 245, endPoint y: 370, distance: 106.5
click at [245, 370] on div "TURKTUNES MUSIC PUBLISHING 01029856635 P081PL" at bounding box center [610, 366] width 993 height 61
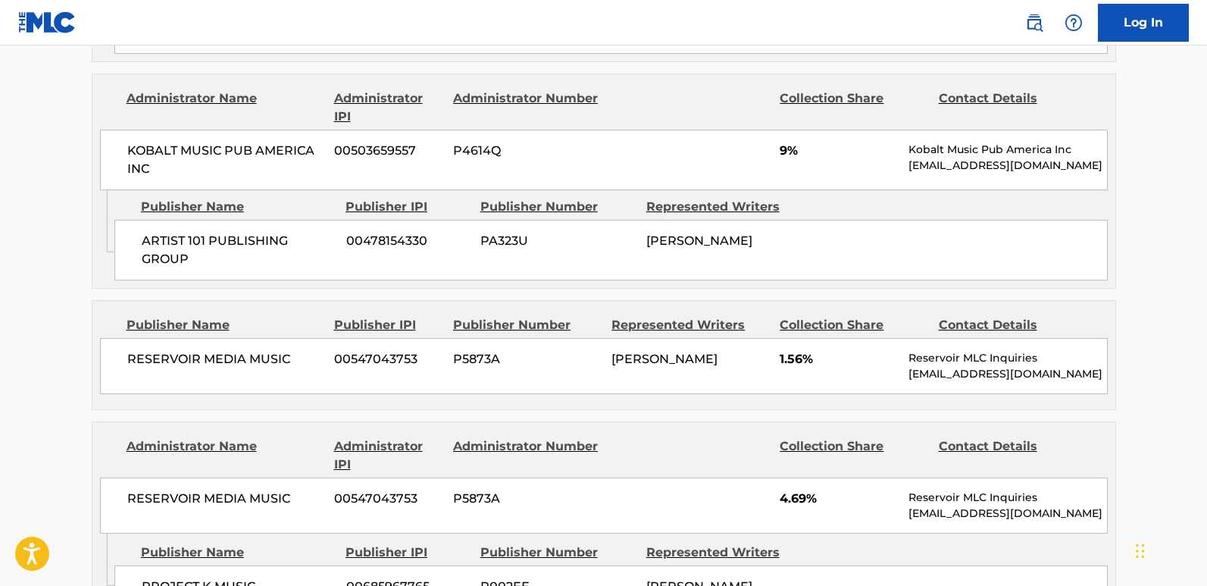
scroll to position [1288, 0]
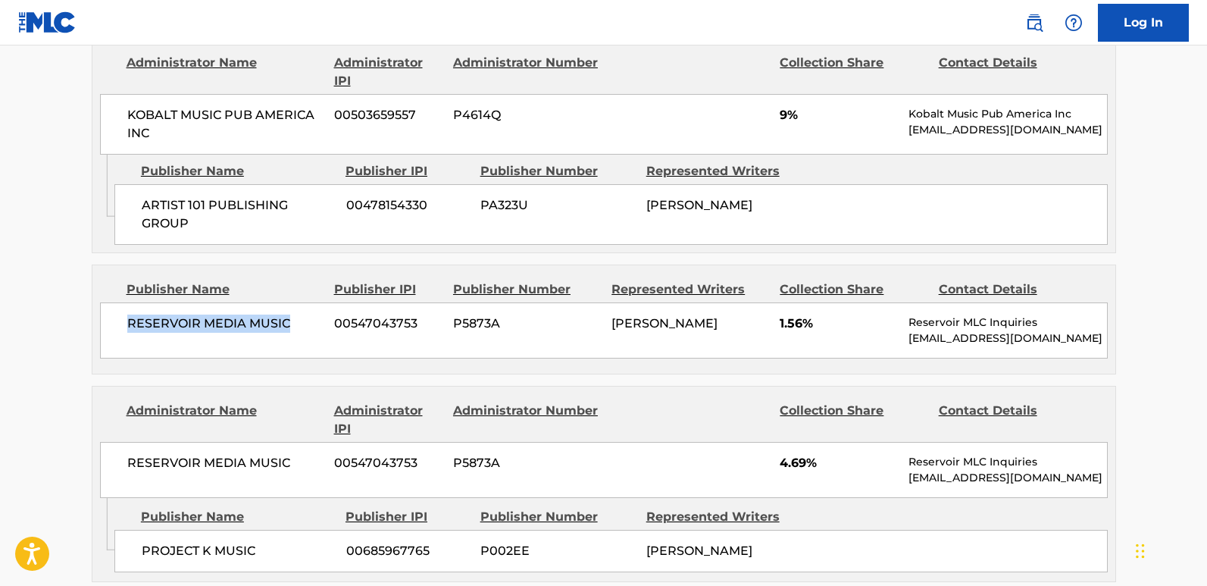
drag, startPoint x: 120, startPoint y: 329, endPoint x: 294, endPoint y: 321, distance: 173.7
click at [294, 321] on div "RESERVOIR MEDIA MUSIC 00547043753 P5873A [PERSON_NAME] 1.56% Reservoir MLC Inqu…" at bounding box center [604, 330] width 1008 height 56
click at [212, 342] on div "RESERVOIR MEDIA MUSIC 00547043753 P5873A [PERSON_NAME] 1.56% Reservoir MLC Inqu…" at bounding box center [604, 330] width 1008 height 56
drag, startPoint x: 126, startPoint y: 329, endPoint x: 292, endPoint y: 327, distance: 165.9
click at [292, 327] on div "RESERVOIR MEDIA MUSIC 00547043753 P5873A [PERSON_NAME] 1.56% Reservoir MLC Inqu…" at bounding box center [604, 330] width 1008 height 56
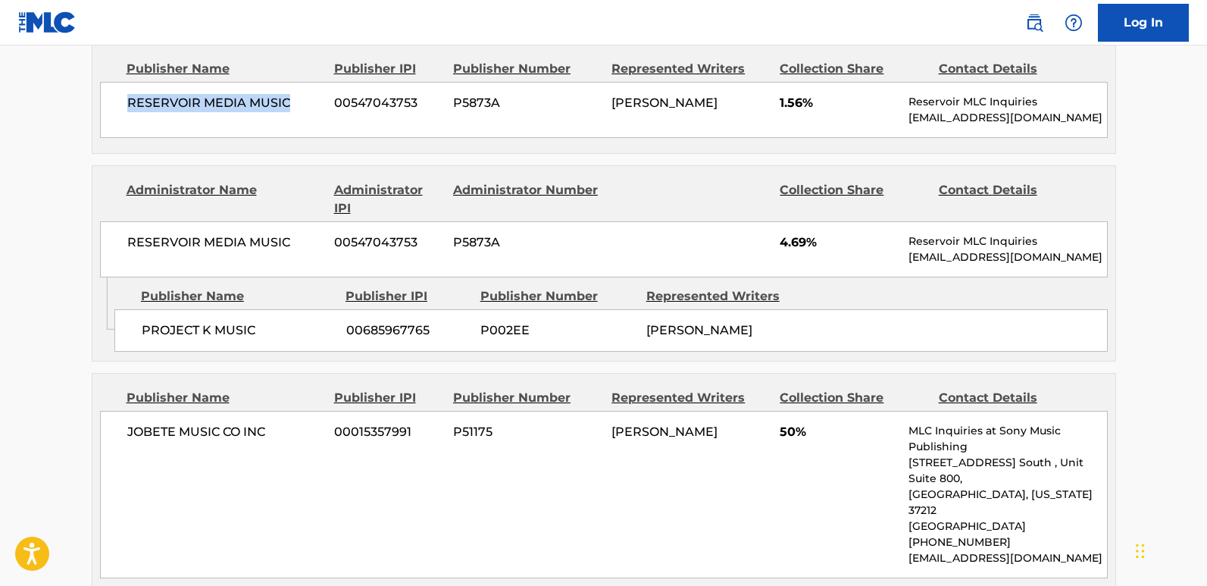
scroll to position [1515, 0]
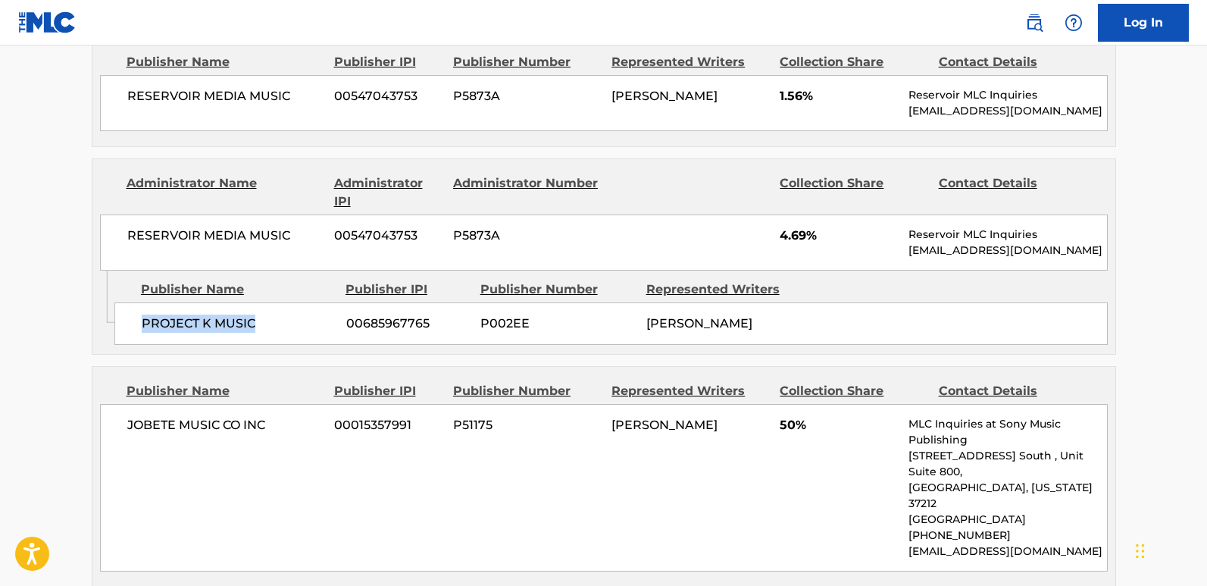
drag, startPoint x: 130, startPoint y: 324, endPoint x: 315, endPoint y: 322, distance: 184.9
click at [315, 322] on div "PROJECT K MUSIC 00685967765 P002EE [PERSON_NAME]" at bounding box center [610, 323] width 993 height 42
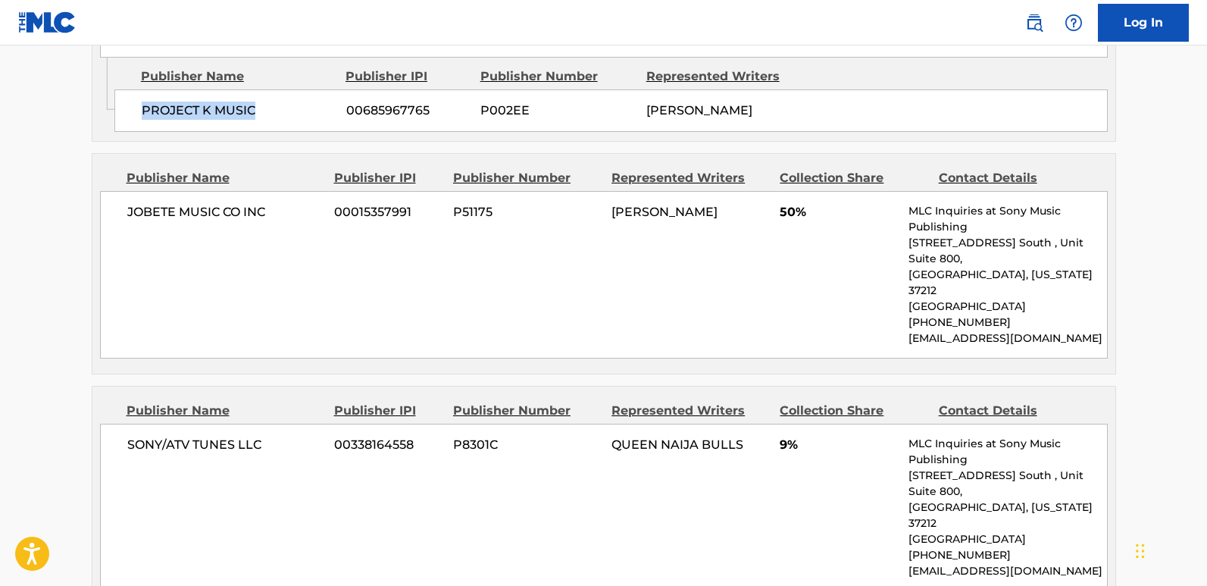
scroll to position [1743, 0]
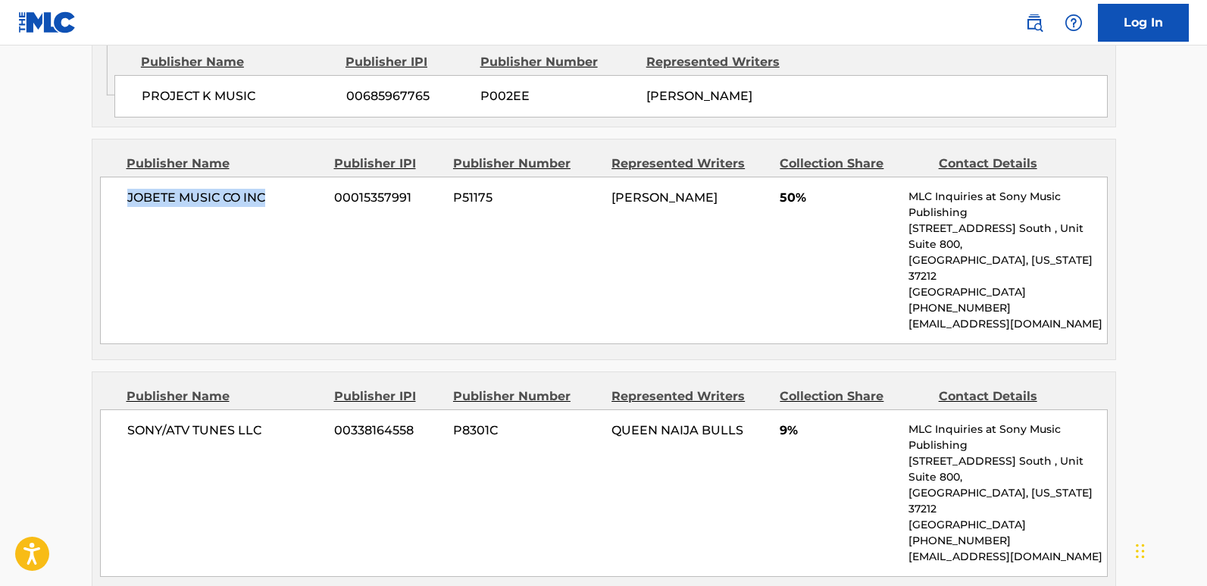
drag, startPoint x: 124, startPoint y: 219, endPoint x: 289, endPoint y: 218, distance: 165.2
click at [289, 218] on div "JOBETE MUSIC CO INC 00015357991 P51175 [PERSON_NAME] 50% MLC Inquiries at Sony …" at bounding box center [604, 260] width 1008 height 167
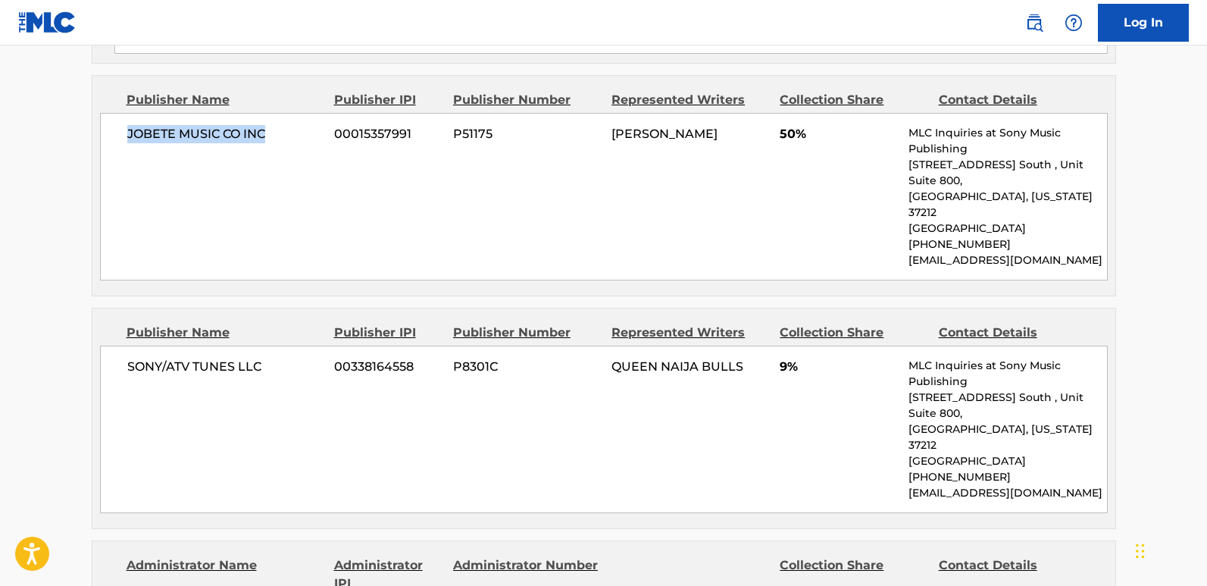
scroll to position [1894, 0]
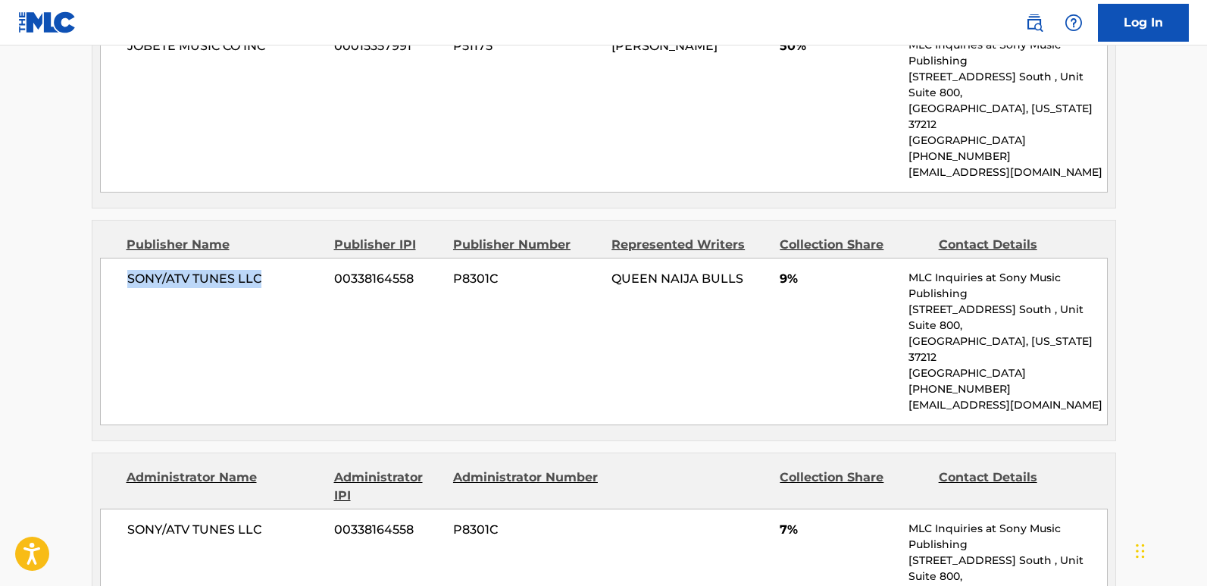
drag, startPoint x: 128, startPoint y: 264, endPoint x: 281, endPoint y: 259, distance: 153.1
click at [281, 270] on span "SONY/ATV TUNES LLC" at bounding box center [225, 279] width 196 height 18
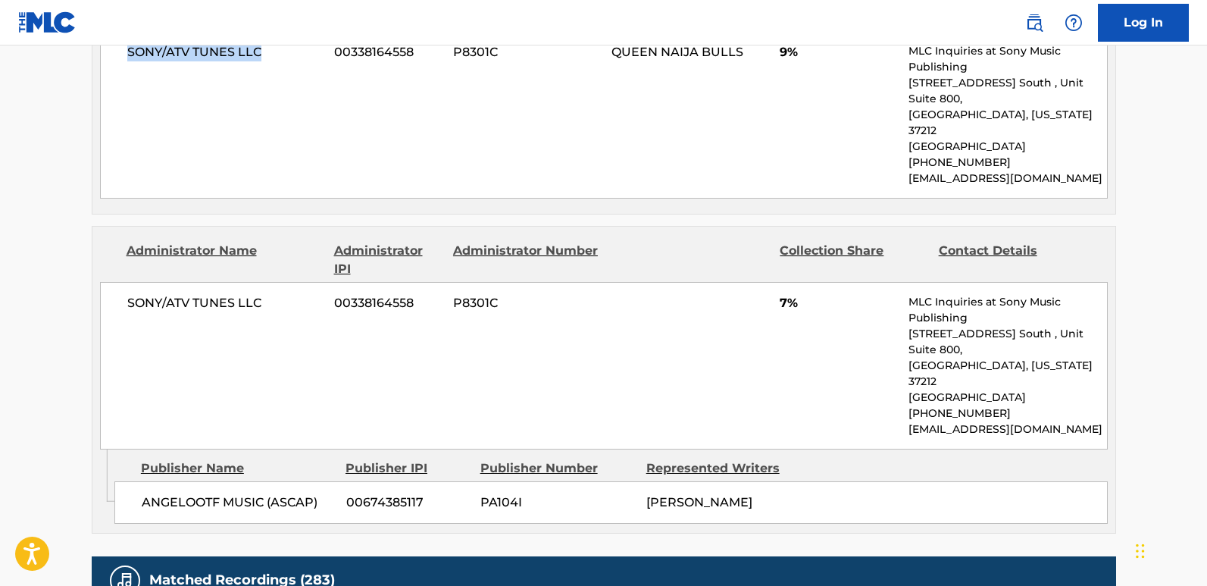
scroll to position [2121, 0]
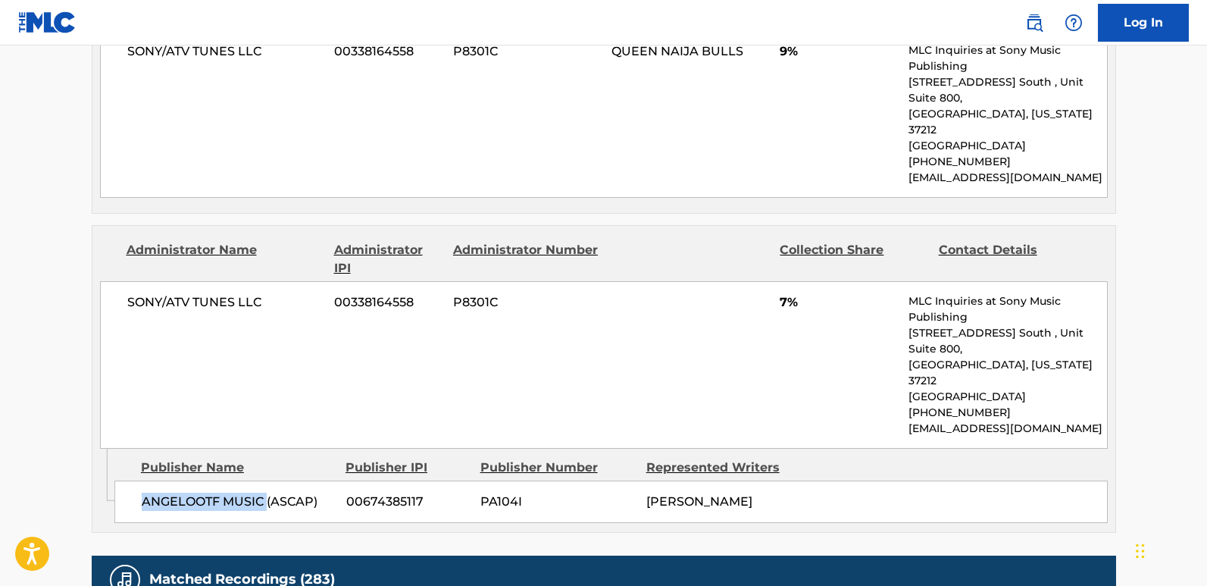
drag, startPoint x: 144, startPoint y: 417, endPoint x: 267, endPoint y: 420, distance: 122.8
click at [267, 492] on span "ANGELOOTF MUSIC (ASCAP)" at bounding box center [238, 501] width 193 height 18
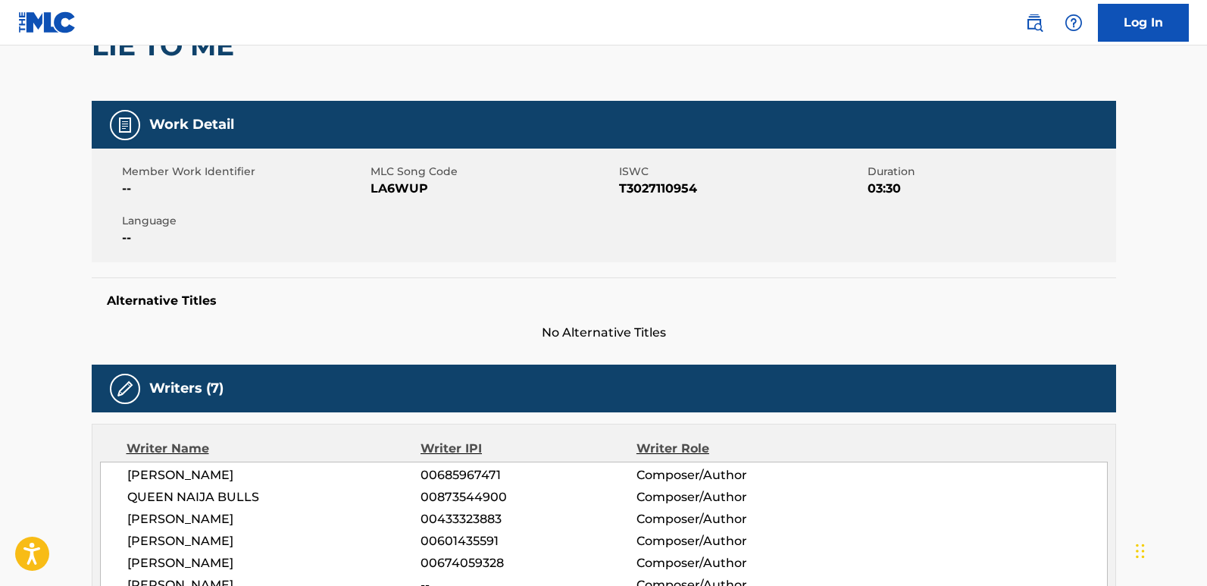
scroll to position [0, 0]
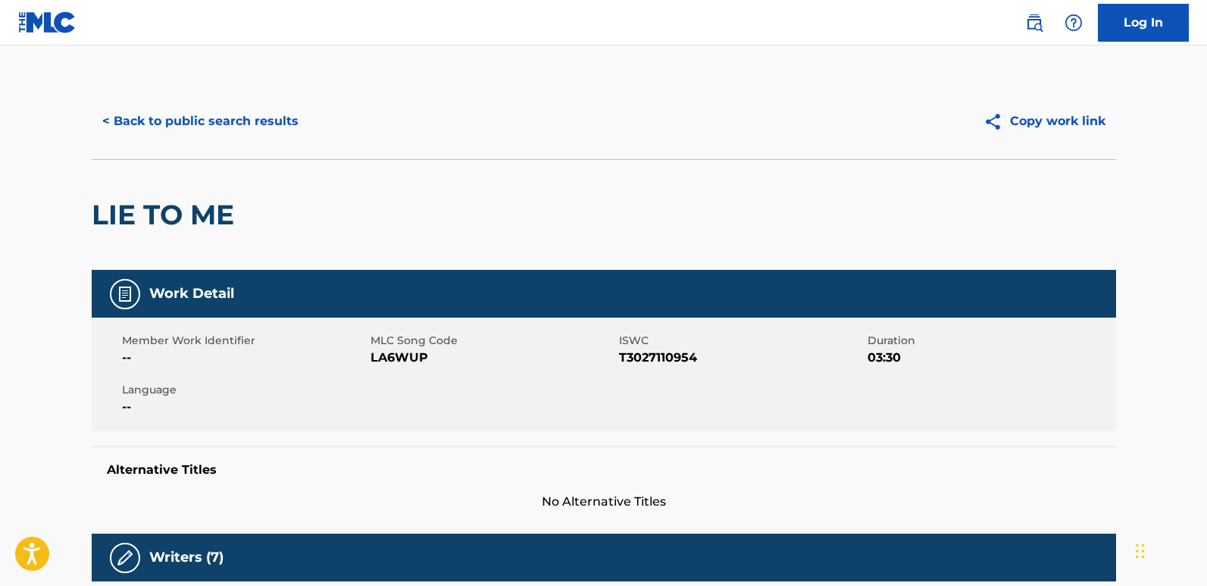
click at [211, 107] on button "< Back to public search results" at bounding box center [200, 121] width 217 height 38
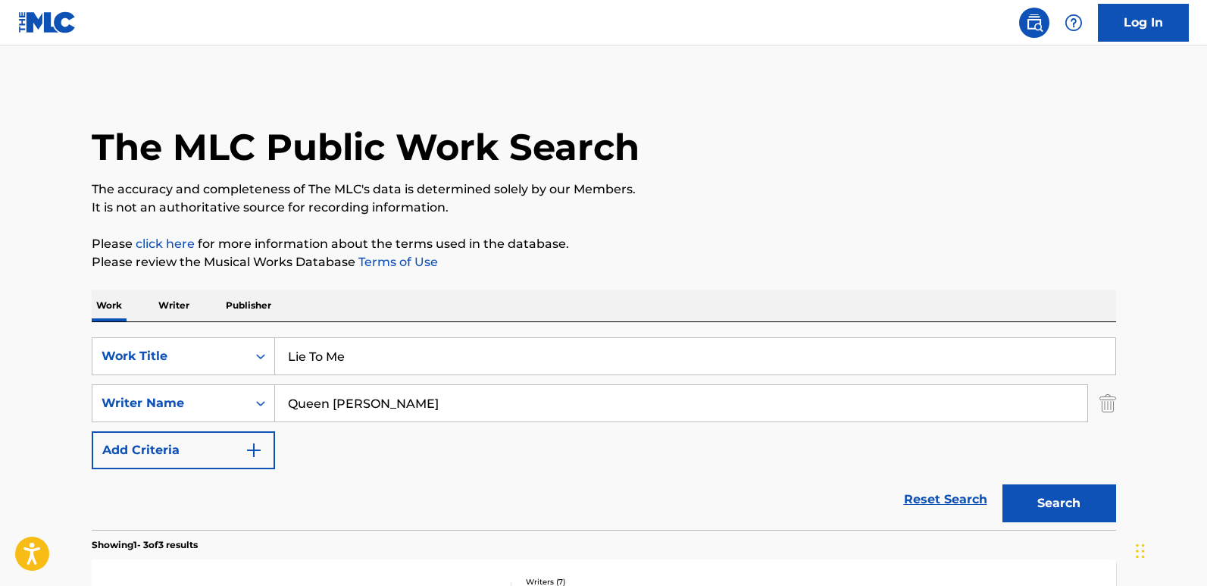
scroll to position [304, 0]
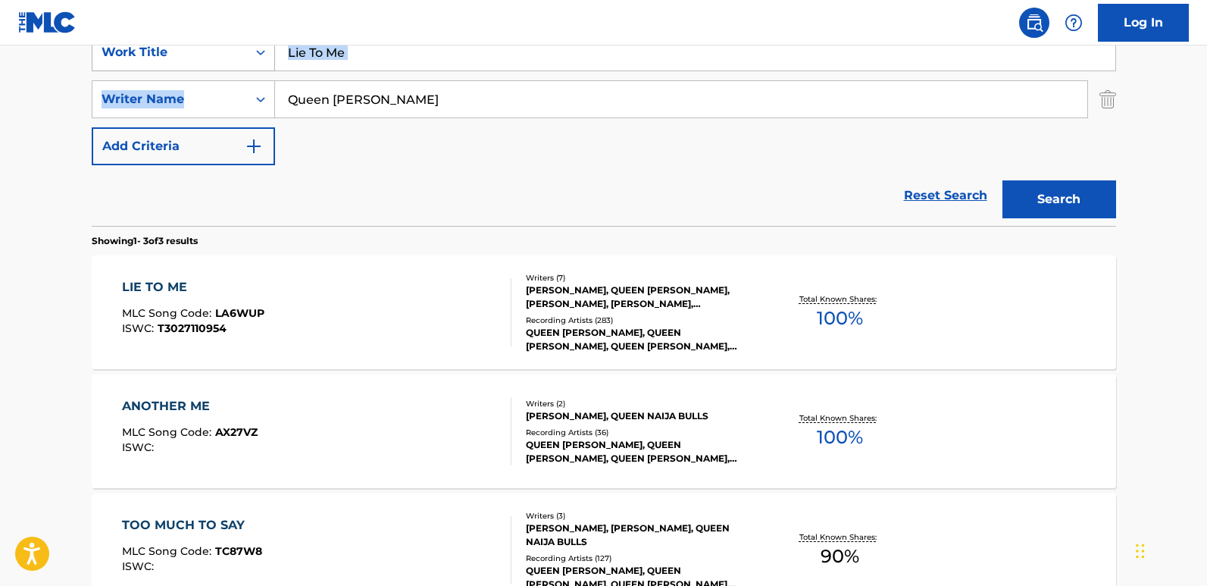
drag, startPoint x: 389, startPoint y: 72, endPoint x: 229, endPoint y: 67, distance: 160.7
click at [229, 67] on div "SearchWithCriteria19667f0f-1cda-43e3-a08d-bd3df46d8c52 Work Title Lie To Me Sea…" at bounding box center [604, 99] width 1024 height 132
click at [310, 71] on div "SearchWithCriteria19667f0f-1cda-43e3-a08d-bd3df46d8c52 Work Title Lie To Me Sea…" at bounding box center [604, 99] width 1024 height 132
drag, startPoint x: 398, startPoint y: 63, endPoint x: 168, endPoint y: 63, distance: 229.6
click at [168, 63] on div "SearchWithCriteria19667f0f-1cda-43e3-a08d-bd3df46d8c52 Work Title Lie To Me" at bounding box center [604, 52] width 1024 height 38
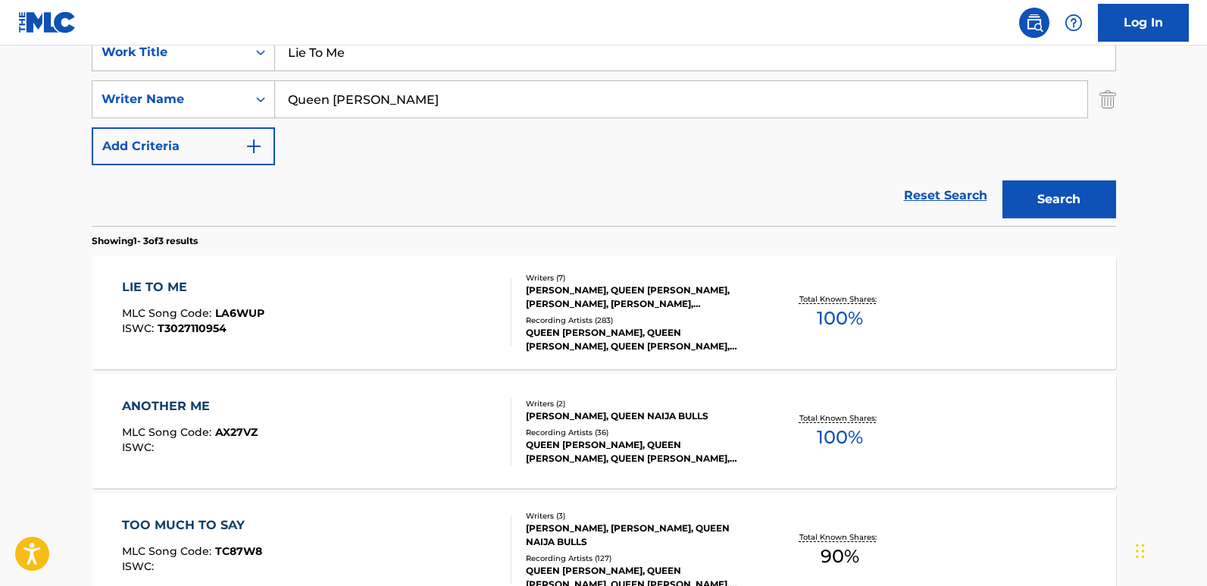
paste input "More Lov"
type input "More Love"
click at [1065, 197] on button "Search" at bounding box center [1059, 199] width 114 height 38
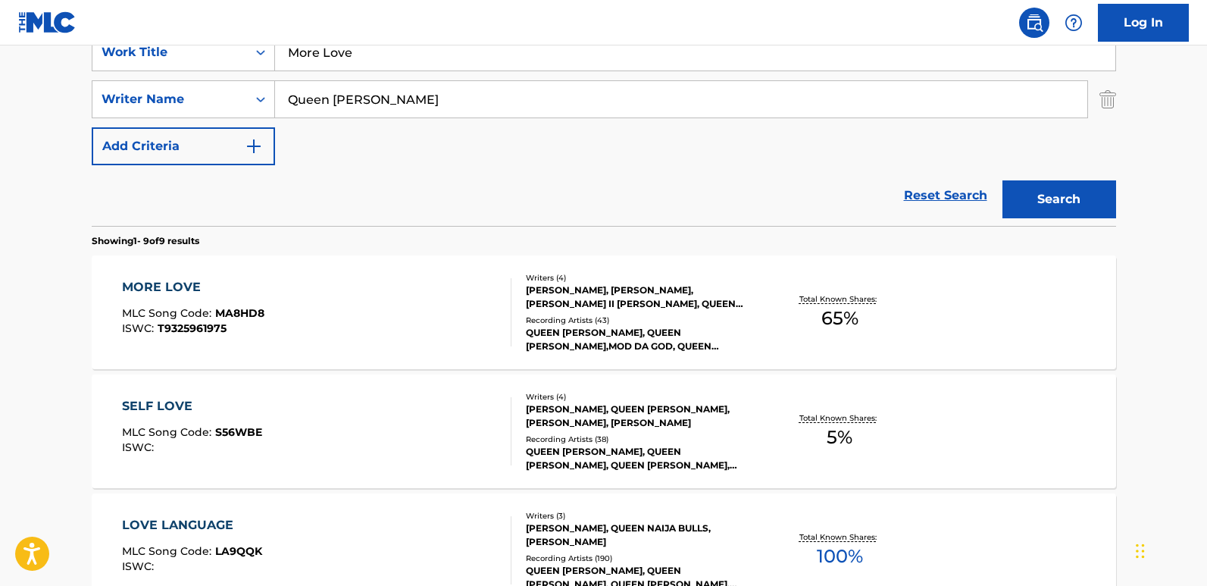
scroll to position [380, 0]
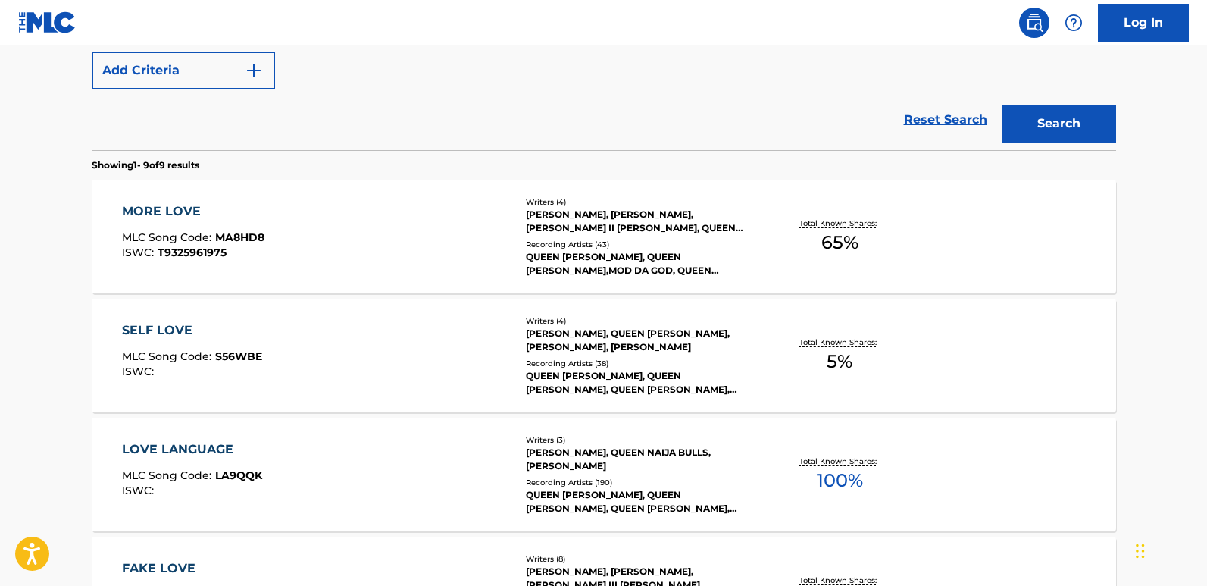
click at [137, 217] on div "MORE LOVE" at bounding box center [193, 211] width 142 height 18
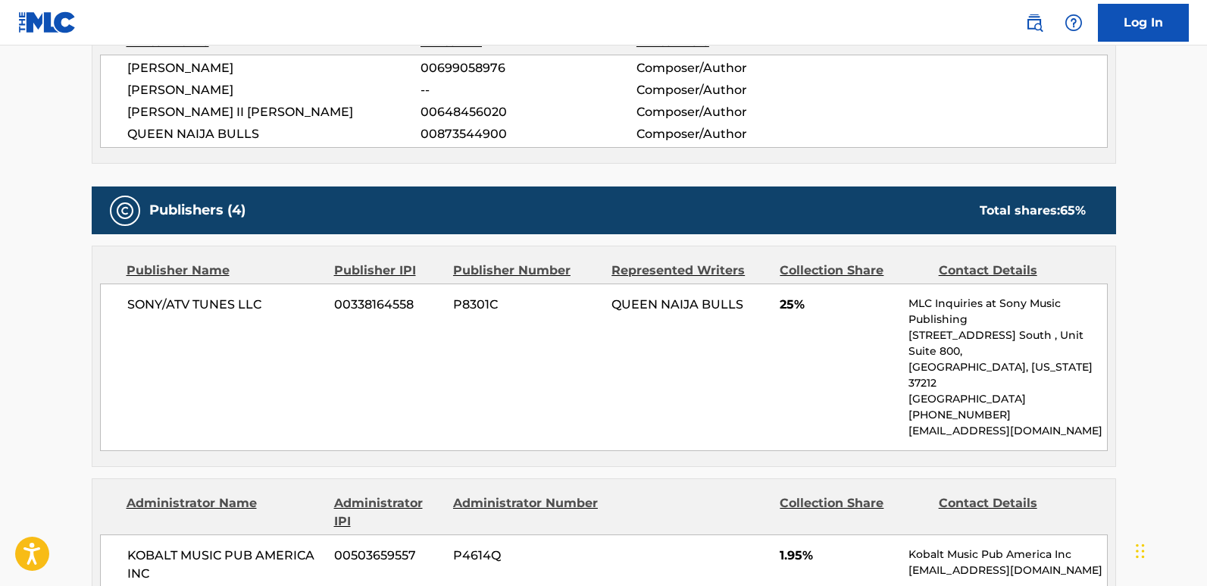
scroll to position [606, 0]
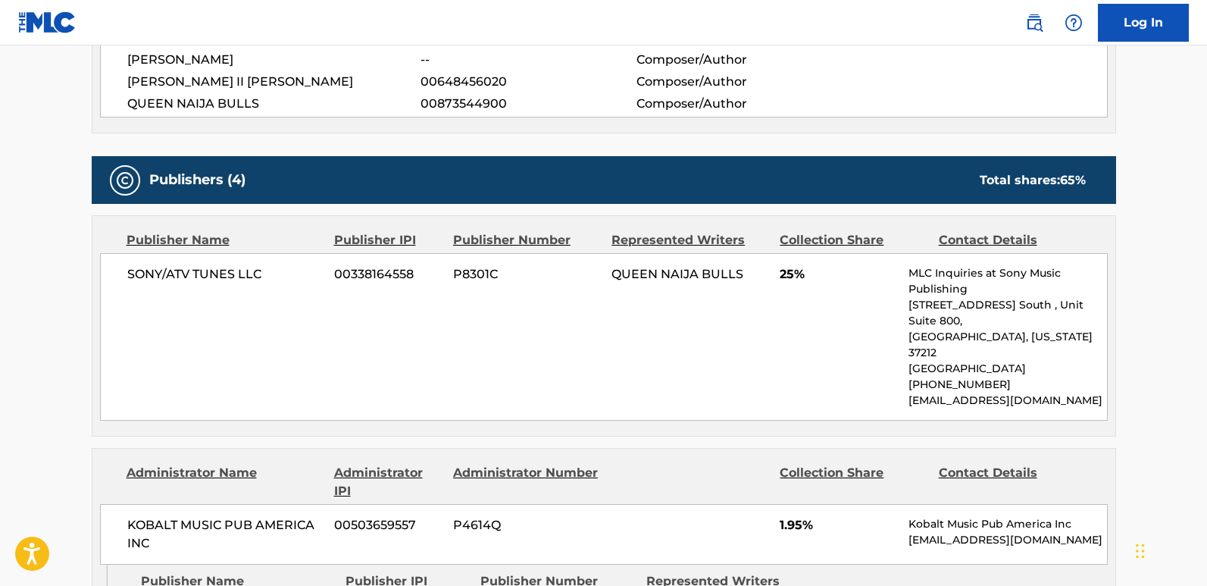
click at [245, 103] on span "QUEEN NAIJA BULLS" at bounding box center [274, 104] width 294 height 18
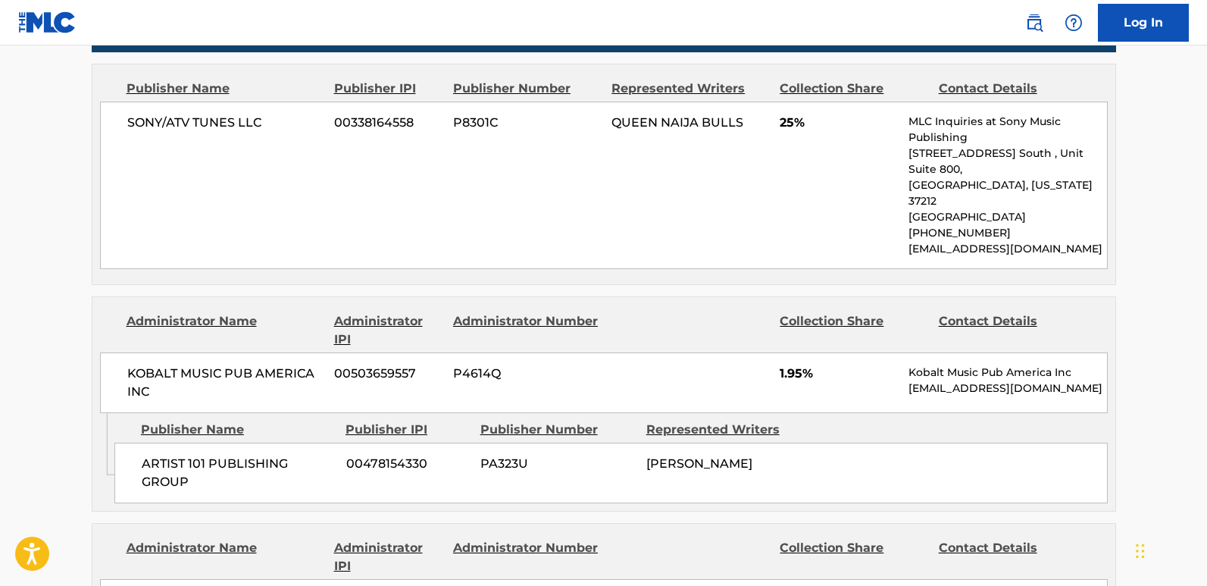
scroll to position [833, 0]
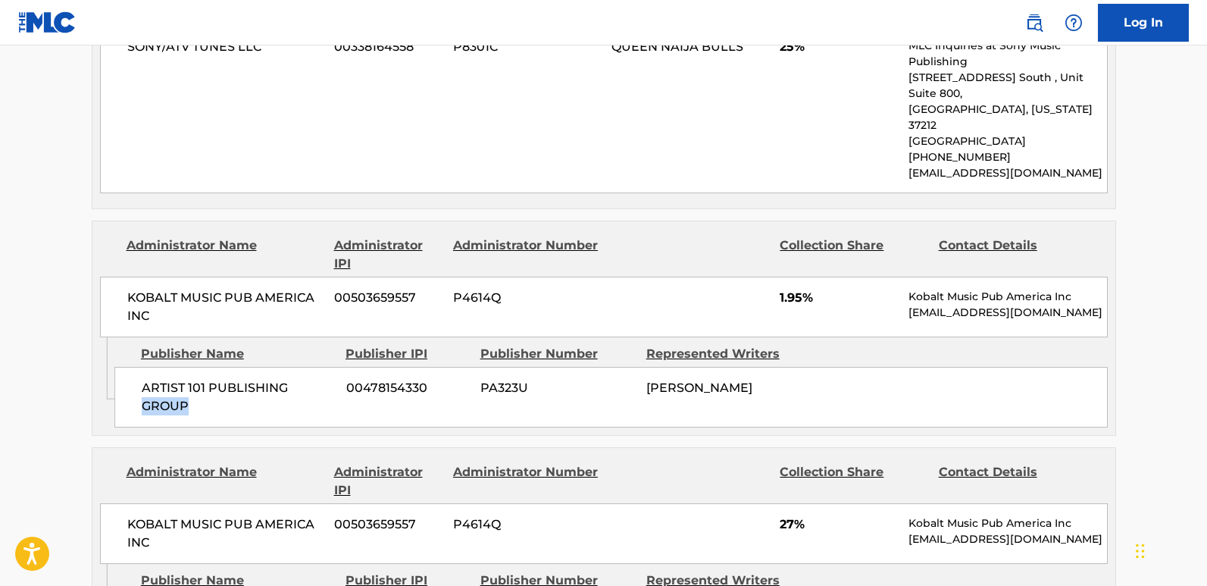
drag, startPoint x: 137, startPoint y: 367, endPoint x: 278, endPoint y: 383, distance: 141.9
click at [278, 383] on div "ARTIST 101 PUBLISHING GROUP 00478154330 PA323U [PERSON_NAME]" at bounding box center [610, 397] width 993 height 61
click at [781, 289] on span "1.95%" at bounding box center [838, 298] width 117 height 18
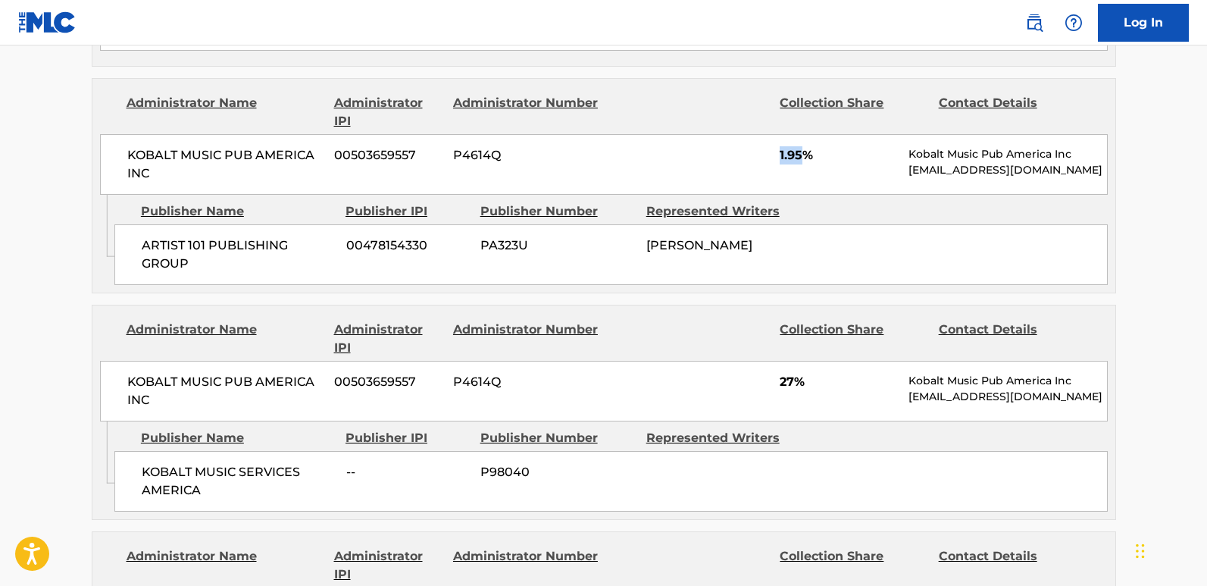
scroll to position [985, 0]
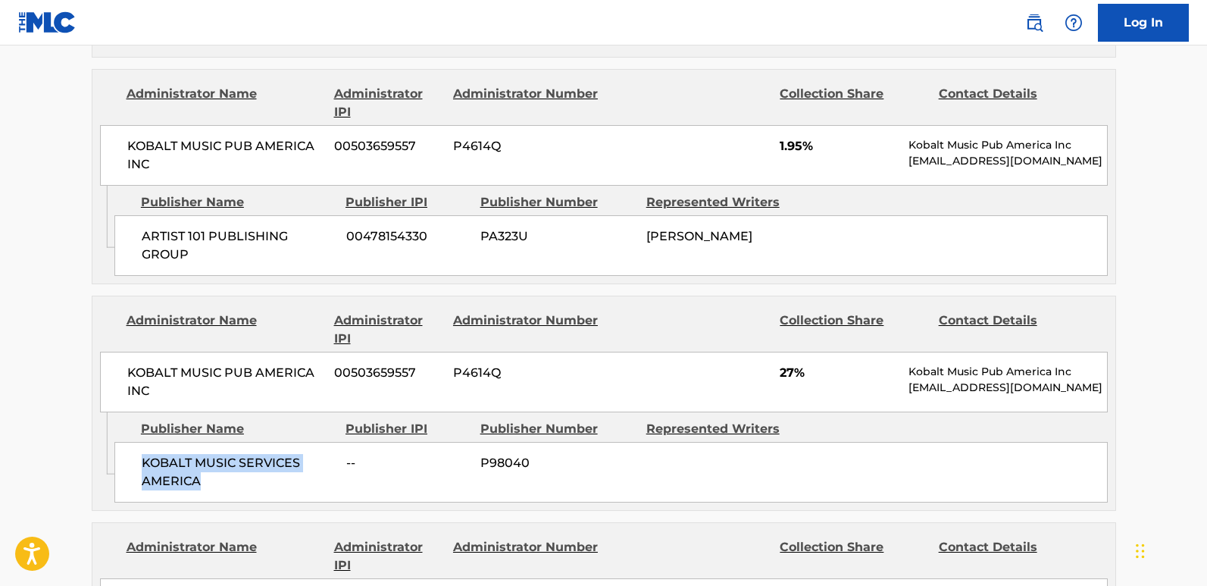
drag, startPoint x: 129, startPoint y: 426, endPoint x: 219, endPoint y: 440, distance: 91.3
click at [219, 442] on div "KOBALT MUSIC SERVICES AMERICA -- P98040" at bounding box center [610, 472] width 993 height 61
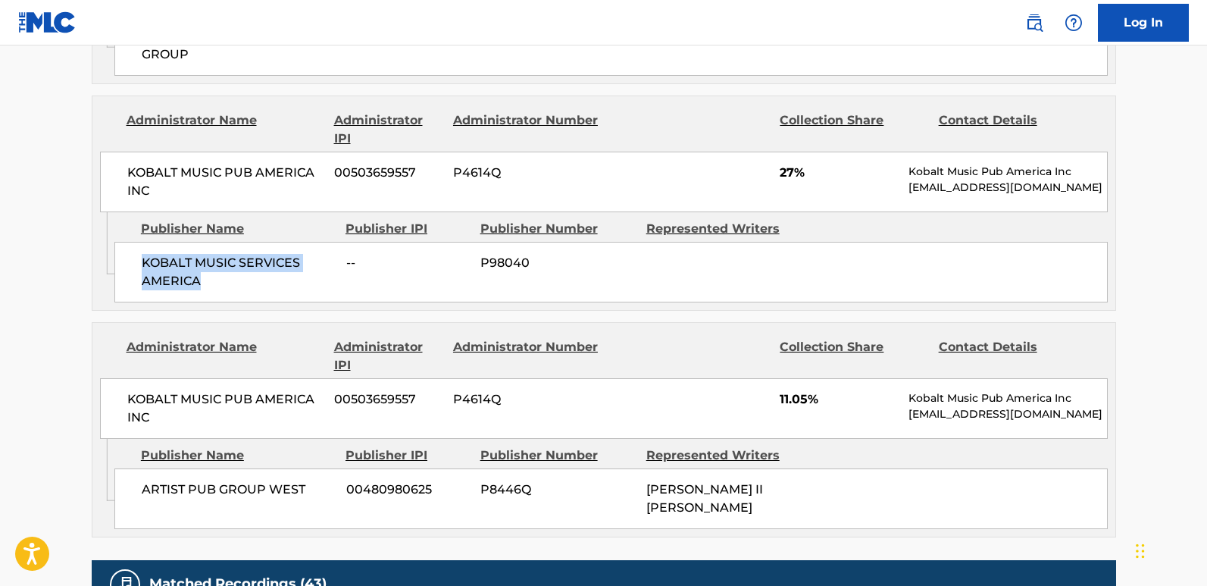
scroll to position [1212, 0]
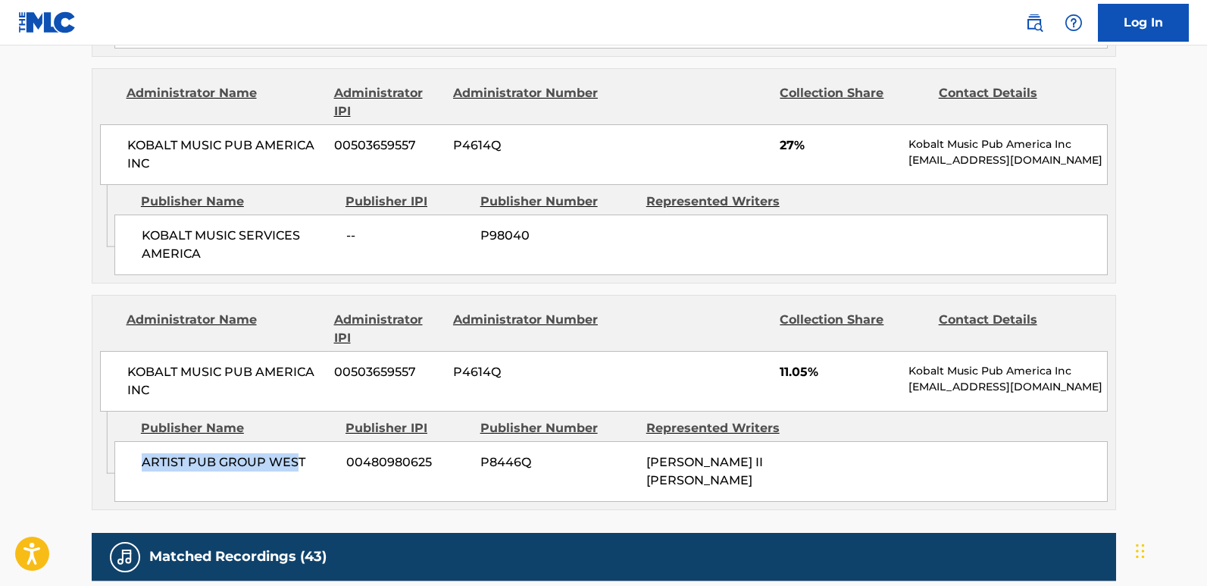
drag, startPoint x: 143, startPoint y: 434, endPoint x: 301, endPoint y: 439, distance: 157.7
click at [301, 441] on div "ARTIST PUB GROUP WEST 00480980625 P8446Q [PERSON_NAME] II [PERSON_NAME]" at bounding box center [610, 471] width 993 height 61
click at [302, 441] on div "ARTIST PUB GROUP WEST 00480980625 P8446Q [PERSON_NAME] II [PERSON_NAME]" at bounding box center [610, 471] width 993 height 61
click at [263, 458] on div "ARTIST PUB GROUP WEST 00480980625 P8446Q [PERSON_NAME] II [PERSON_NAME]" at bounding box center [610, 471] width 993 height 61
drag, startPoint x: 146, startPoint y: 430, endPoint x: 311, endPoint y: 430, distance: 164.4
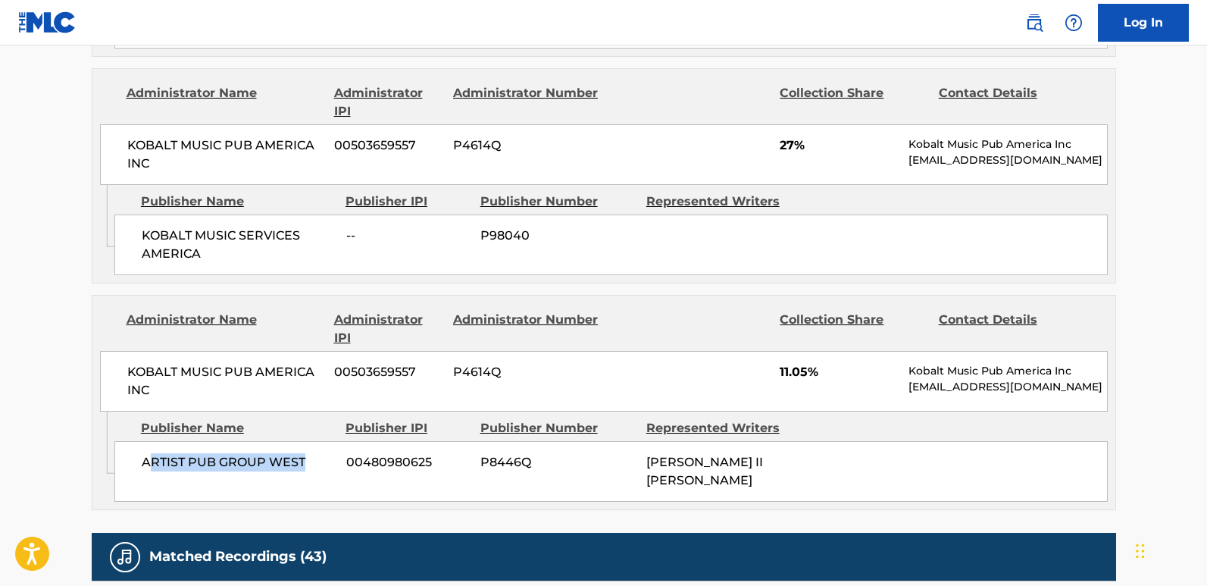
click at [311, 453] on span "ARTIST PUB GROUP WEST" at bounding box center [238, 462] width 193 height 18
click at [177, 455] on div "ARTIST PUB GROUP WEST 00480980625 P8446Q [PERSON_NAME] II [PERSON_NAME]" at bounding box center [610, 471] width 993 height 61
drag, startPoint x: 142, startPoint y: 430, endPoint x: 327, endPoint y: 434, distance: 185.7
click at [327, 453] on span "ARTIST PUB GROUP WEST" at bounding box center [238, 462] width 193 height 18
click at [794, 363] on span "11.05%" at bounding box center [838, 372] width 117 height 18
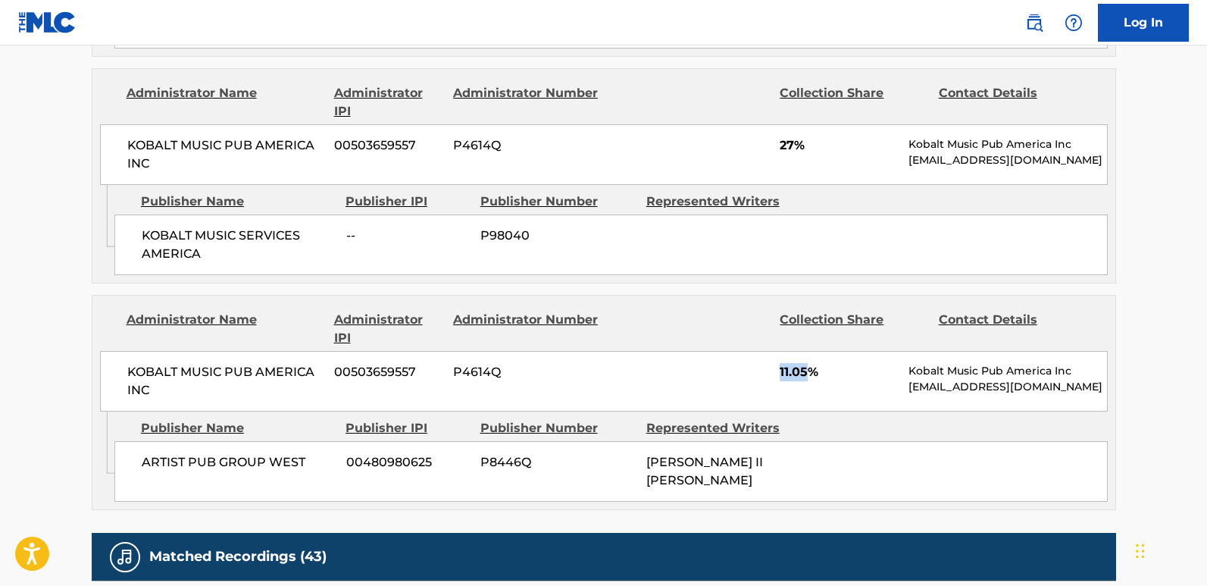
click at [794, 363] on span "11.05%" at bounding box center [838, 372] width 117 height 18
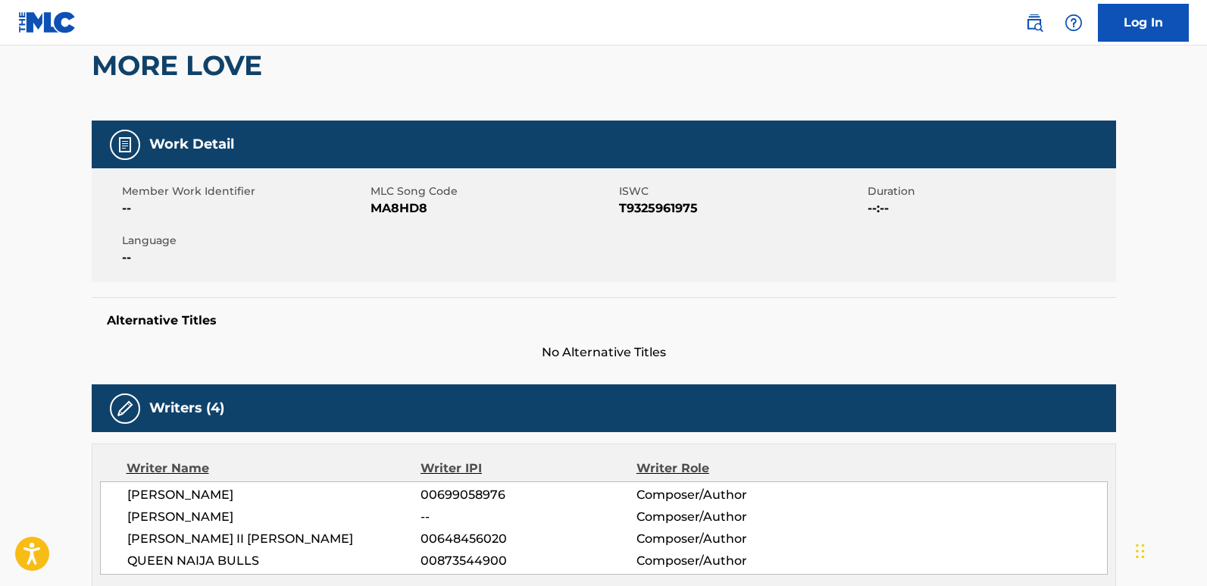
scroll to position [0, 0]
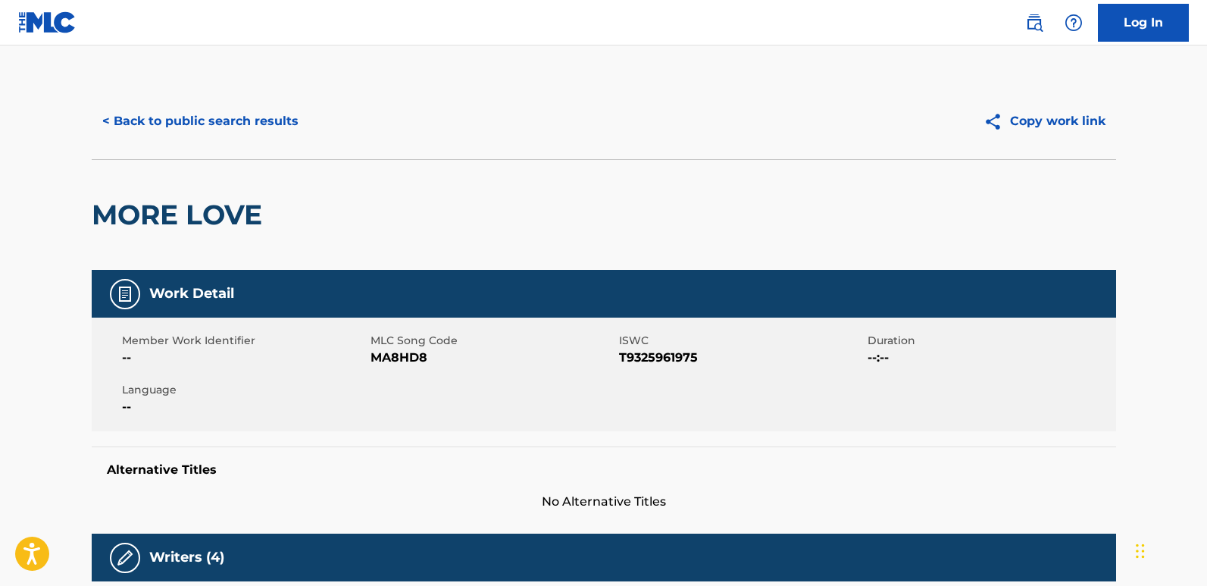
click at [220, 100] on div "< Back to public search results Copy work link" at bounding box center [604, 121] width 1024 height 76
click at [281, 123] on button "< Back to public search results" at bounding box center [200, 121] width 217 height 38
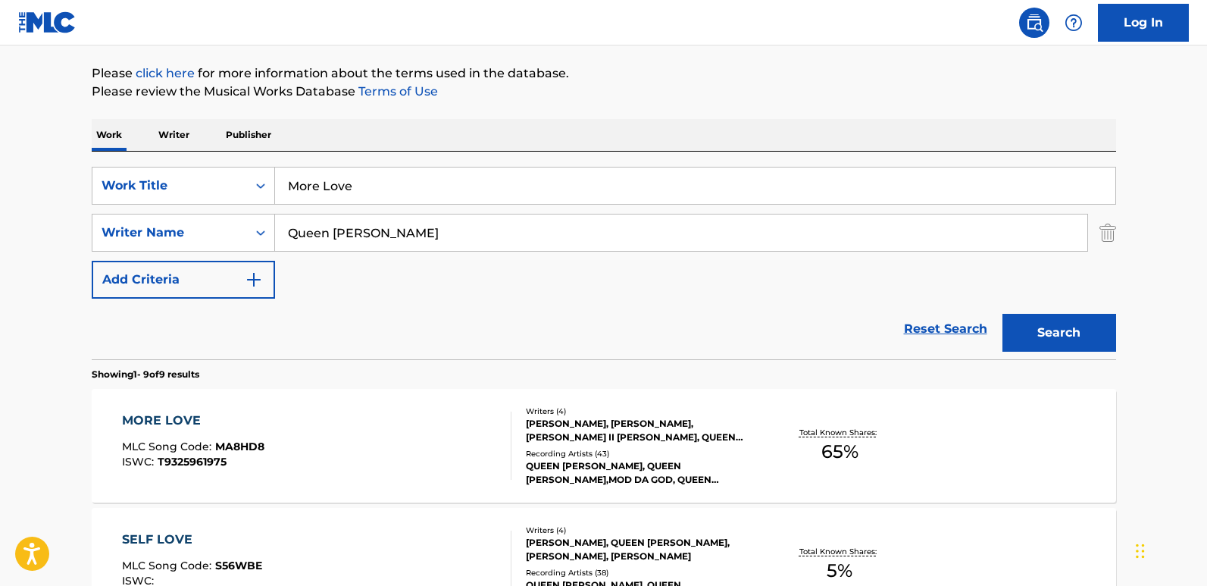
scroll to position [163, 0]
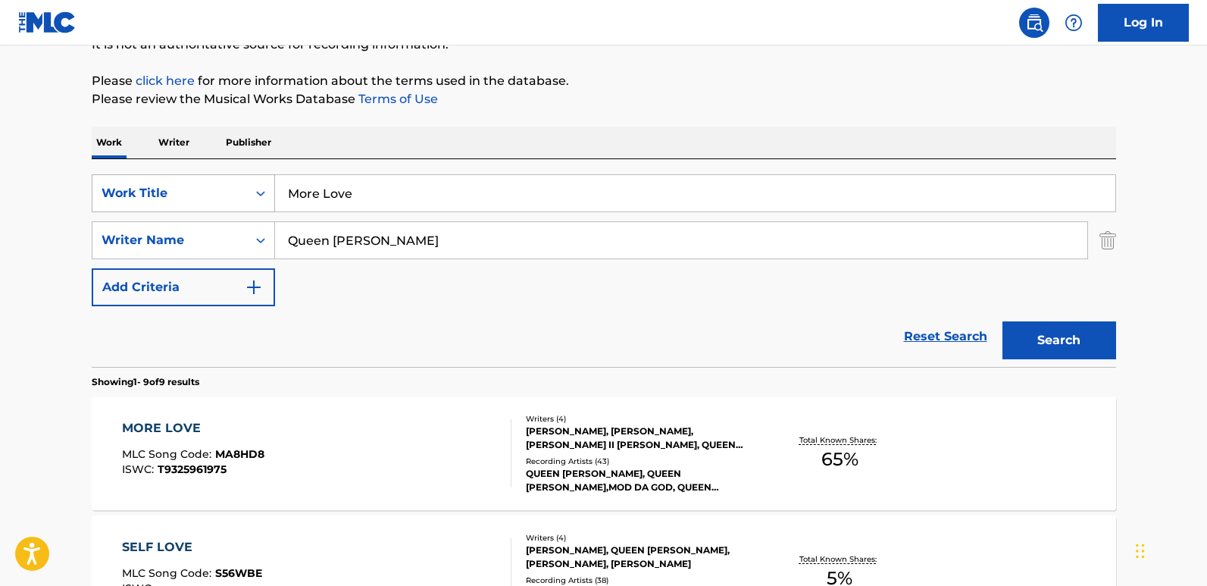
drag, startPoint x: 389, startPoint y: 189, endPoint x: 137, endPoint y: 186, distance: 252.3
click at [137, 186] on div "SearchWithCriteria19667f0f-1cda-43e3-a08d-bd3df46d8c52 Work Title More Love" at bounding box center [604, 193] width 1024 height 38
paste input "Say What You Mean"
type input "Say What You Mean"
click at [1066, 320] on div "Search" at bounding box center [1055, 336] width 121 height 61
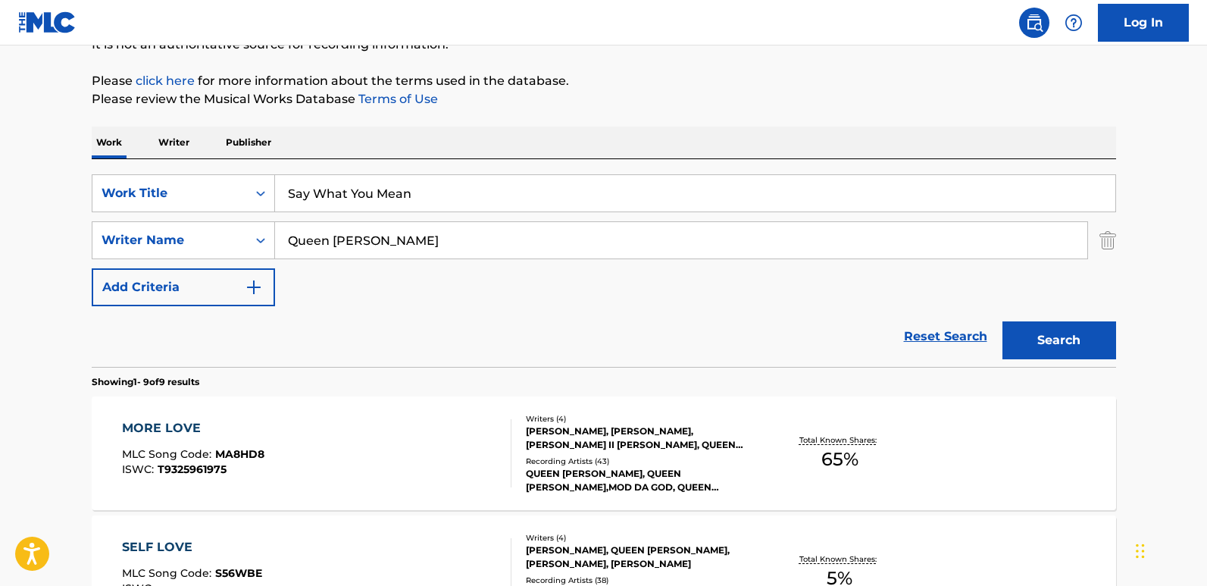
click at [1067, 327] on button "Search" at bounding box center [1059, 340] width 114 height 38
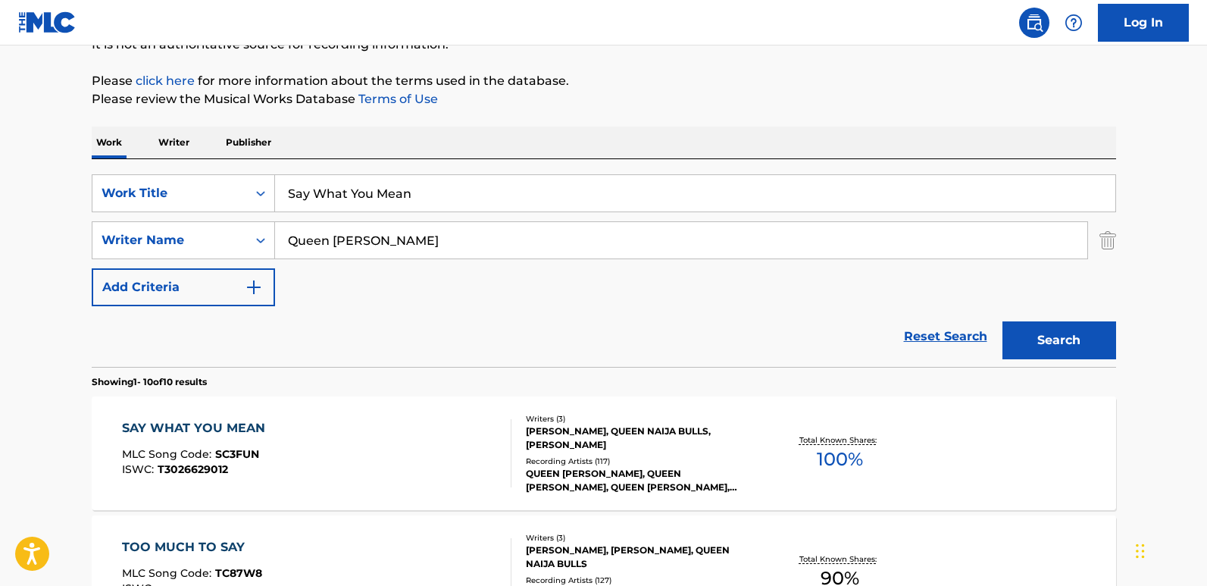
drag, startPoint x: 389, startPoint y: 244, endPoint x: 335, endPoint y: 245, distance: 54.6
click at [335, 245] on input "Queen [PERSON_NAME]" at bounding box center [681, 240] width 812 height 36
click at [384, 267] on div "SearchWithCriteria19667f0f-1cda-43e3-a08d-bd3df46d8c52 Work Title Say What You …" at bounding box center [604, 240] width 1024 height 132
drag, startPoint x: 436, startPoint y: 247, endPoint x: 242, endPoint y: 230, distance: 194.0
click at [242, 230] on div "SearchWithCriteriaf634d93c-8b7f-41ab-9595-a7446178fa72 Writer Name Queen [PERSO…" at bounding box center [604, 240] width 1024 height 38
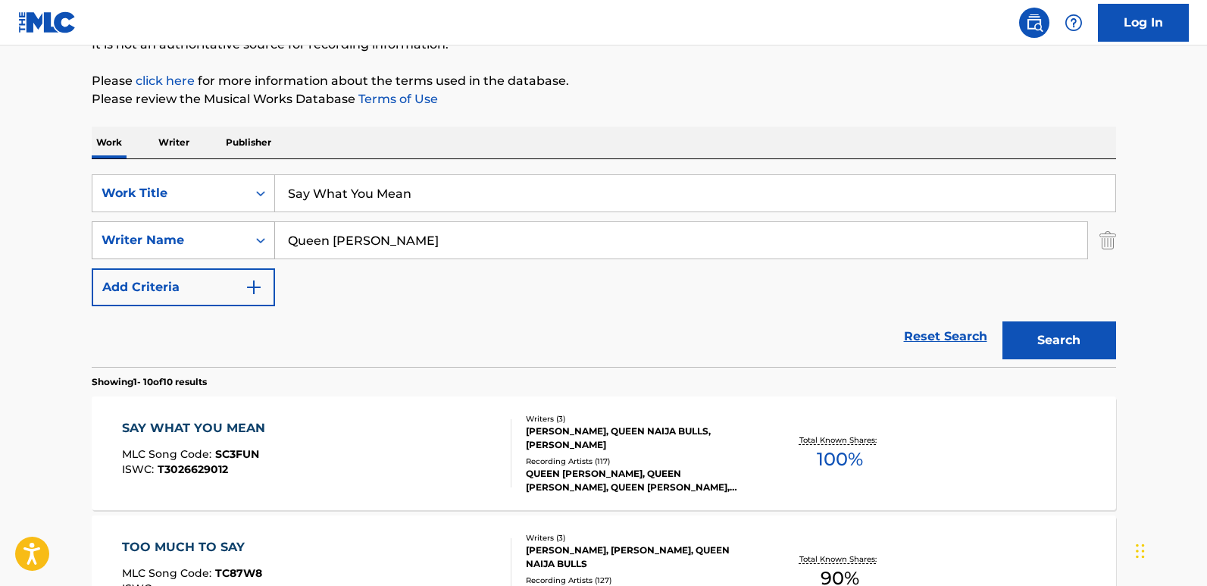
paste input "[PERSON_NAME]"
type input "[PERSON_NAME]"
click at [1002, 321] on button "Search" at bounding box center [1059, 340] width 114 height 38
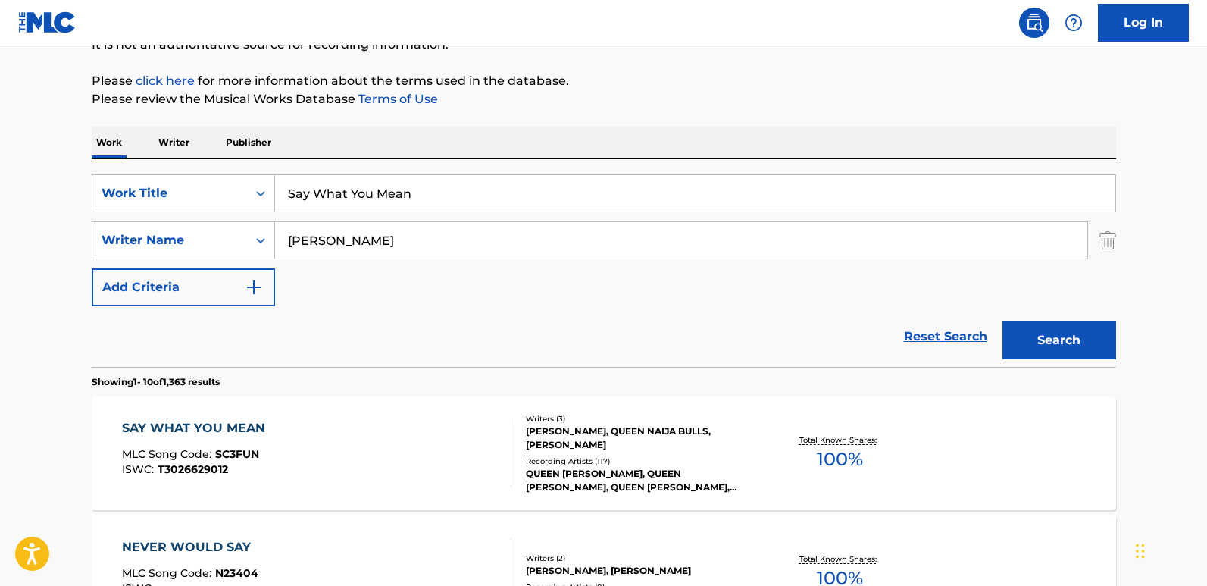
click at [224, 423] on div "SAY WHAT YOU MEAN" at bounding box center [197, 428] width 151 height 18
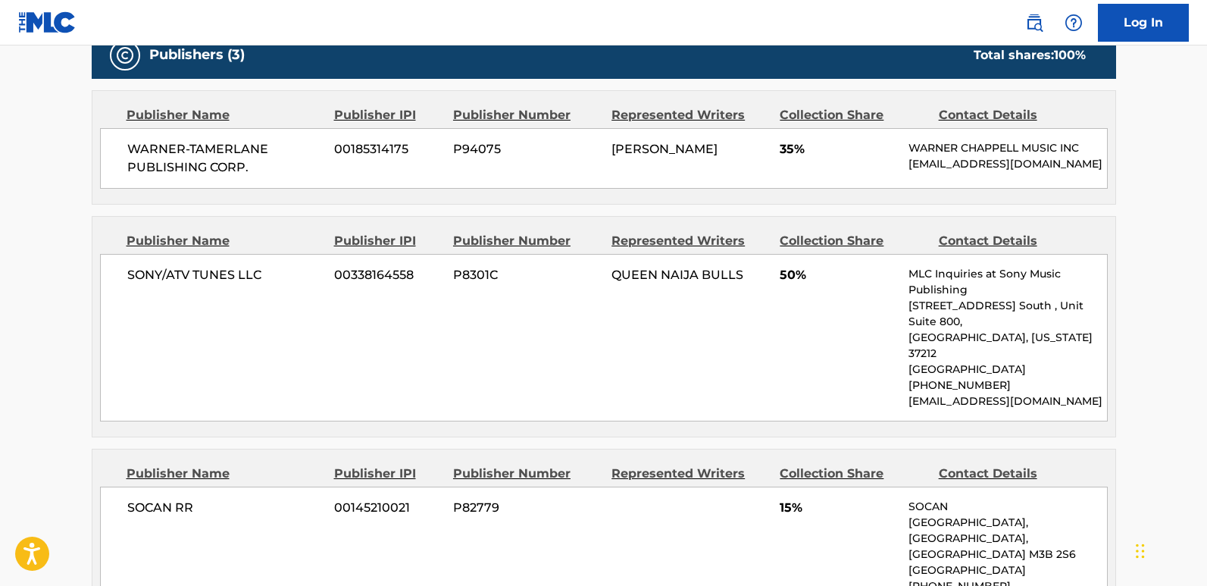
scroll to position [682, 0]
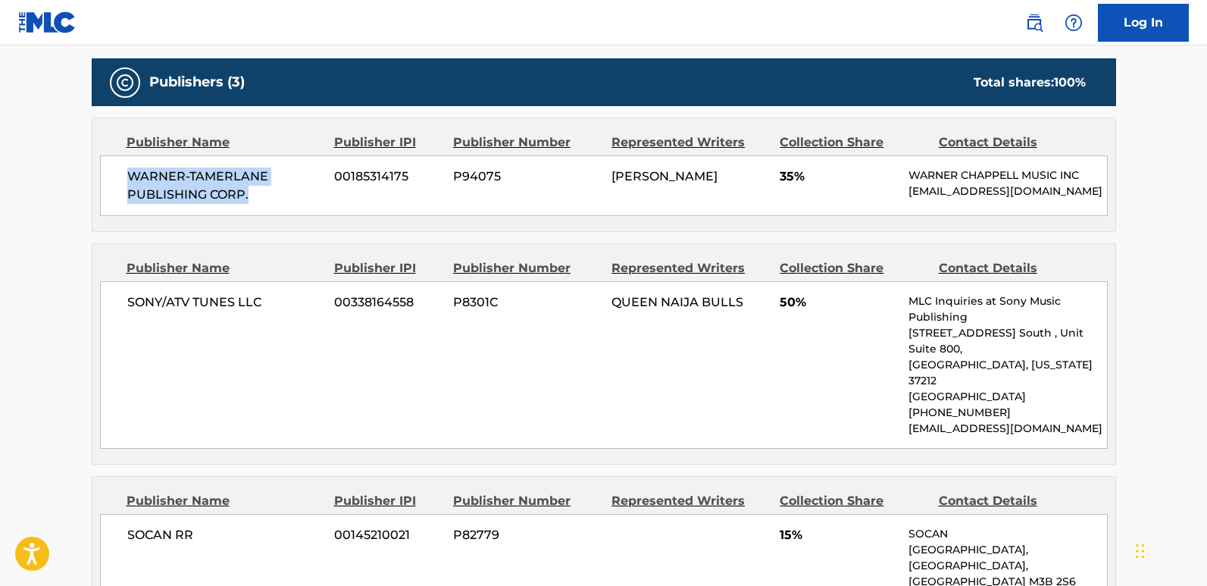
drag, startPoint x: 115, startPoint y: 176, endPoint x: 259, endPoint y: 192, distance: 144.9
click at [259, 192] on div "WARNER-[PERSON_NAME] PUBLISHING CORP. 00185314175 P94075 [PERSON_NAME] 35% [PER…" at bounding box center [604, 185] width 1008 height 61
click at [786, 183] on span "35%" at bounding box center [838, 176] width 117 height 18
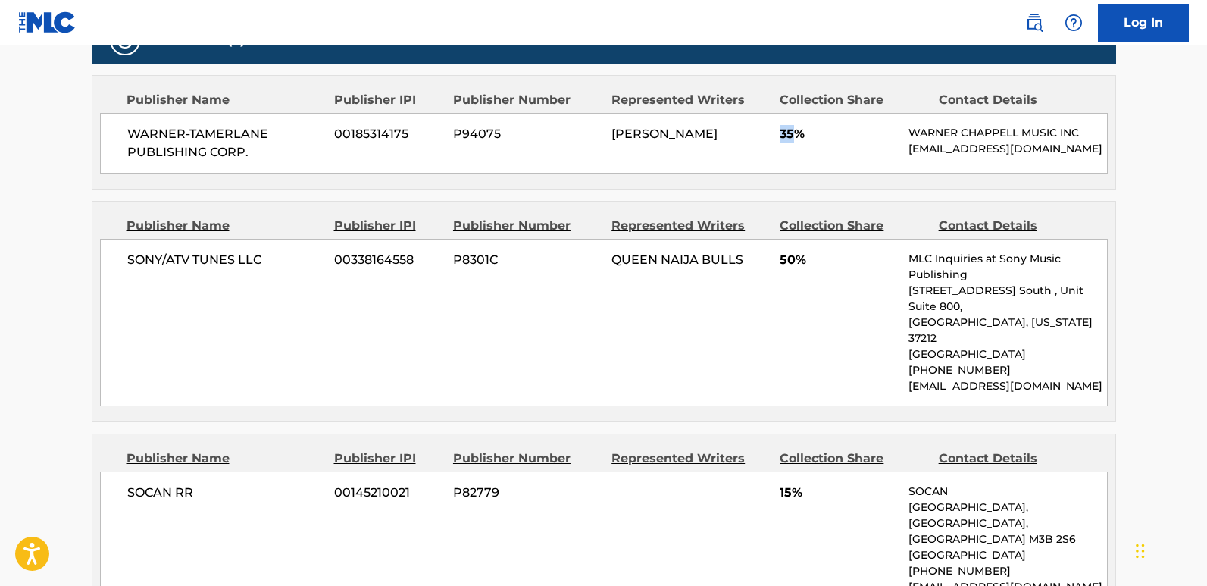
scroll to position [833, 0]
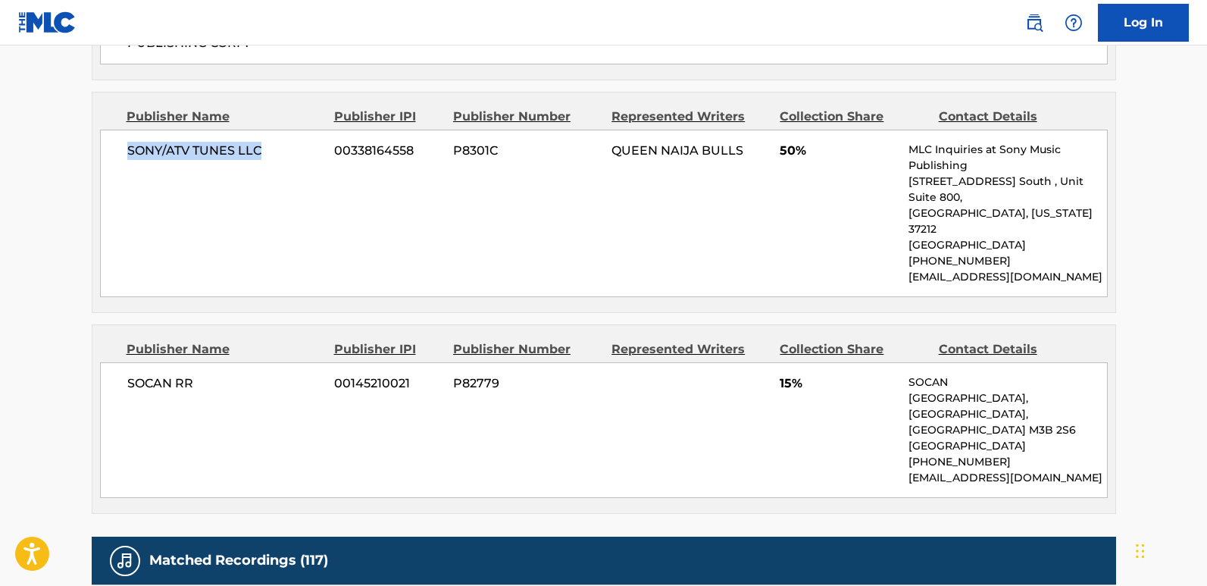
drag, startPoint x: 128, startPoint y: 162, endPoint x: 287, endPoint y: 161, distance: 159.1
click at [287, 160] on span "SONY/ATV TUNES LLC" at bounding box center [225, 151] width 196 height 18
drag, startPoint x: 126, startPoint y: 358, endPoint x: 233, endPoint y: 361, distance: 106.9
click at [233, 362] on div "SOCAN RR 00145210021 P82779 [STREET_ADDRESS] [PHONE_NUMBER] [EMAIL_ADDRESS][DOM…" at bounding box center [604, 430] width 1008 height 136
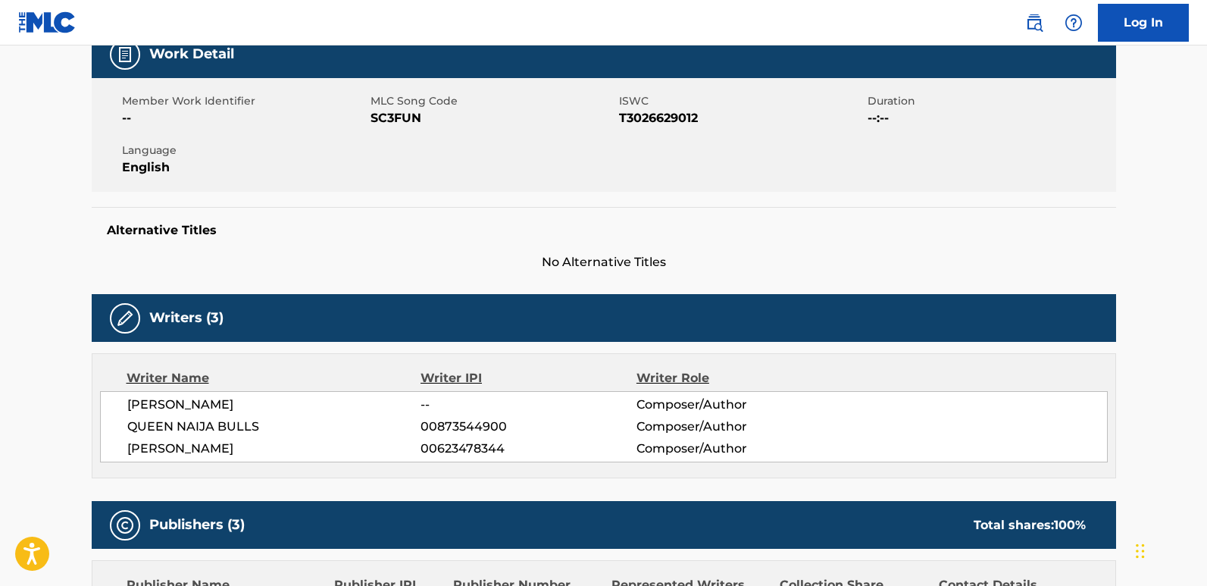
scroll to position [0, 0]
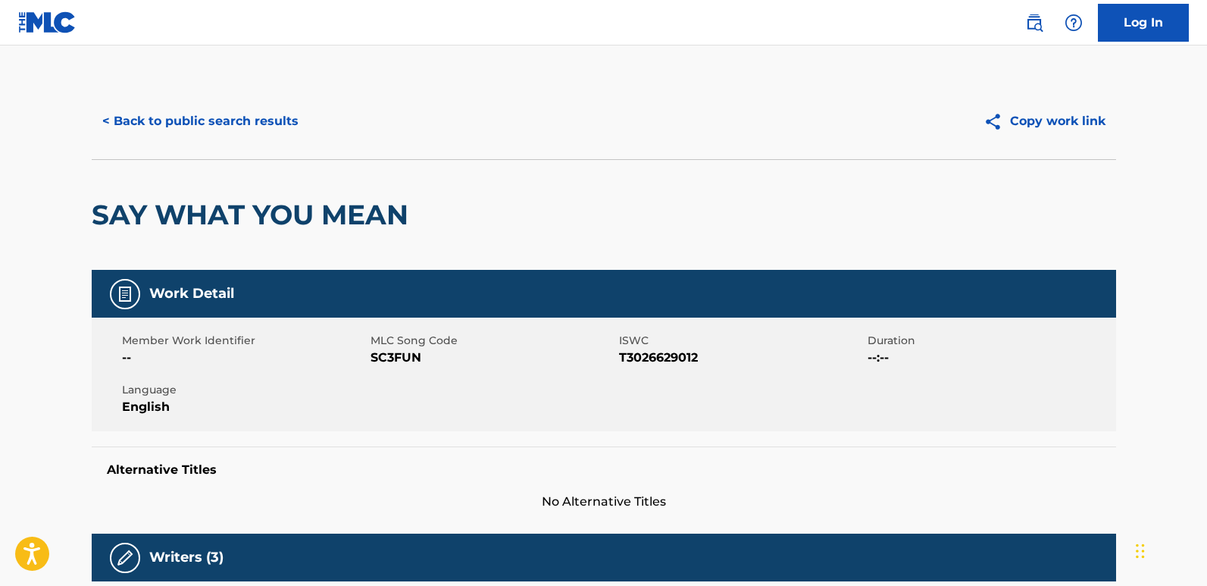
click at [271, 135] on button "< Back to public search results" at bounding box center [200, 121] width 217 height 38
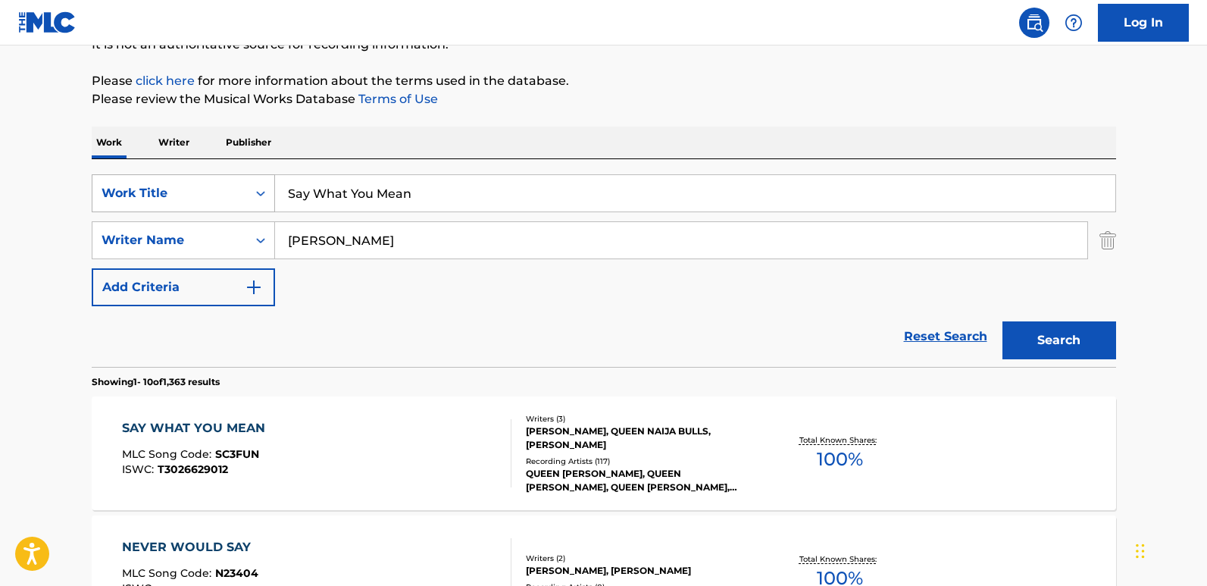
drag, startPoint x: 486, startPoint y: 196, endPoint x: 196, endPoint y: 189, distance: 290.3
click at [196, 189] on div "SearchWithCriteria19667f0f-1cda-43e3-a08d-bd3df46d8c52 Work Title Say What You …" at bounding box center [604, 193] width 1024 height 38
paste input "oul Tied"
type input "Soul Tied"
click at [1018, 337] on button "Search" at bounding box center [1059, 340] width 114 height 38
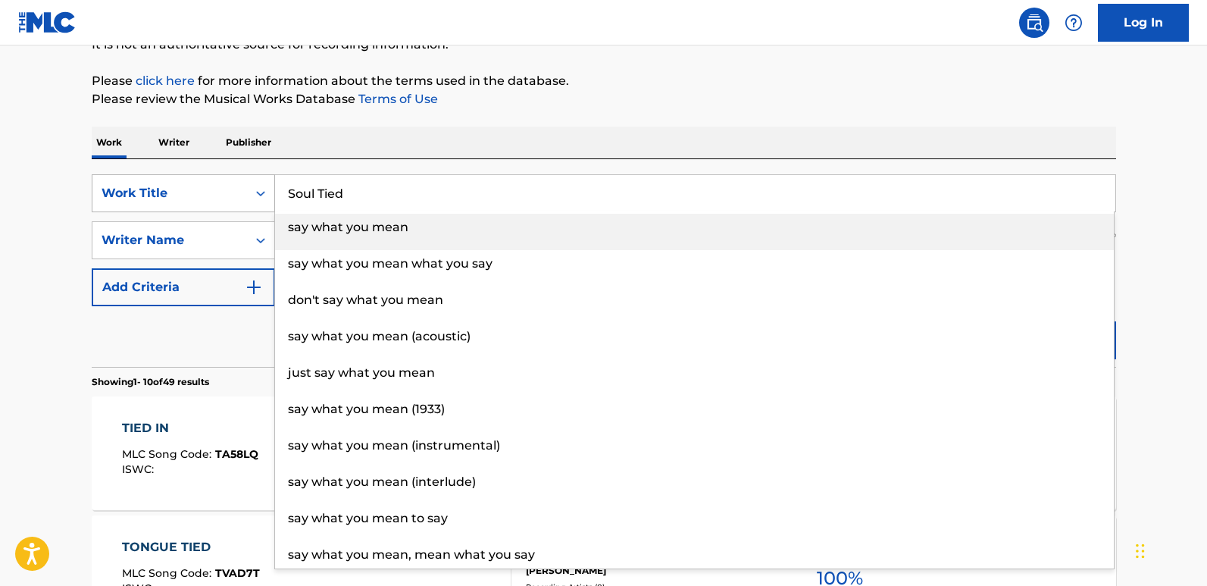
drag, startPoint x: 397, startPoint y: 209, endPoint x: 229, endPoint y: 203, distance: 168.3
click at [229, 203] on div "SearchWithCriteria19667f0f-1cda-43e3-a08d-bd3df46d8c52 Work Title Soul Tied say…" at bounding box center [604, 193] width 1024 height 38
click at [433, 167] on div "SearchWithCriteria19667f0f-1cda-43e3-a08d-bd3df46d8c52 Work Title Soul Tied say…" at bounding box center [604, 263] width 1024 height 208
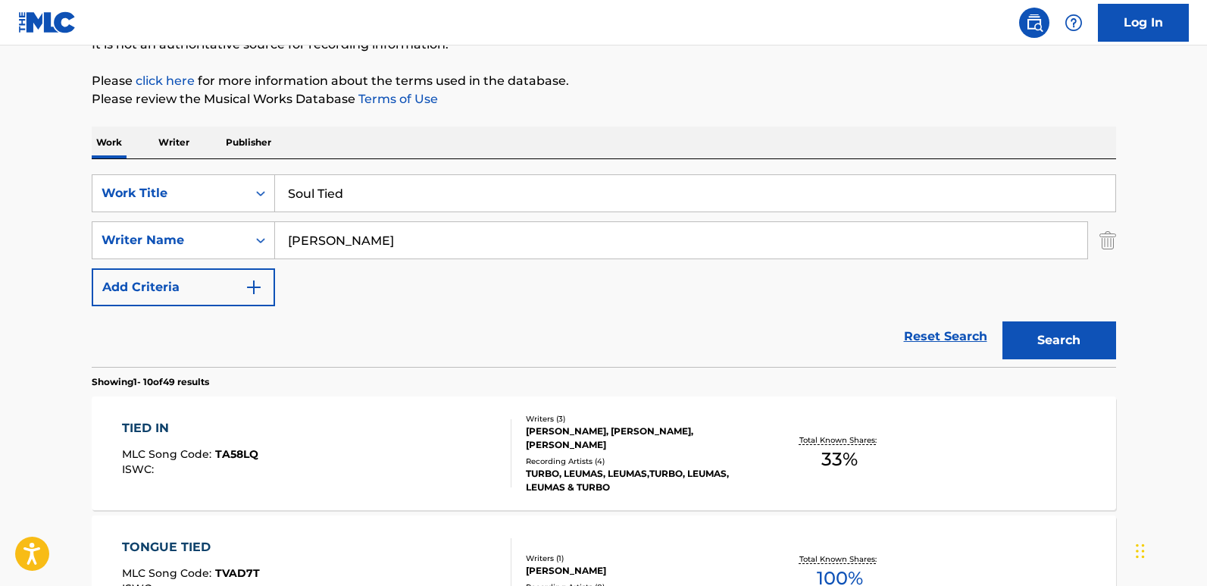
click at [1074, 355] on button "Search" at bounding box center [1059, 340] width 114 height 38
drag, startPoint x: 408, startPoint y: 245, endPoint x: 239, endPoint y: 229, distance: 169.7
click at [239, 229] on div "SearchWithCriteriaf634d93c-8b7f-41ab-9595-a7446178fa72 Writer Name [PERSON_NAME]" at bounding box center [604, 240] width 1024 height 38
paste input "[PERSON_NAME]"
type input "[PERSON_NAME]"
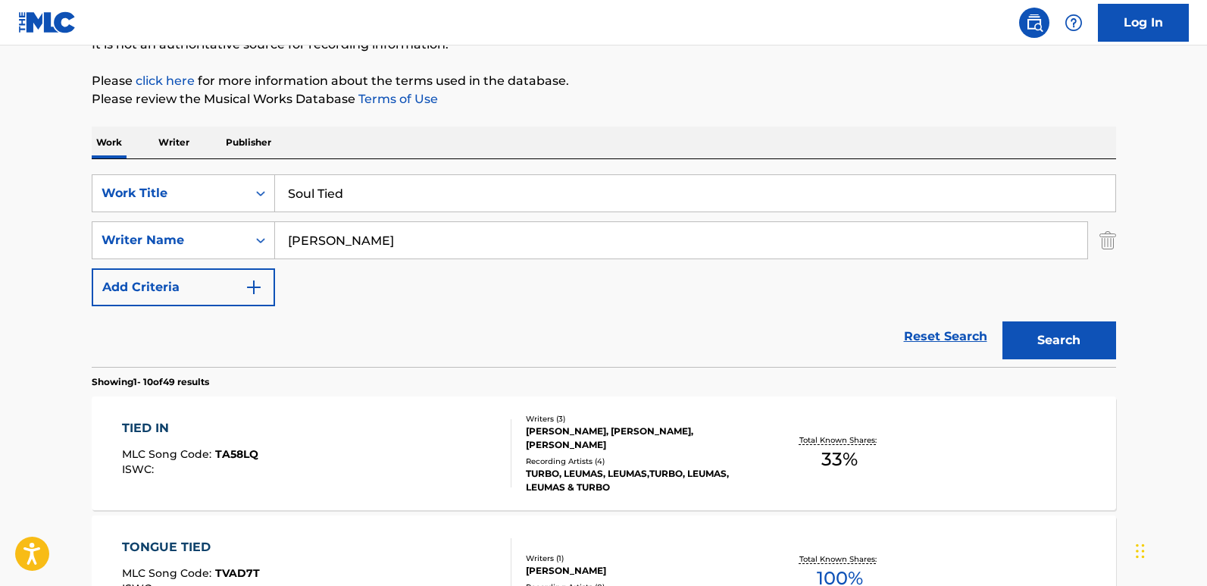
click at [1089, 345] on button "Search" at bounding box center [1059, 340] width 114 height 38
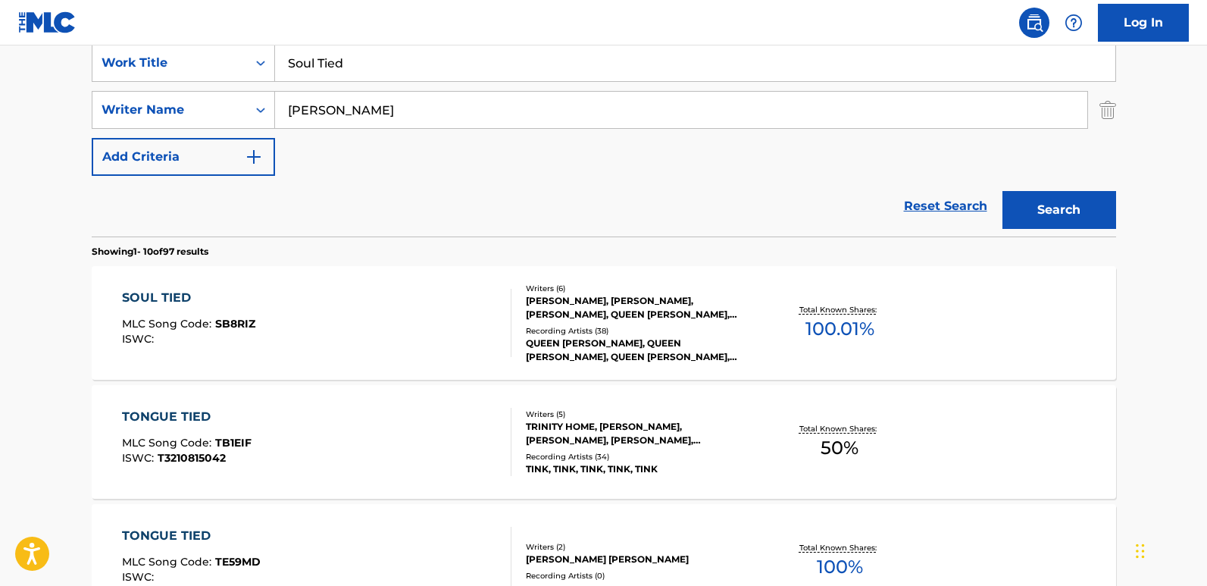
scroll to position [314, 0]
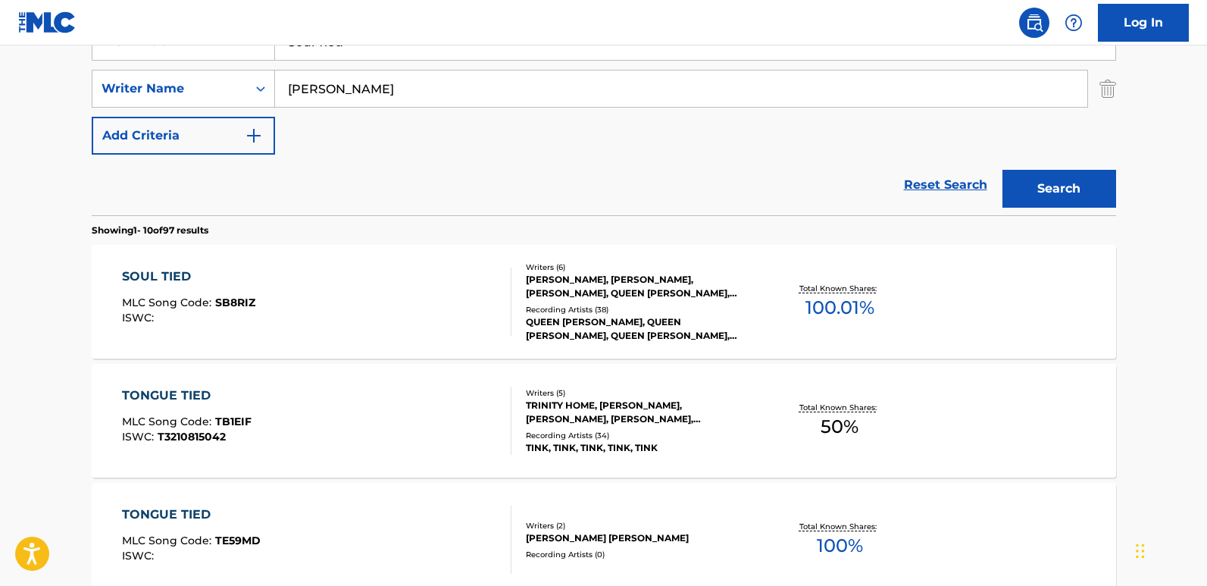
click at [185, 287] on div "SOUL TIED MLC Song Code : SB8RIZ ISWC :" at bounding box center [188, 301] width 133 height 68
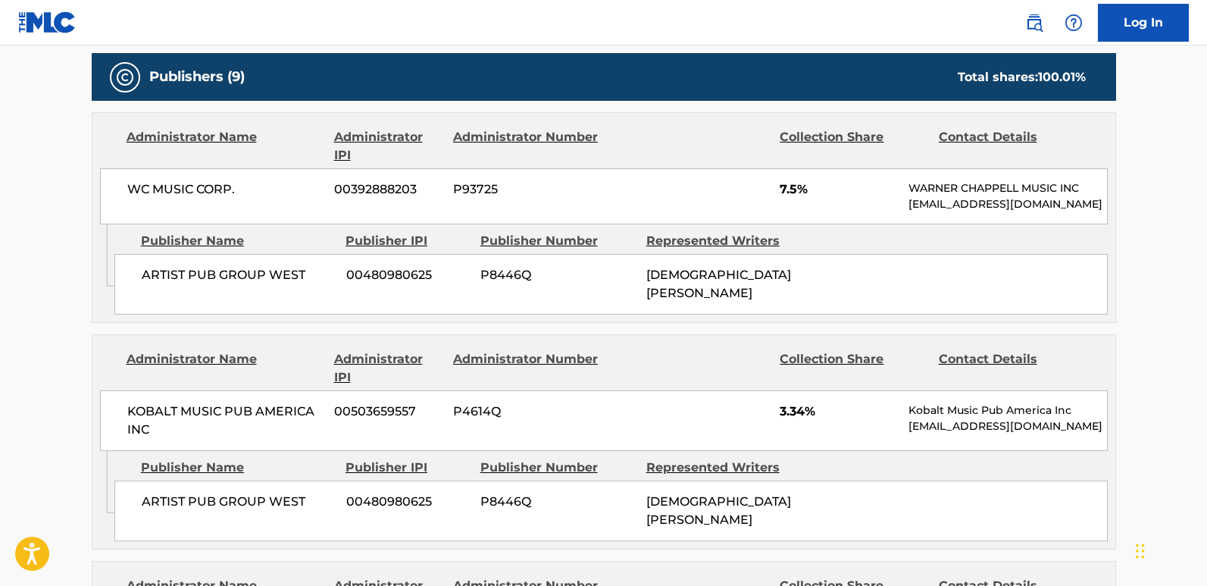
scroll to position [780, 0]
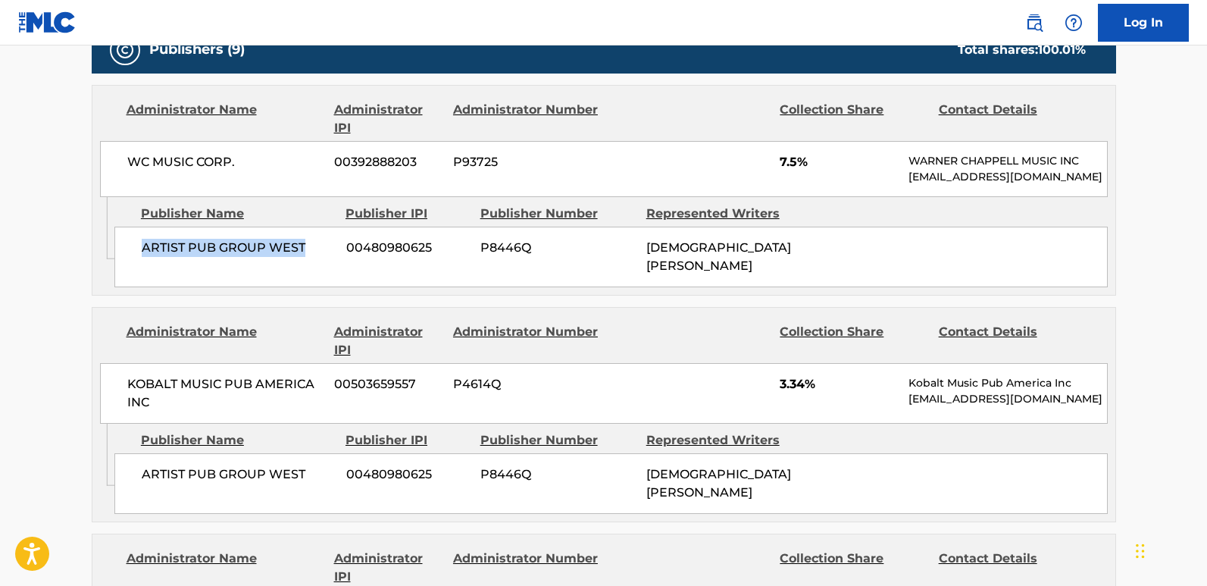
drag, startPoint x: 142, startPoint y: 270, endPoint x: 314, endPoint y: 267, distance: 172.0
click at [314, 257] on span "ARTIST PUB GROUP WEST" at bounding box center [238, 248] width 193 height 18
click at [782, 164] on span "7.5%" at bounding box center [838, 162] width 117 height 18
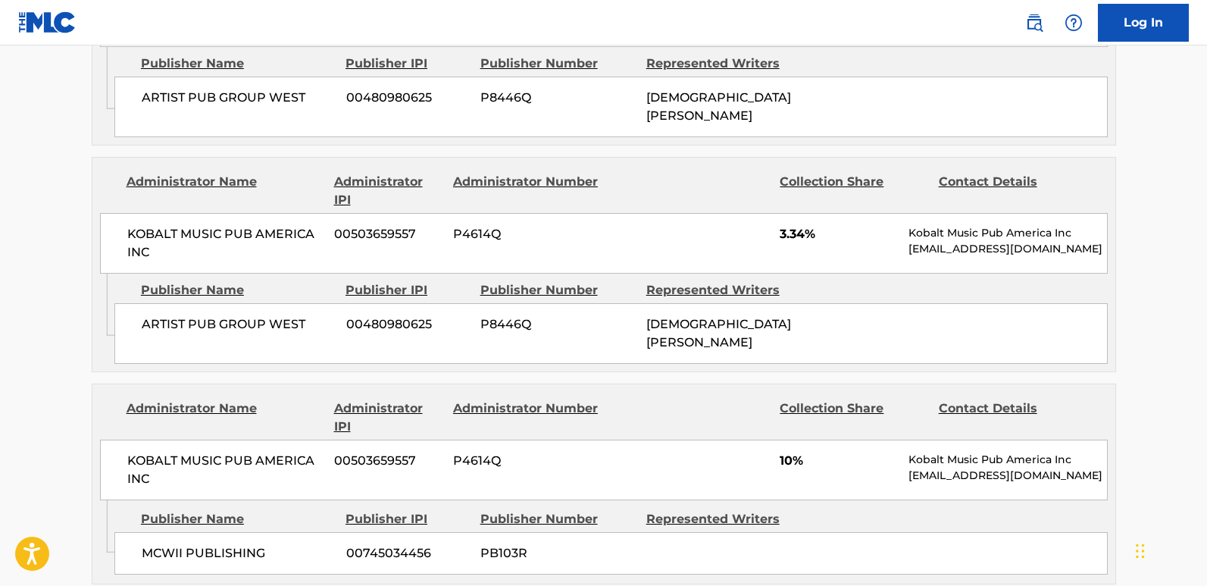
scroll to position [932, 0]
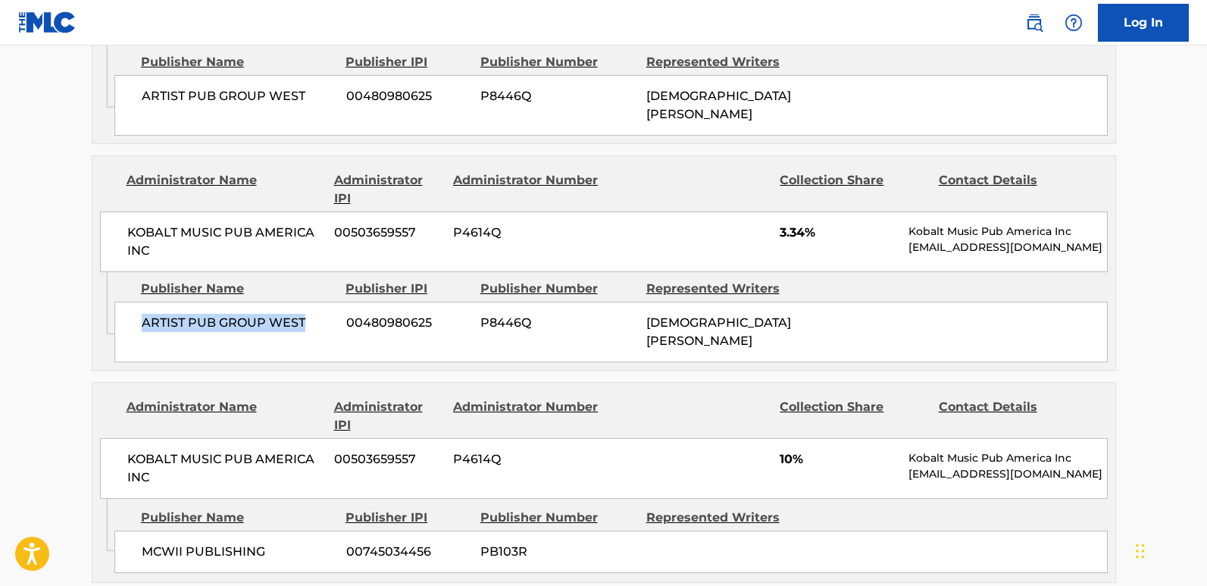
drag, startPoint x: 136, startPoint y: 327, endPoint x: 316, endPoint y: 324, distance: 180.3
click at [316, 324] on div "ARTIST PUB GROUP WEST 00480980625 P8446Q [PERSON_NAME]" at bounding box center [610, 332] width 993 height 61
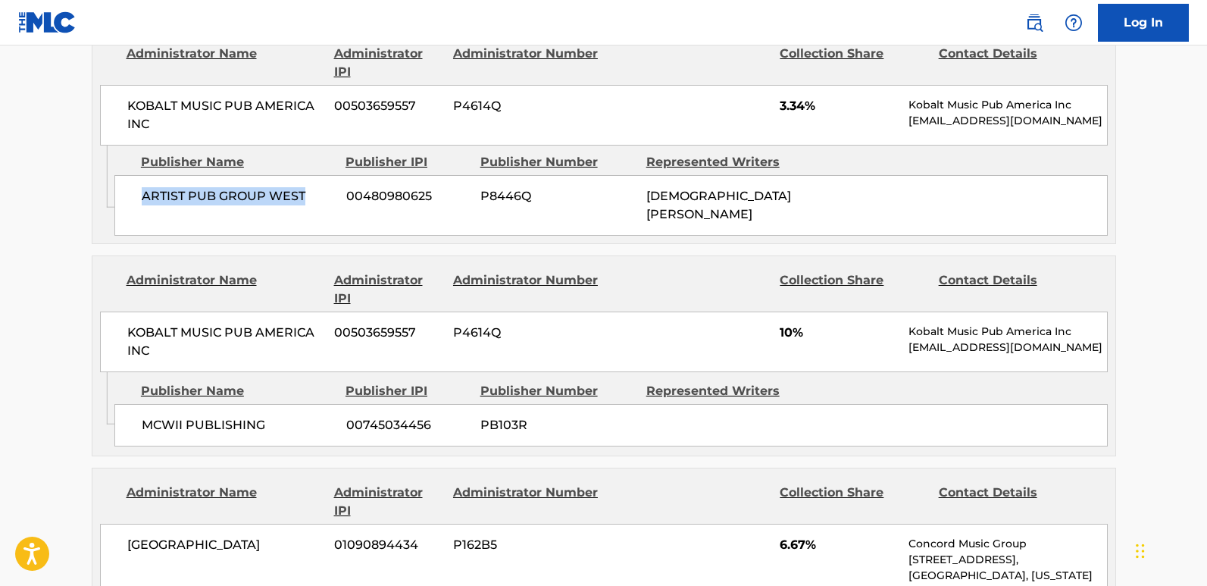
scroll to position [1083, 0]
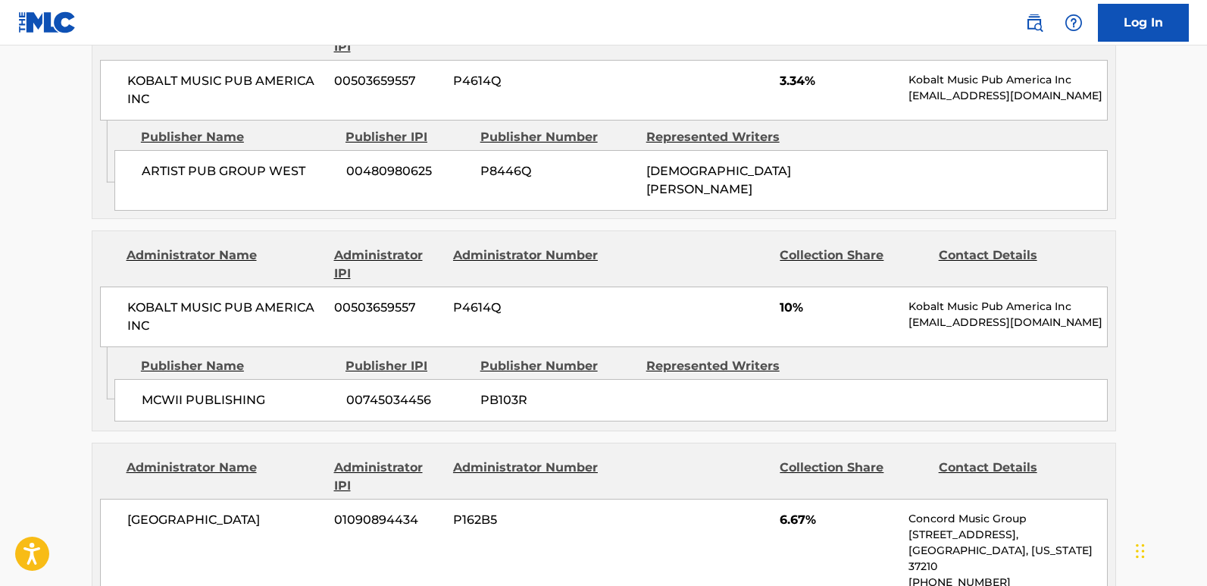
click at [784, 86] on span "3.34%" at bounding box center [838, 81] width 117 height 18
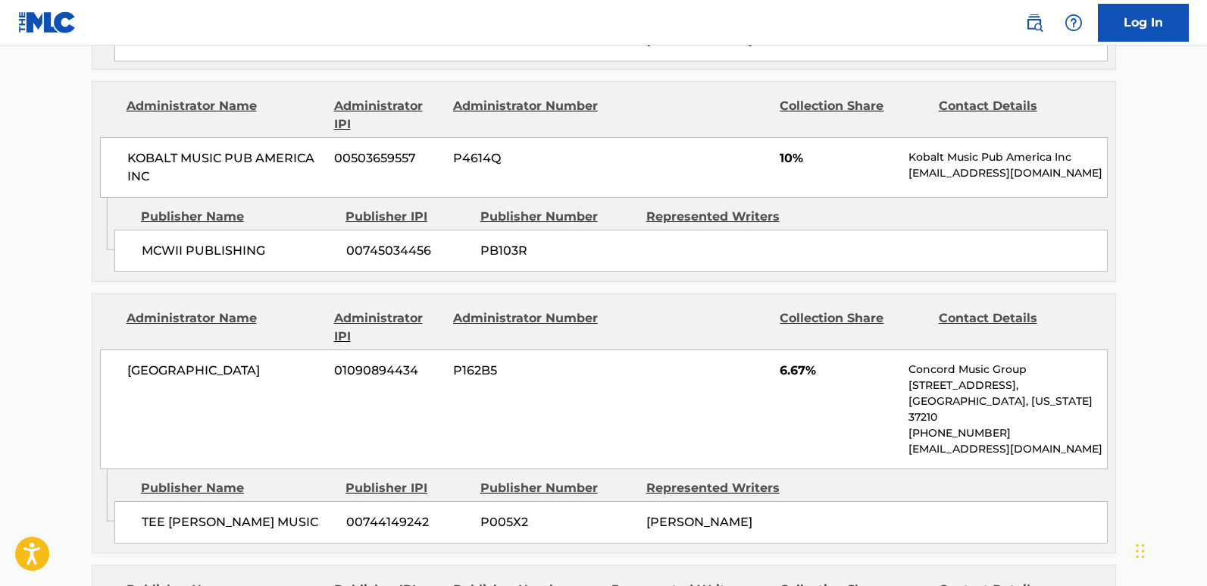
scroll to position [1235, 0]
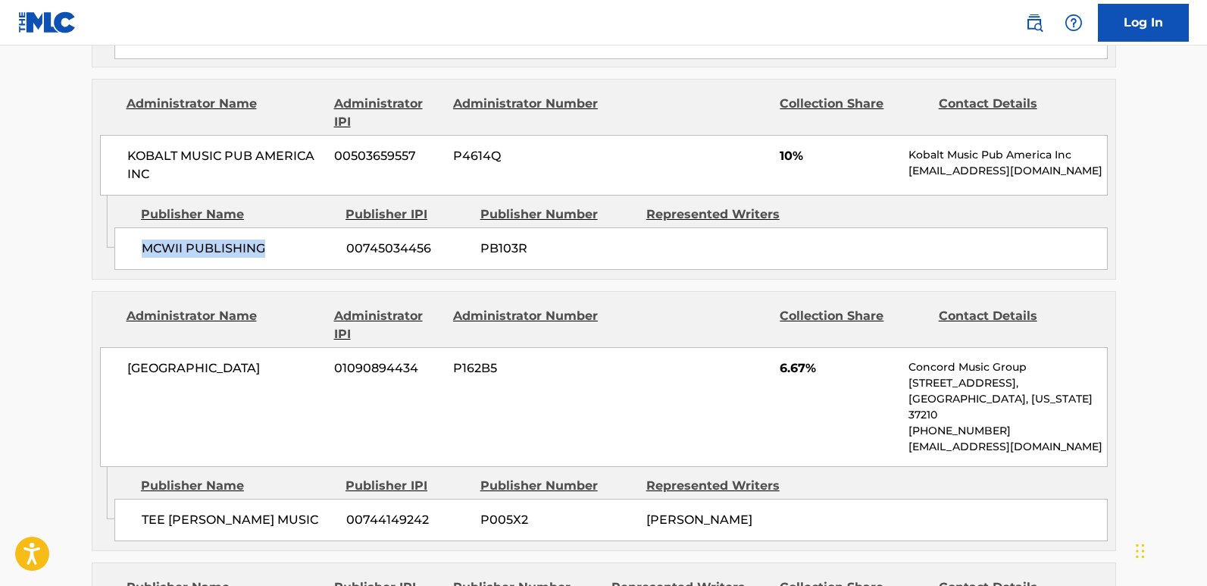
drag, startPoint x: 142, startPoint y: 244, endPoint x: 294, endPoint y: 243, distance: 151.5
click at [294, 243] on span "MCWII PUBLISHING" at bounding box center [238, 248] width 193 height 18
click at [777, 138] on div "KOBALT MUSIC PUB AMERICA INC 00503659557 P4614Q 10% Kobalt Music Pub America In…" at bounding box center [604, 165] width 1008 height 61
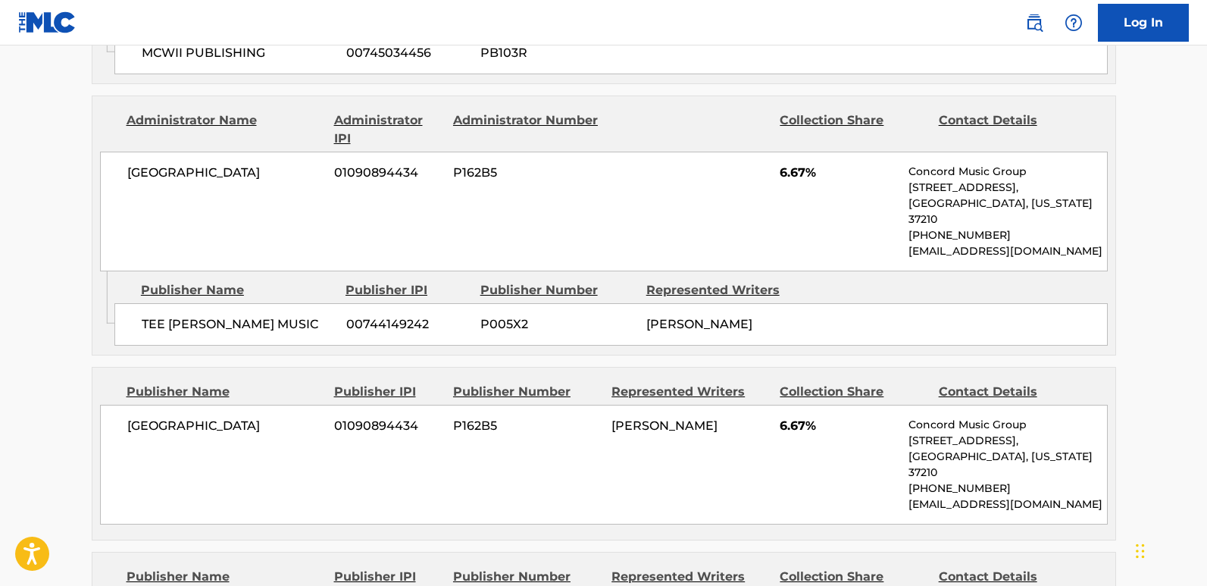
scroll to position [1538, 0]
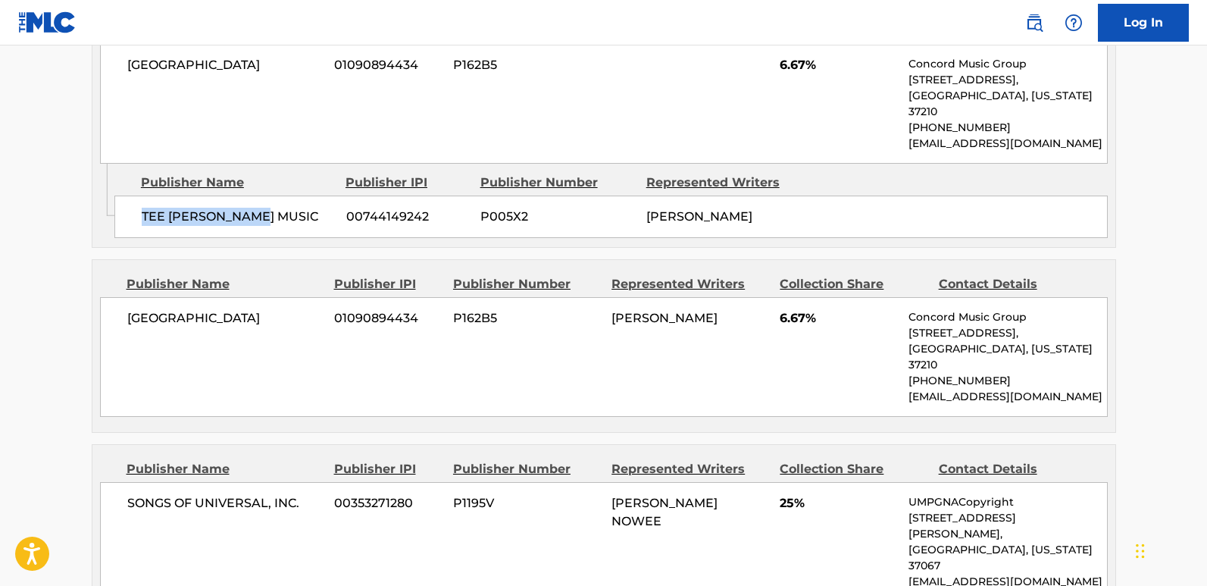
drag, startPoint x: 145, startPoint y: 193, endPoint x: 302, endPoint y: 192, distance: 156.8
click at [302, 208] on span "TEE [PERSON_NAME] MUSIC" at bounding box center [238, 217] width 193 height 18
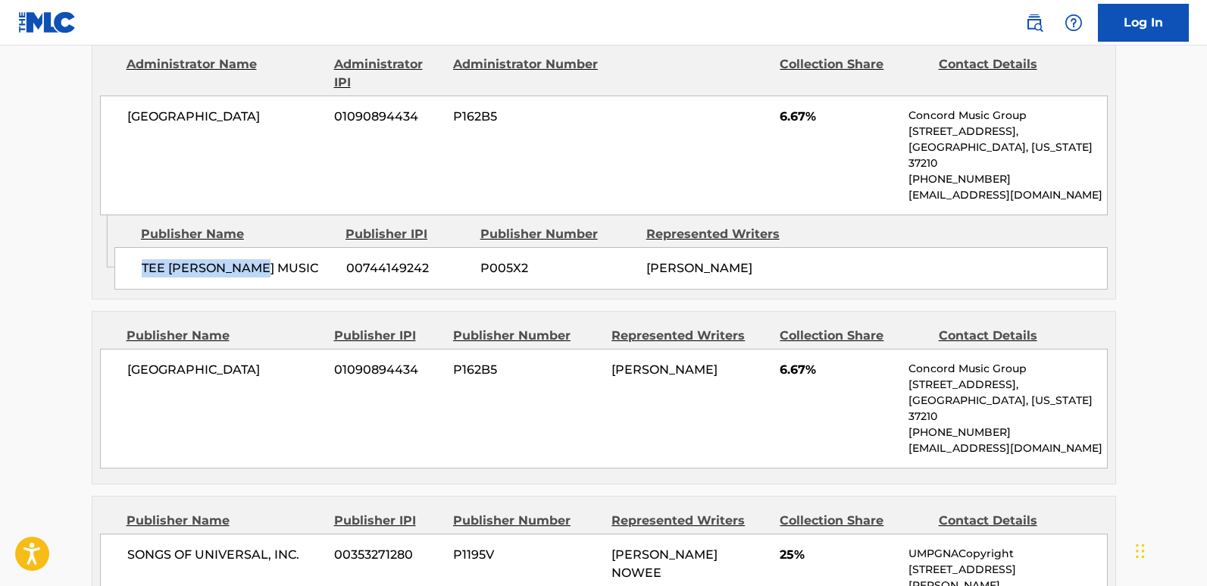
scroll to position [1462, 0]
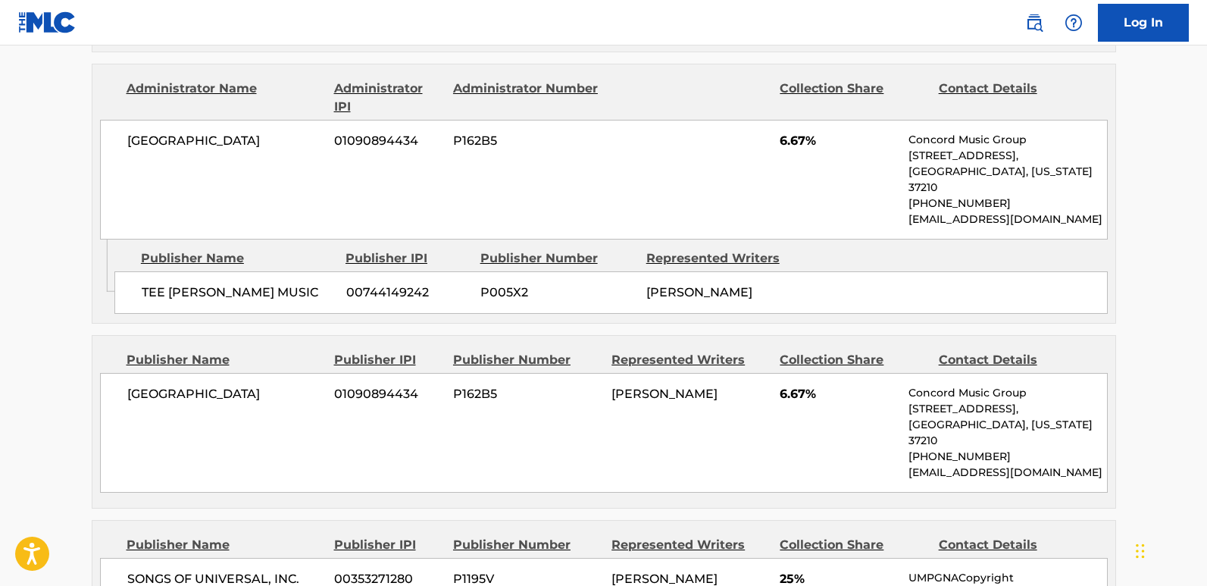
click at [781, 132] on span "6.67%" at bounding box center [838, 141] width 117 height 18
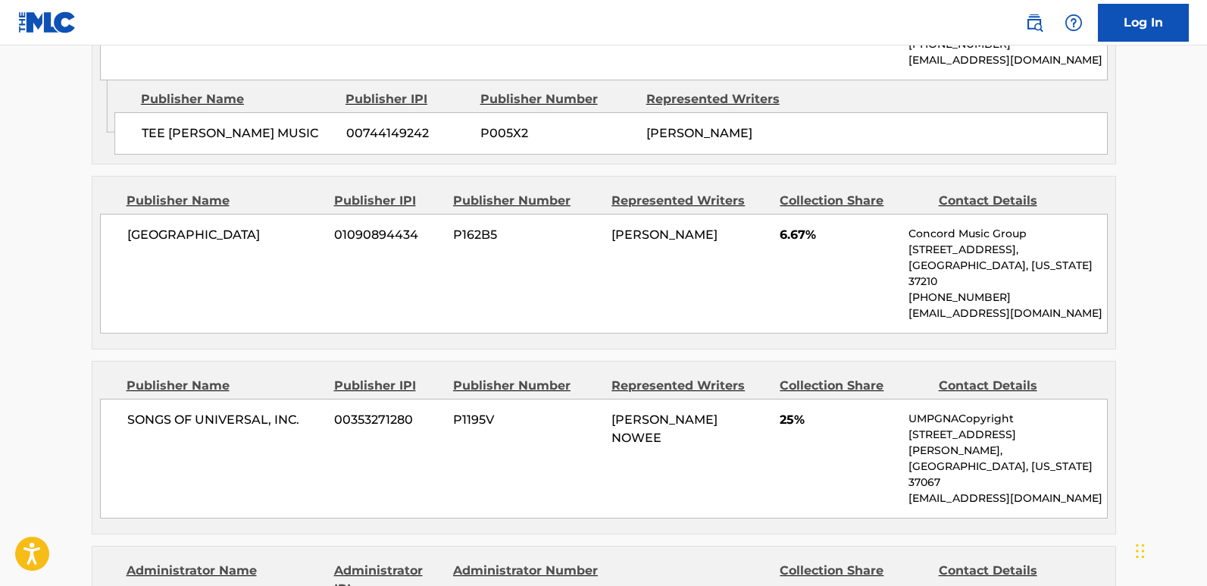
scroll to position [1690, 0]
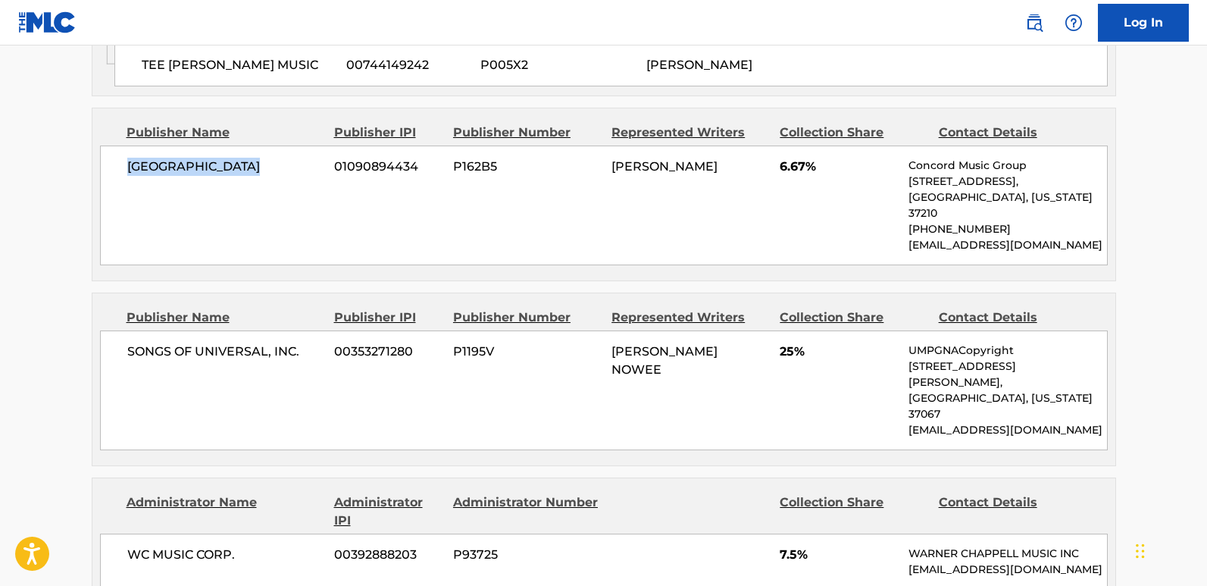
drag, startPoint x: 122, startPoint y: 149, endPoint x: 319, endPoint y: 149, distance: 197.0
click at [319, 149] on div "CONCORD BOULEVARD 01090894434 P162B5 [PERSON_NAME] 6.67% Concord Music Group [S…" at bounding box center [604, 205] width 1008 height 120
click at [786, 158] on span "6.67%" at bounding box center [838, 167] width 117 height 18
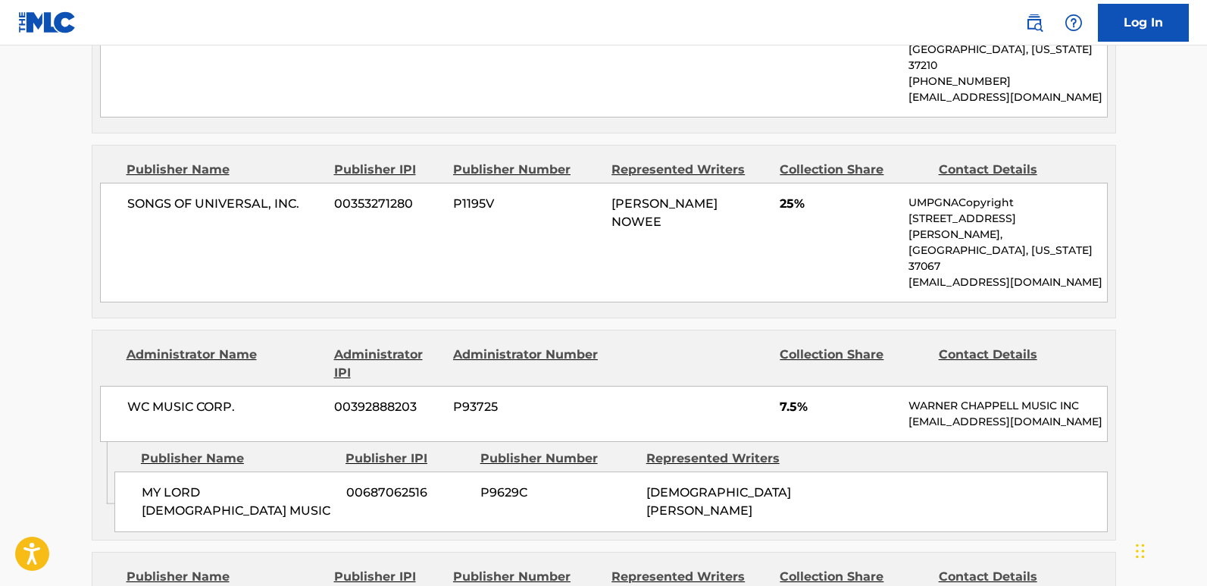
scroll to position [1841, 0]
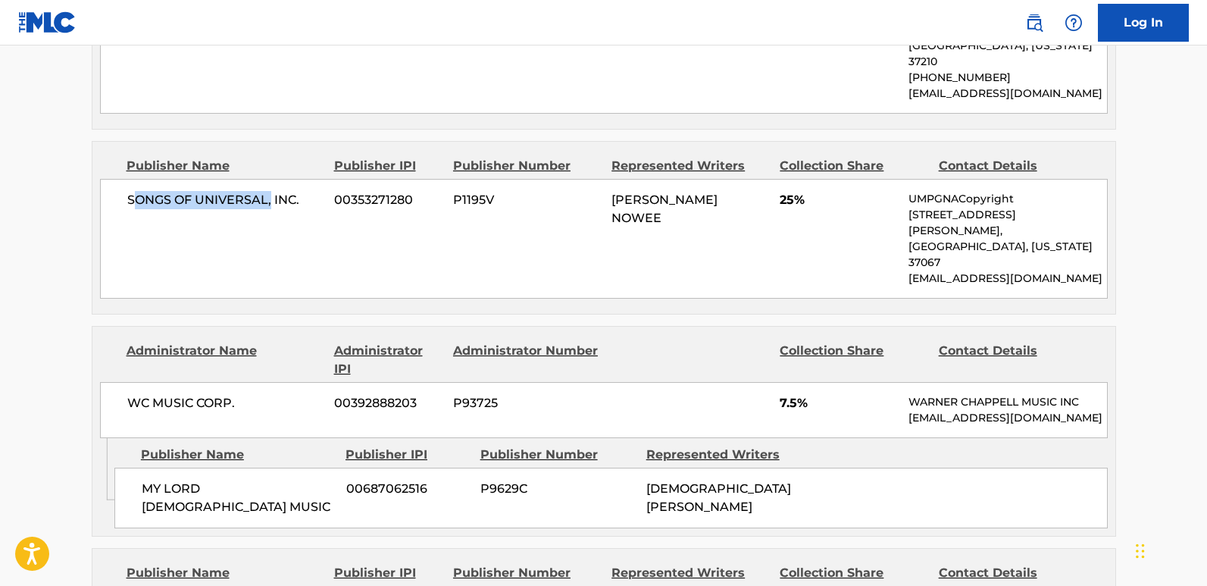
drag, startPoint x: 131, startPoint y: 175, endPoint x: 272, endPoint y: 174, distance: 140.9
click at [272, 191] on span "SONGS OF UNIVERSAL, INC." at bounding box center [225, 200] width 196 height 18
click at [156, 205] on div "SONGS OF UNIVERSAL, INC. 00353271280 P1195V [PERSON_NAME] 25% UMPGNACopyright […" at bounding box center [604, 239] width 1008 height 120
drag, startPoint x: 125, startPoint y: 175, endPoint x: 267, endPoint y: 170, distance: 141.8
click at [267, 179] on div "SONGS OF UNIVERSAL, INC. 00353271280 P1195V [PERSON_NAME] 25% UMPGNACopyright […" at bounding box center [604, 239] width 1008 height 120
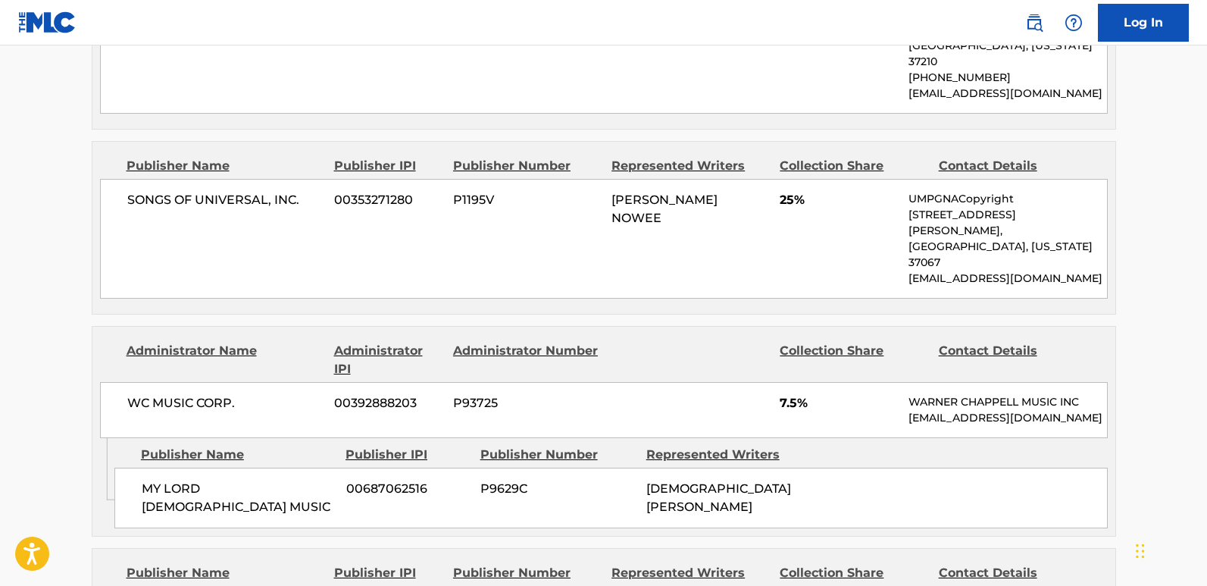
click at [780, 191] on span "25%" at bounding box center [838, 200] width 117 height 18
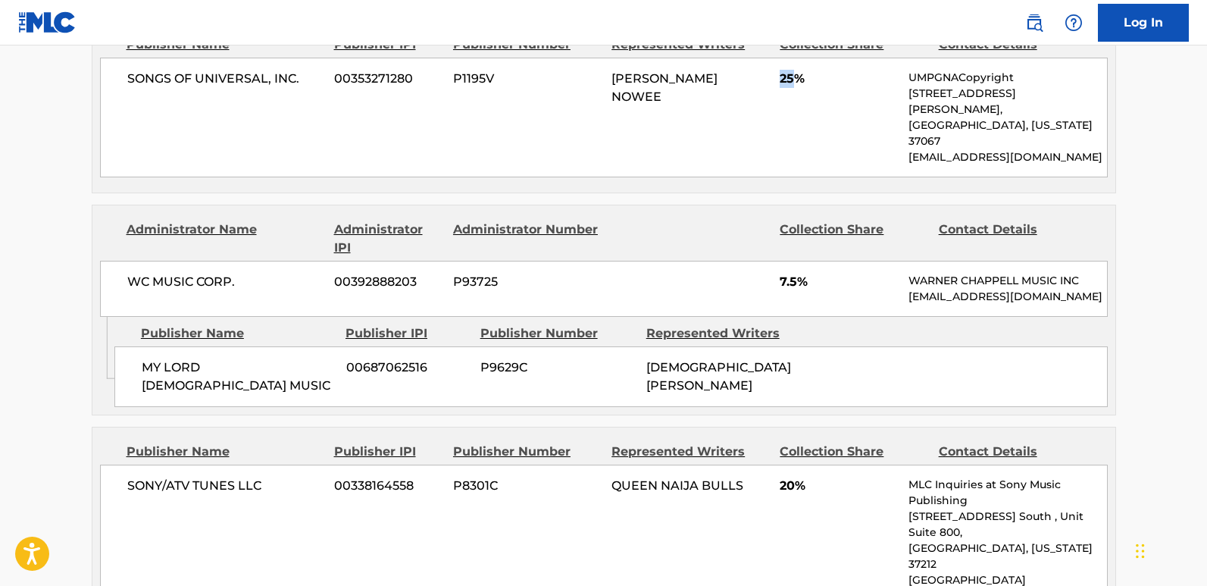
scroll to position [1993, 0]
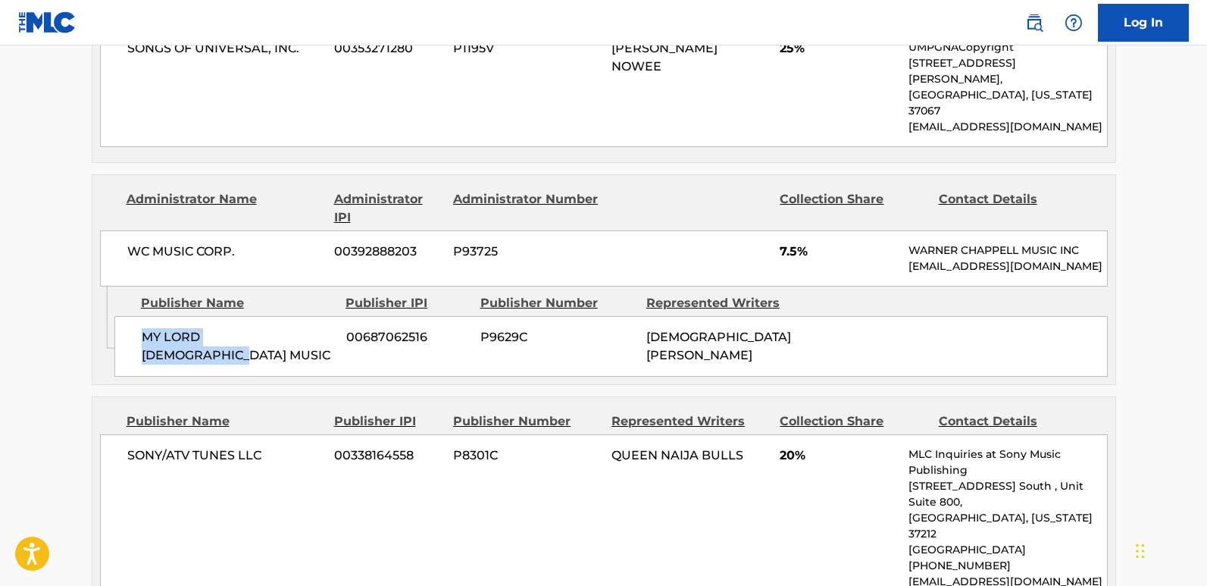
drag, startPoint x: 144, startPoint y: 291, endPoint x: 314, endPoint y: 291, distance: 169.7
click at [314, 328] on span "MY LORD [DEMOGRAPHIC_DATA] MUSIC" at bounding box center [238, 346] width 193 height 36
click at [778, 230] on div "WC MUSIC CORP. 00392888203 P93725 7.5% [PERSON_NAME] MUSIC INC [EMAIL_ADDRESS][…" at bounding box center [604, 258] width 1008 height 56
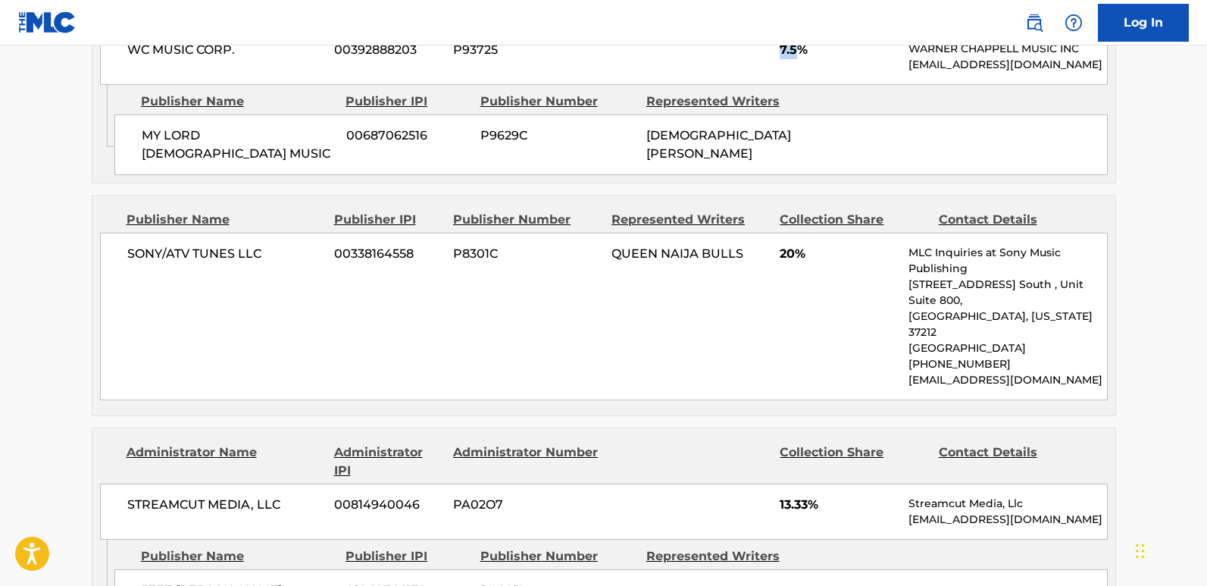
scroll to position [2220, 0]
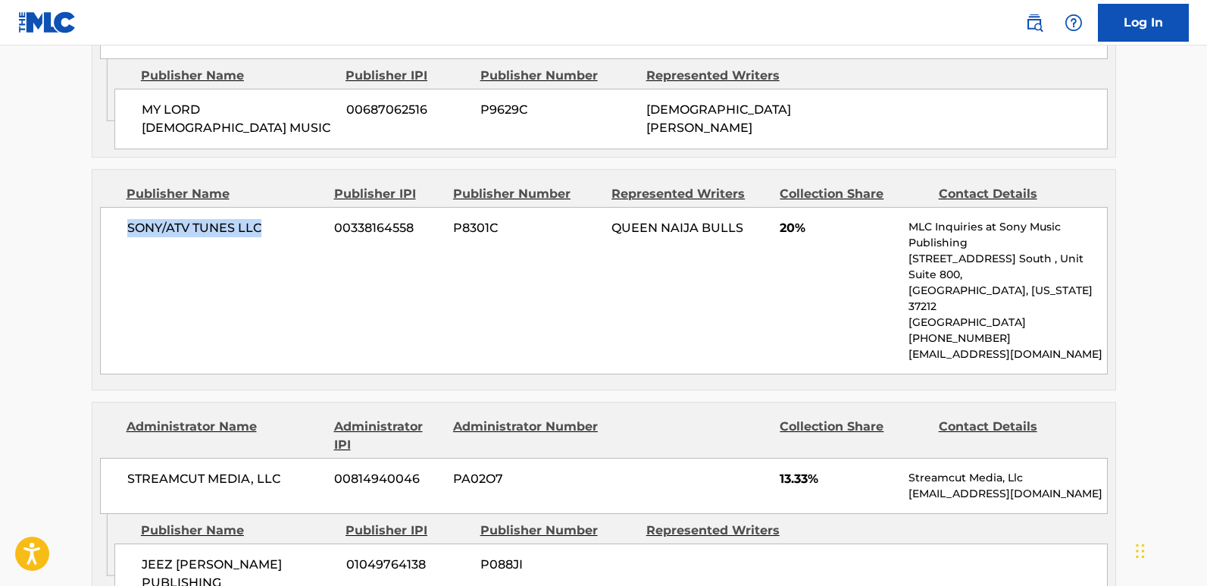
drag, startPoint x: 116, startPoint y: 166, endPoint x: 284, endPoint y: 169, distance: 168.2
click at [284, 207] on div "SONY/ATV TUNES LLC 00338164558 P8301C QUEEN NAIJA BULLS 20% MLC Inquiries at So…" at bounding box center [604, 290] width 1008 height 167
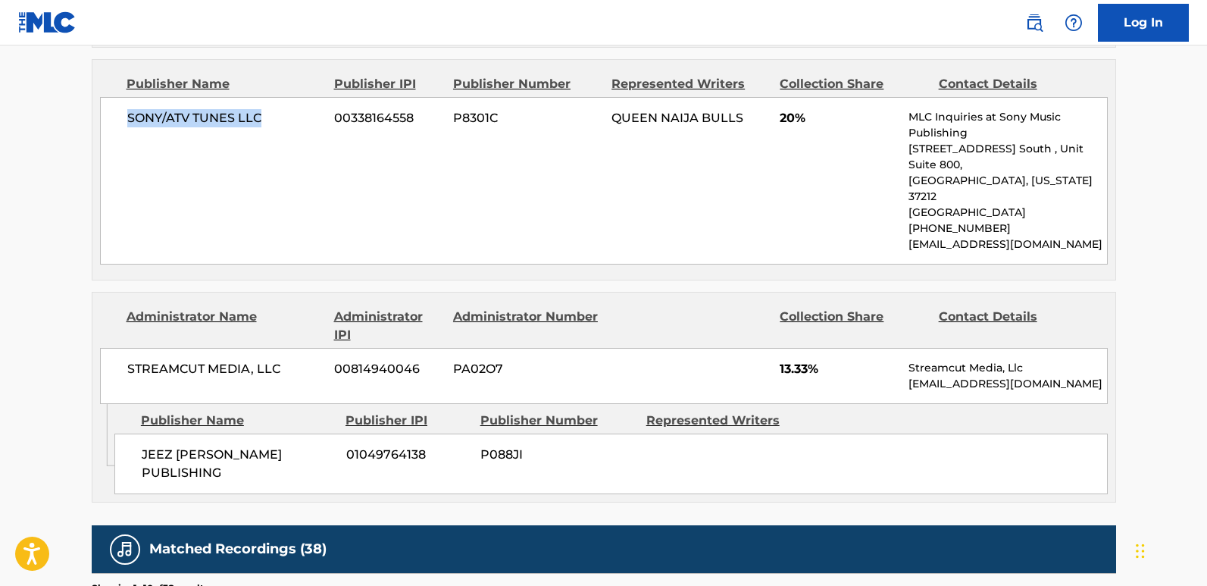
scroll to position [2371, 0]
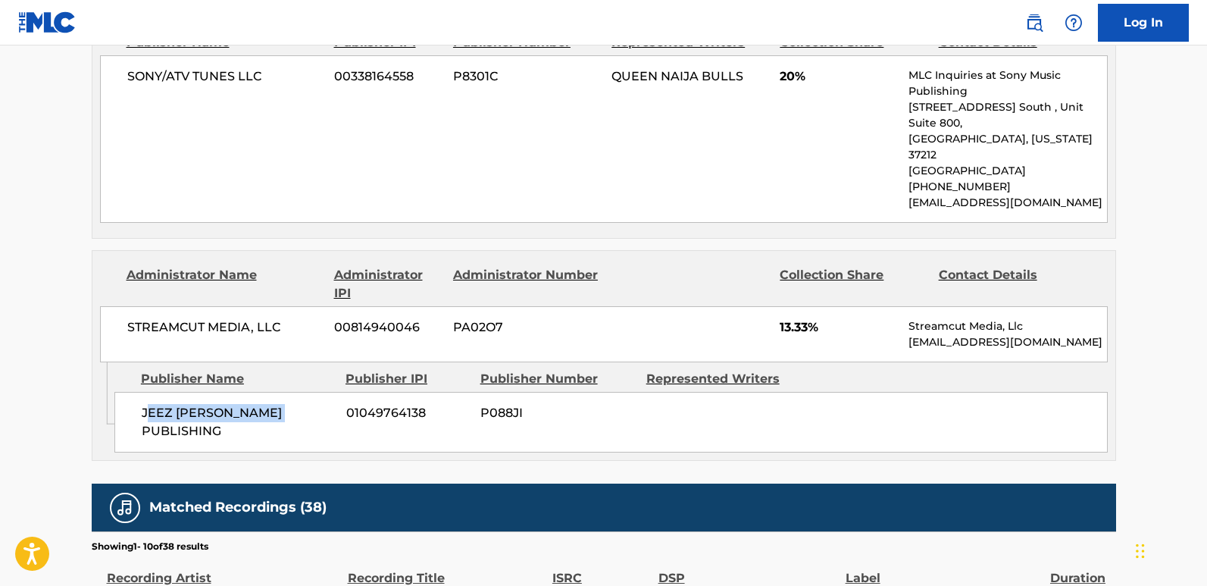
drag, startPoint x: 145, startPoint y: 327, endPoint x: 281, endPoint y: 326, distance: 136.4
click at [281, 404] on span "JEEZ [PERSON_NAME] PUBLISHING" at bounding box center [238, 422] width 193 height 36
drag, startPoint x: 223, startPoint y: 342, endPoint x: 210, endPoint y: 342, distance: 12.9
click at [221, 392] on div "JEEZ [PERSON_NAME] PUBLISHING 01049764138 P088JI" at bounding box center [610, 422] width 993 height 61
drag, startPoint x: 133, startPoint y: 323, endPoint x: 292, endPoint y: 323, distance: 159.1
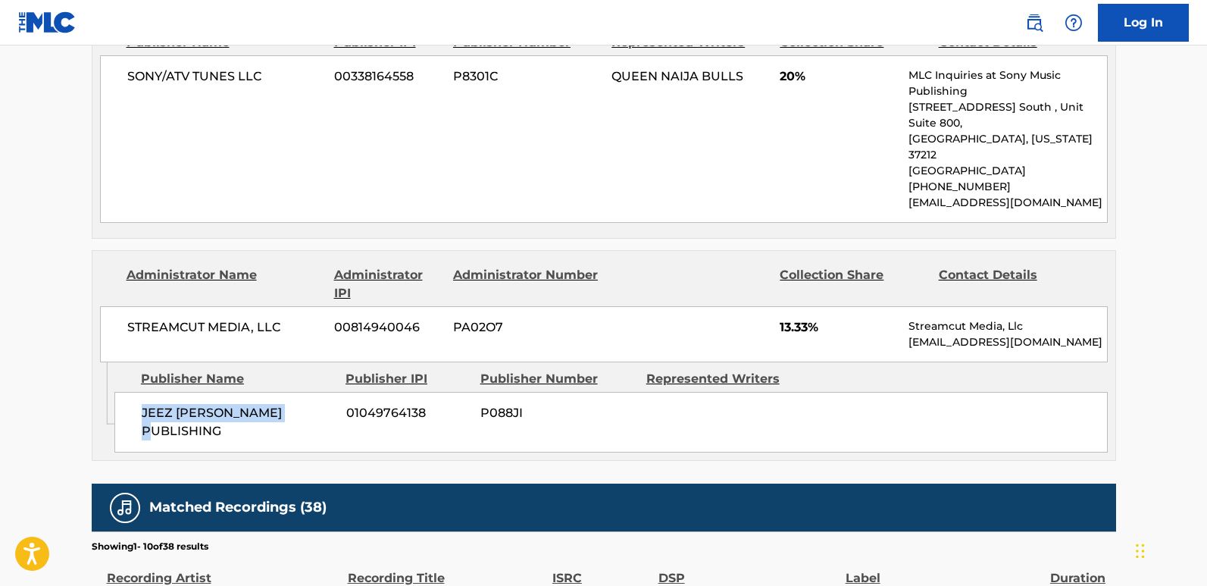
click at [292, 392] on div "JEEZ [PERSON_NAME] PUBLISHING 01049764138 P088JI" at bounding box center [610, 422] width 993 height 61
click at [793, 318] on span "13.33%" at bounding box center [838, 327] width 117 height 18
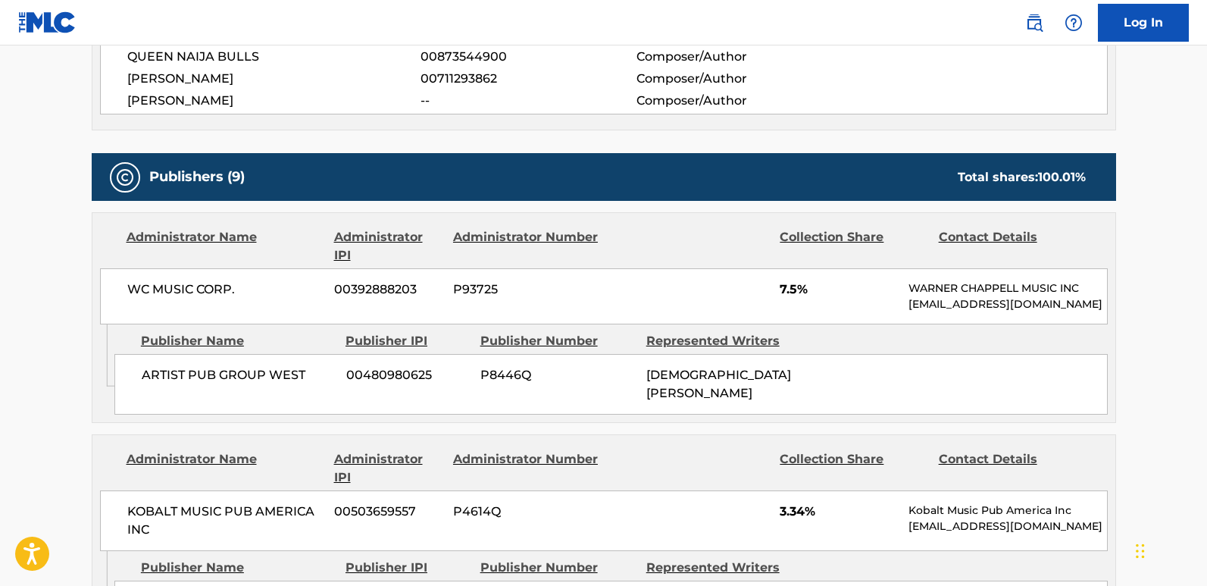
scroll to position [629, 0]
